Goal: Task Accomplishment & Management: Manage account settings

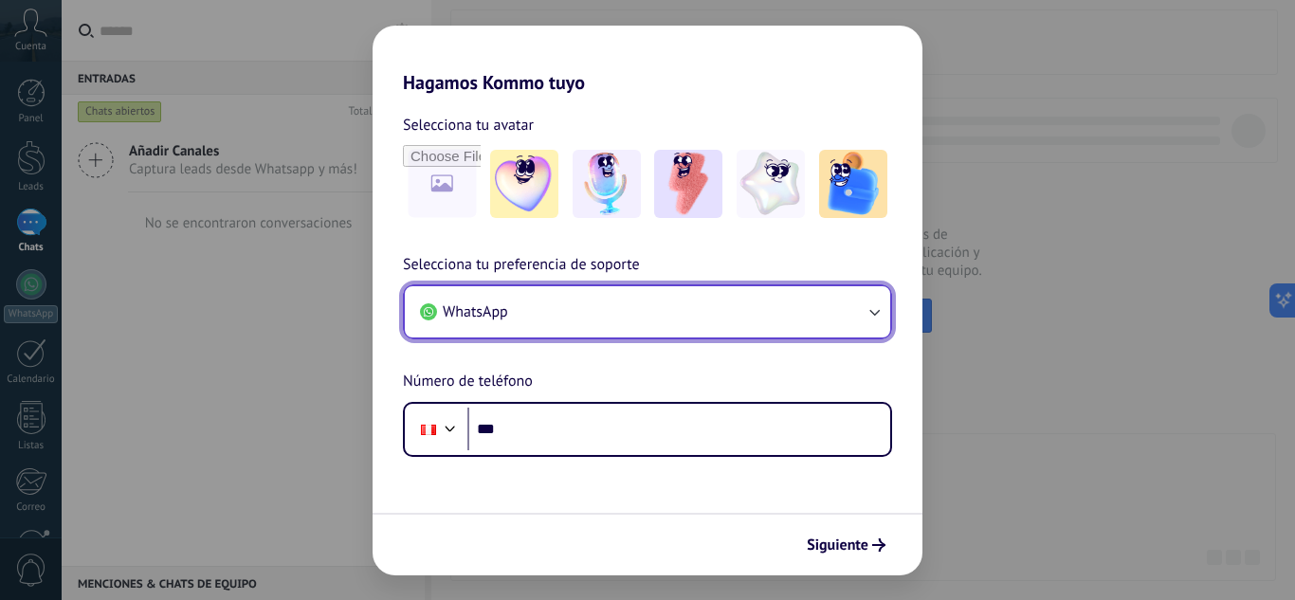
click at [656, 329] on button "WhatsApp" at bounding box center [647, 311] width 485 height 51
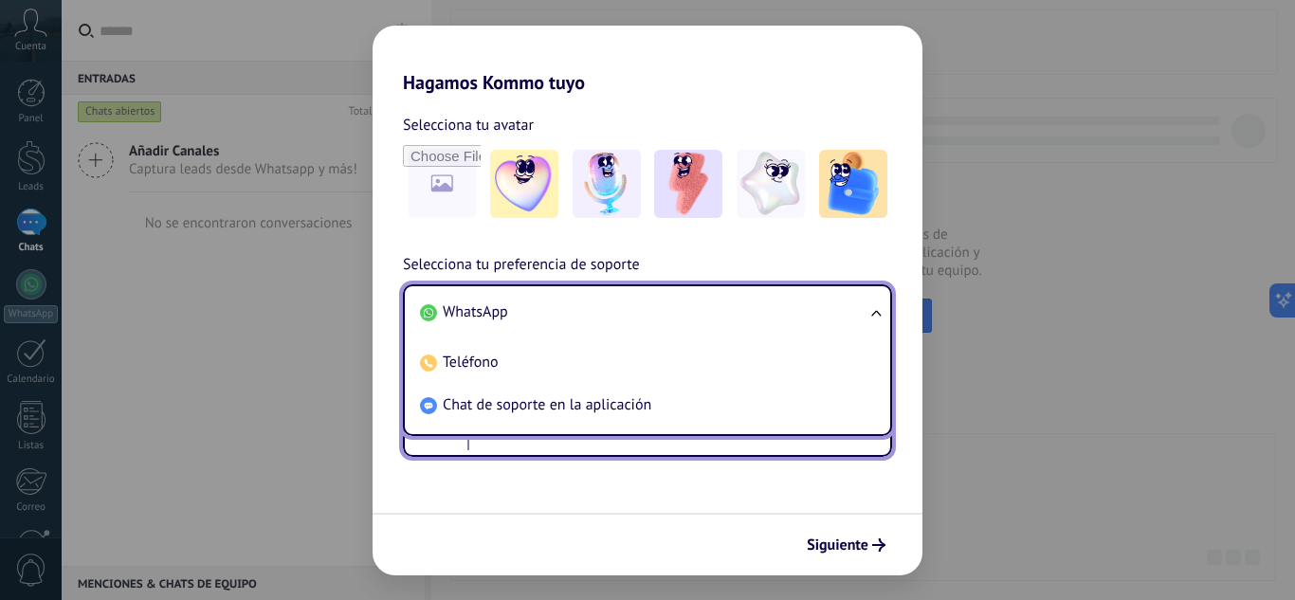
click at [580, 446] on input "***" at bounding box center [678, 430] width 423 height 44
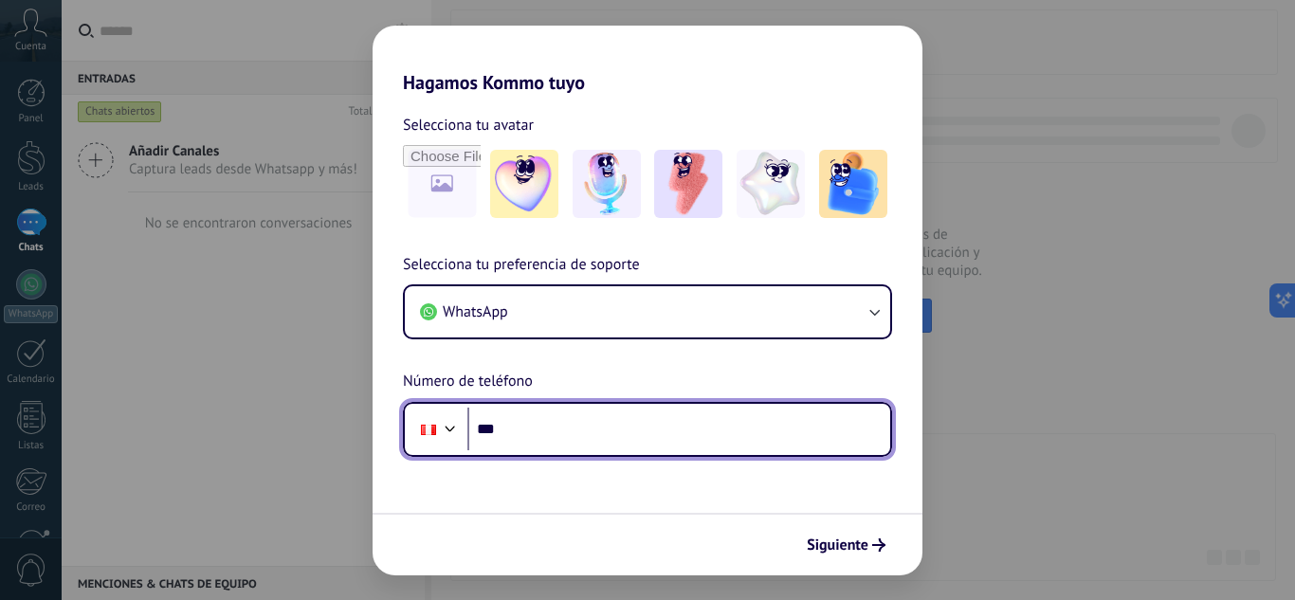
click at [581, 440] on input "***" at bounding box center [678, 430] width 423 height 44
type input "**********"
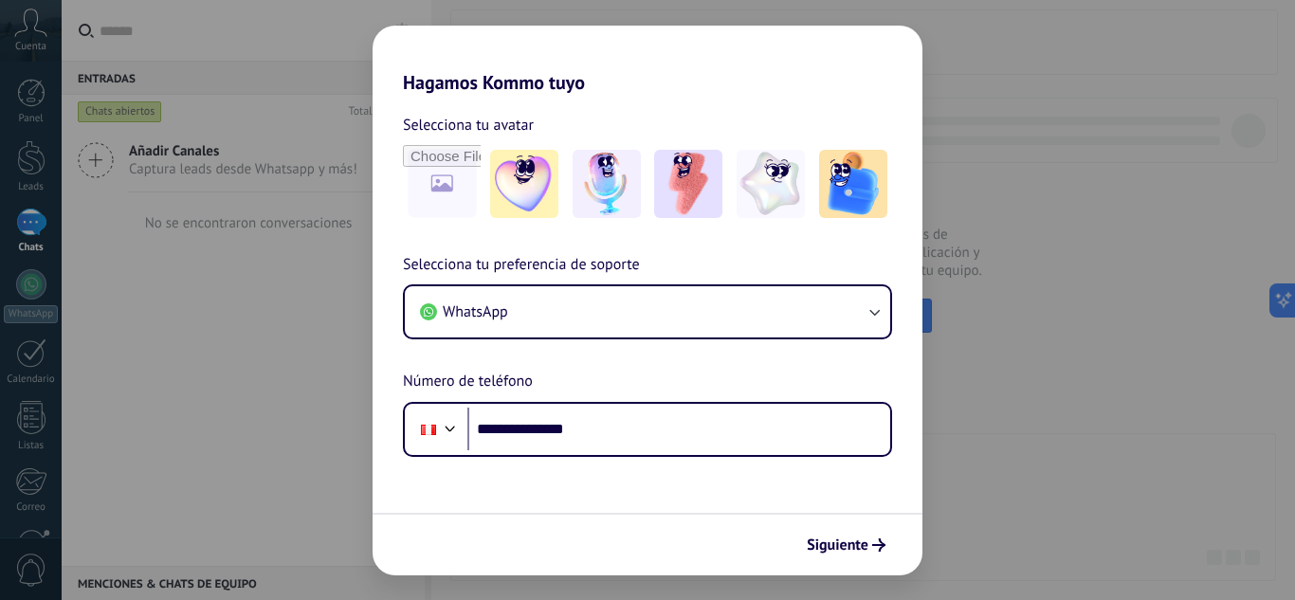
click at [826, 564] on div "Siguiente" at bounding box center [647, 544] width 550 height 63
click at [826, 563] on div "Siguiente" at bounding box center [647, 544] width 550 height 63
click at [827, 560] on button "Siguiente" at bounding box center [846, 545] width 96 height 32
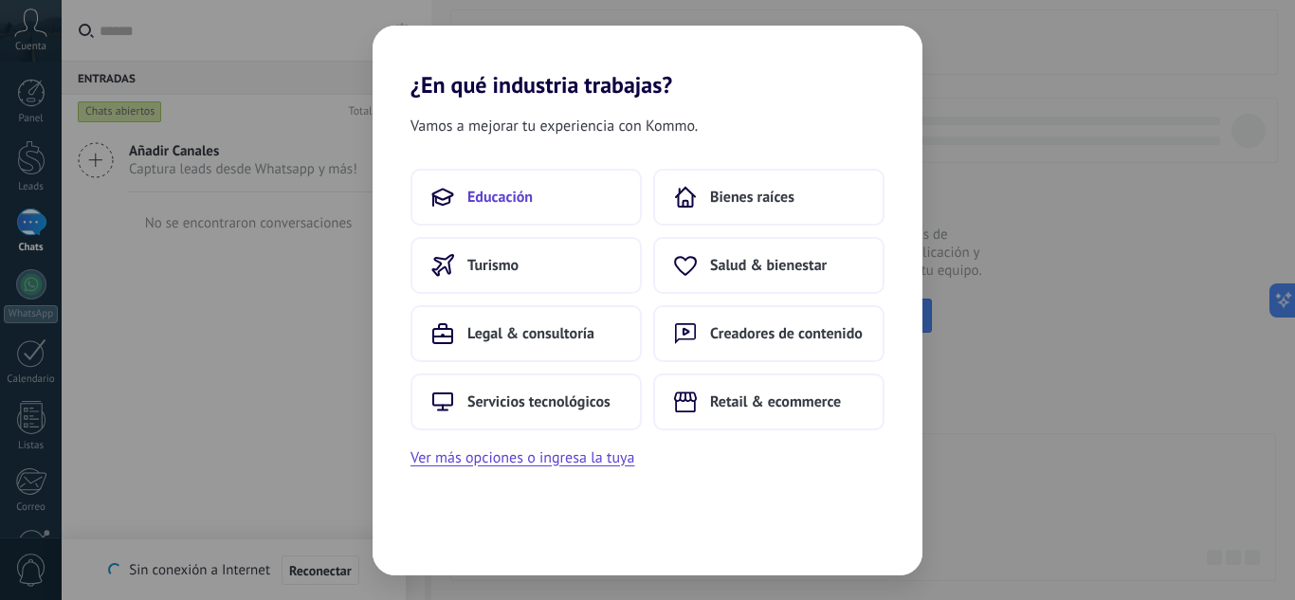
click at [554, 193] on button "Educación" at bounding box center [525, 197] width 231 height 57
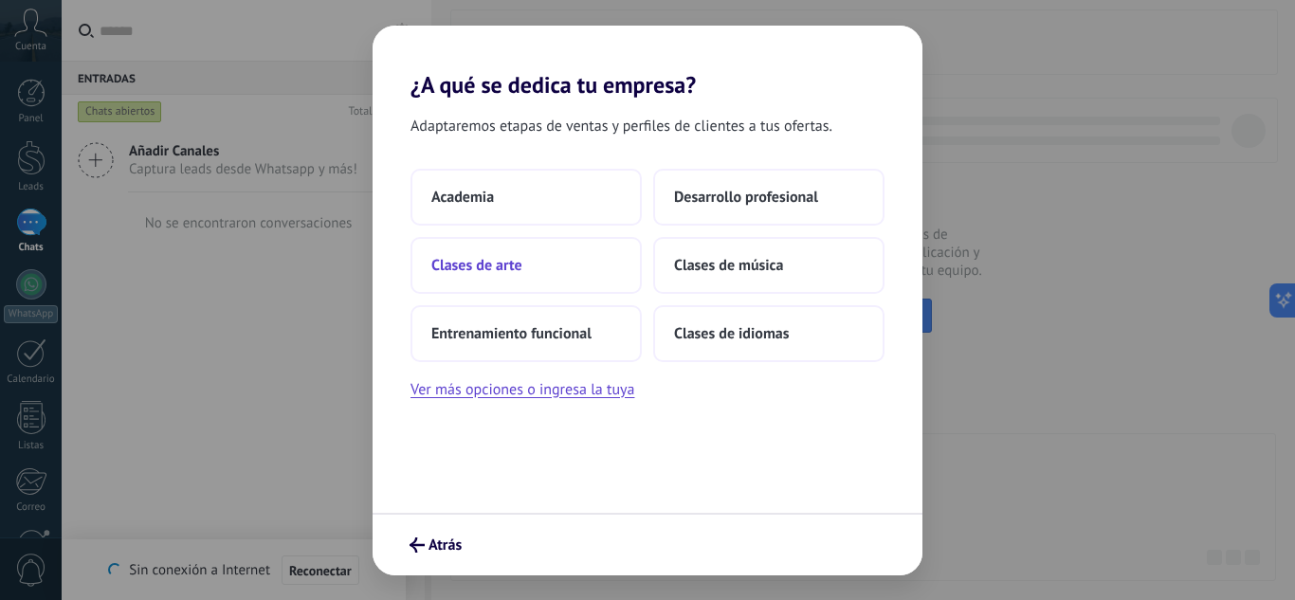
click at [550, 245] on button "Clases de arte" at bounding box center [525, 265] width 231 height 57
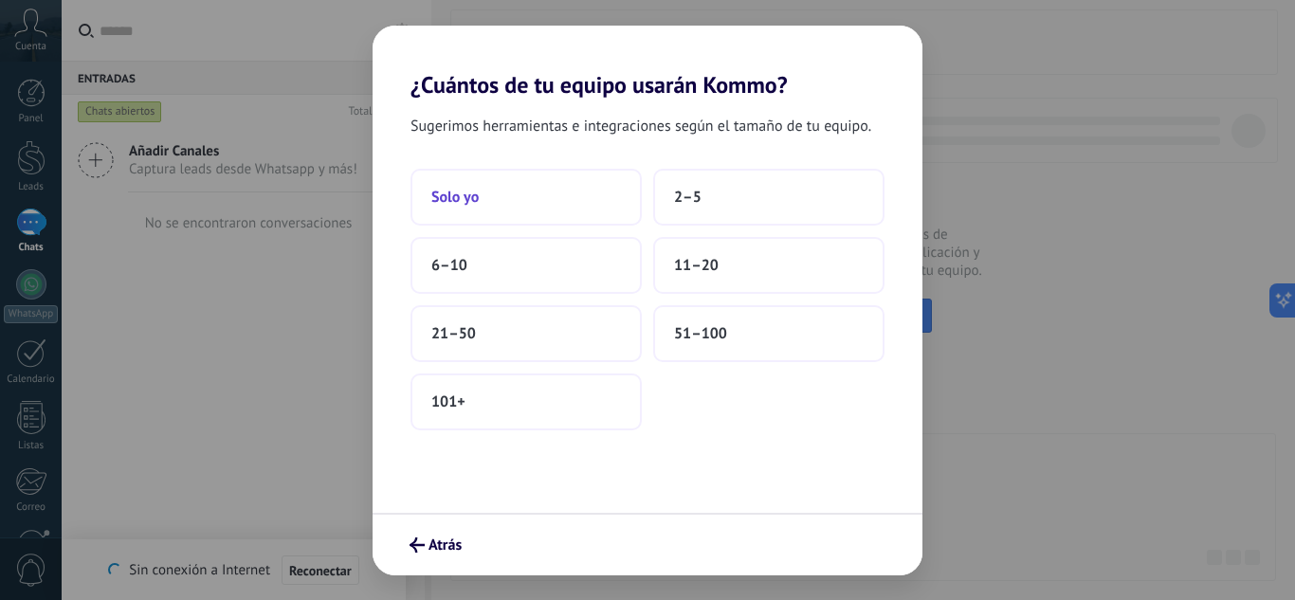
click at [536, 212] on button "Solo yo" at bounding box center [525, 197] width 231 height 57
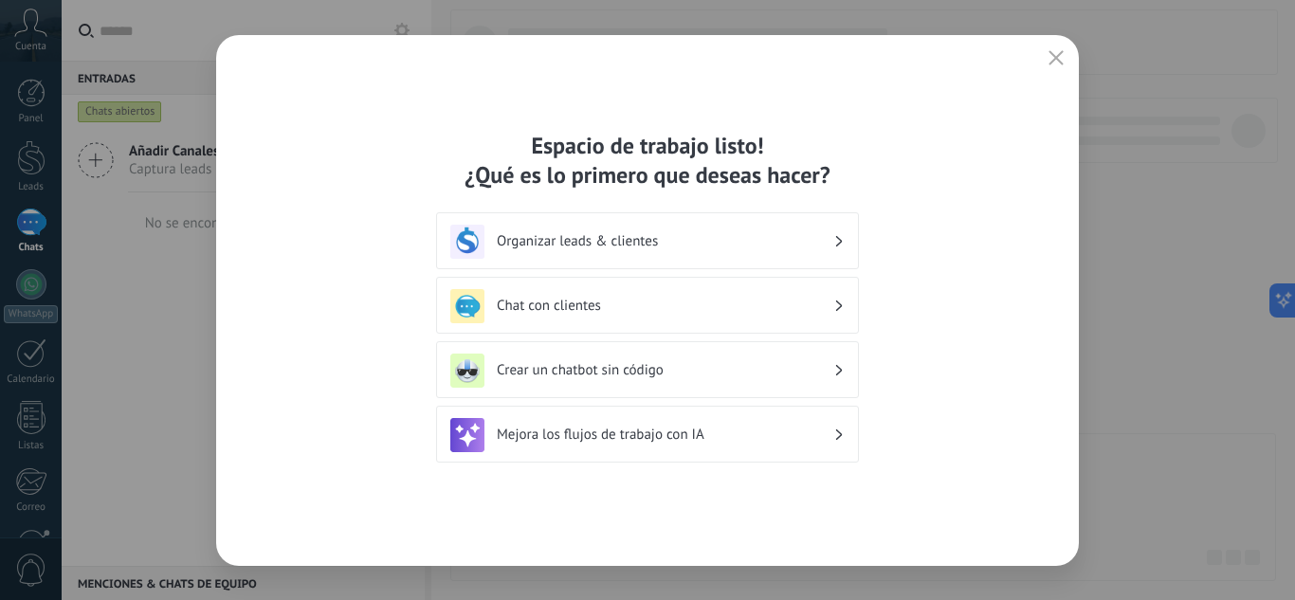
click at [684, 240] on h3 "Organizar leads & clientes" at bounding box center [665, 241] width 336 height 18
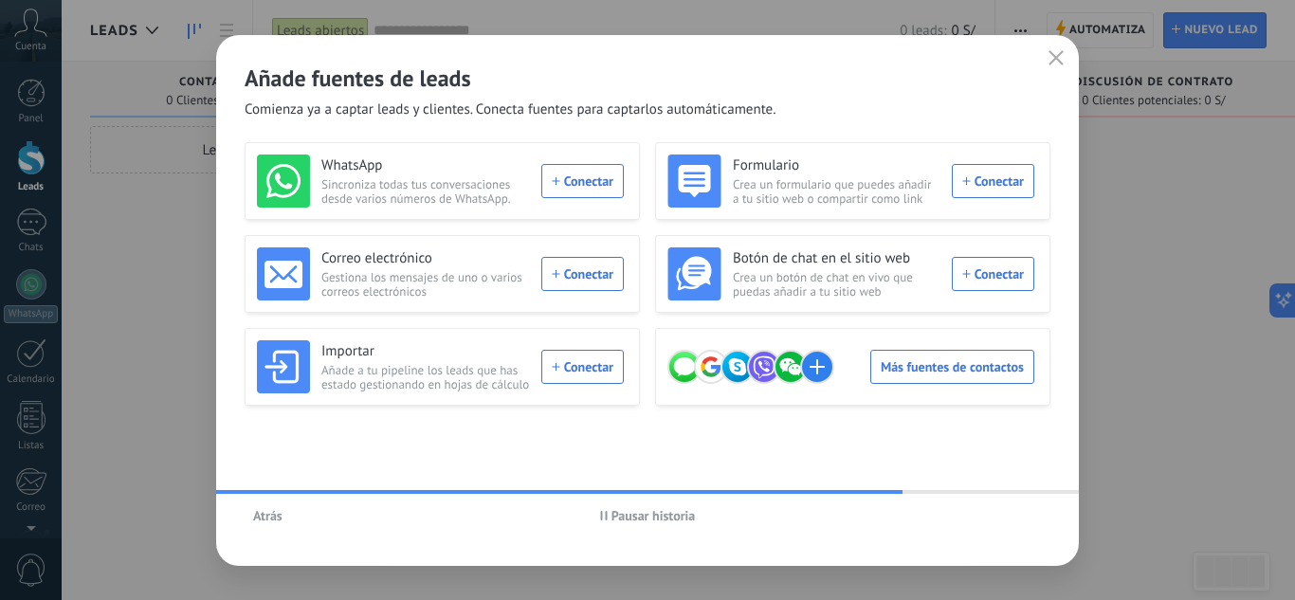
click at [1049, 63] on icon "button" at bounding box center [1055, 57] width 15 height 15
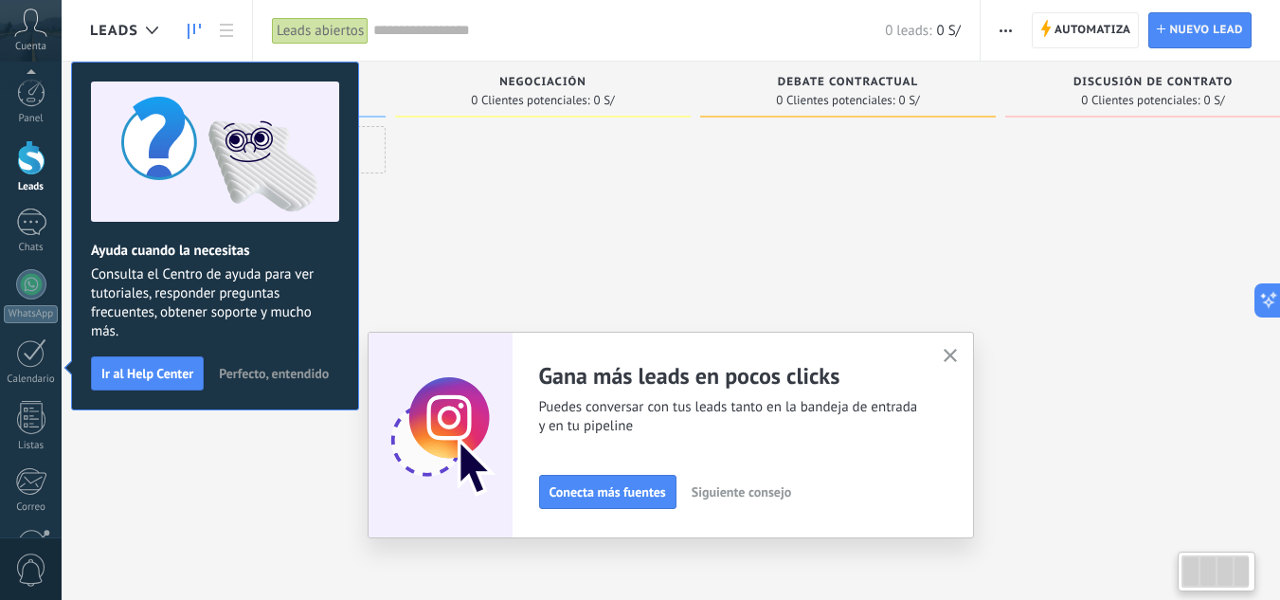
scroll to position [189, 0]
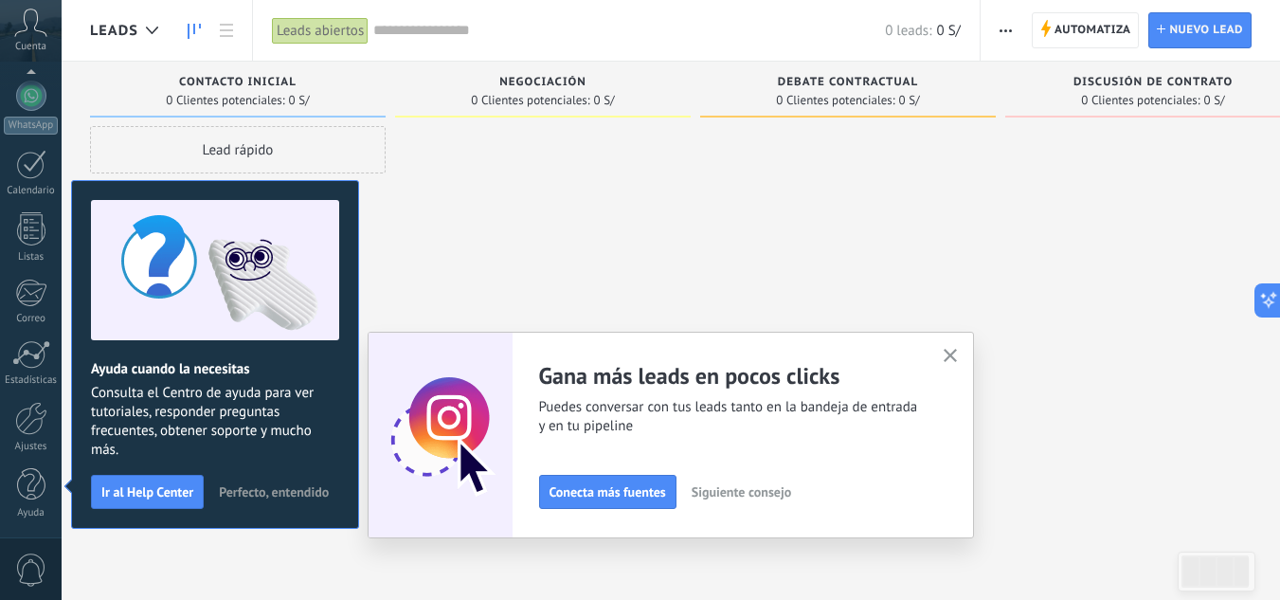
drag, startPoint x: 953, startPoint y: 351, endPoint x: 940, endPoint y: 350, distance: 13.3
click at [954, 351] on icon "button" at bounding box center [951, 356] width 14 height 14
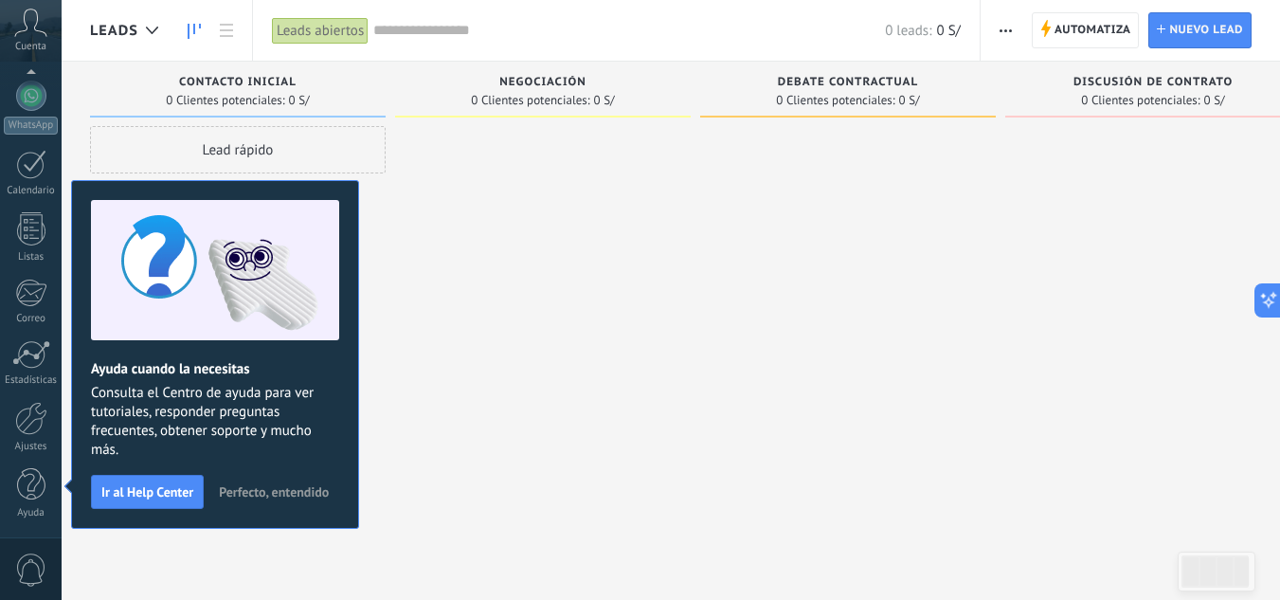
scroll to position [0, 0]
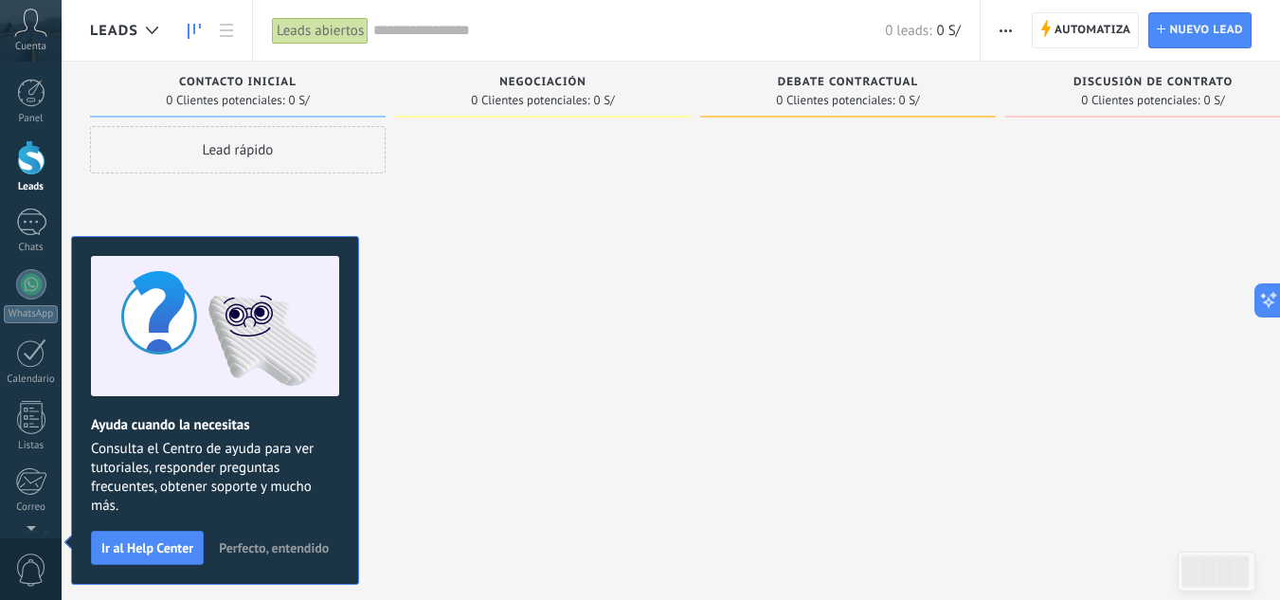
click at [316, 539] on body ".abccls-1,.abccls-2{fill-rule:evenodd}.abccls-2{fill:#fff} .abfcls-1{fill:none}…" at bounding box center [640, 300] width 1280 height 600
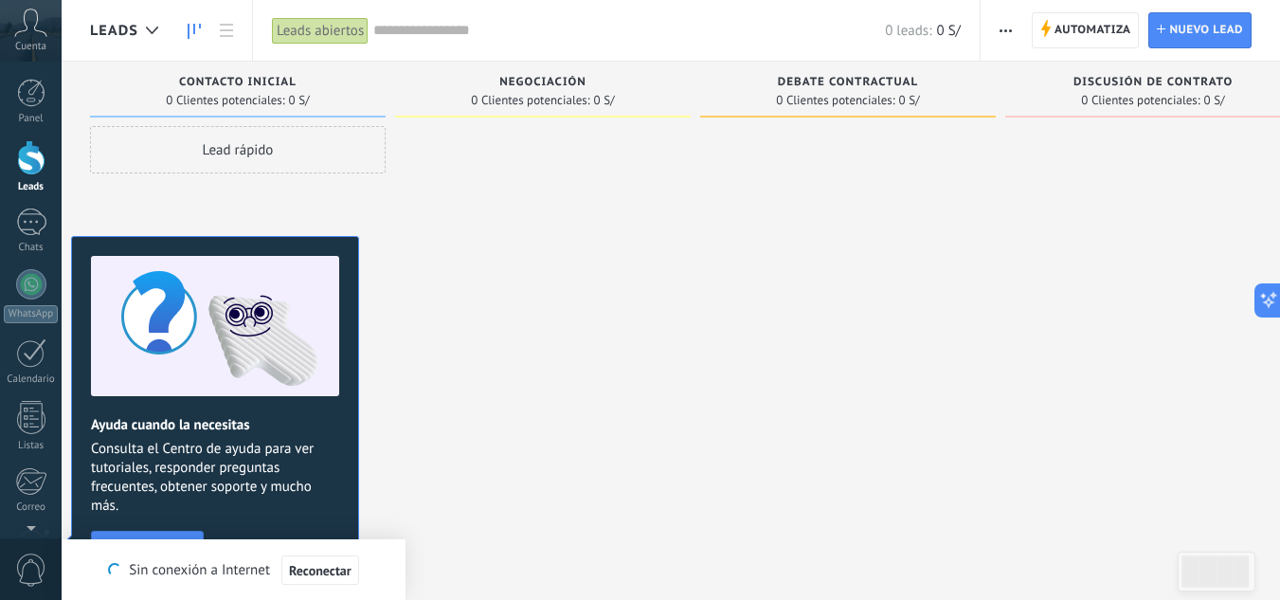
click at [702, 210] on div at bounding box center [848, 302] width 296 height 353
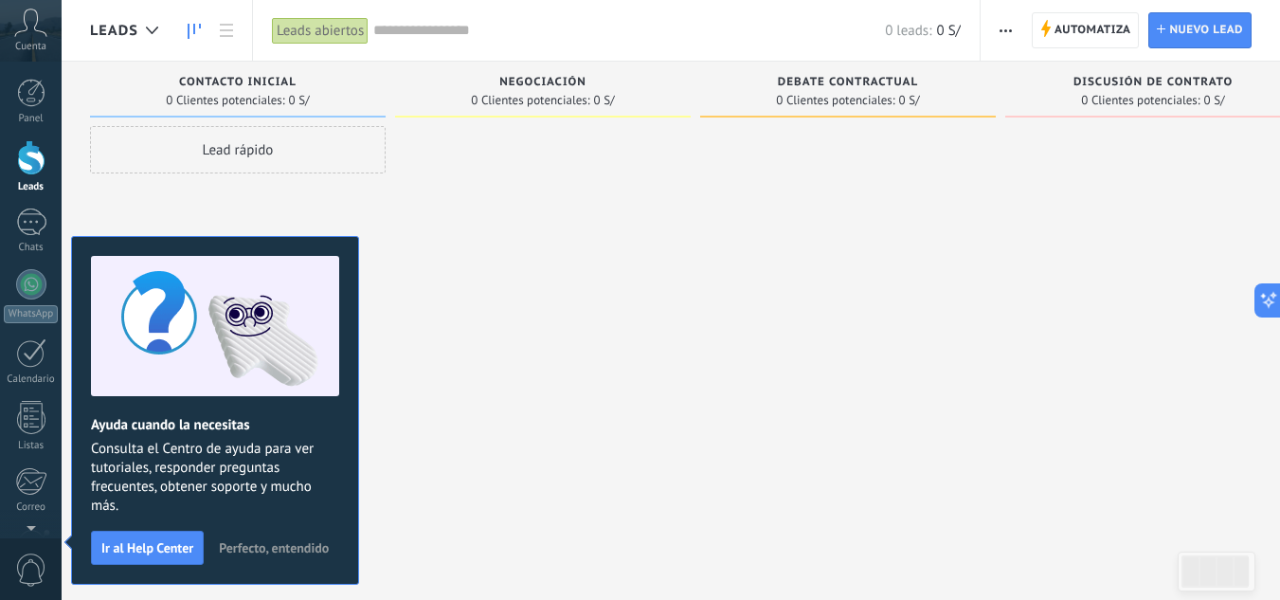
click at [258, 542] on span "Perfecto, entendido" at bounding box center [274, 547] width 110 height 13
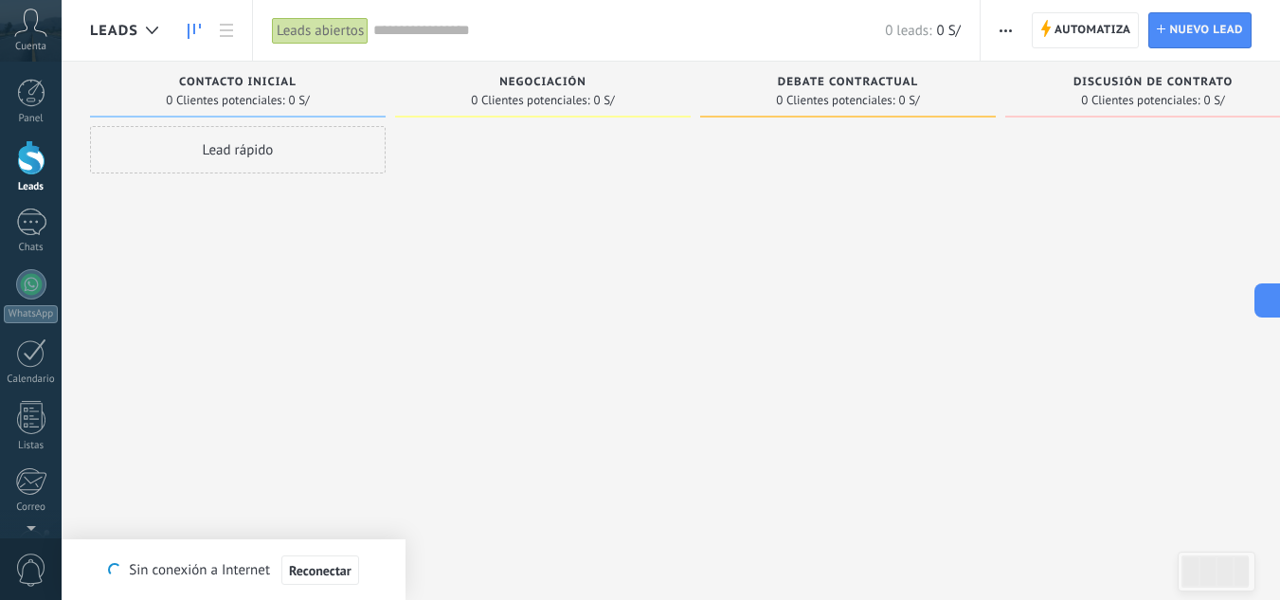
click at [999, 34] on button "button" at bounding box center [1005, 30] width 27 height 36
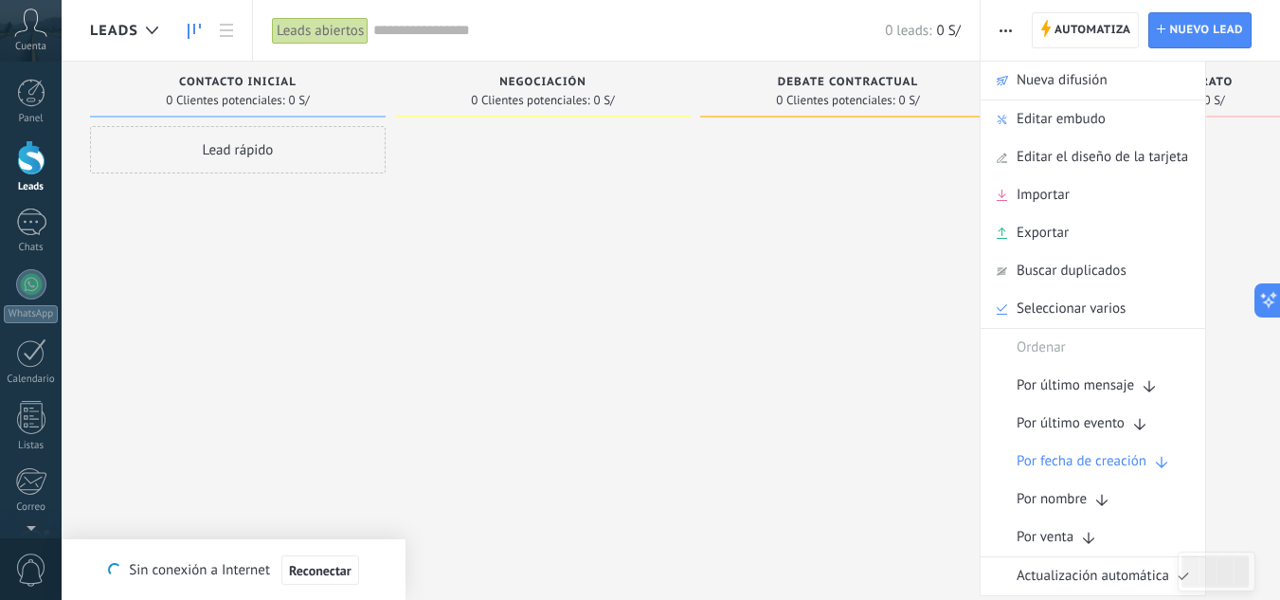
click at [925, 257] on div at bounding box center [848, 302] width 296 height 353
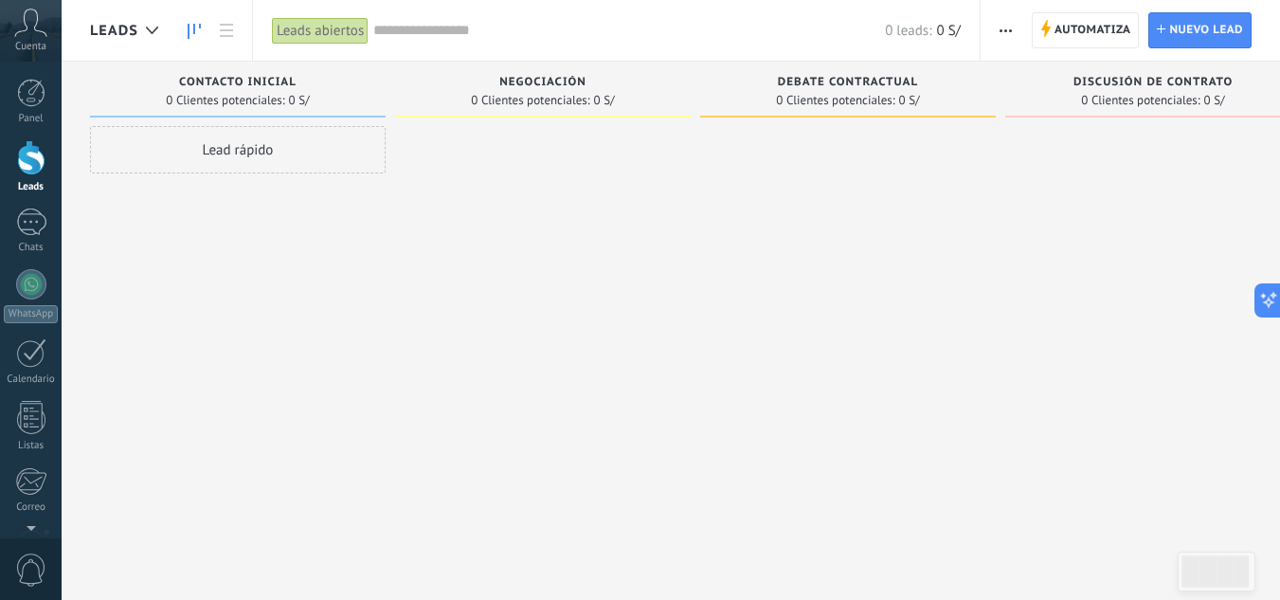
click at [782, 262] on div at bounding box center [848, 302] width 296 height 353
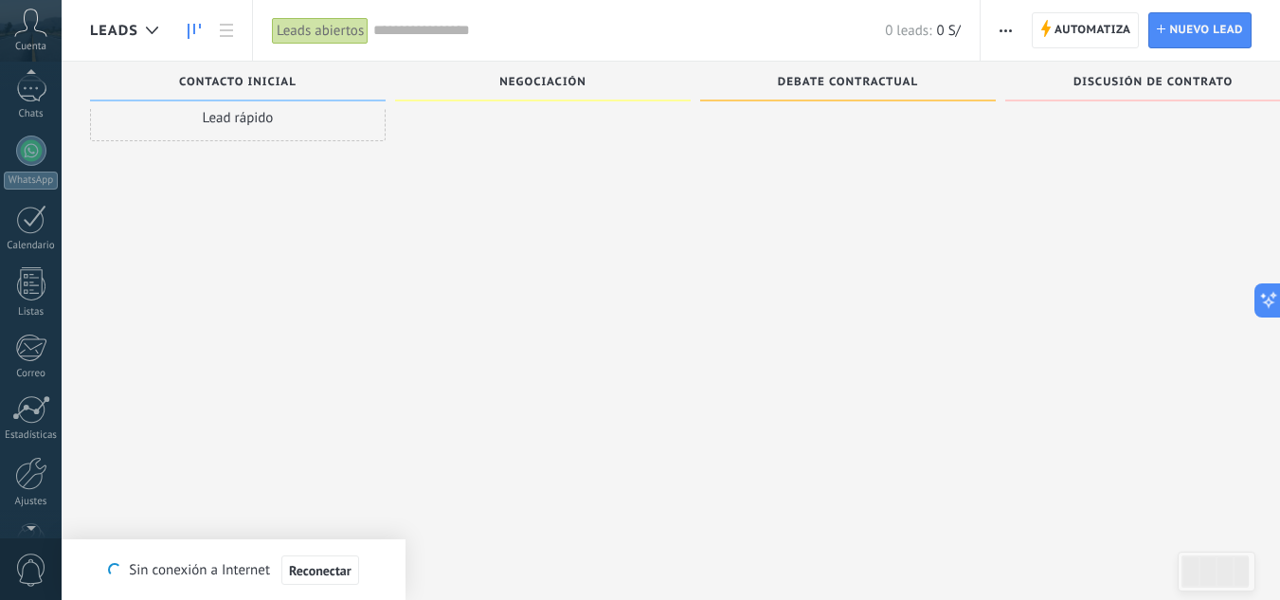
scroll to position [189, 0]
click at [30, 430] on div at bounding box center [31, 418] width 32 height 33
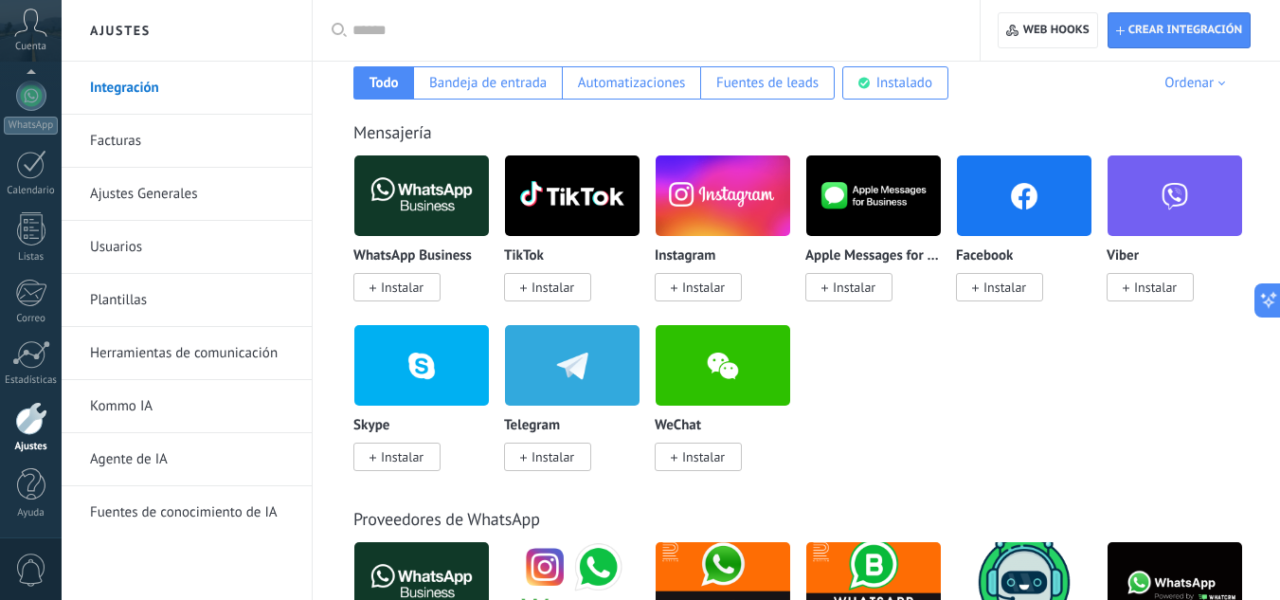
scroll to position [474, 0]
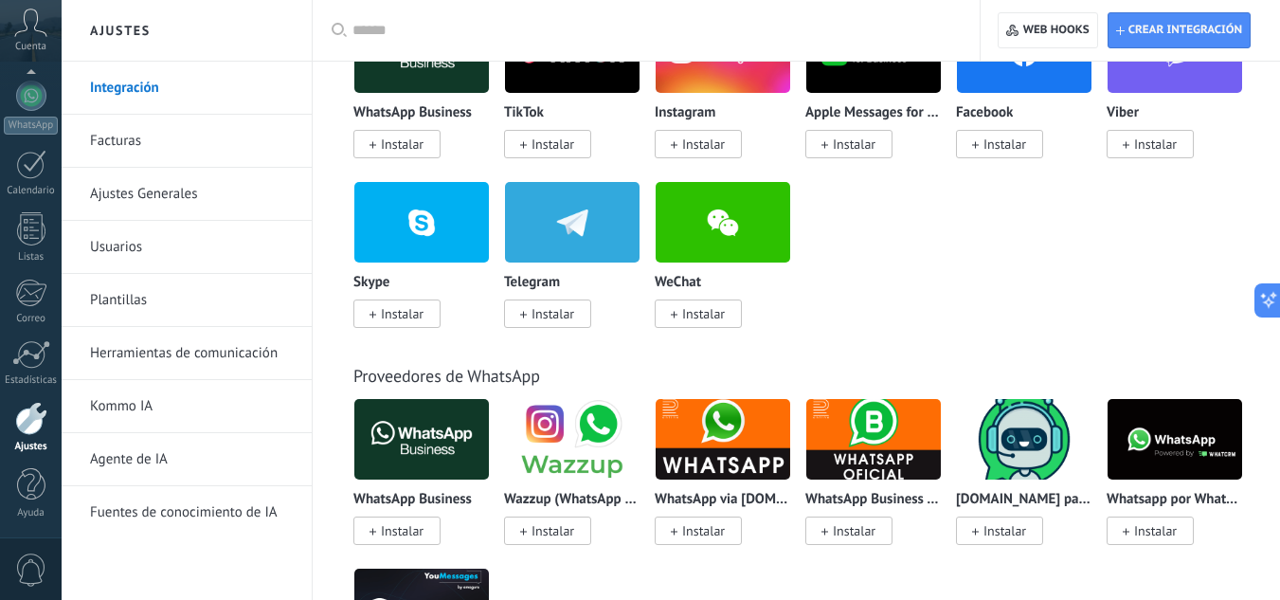
click at [202, 363] on link "Herramientas de comunicación" at bounding box center [191, 353] width 203 height 53
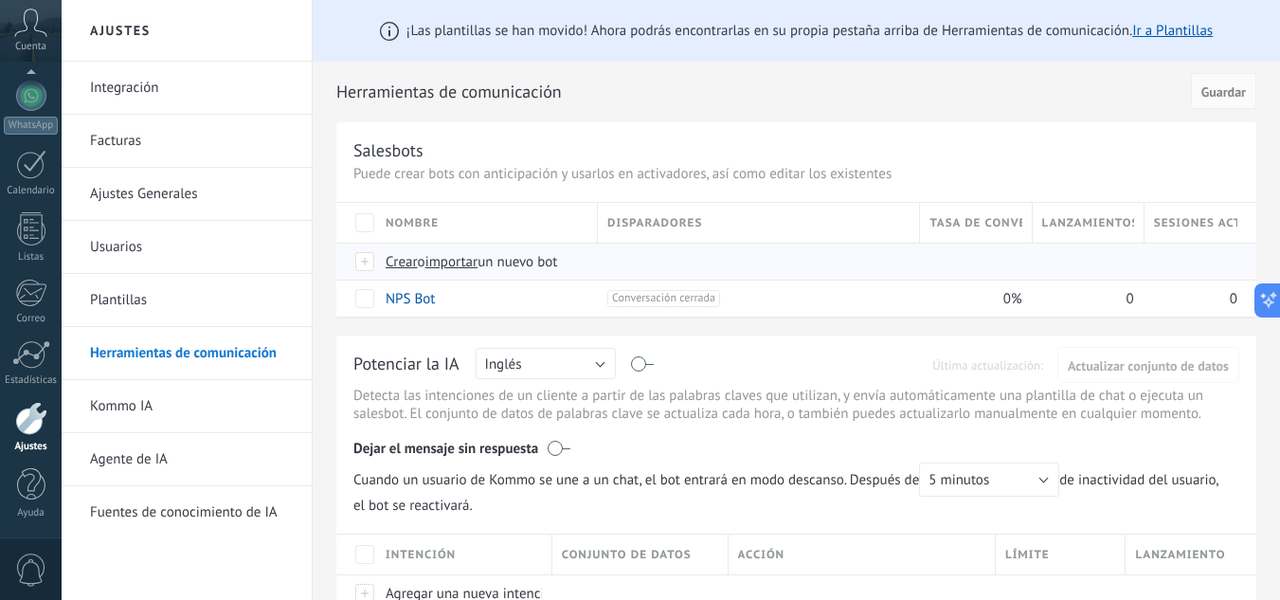
click at [448, 262] on span "importar" at bounding box center [452, 262] width 53 height 18
click at [0, 0] on input "importar un nuevo bot" at bounding box center [0, 0] width 0 height 0
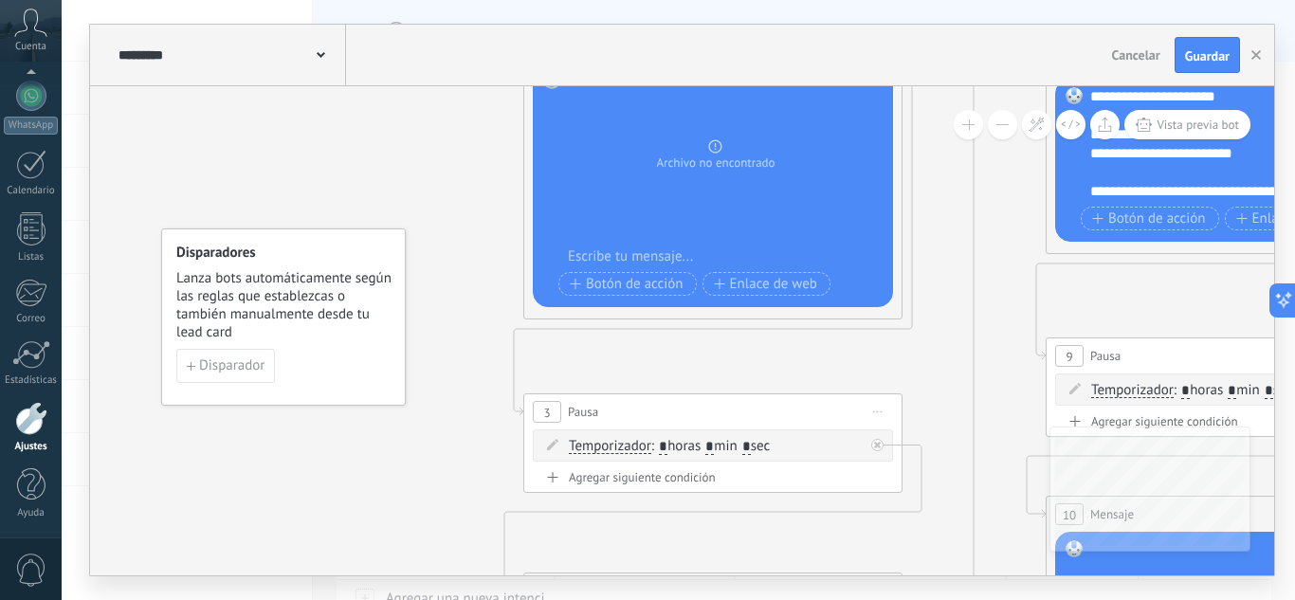
click at [999, 119] on button at bounding box center [1002, 124] width 29 height 29
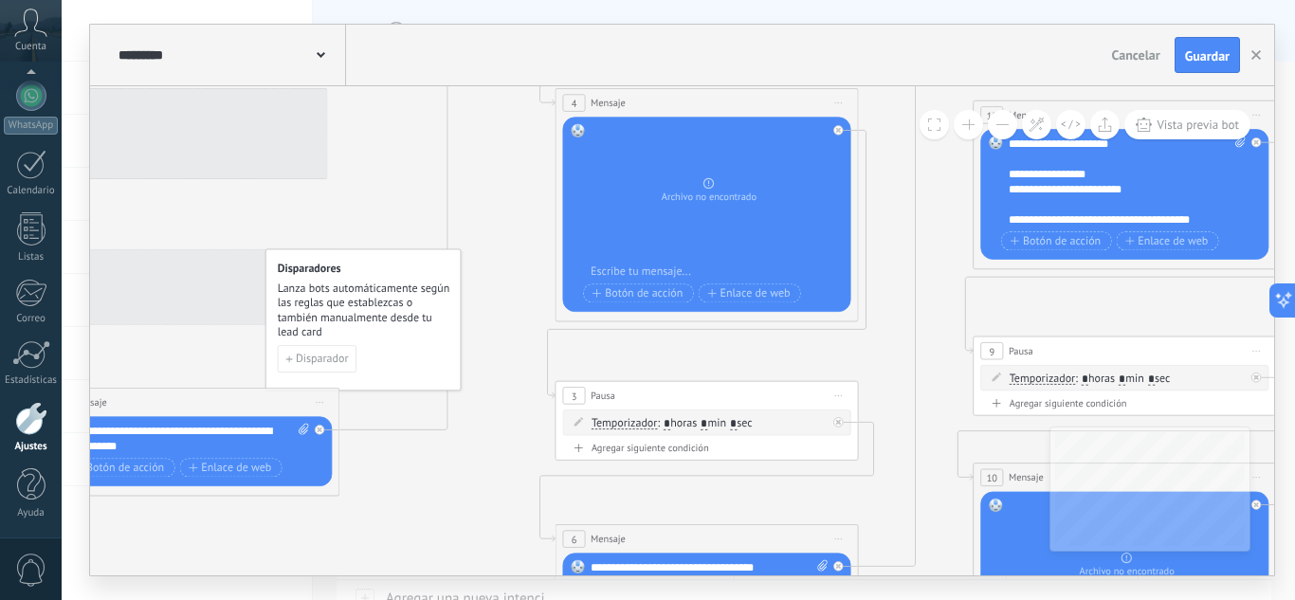
click at [999, 119] on button at bounding box center [1002, 124] width 29 height 29
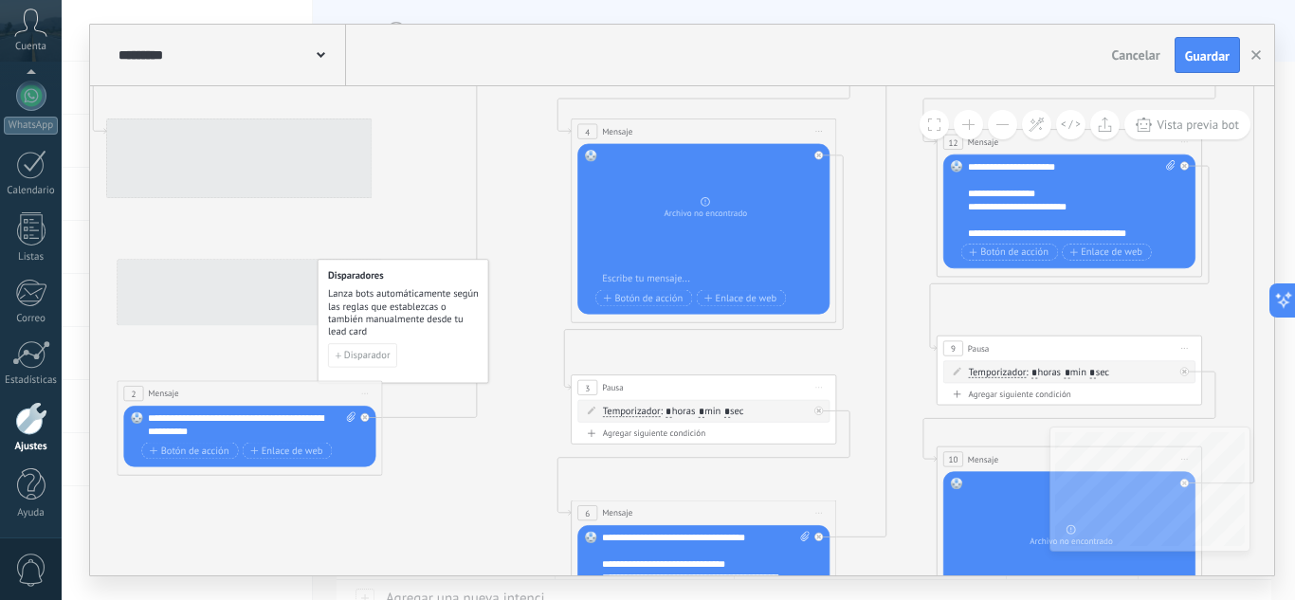
click at [999, 119] on button at bounding box center [1002, 124] width 29 height 29
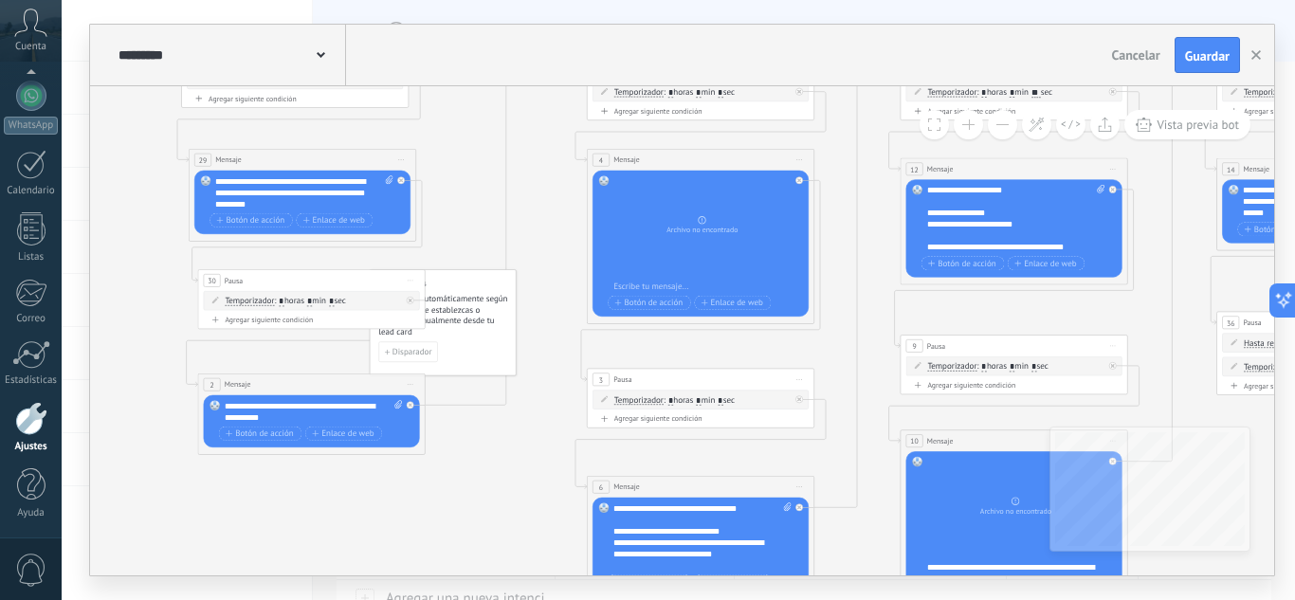
click at [999, 119] on button at bounding box center [1002, 124] width 29 height 29
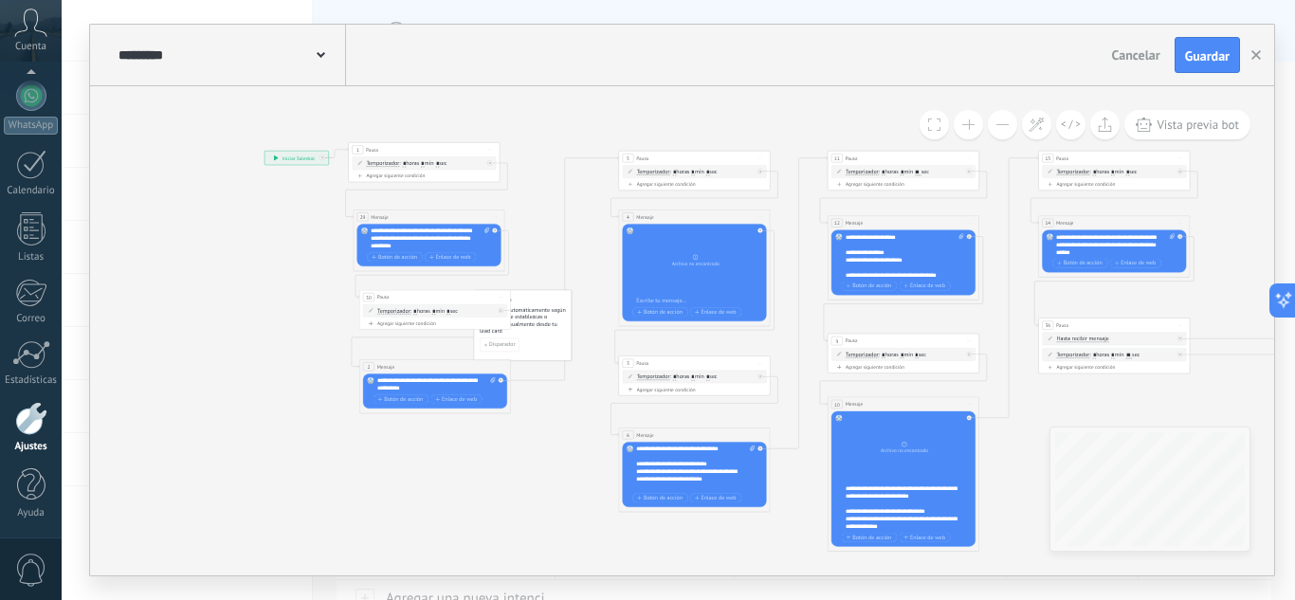
click at [999, 119] on button at bounding box center [1002, 124] width 29 height 29
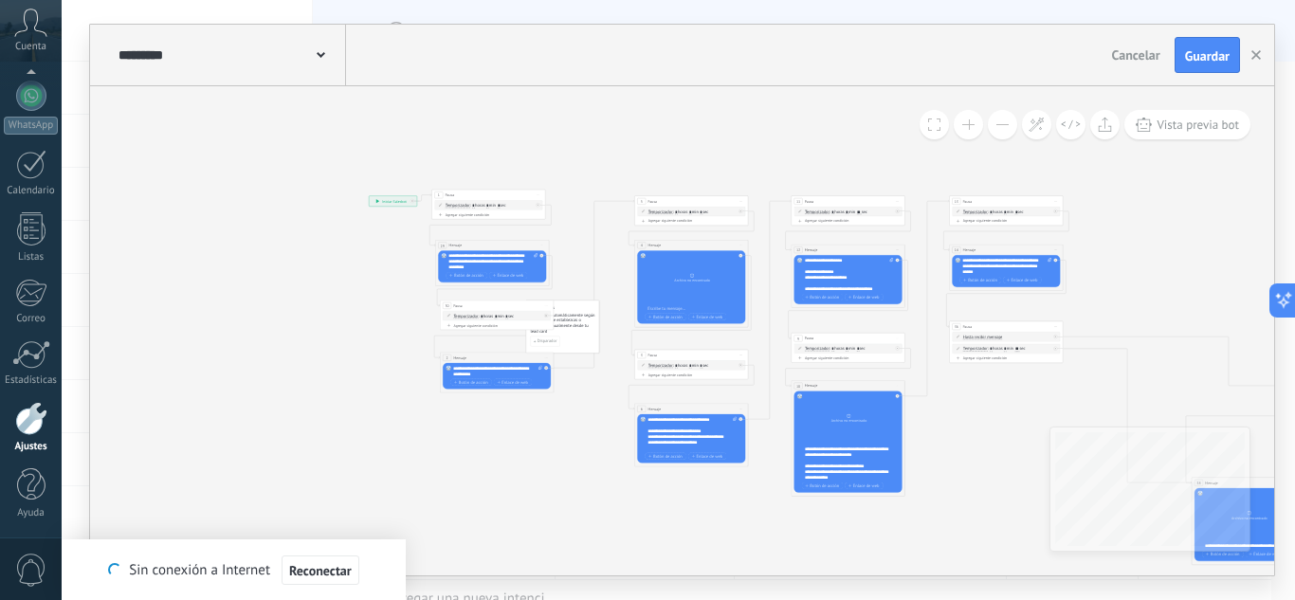
click at [967, 120] on button at bounding box center [967, 124] width 29 height 29
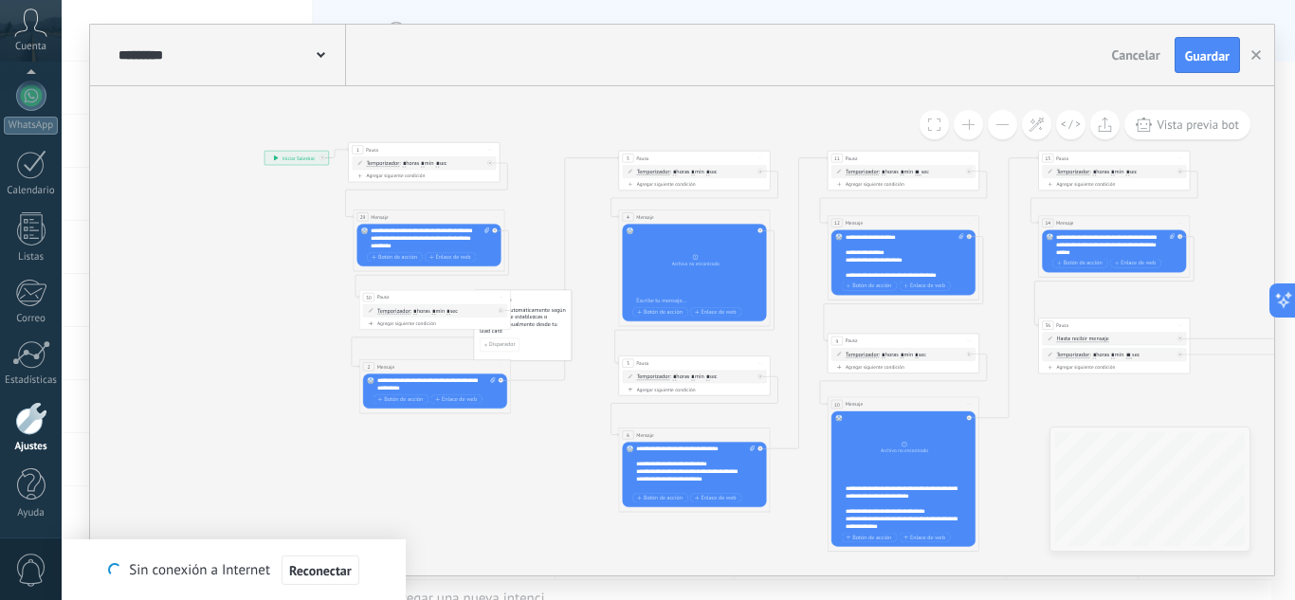
click at [967, 120] on button at bounding box center [967, 124] width 29 height 29
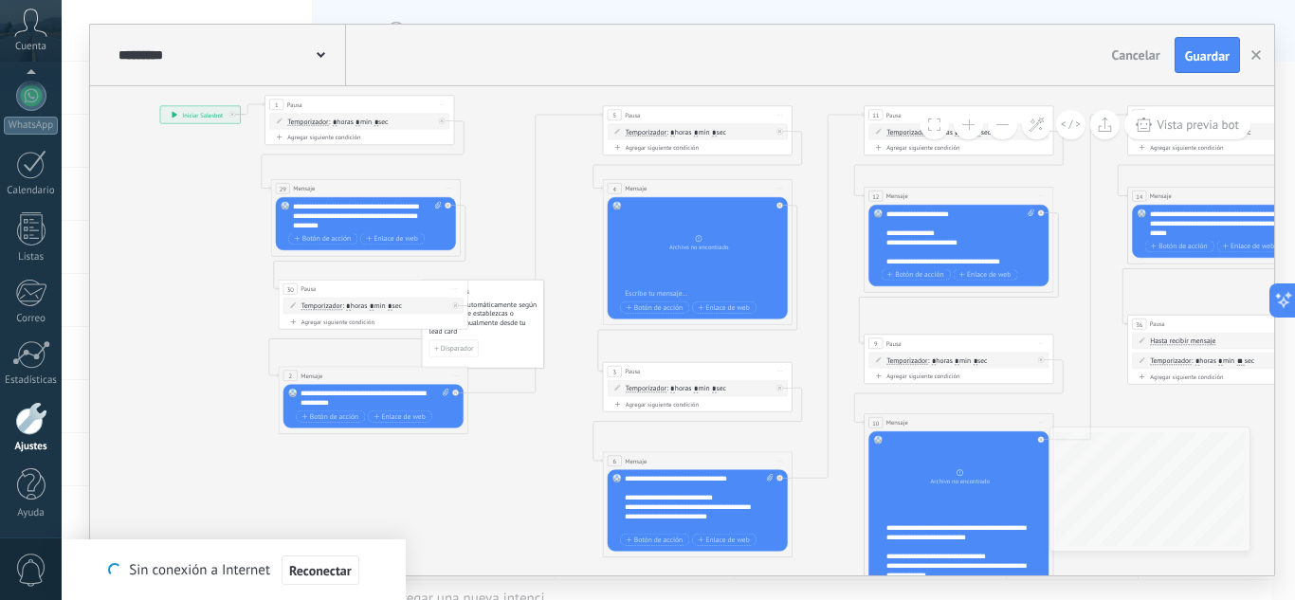
click at [967, 120] on button at bounding box center [967, 124] width 29 height 29
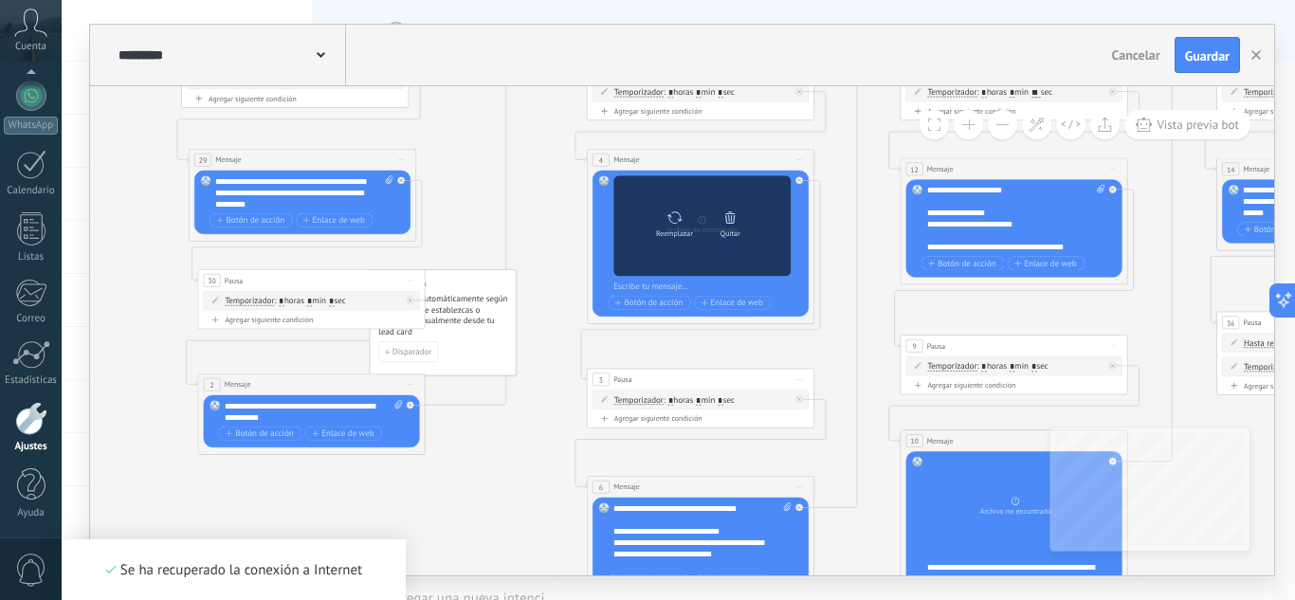
click at [670, 221] on icon at bounding box center [673, 217] width 15 height 12
click input "Subir" at bounding box center [0, 0] width 0 height 0
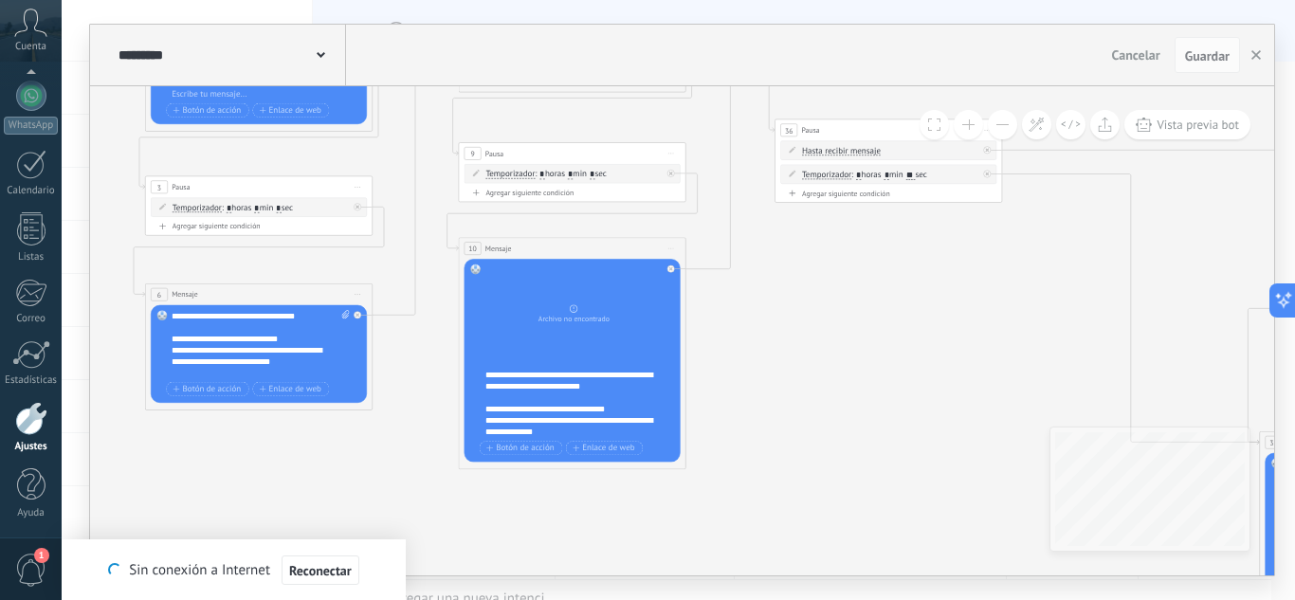
drag, startPoint x: 835, startPoint y: 291, endPoint x: 390, endPoint y: 84, distance: 491.1
click at [390, 84] on div "********* Salesbots Cancelar Actualización Cancelar Guardar 3 Pausa ***** Inici…" at bounding box center [682, 300] width 1184 height 551
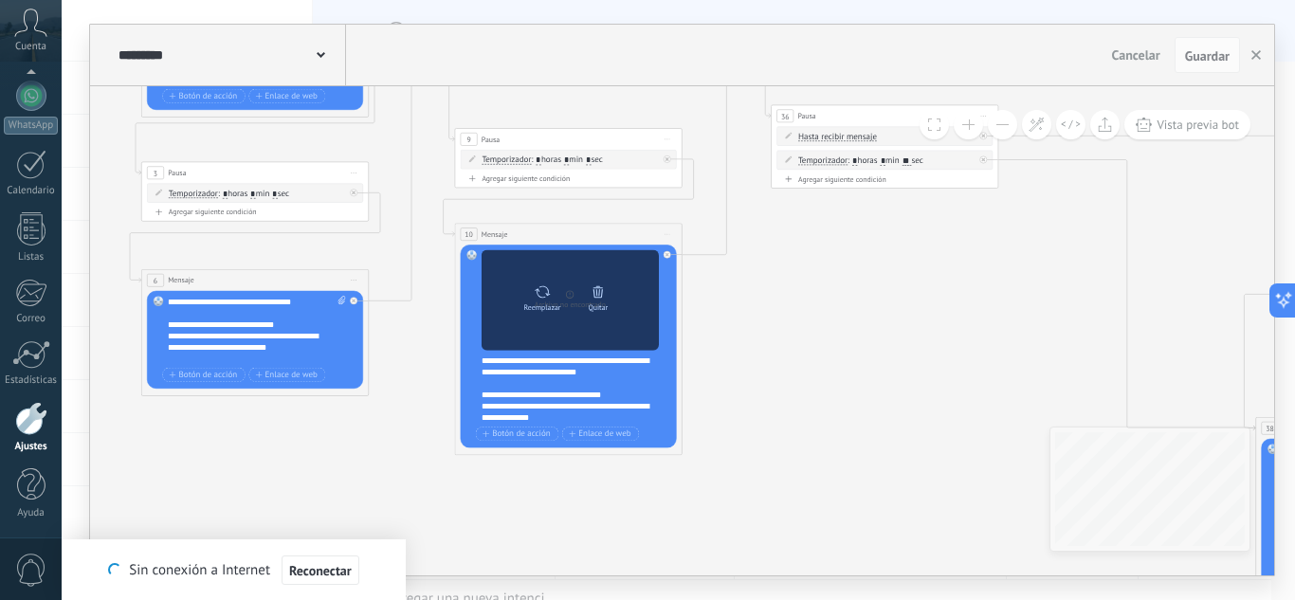
click at [533, 294] on div "Reemplazar" at bounding box center [541, 296] width 47 height 31
click input "Subir" at bounding box center [0, 0] width 0 height 0
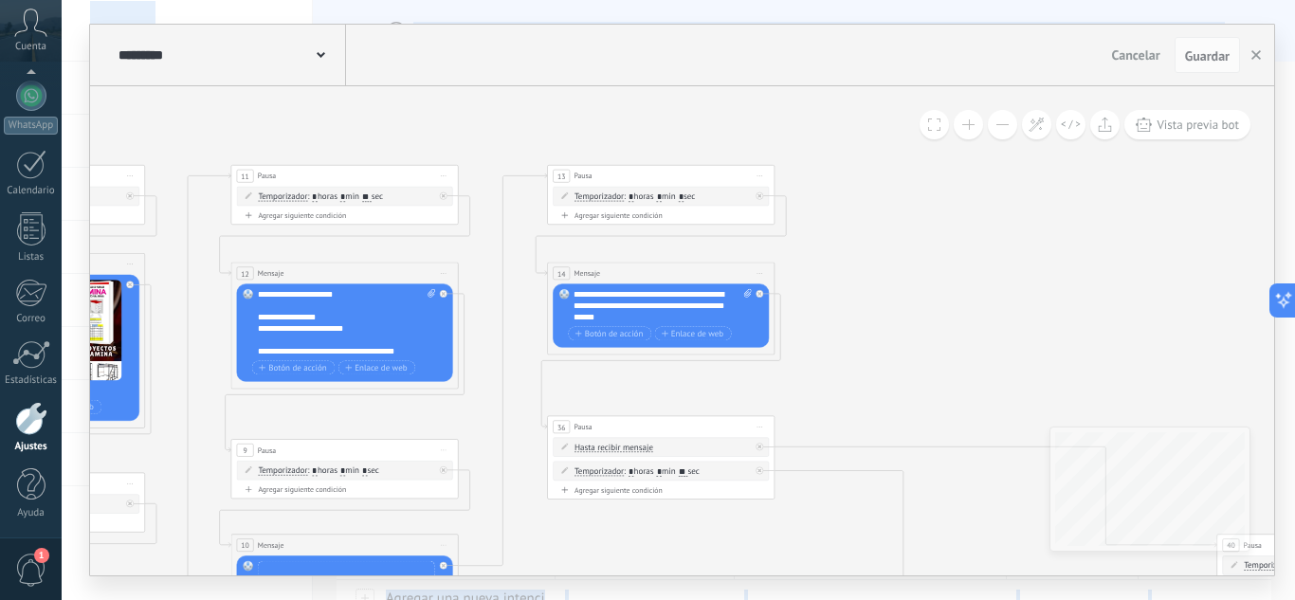
drag, startPoint x: 841, startPoint y: 303, endPoint x: 624, endPoint y: 574, distance: 347.3
click at [618, 599] on html ".abccls-1,.abccls-2{fill-rule:evenodd}.abccls-2{fill:#fff} .abfcls-1{fill:none}…" at bounding box center [647, 300] width 1295 height 600
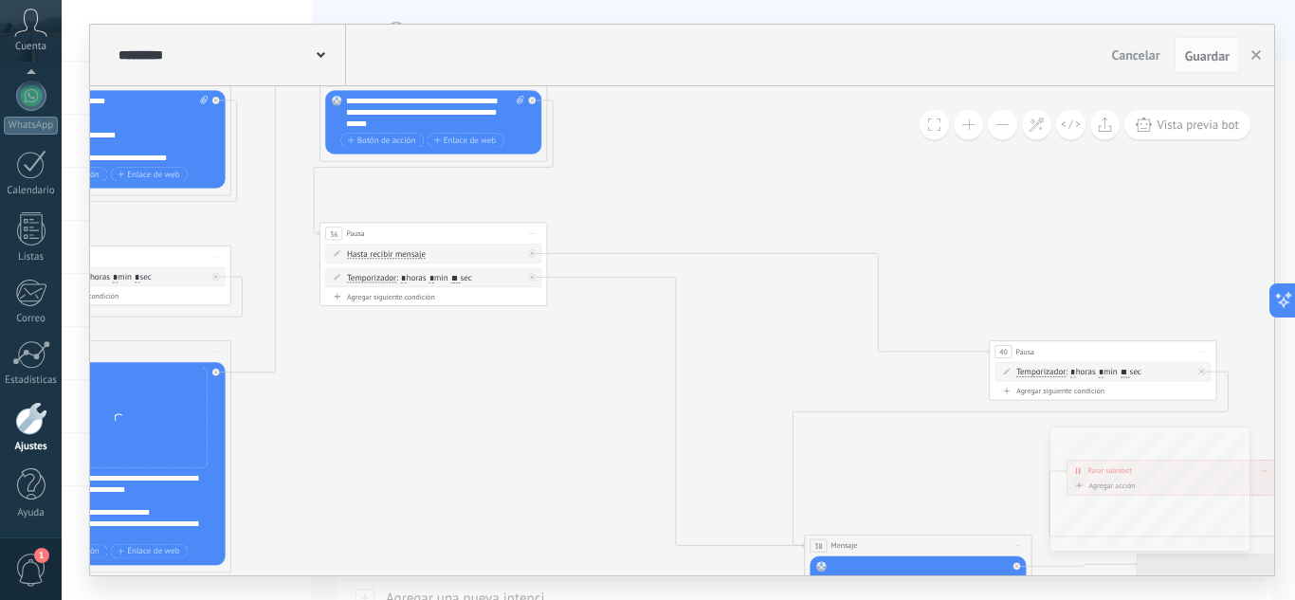
drag, startPoint x: 886, startPoint y: 349, endPoint x: 624, endPoint y: 175, distance: 314.7
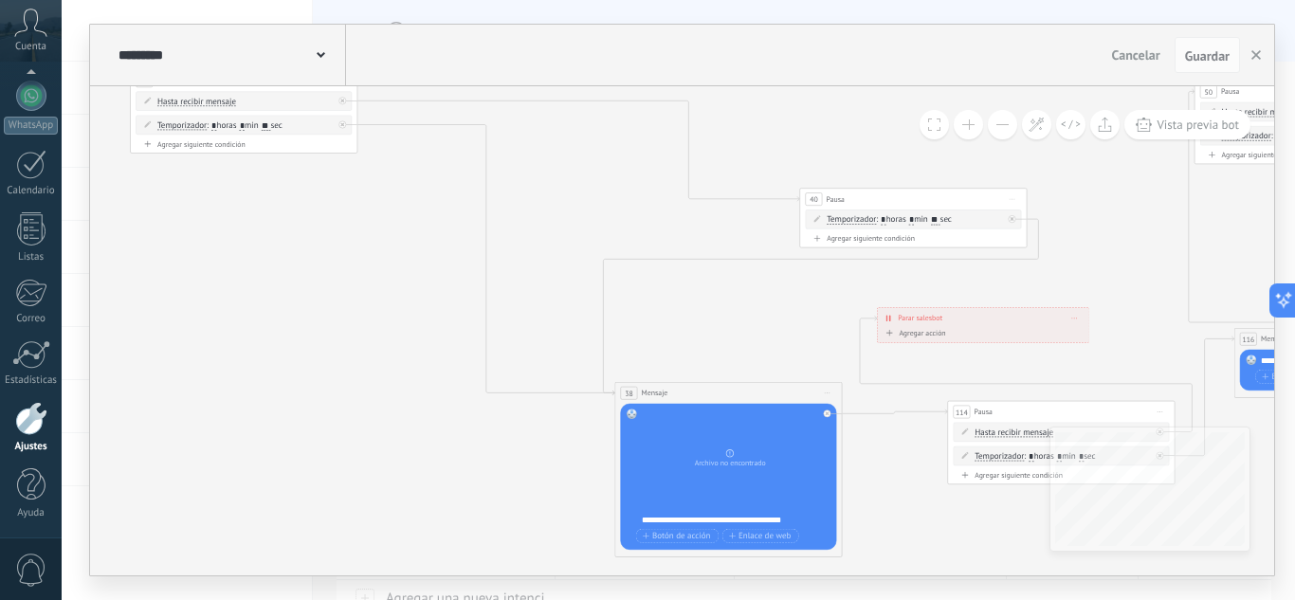
drag, startPoint x: 705, startPoint y: 313, endPoint x: 482, endPoint y: 147, distance: 277.7
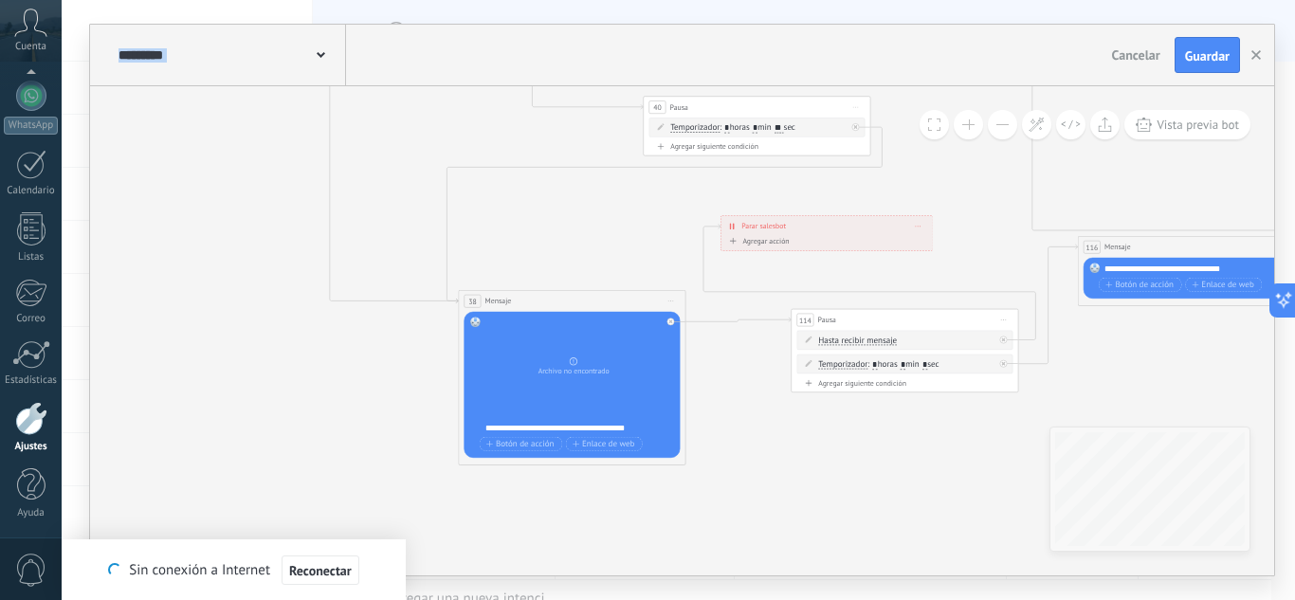
drag, startPoint x: 624, startPoint y: 279, endPoint x: 536, endPoint y: 243, distance: 94.3
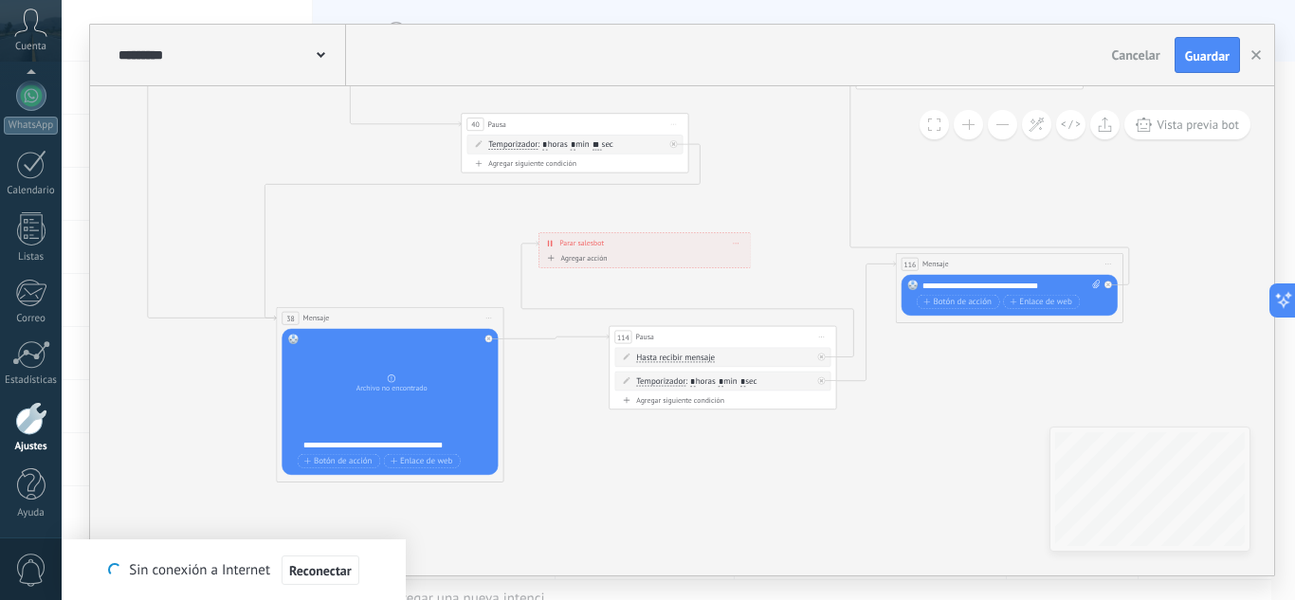
drag, startPoint x: 595, startPoint y: 261, endPoint x: 418, endPoint y: 252, distance: 177.4
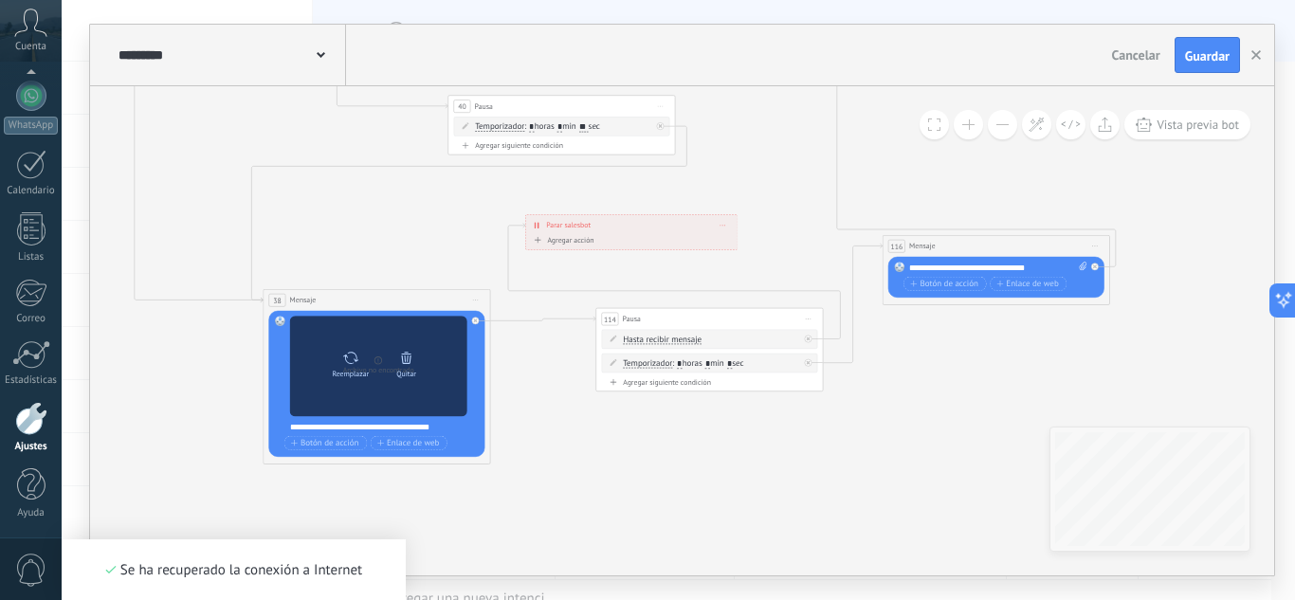
click at [345, 359] on icon at bounding box center [350, 358] width 15 height 12
click input "Subir" at bounding box center [0, 0] width 0 height 0
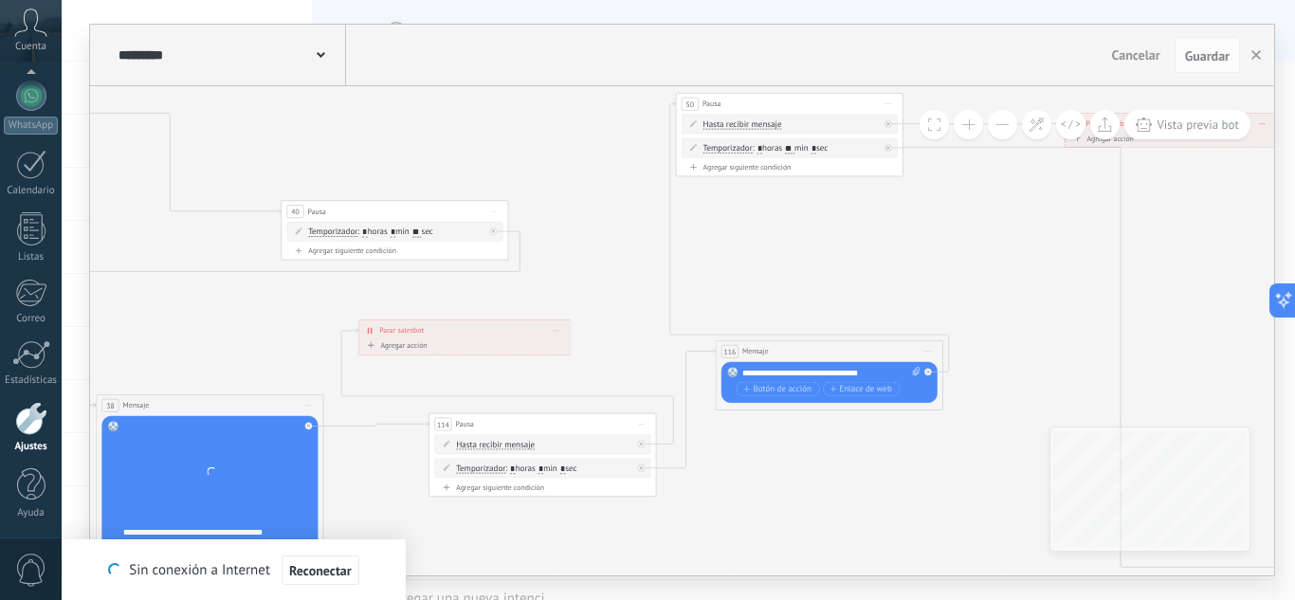
drag, startPoint x: 932, startPoint y: 389, endPoint x: 699, endPoint y: 533, distance: 273.3
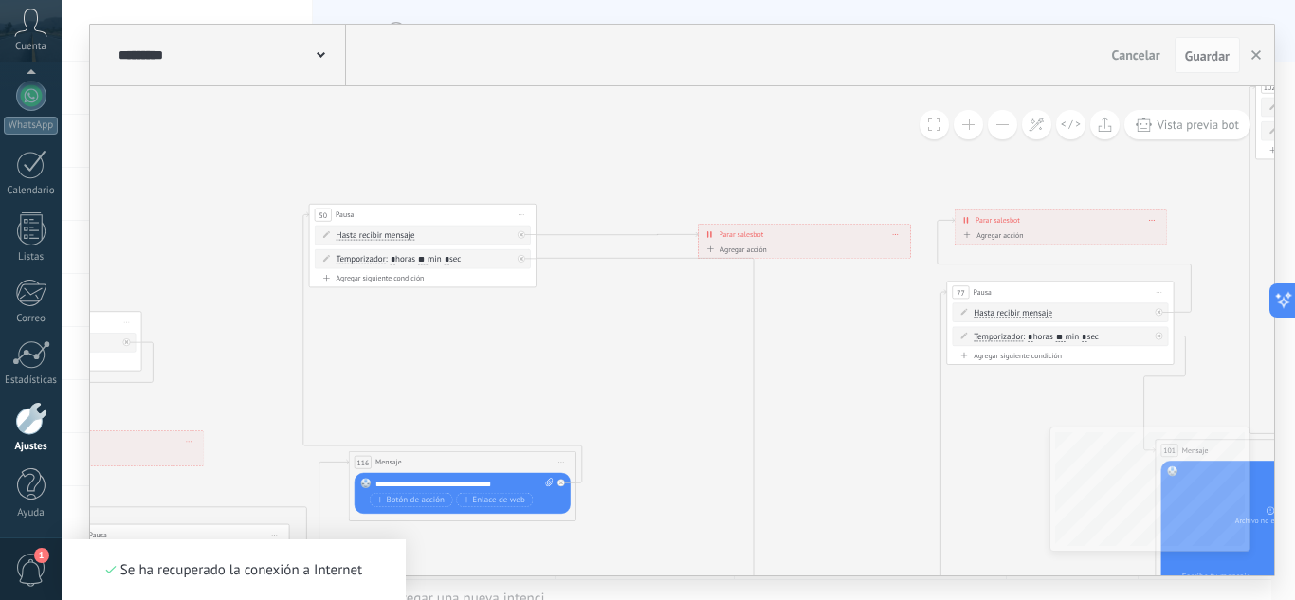
drag, startPoint x: 865, startPoint y: 291, endPoint x: 413, endPoint y: 289, distance: 452.1
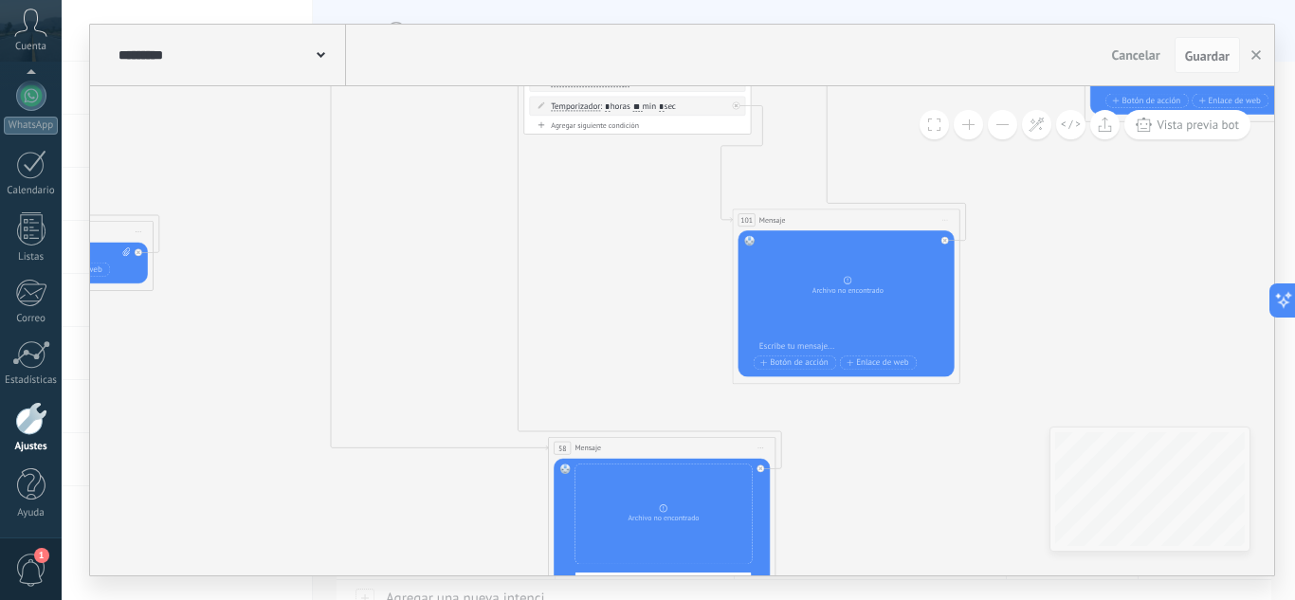
drag, startPoint x: 691, startPoint y: 358, endPoint x: 418, endPoint y: 195, distance: 317.9
click at [418, 195] on icon at bounding box center [363, 607] width 5972 height 2384
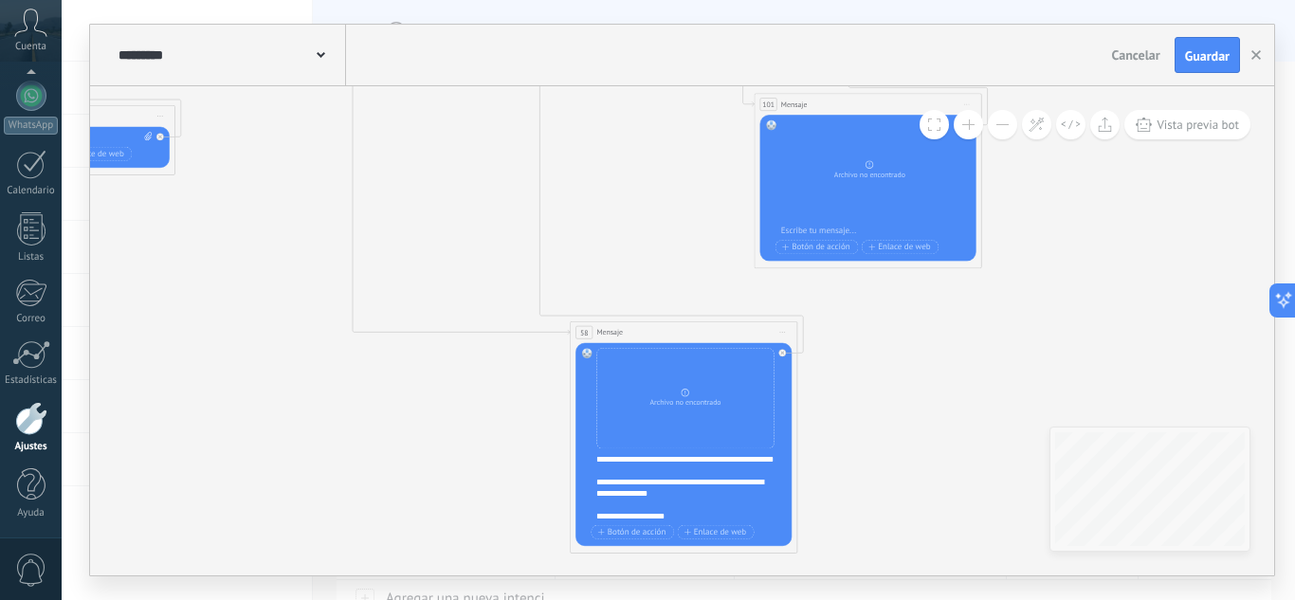
drag, startPoint x: 572, startPoint y: 308, endPoint x: 592, endPoint y: 197, distance: 112.8
click at [592, 191] on icon at bounding box center [385, 492] width 5972 height 2384
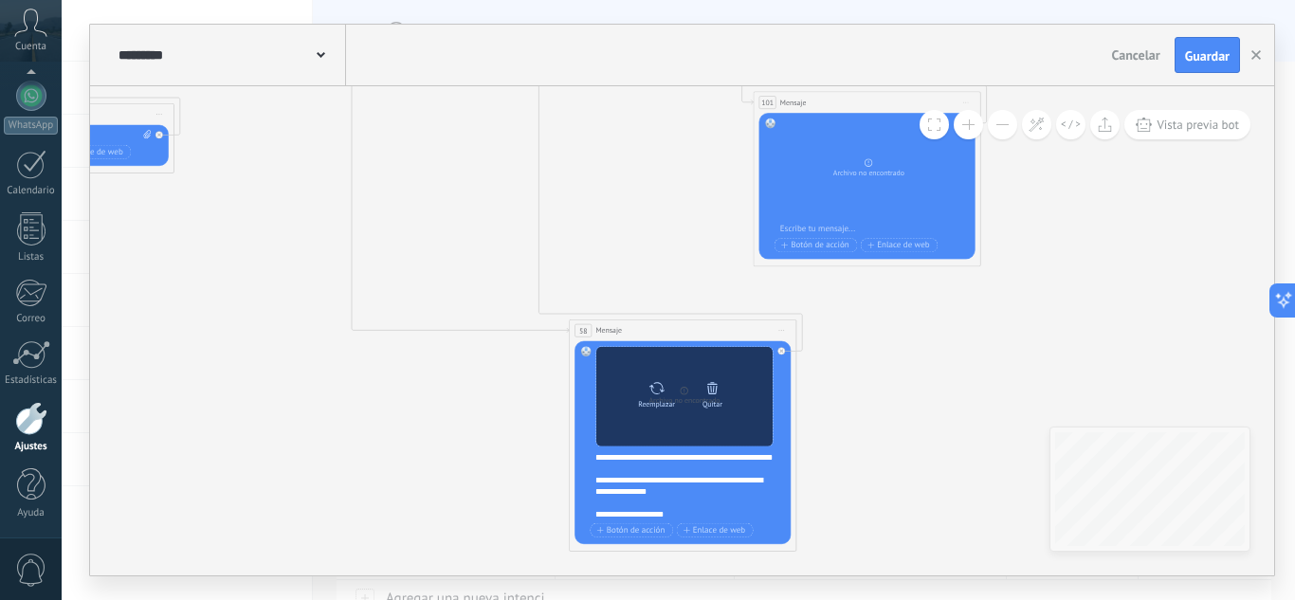
click at [659, 388] on icon at bounding box center [656, 388] width 16 height 16
click input "Subir" at bounding box center [0, 0] width 0 height 0
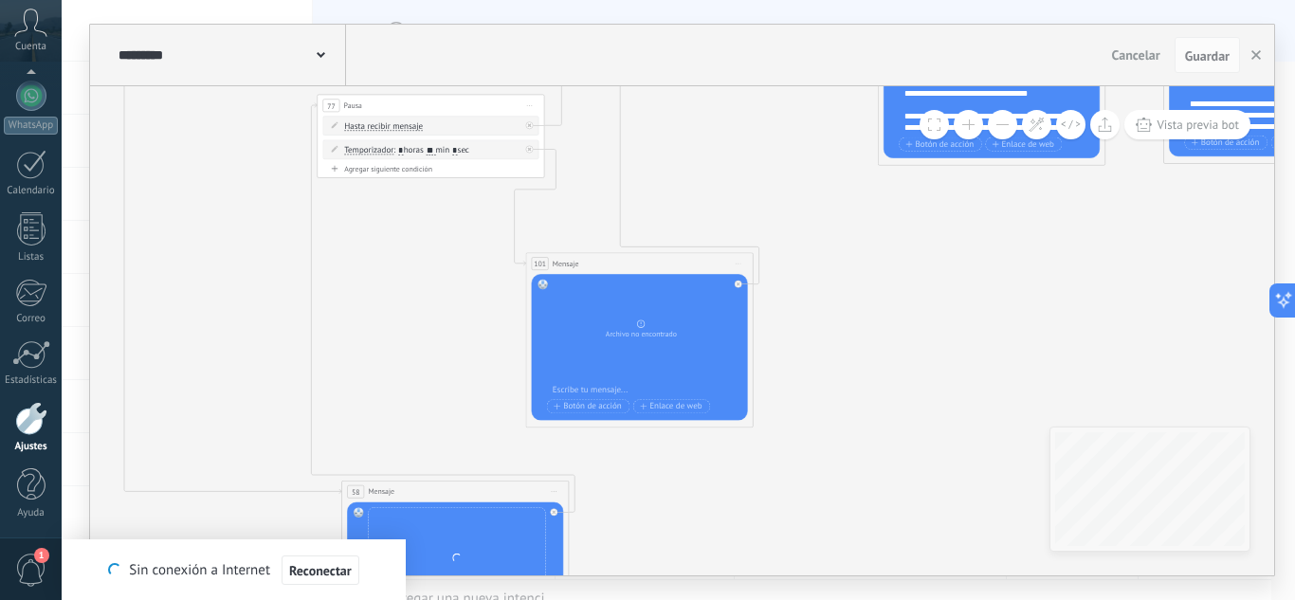
drag, startPoint x: 797, startPoint y: 475, endPoint x: 687, endPoint y: 464, distance: 110.4
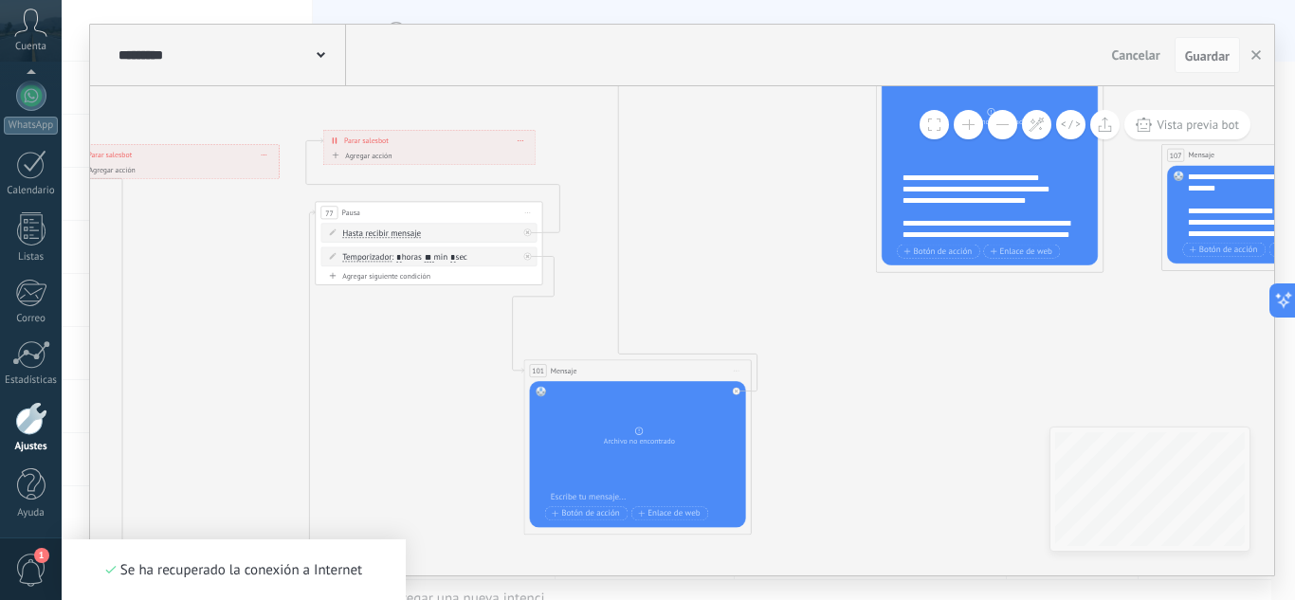
drag, startPoint x: 825, startPoint y: 288, endPoint x: 819, endPoint y: 400, distance: 112.0
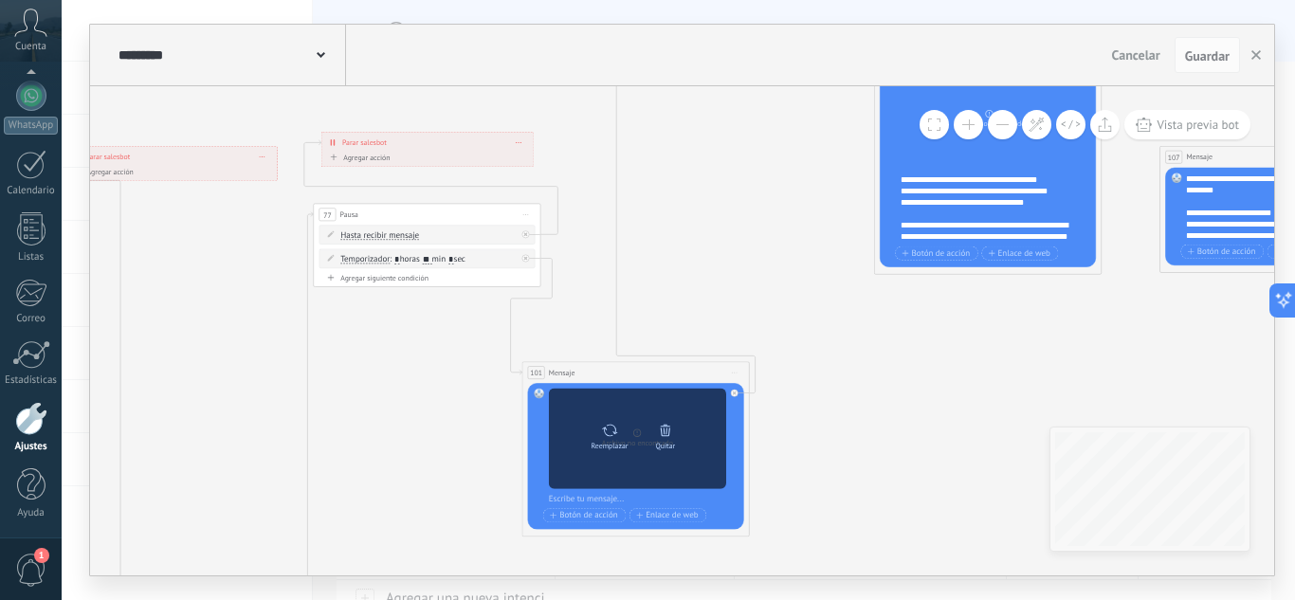
click at [609, 427] on icon at bounding box center [609, 430] width 16 height 16
click input "Subir" at bounding box center [0, 0] width 0 height 0
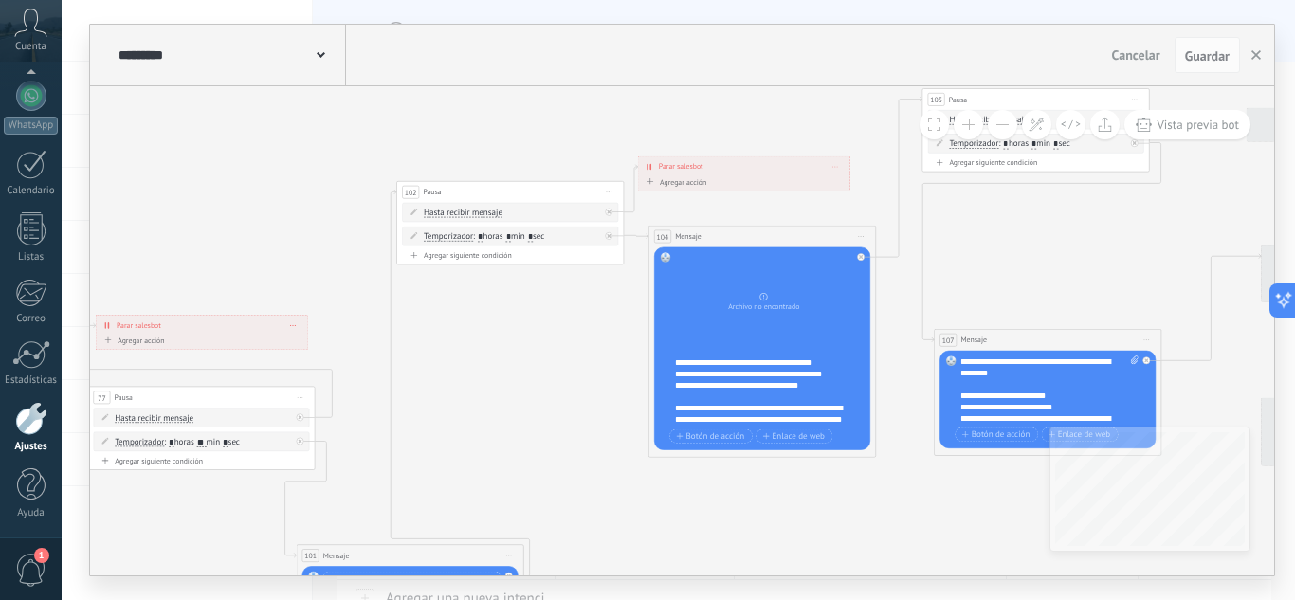
drag, startPoint x: 805, startPoint y: 376, endPoint x: 540, endPoint y: 437, distance: 271.3
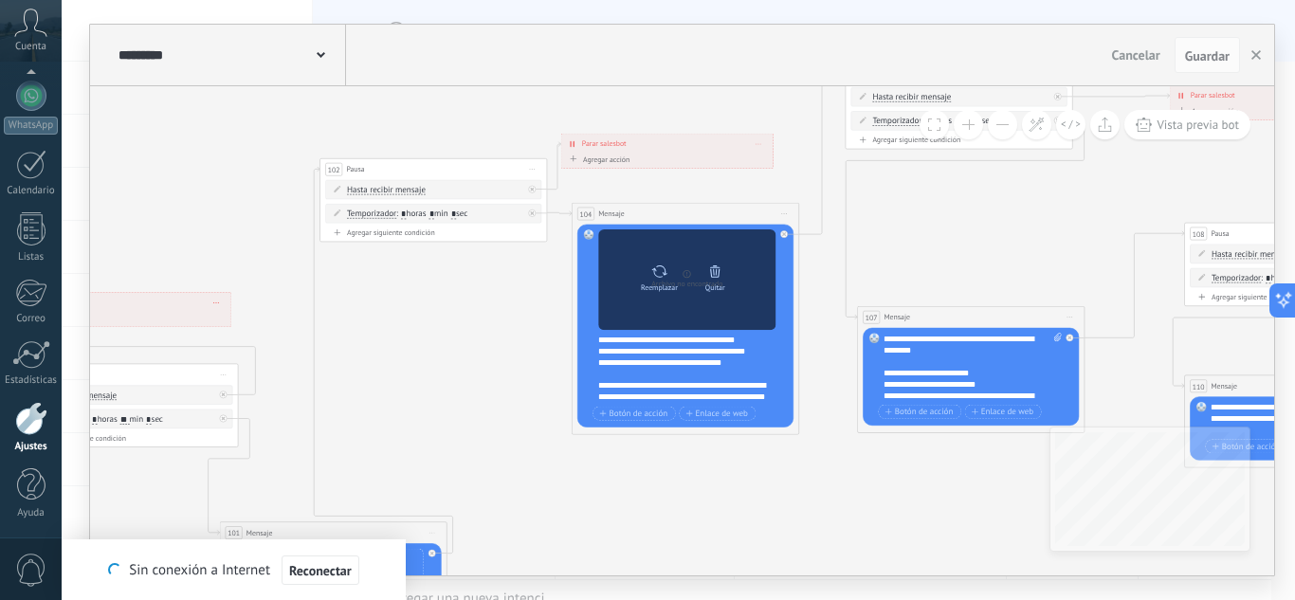
click at [656, 271] on icon at bounding box center [659, 271] width 16 height 16
click input "Subir" at bounding box center [0, 0] width 0 height 0
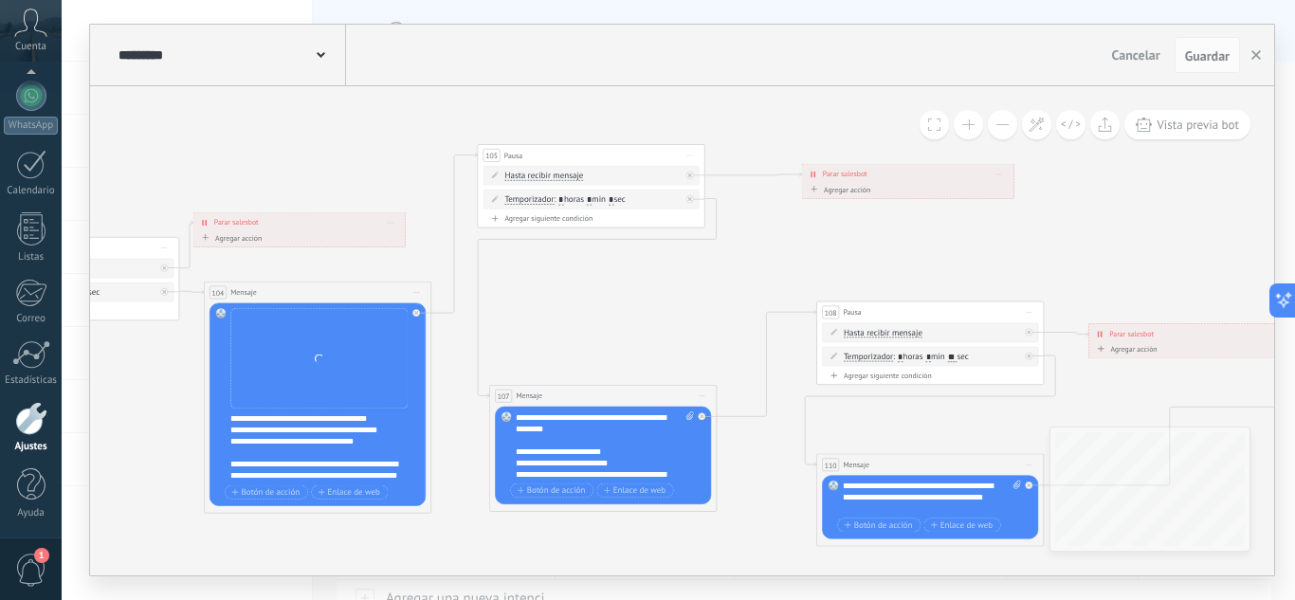
drag, startPoint x: 929, startPoint y: 264, endPoint x: 527, endPoint y: 348, distance: 410.4
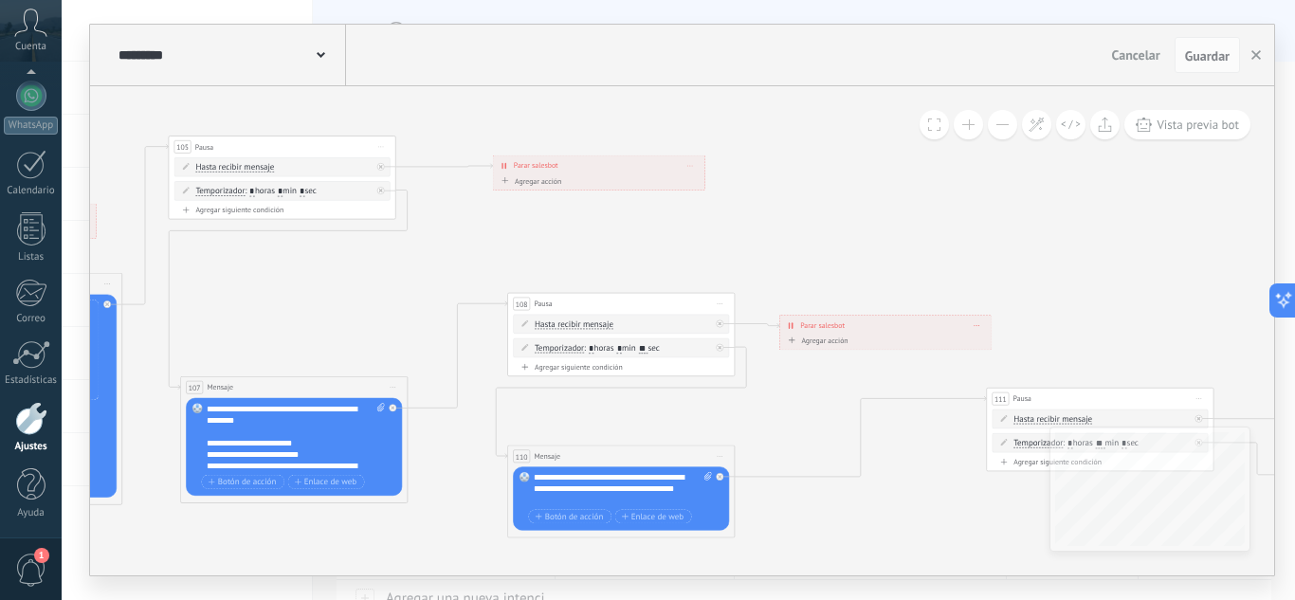
drag, startPoint x: 854, startPoint y: 263, endPoint x: 590, endPoint y: 259, distance: 263.5
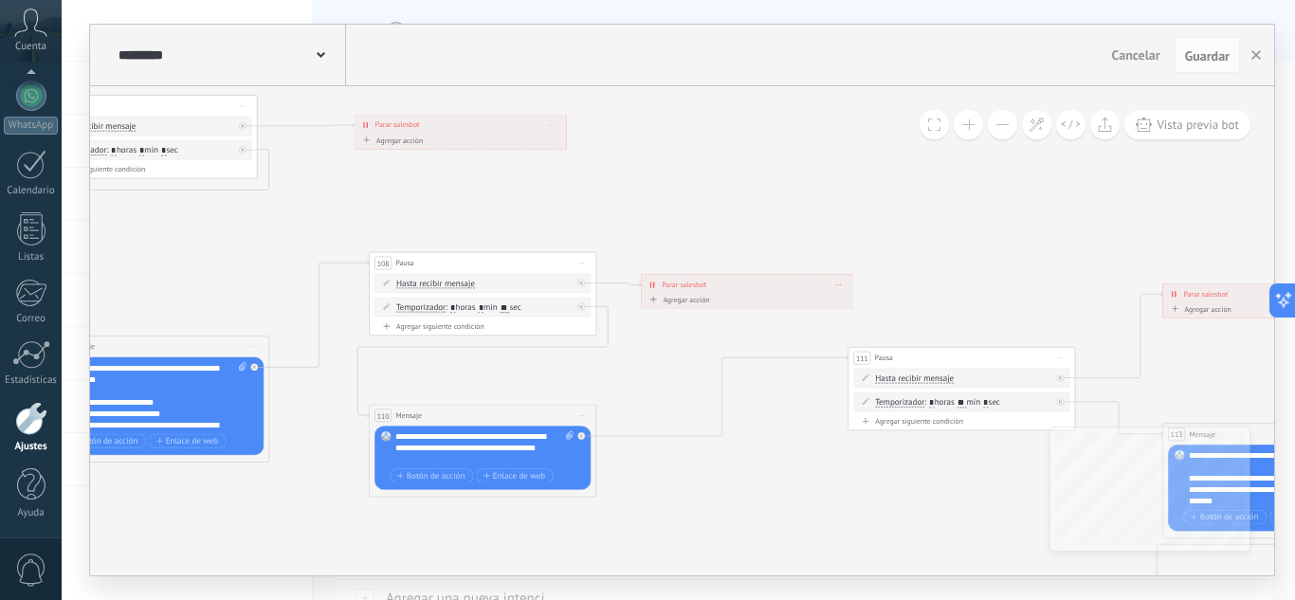
drag, startPoint x: 792, startPoint y: 434, endPoint x: 530, endPoint y: 354, distance: 274.6
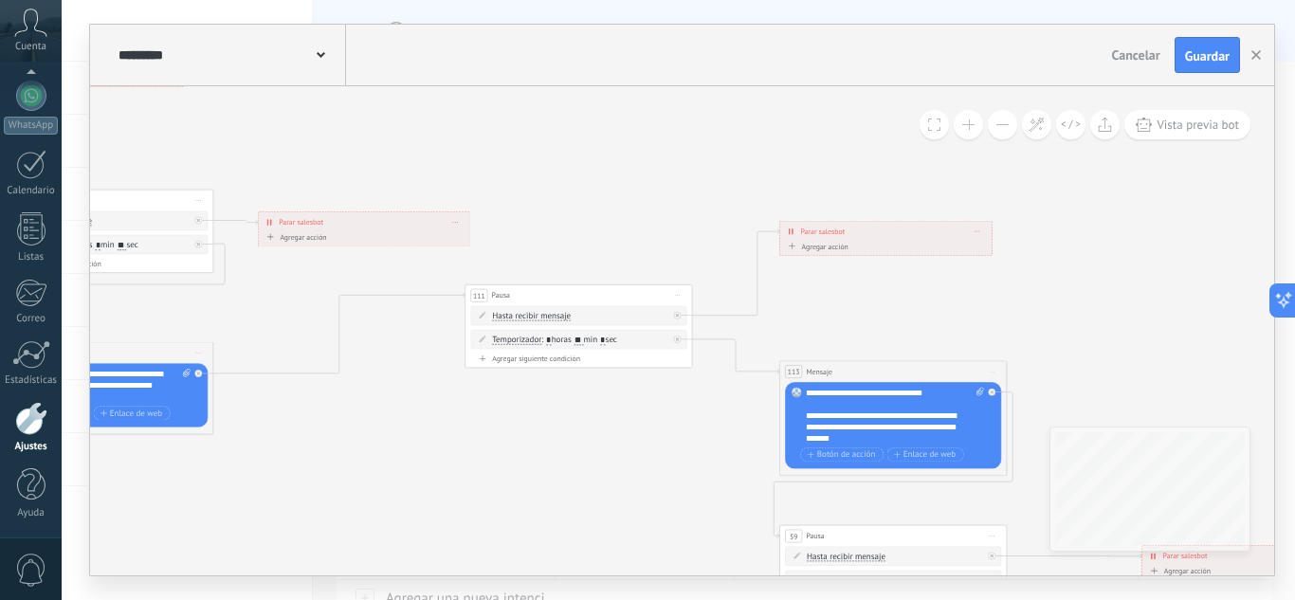
drag, startPoint x: 696, startPoint y: 392, endPoint x: 555, endPoint y: 361, distance: 143.7
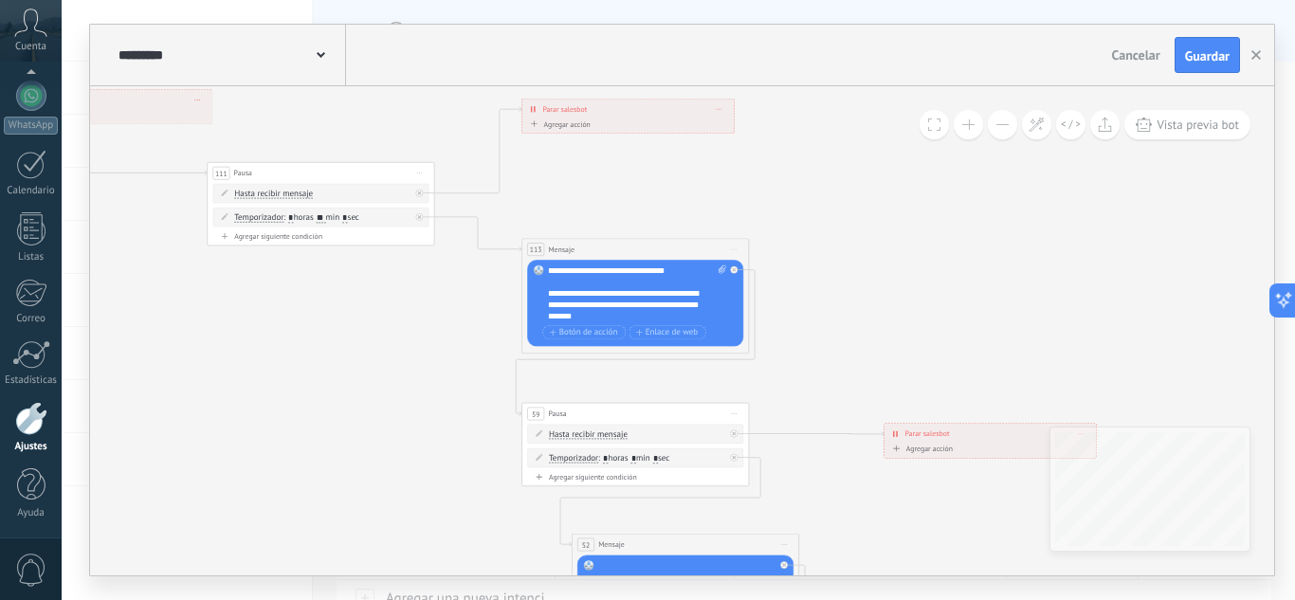
drag, startPoint x: 1065, startPoint y: 333, endPoint x: 754, endPoint y: 195, distance: 340.8
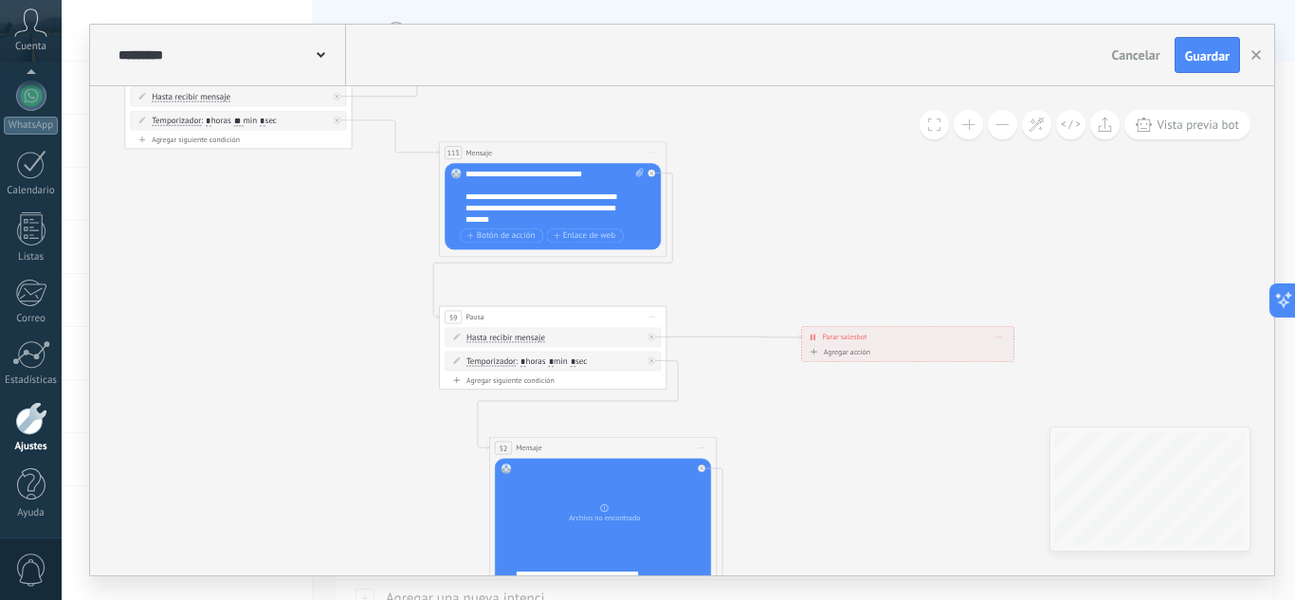
drag, startPoint x: 842, startPoint y: 278, endPoint x: 837, endPoint y: 200, distance: 77.9
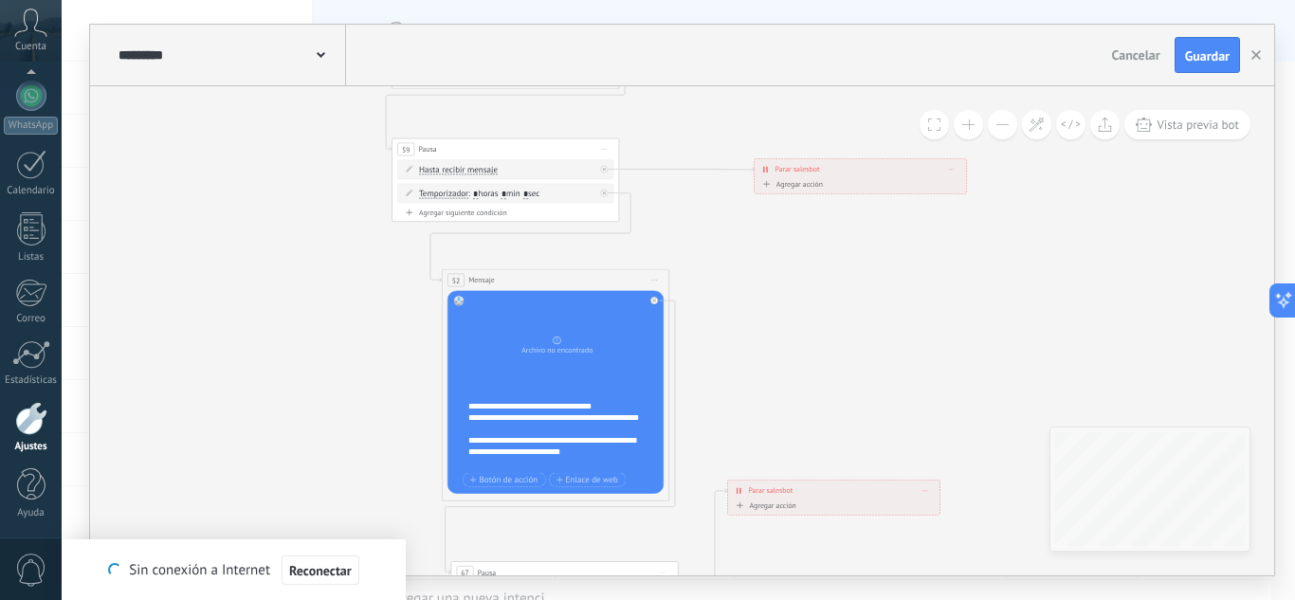
drag, startPoint x: 767, startPoint y: 383, endPoint x: 711, endPoint y: 227, distance: 165.2
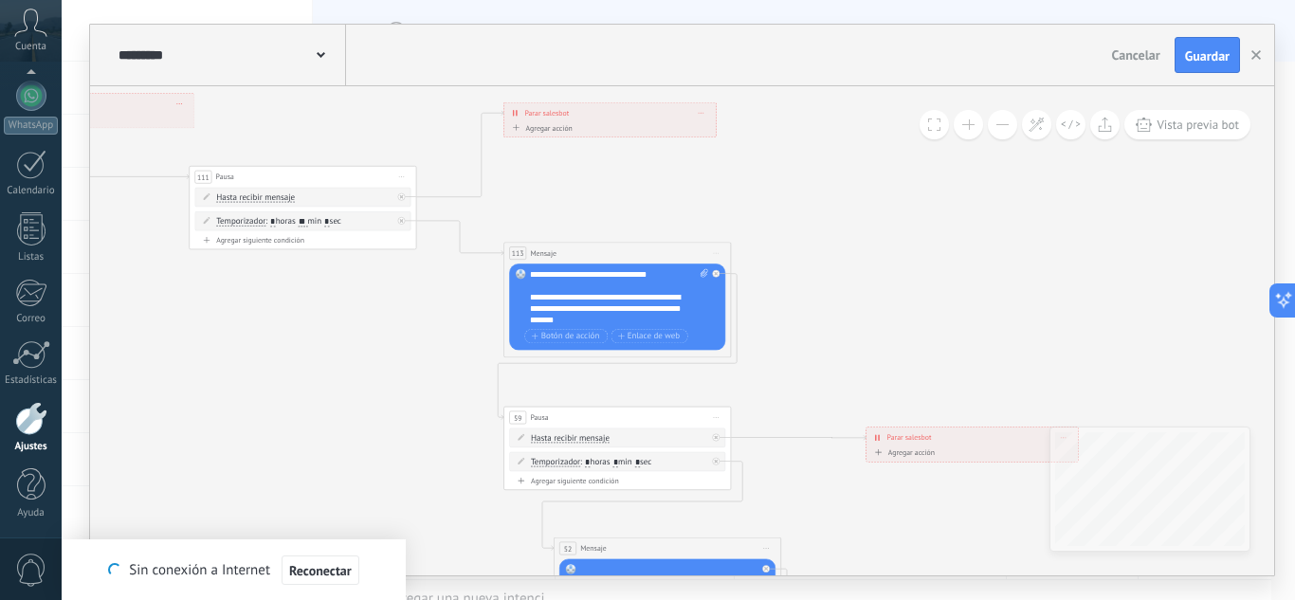
drag, startPoint x: 546, startPoint y: 258, endPoint x: 661, endPoint y: 527, distance: 292.6
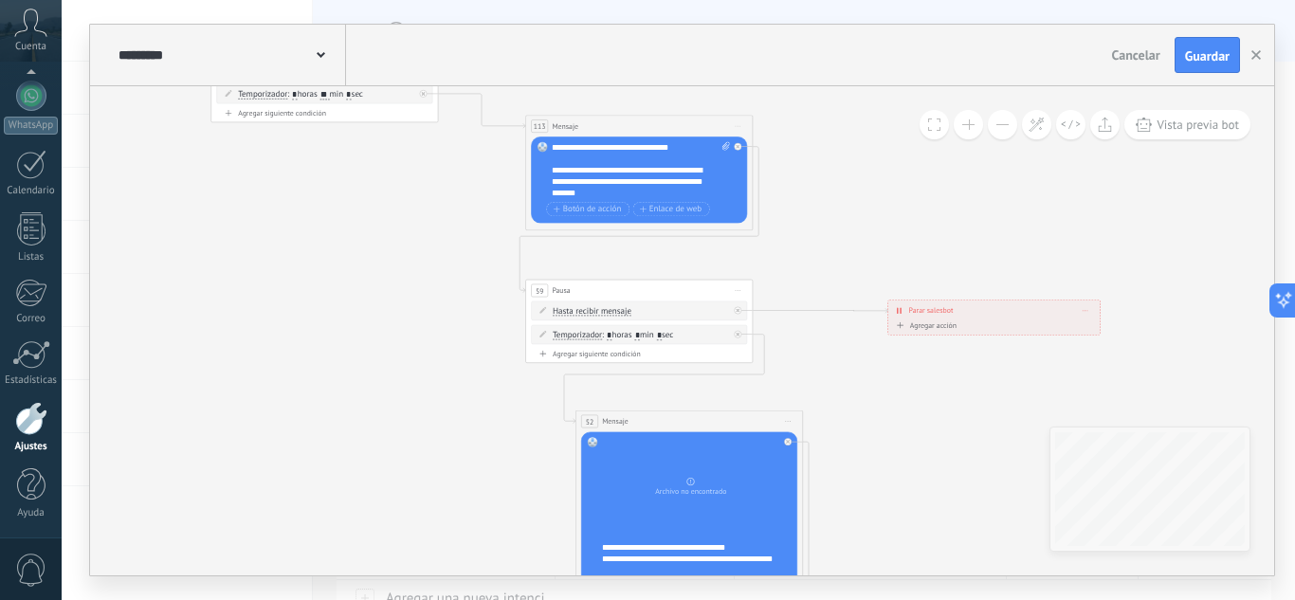
drag, startPoint x: 367, startPoint y: 389, endPoint x: 336, endPoint y: 240, distance: 152.1
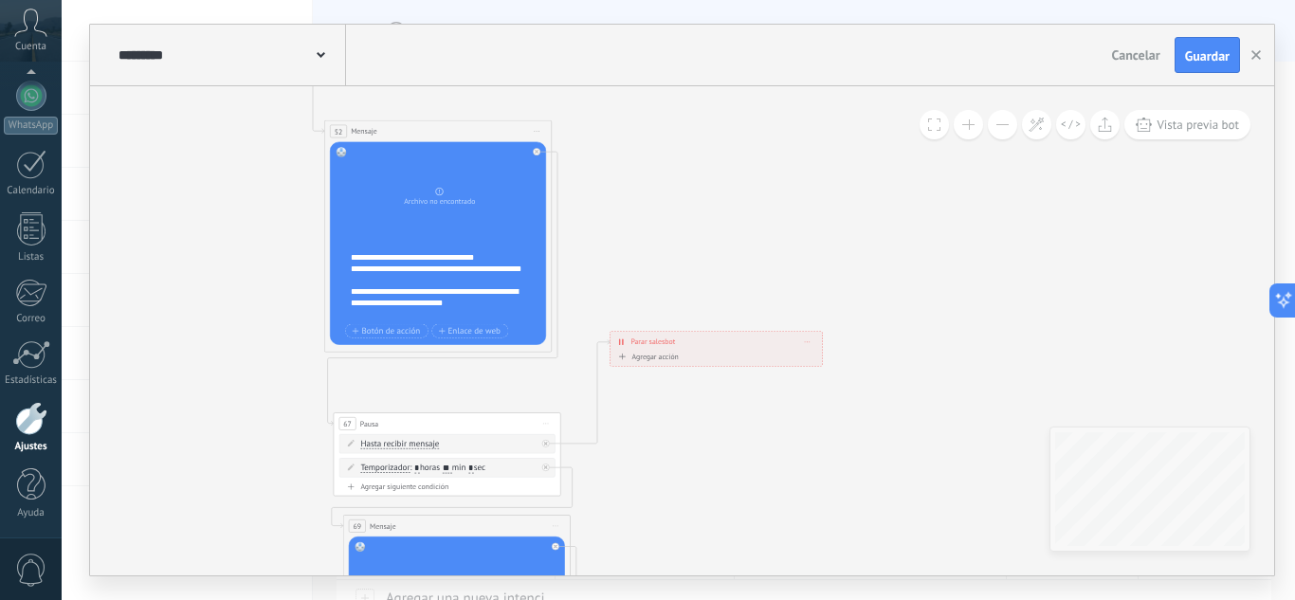
drag, startPoint x: 834, startPoint y: 398, endPoint x: 668, endPoint y: 146, distance: 301.8
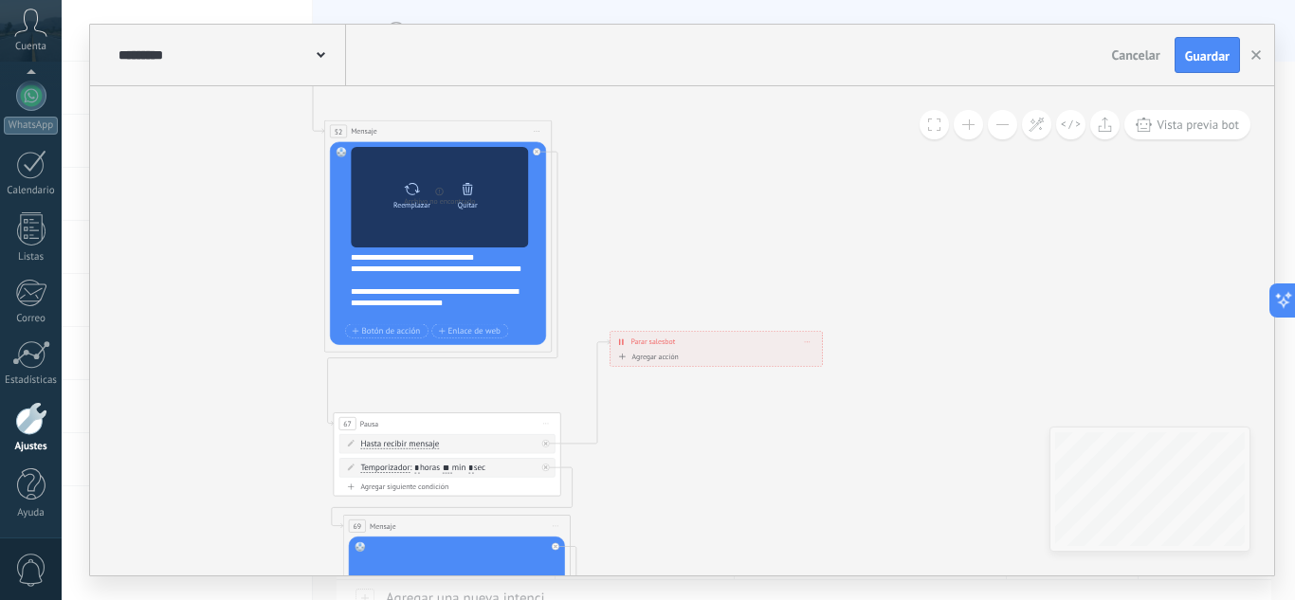
click at [409, 190] on icon at bounding box center [412, 189] width 16 height 16
click input "Subir" at bounding box center [0, 0] width 0 height 0
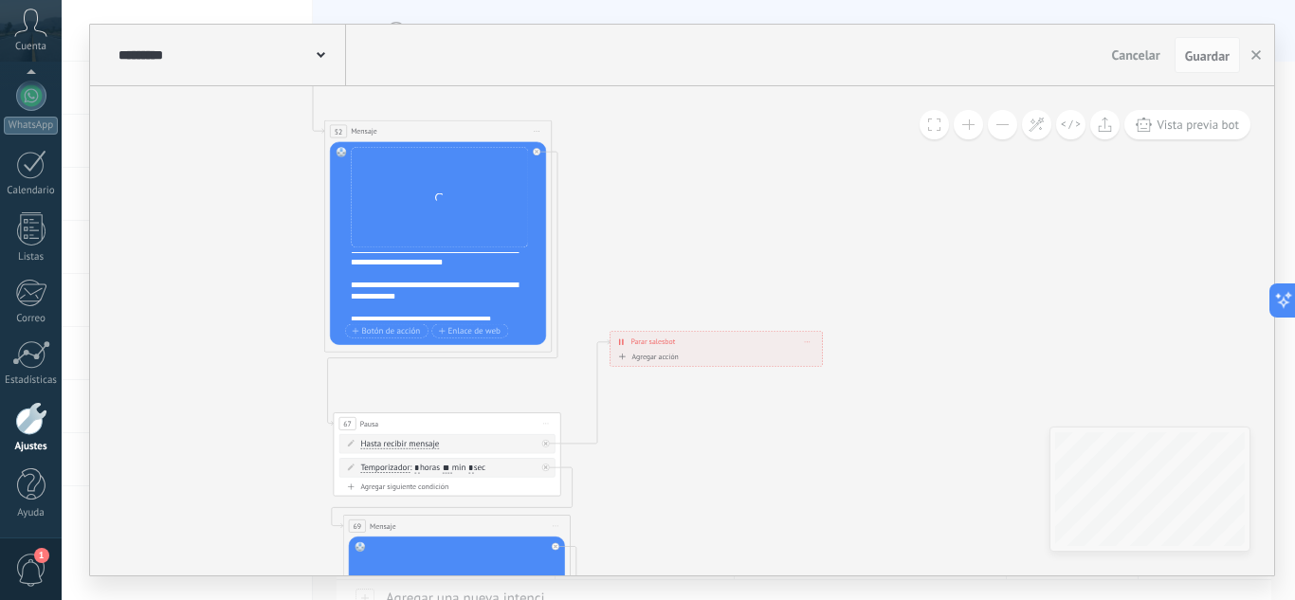
scroll to position [95, 0]
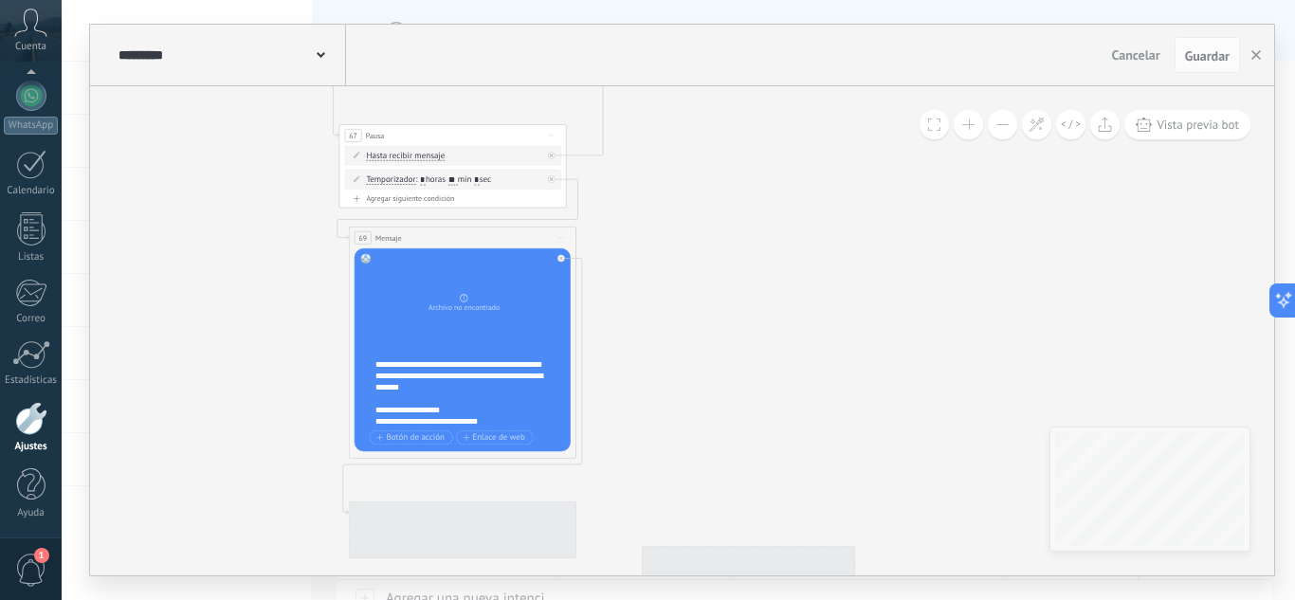
drag, startPoint x: 667, startPoint y: 374, endPoint x: 668, endPoint y: 124, distance: 250.2
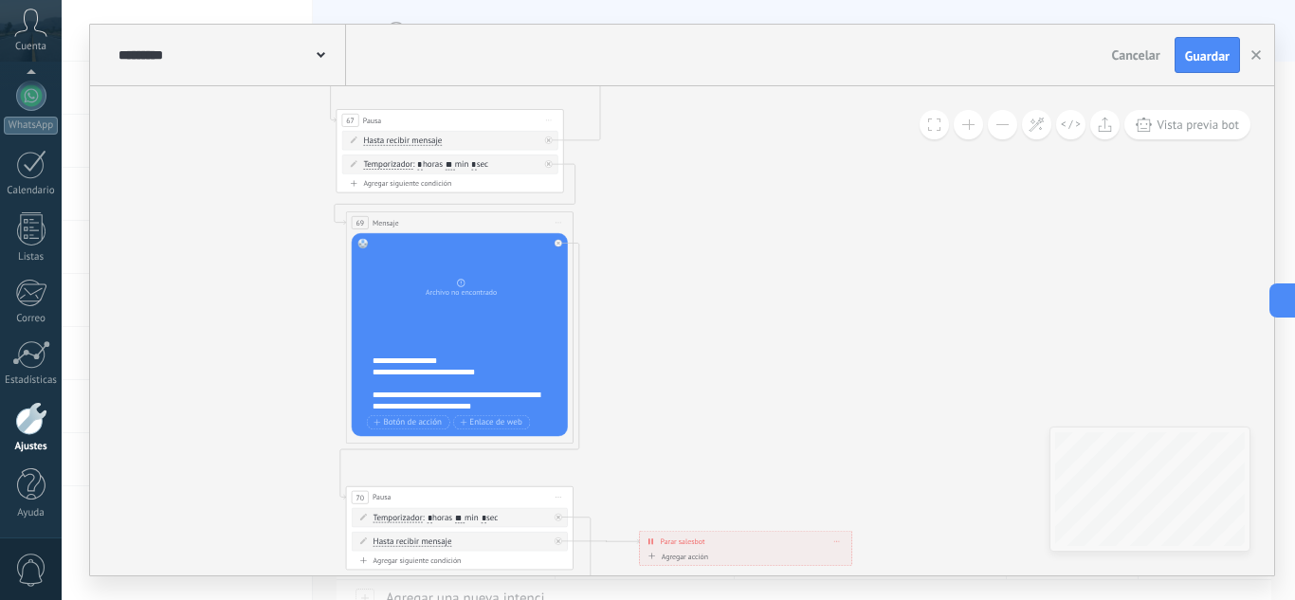
scroll to position [0, 0]
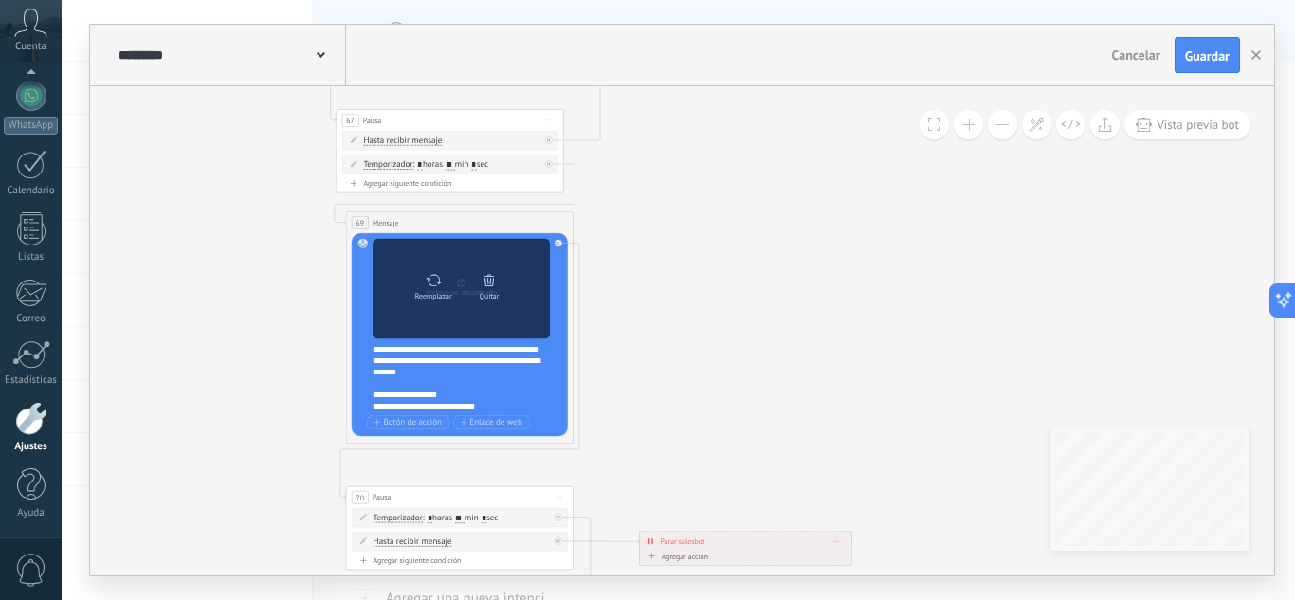
click at [434, 286] on icon at bounding box center [434, 280] width 16 height 16
click input "Subir" at bounding box center [0, 0] width 0 height 0
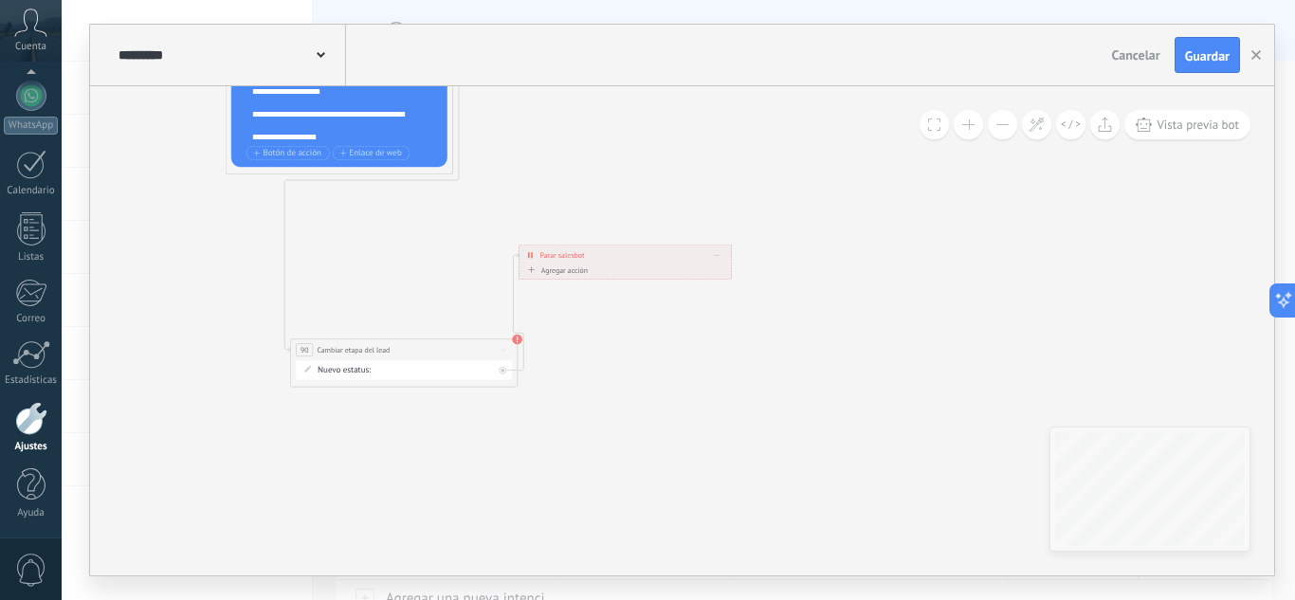
drag, startPoint x: 734, startPoint y: 506, endPoint x: 541, endPoint y: 336, distance: 256.5
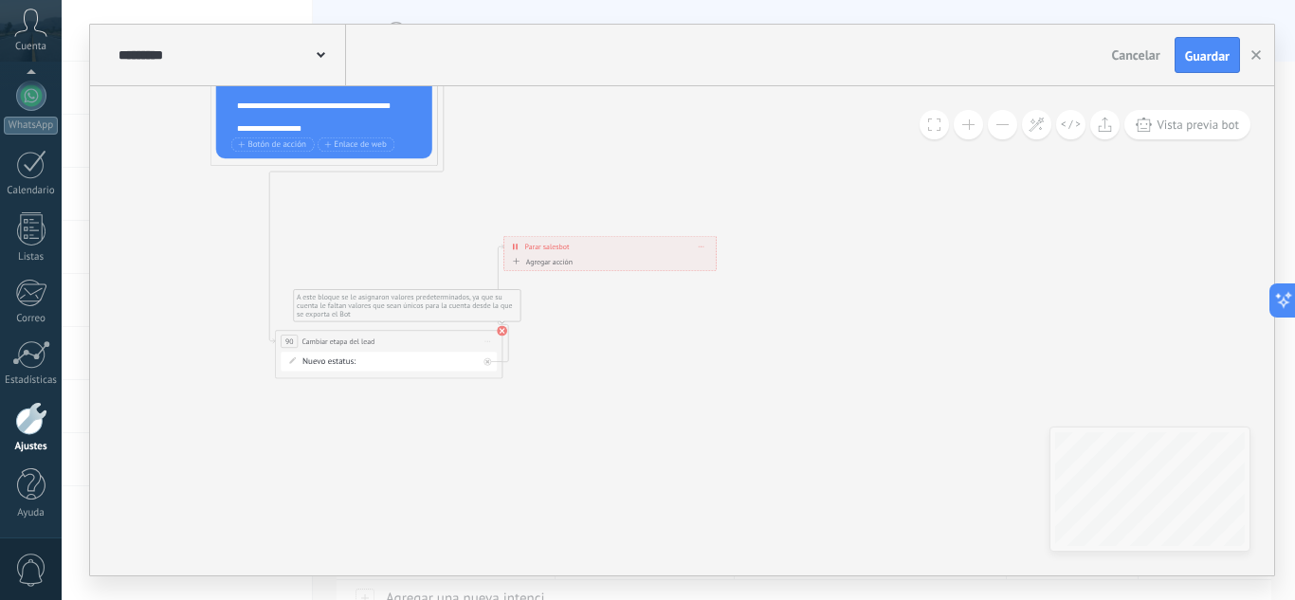
click at [502, 334] on use at bounding box center [502, 331] width 10 height 10
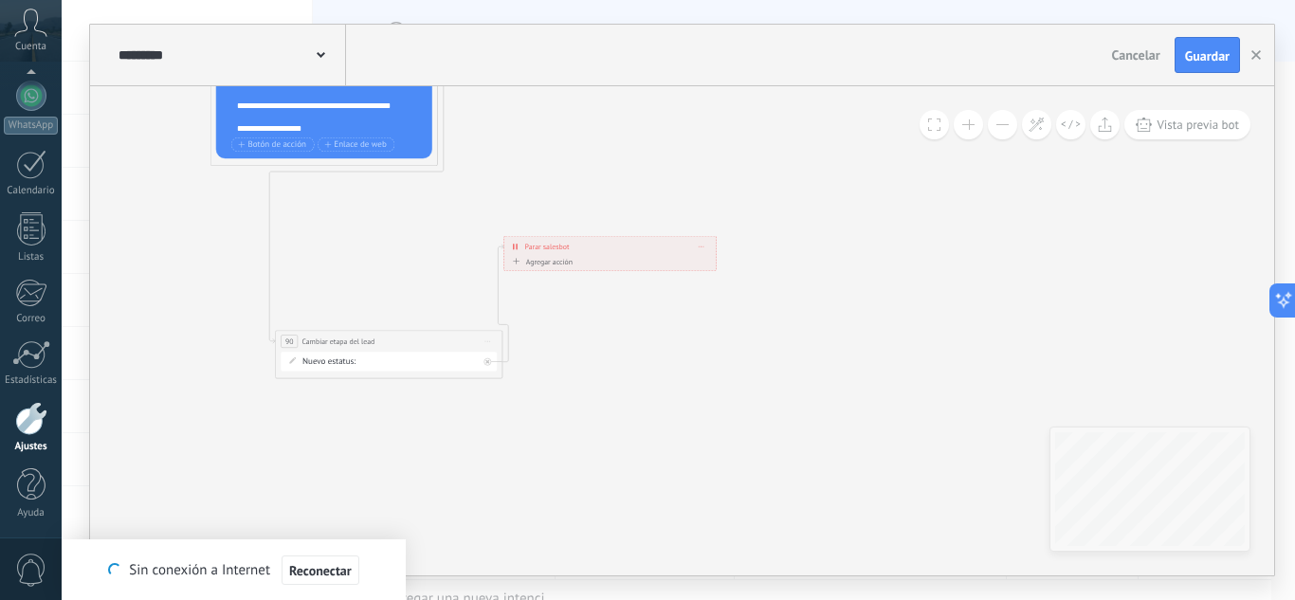
click at [0, 0] on div "Contacto inicial Negociación Debate contractual Discusión de contrato Logrado c…" at bounding box center [0, 0] width 0 height 0
click at [0, 0] on label "Contacto inicial" at bounding box center [0, 0] width 0 height 0
click at [0, 0] on div "Contacto inicial Negociación Debate contractual Discusión de contrato Logrado c…" at bounding box center [0, 0] width 0 height 0
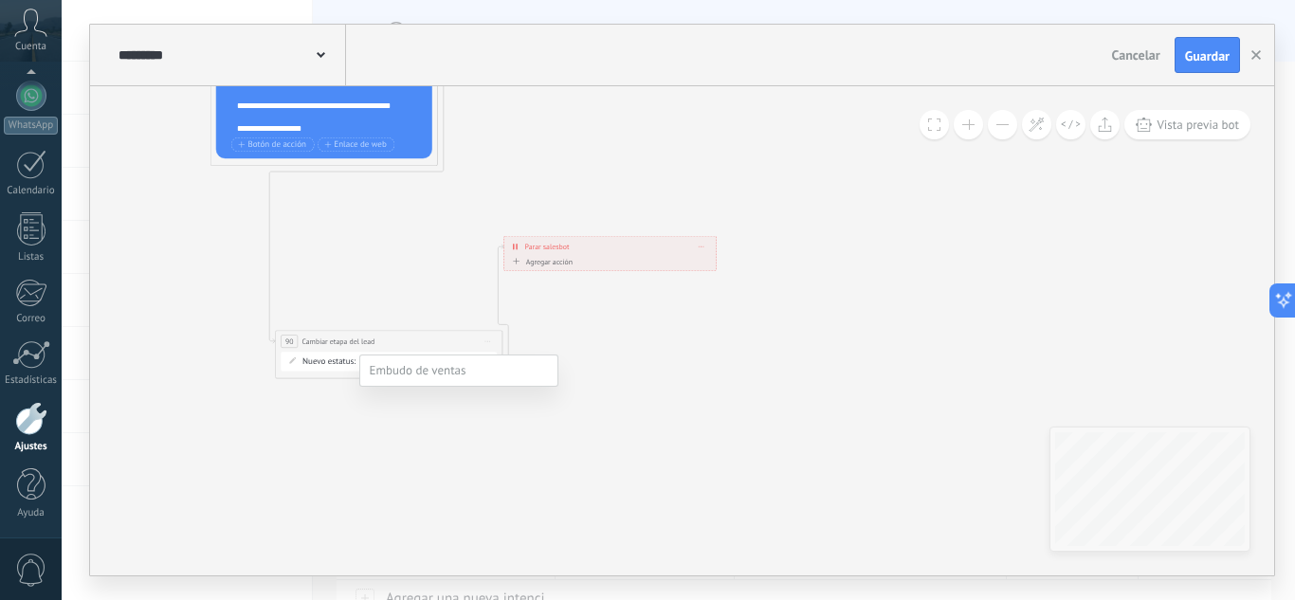
click at [0, 0] on label "Contacto inicial" at bounding box center [0, 0] width 0 height 0
click at [0, 0] on div "Contacto inicial Negociación Debate contractual Discusión de contrato Logrado c…" at bounding box center [0, 0] width 0 height 0
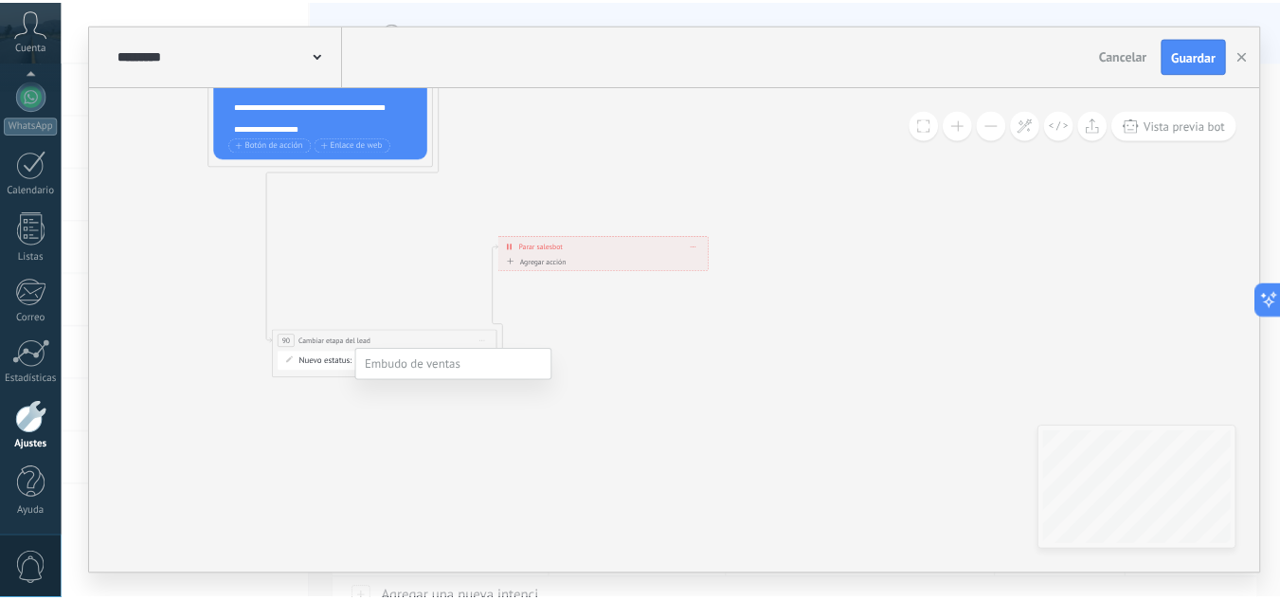
scroll to position [95, 0]
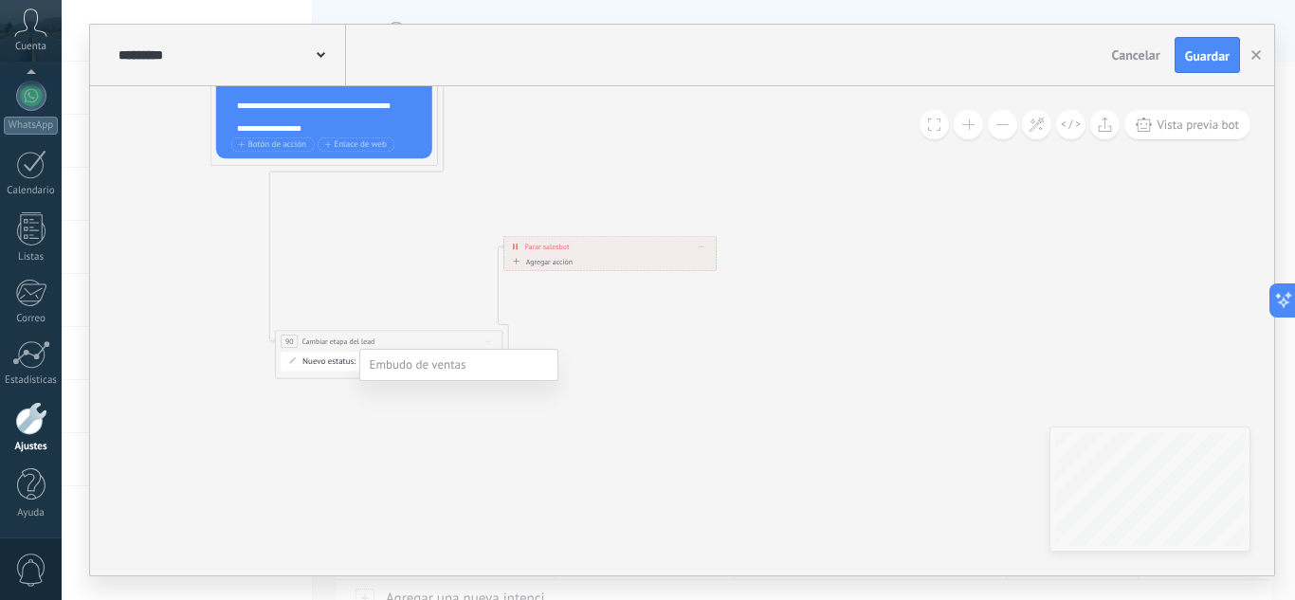
click at [0, 0] on label "Venta Perdido" at bounding box center [0, 0] width 0 height 0
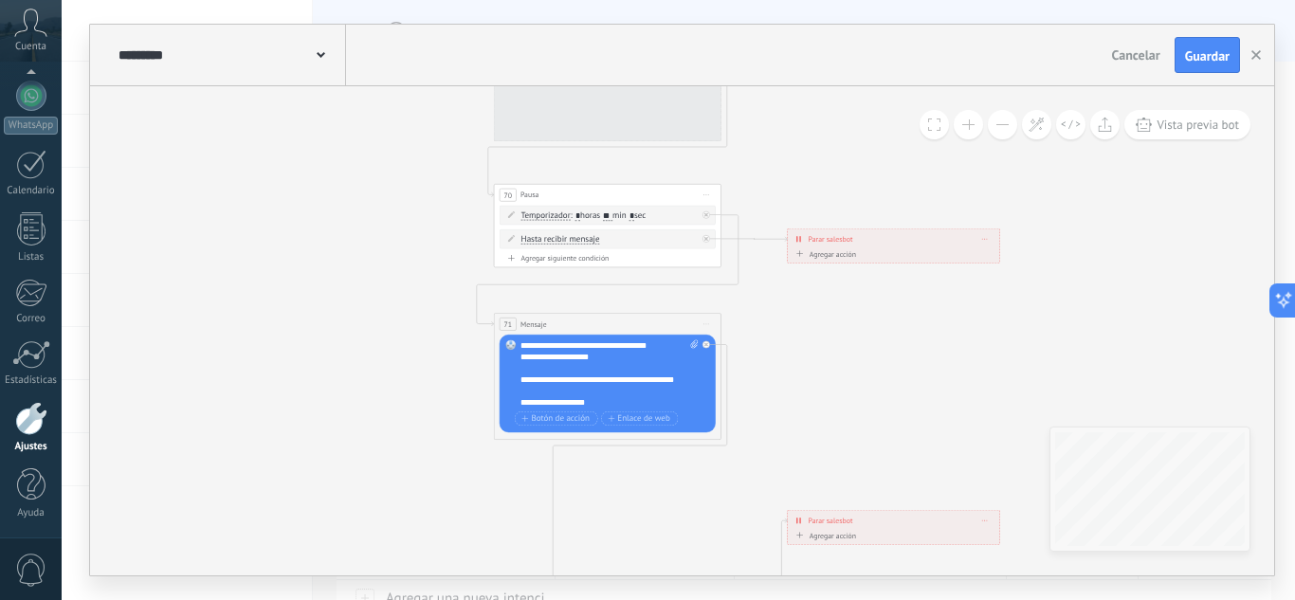
drag, startPoint x: 443, startPoint y: 427, endPoint x: 709, endPoint y: 528, distance: 285.0
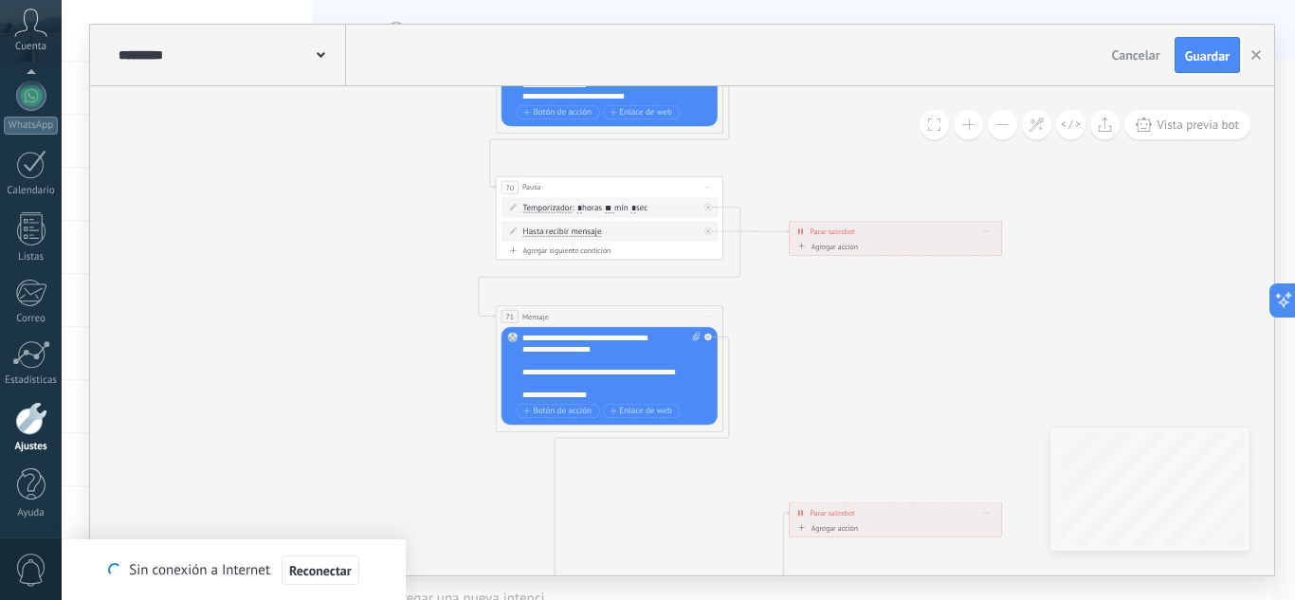
click at [993, 126] on button at bounding box center [1002, 124] width 29 height 29
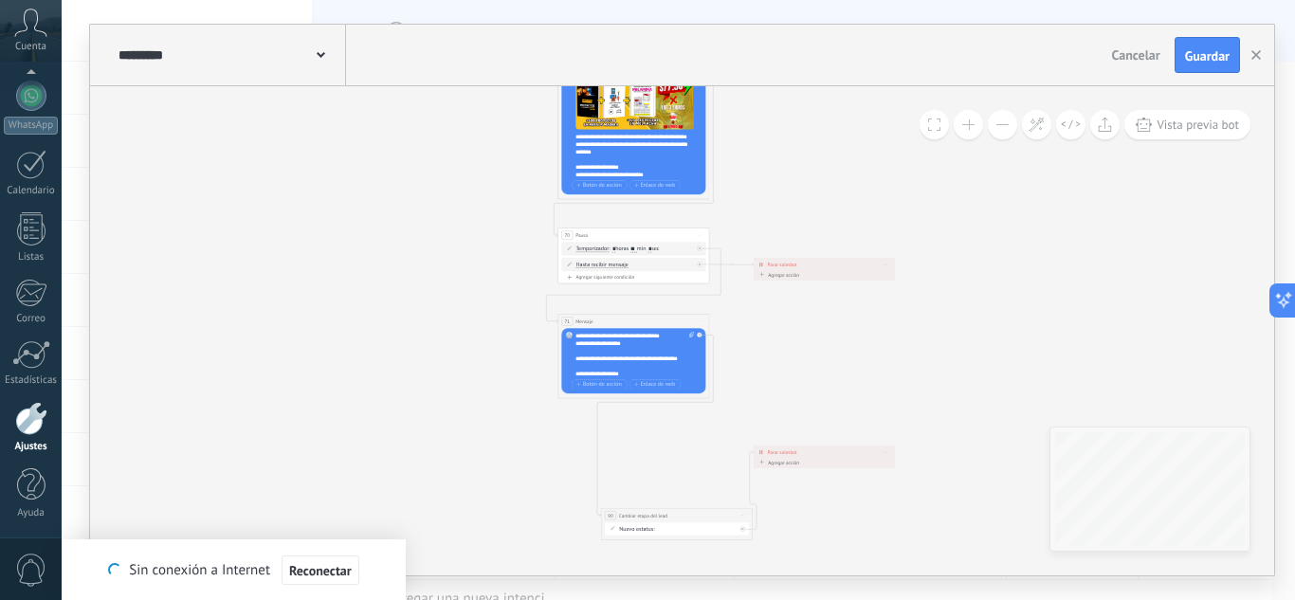
click at [993, 126] on button at bounding box center [1002, 124] width 29 height 29
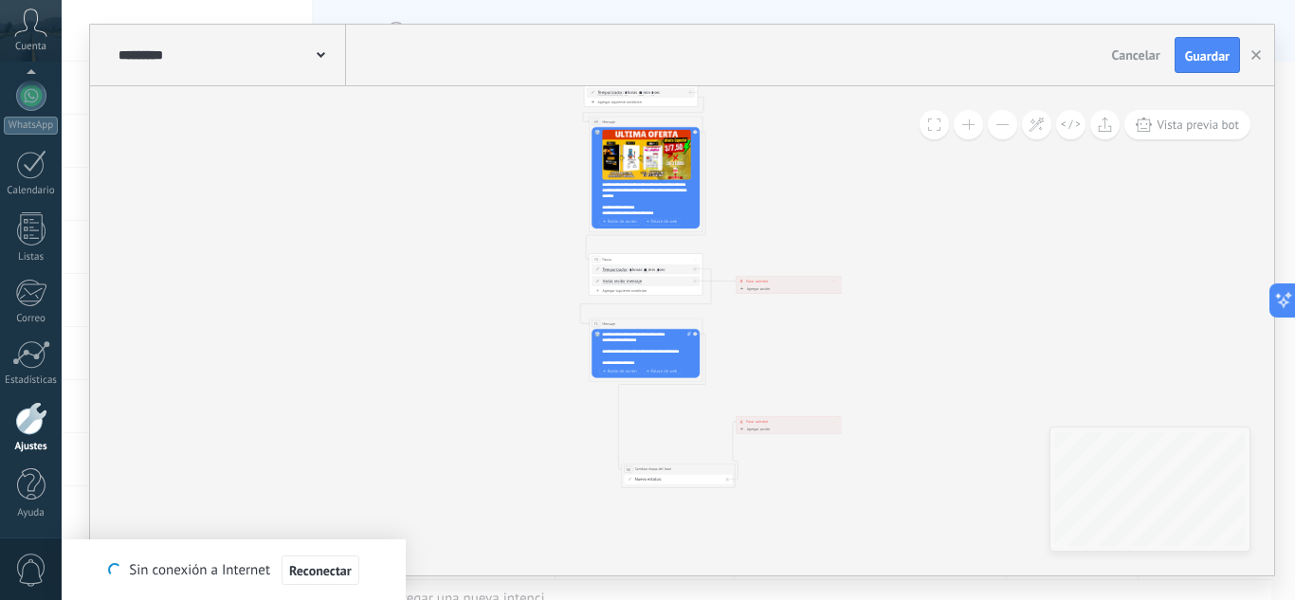
click at [993, 126] on button at bounding box center [1002, 124] width 29 height 29
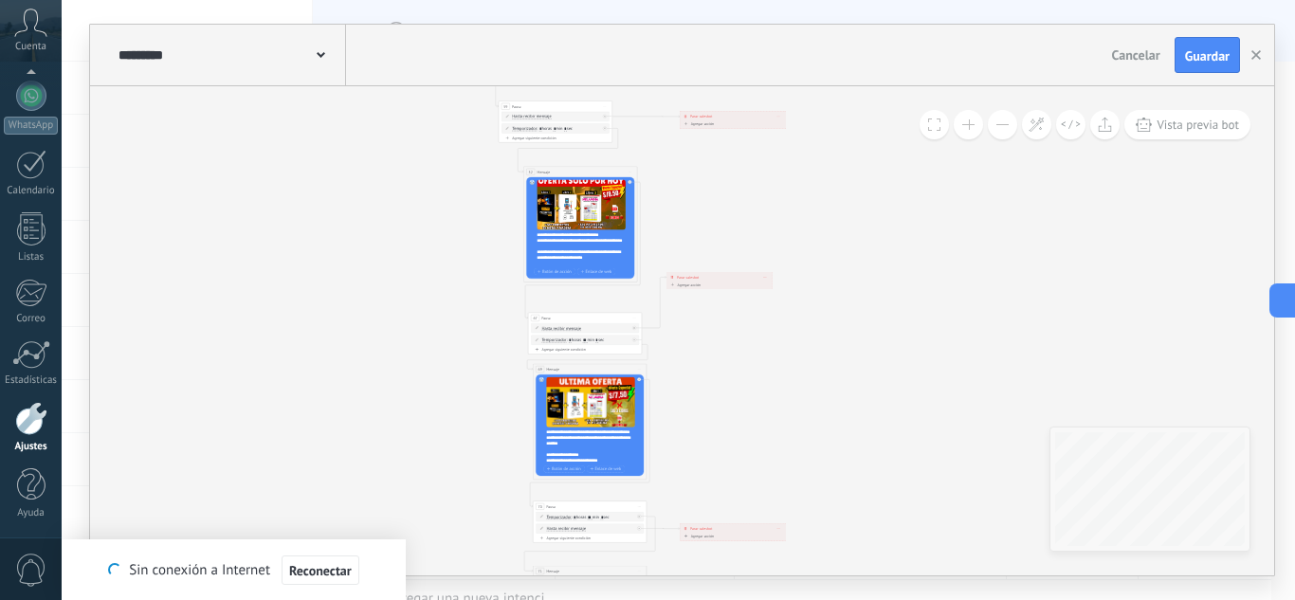
drag, startPoint x: 472, startPoint y: 290, endPoint x: 411, endPoint y: 478, distance: 197.2
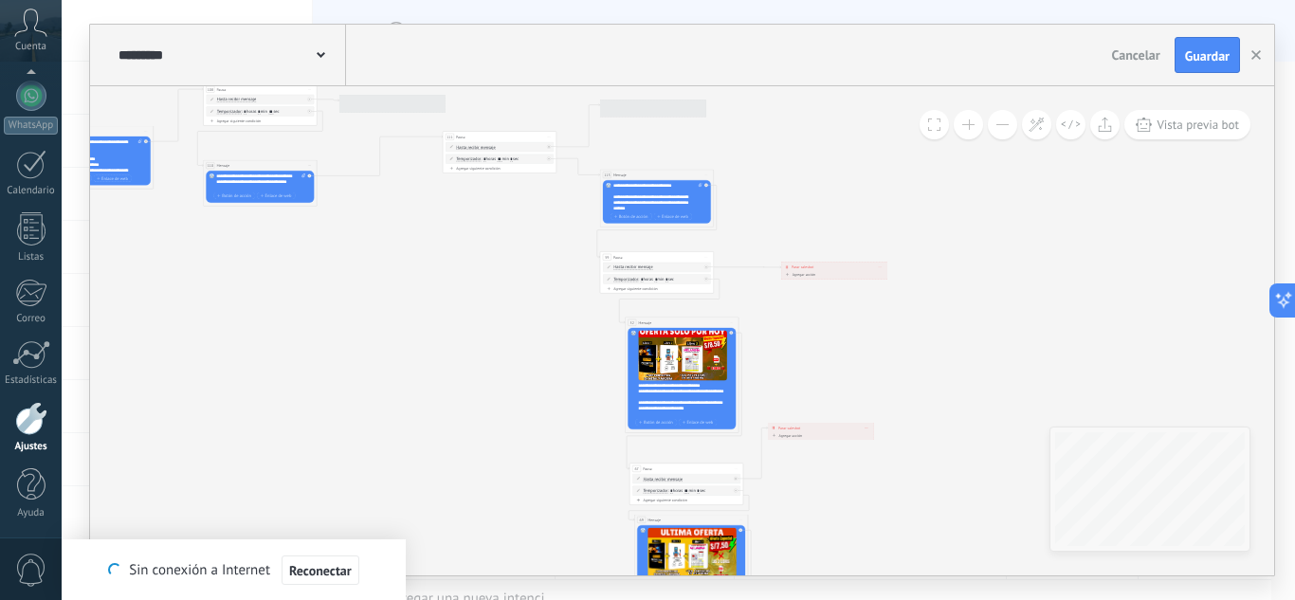
drag, startPoint x: 403, startPoint y: 361, endPoint x: 476, endPoint y: 417, distance: 91.9
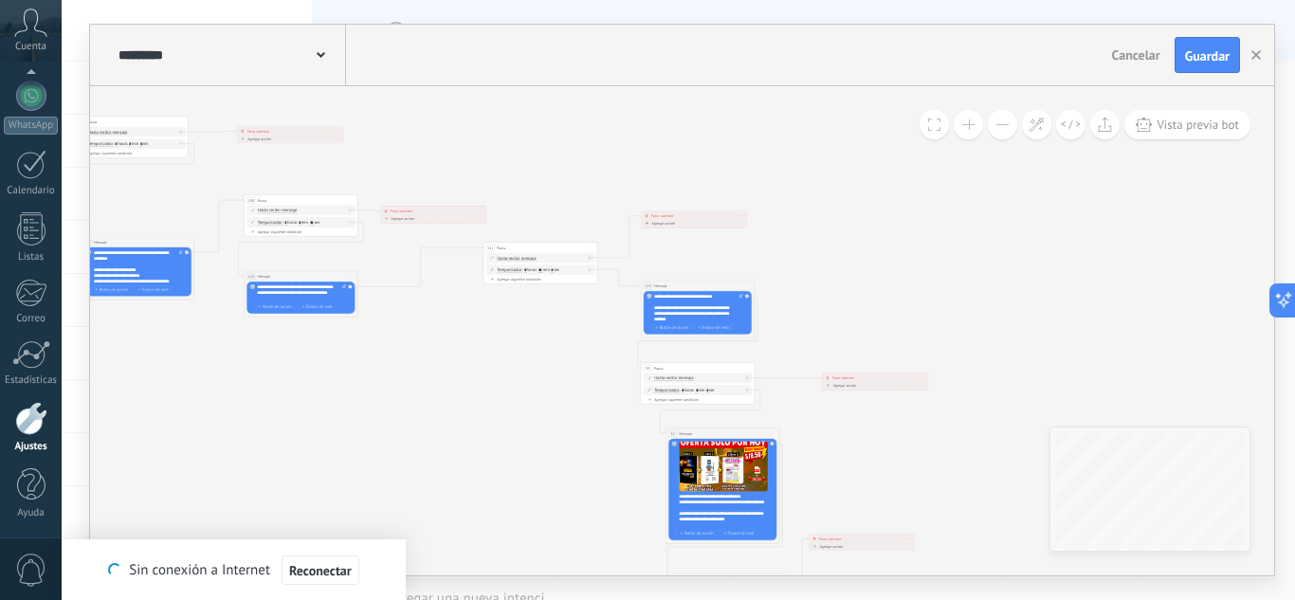
drag, startPoint x: 456, startPoint y: 362, endPoint x: 491, endPoint y: 463, distance: 107.3
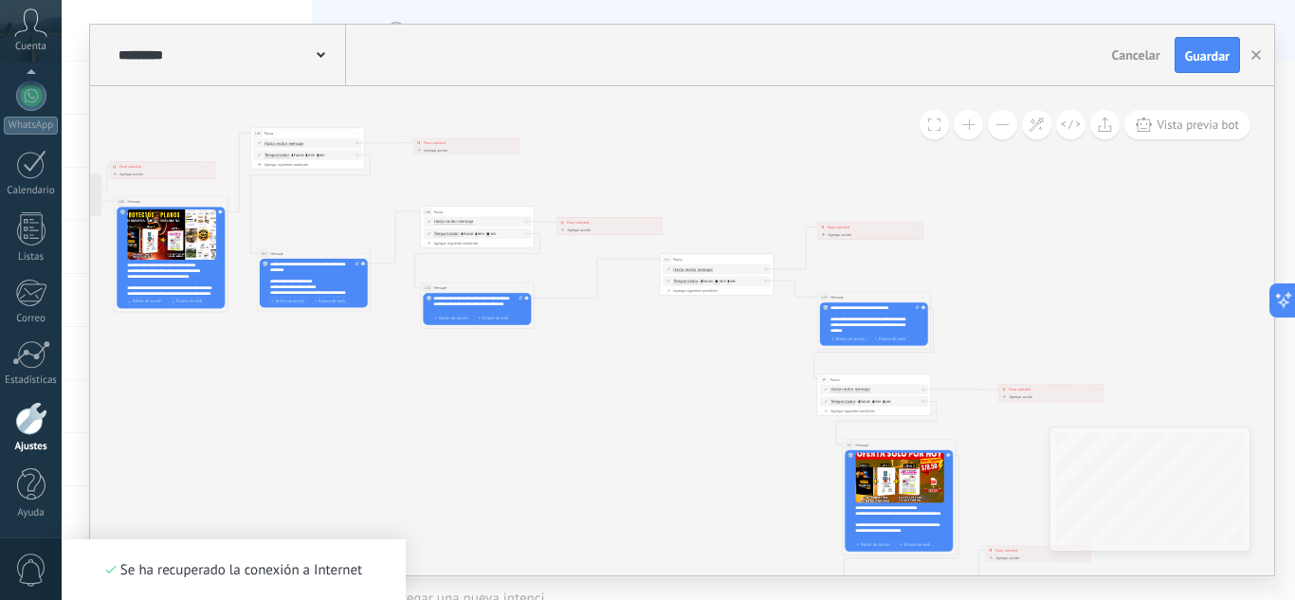
drag, startPoint x: 479, startPoint y: 441, endPoint x: 686, endPoint y: 456, distance: 208.1
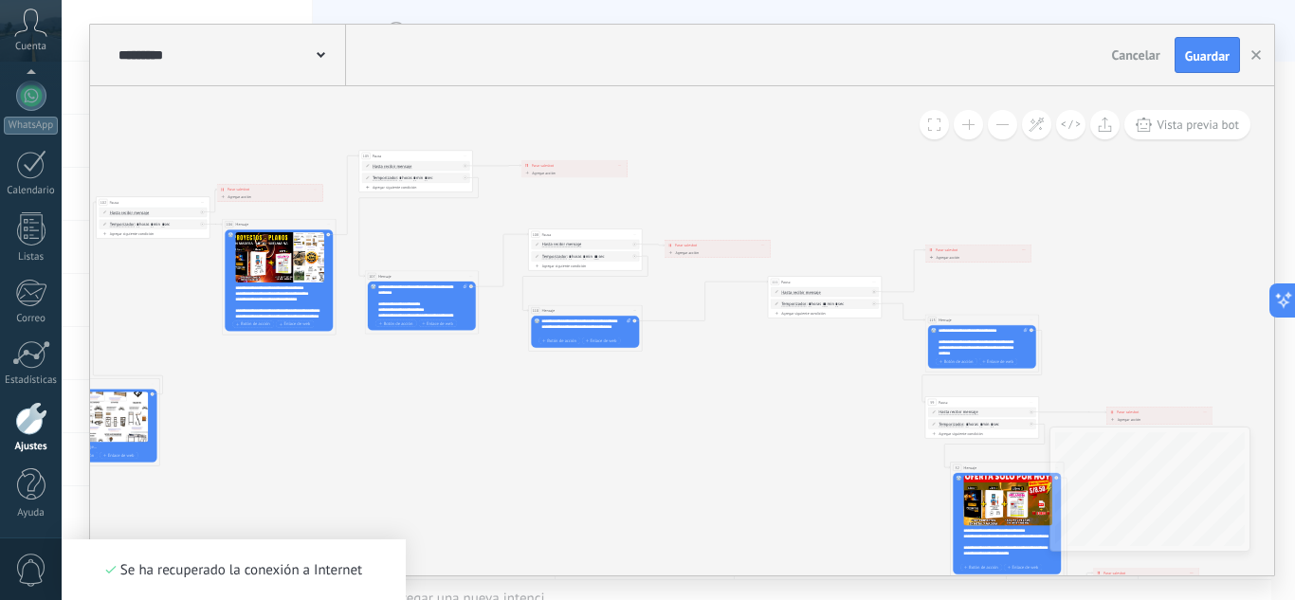
drag, startPoint x: 526, startPoint y: 414, endPoint x: 784, endPoint y: 421, distance: 257.9
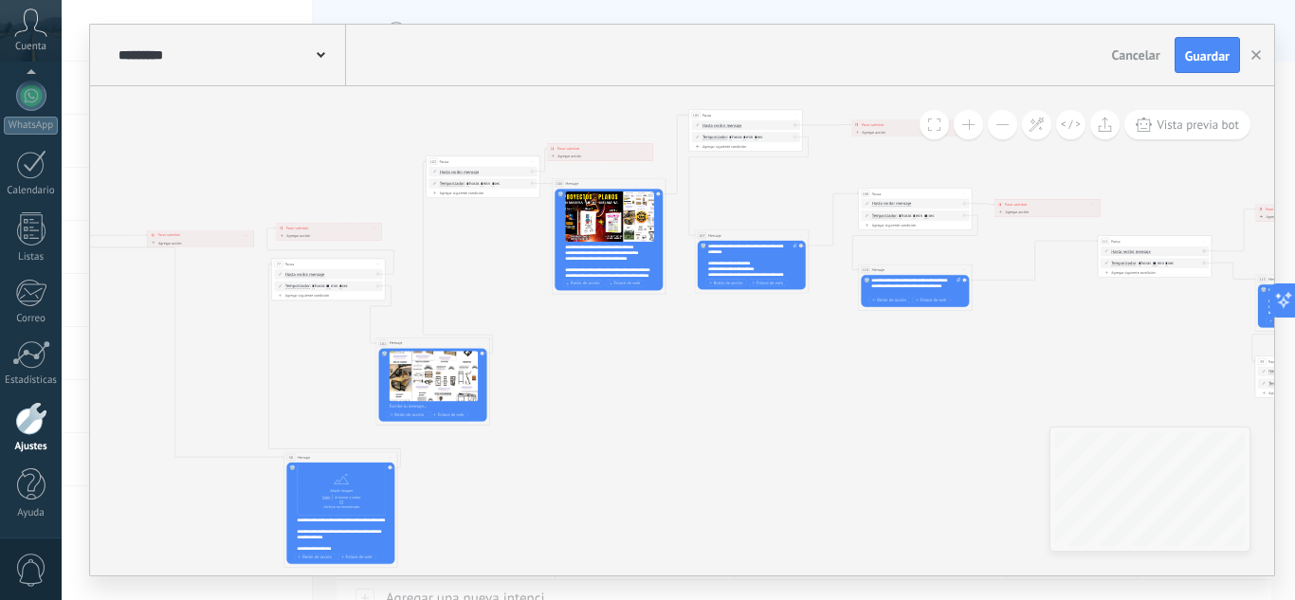
drag, startPoint x: 578, startPoint y: 427, endPoint x: 666, endPoint y: 372, distance: 103.9
click at [681, 377] on icon at bounding box center [192, 535] width 2987 height 1191
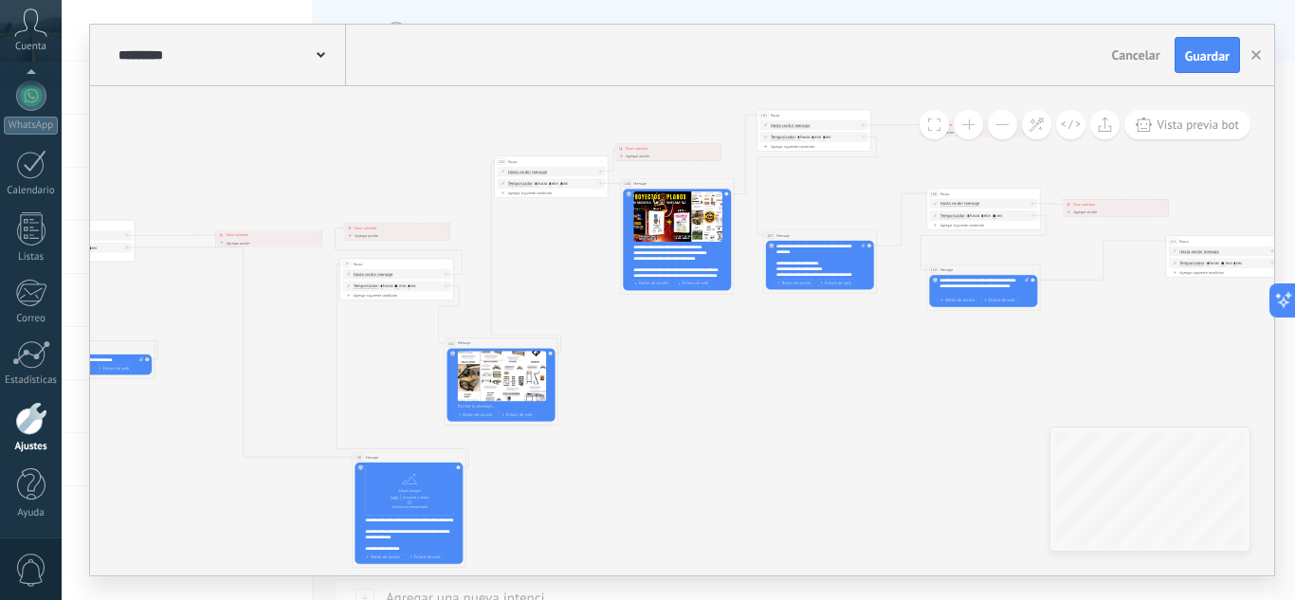
drag, startPoint x: 578, startPoint y: 454, endPoint x: 951, endPoint y: 397, distance: 376.8
click at [921, 414] on icon at bounding box center [260, 535] width 2987 height 1191
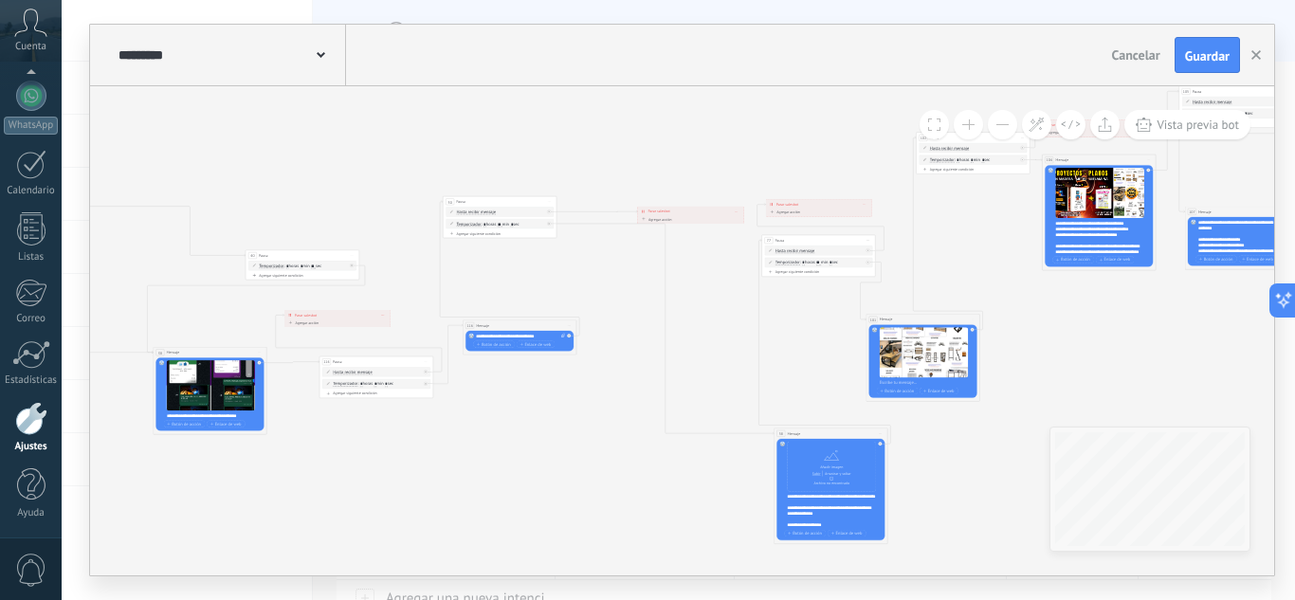
drag, startPoint x: 545, startPoint y: 336, endPoint x: 691, endPoint y: 352, distance: 146.7
click at [691, 353] on icon at bounding box center [682, 512] width 2987 height 1191
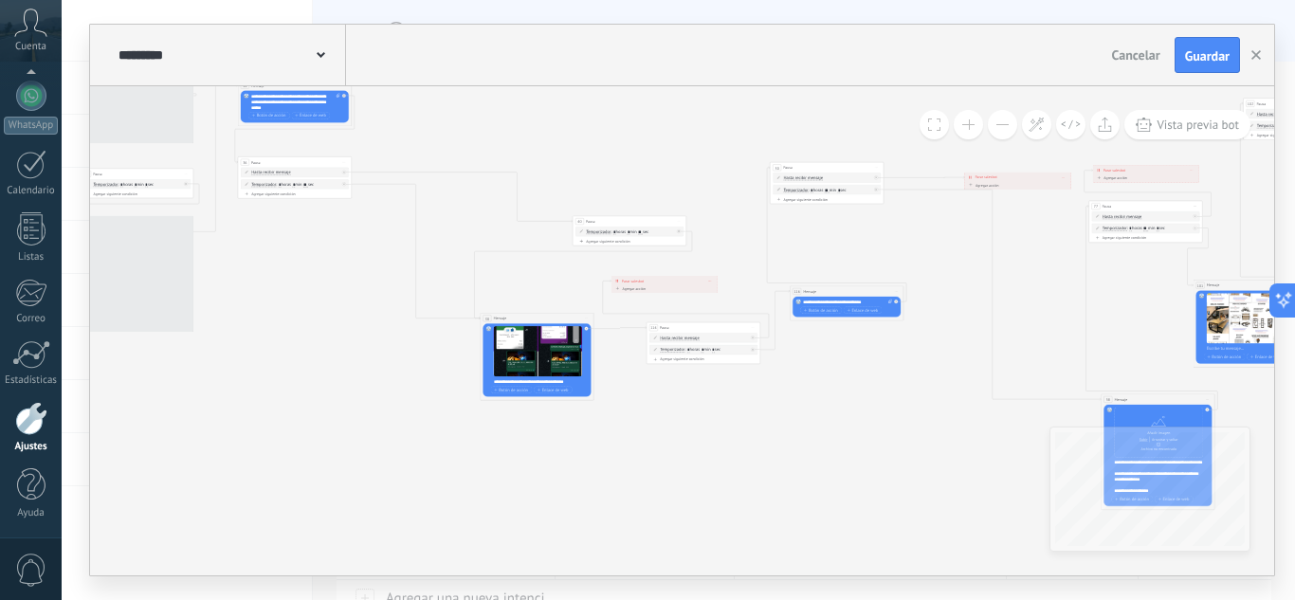
drag, startPoint x: 525, startPoint y: 415, endPoint x: 854, endPoint y: 378, distance: 331.0
click at [853, 378] on icon at bounding box center [1009, 477] width 2987 height 1191
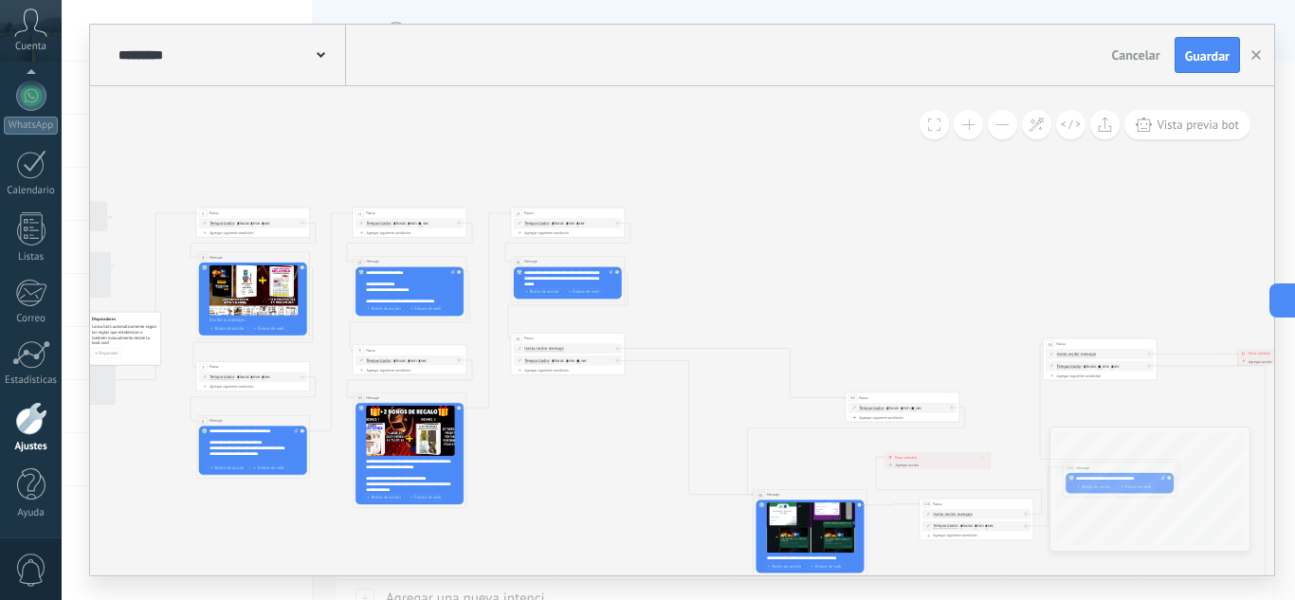
drag, startPoint x: 346, startPoint y: 334, endPoint x: 639, endPoint y: 444, distance: 312.8
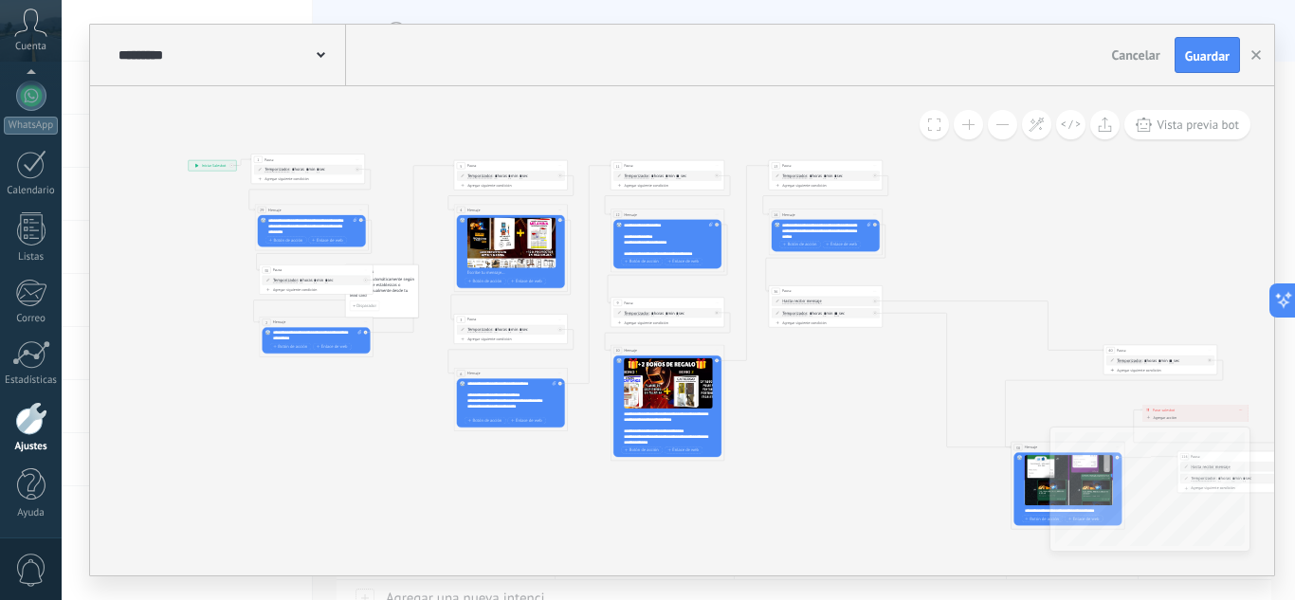
drag, startPoint x: 172, startPoint y: 480, endPoint x: 476, endPoint y: 426, distance: 309.0
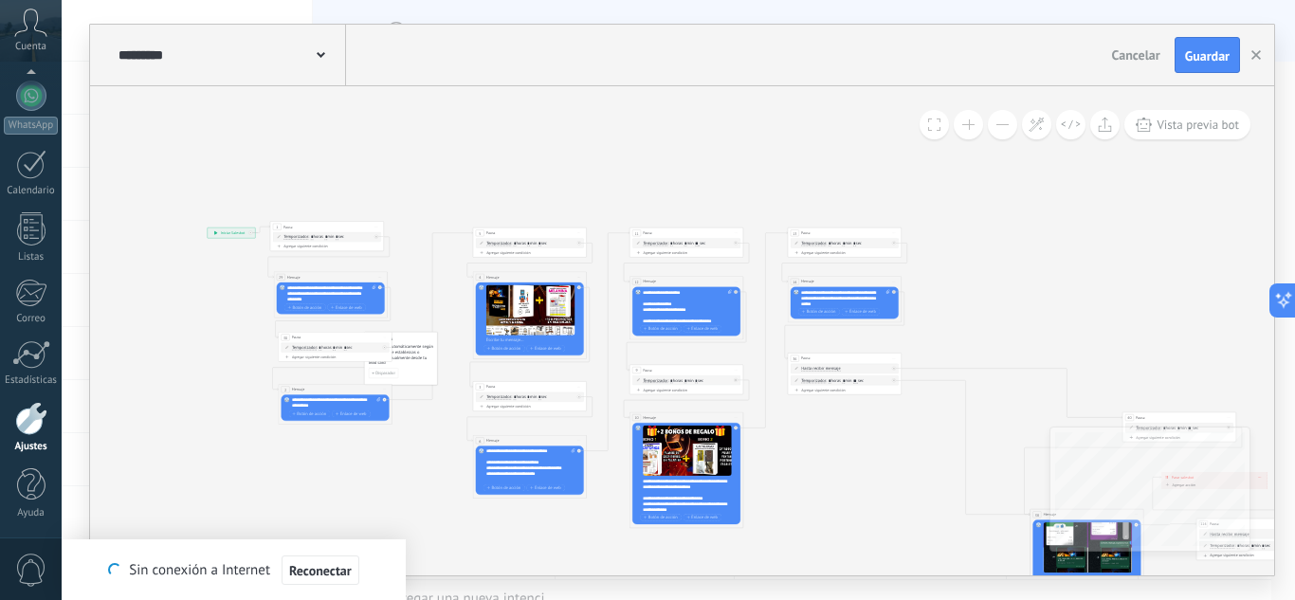
drag, startPoint x: 429, startPoint y: 405, endPoint x: 354, endPoint y: 480, distance: 106.6
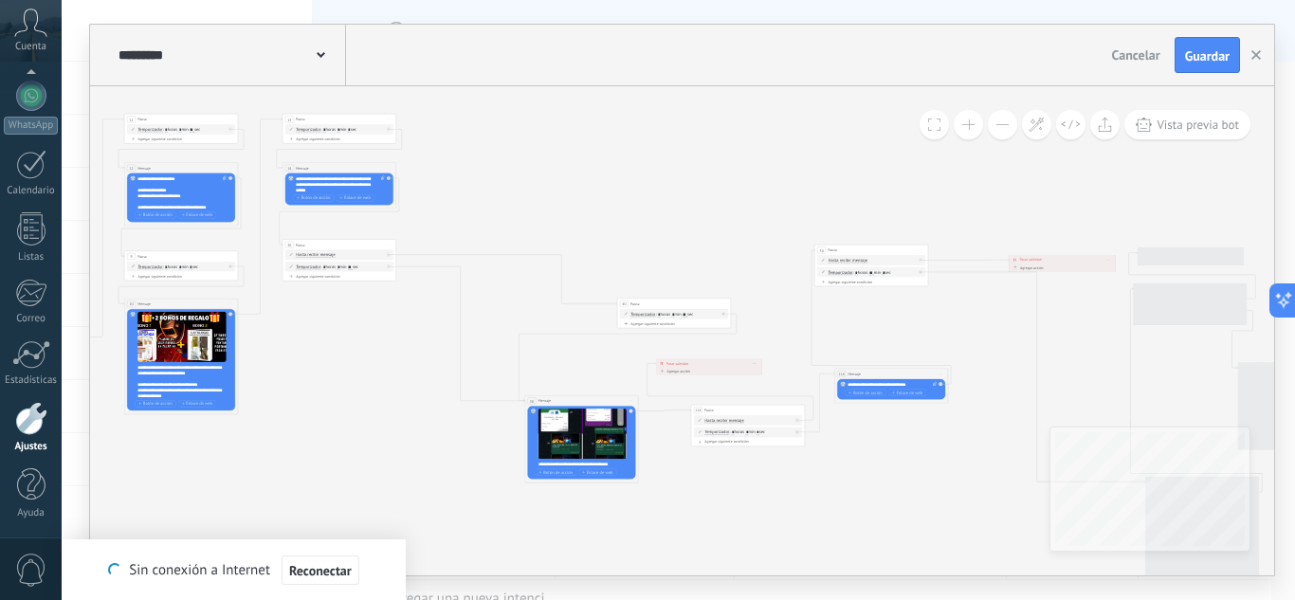
drag, startPoint x: 1065, startPoint y: 300, endPoint x: 425, endPoint y: 147, distance: 658.9
click at [425, 147] on icon at bounding box center [1053, 560] width 2987 height 1191
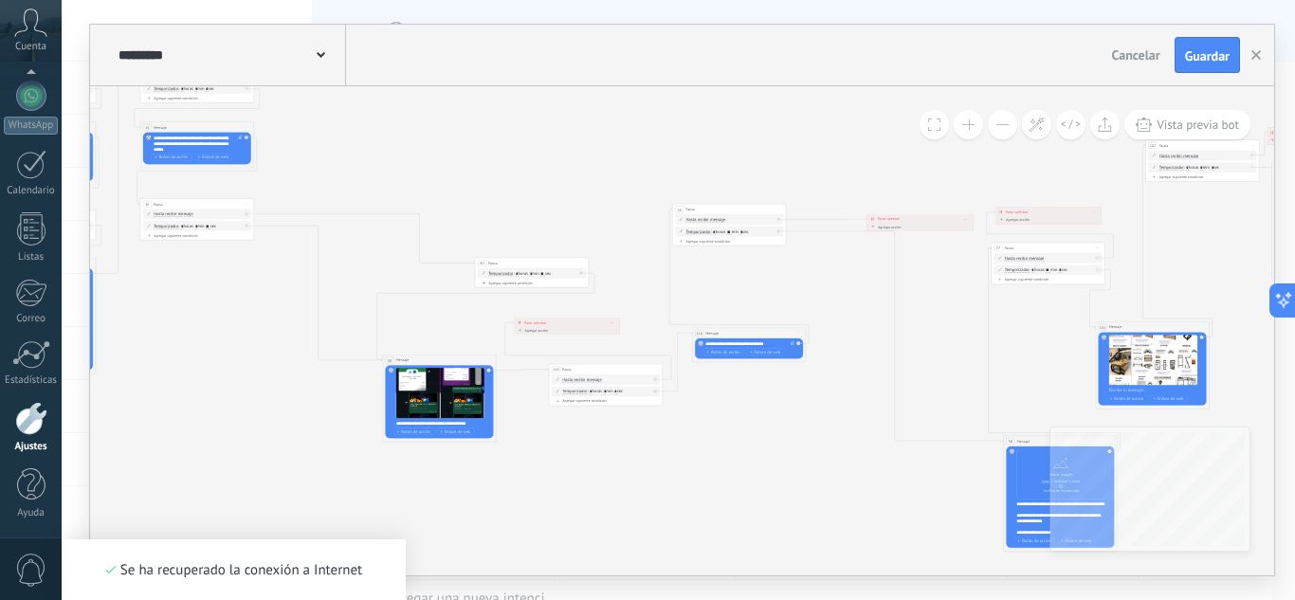
drag, startPoint x: 561, startPoint y: 195, endPoint x: 155, endPoint y: 191, distance: 405.7
click at [155, 191] on icon at bounding box center [911, 519] width 2987 height 1191
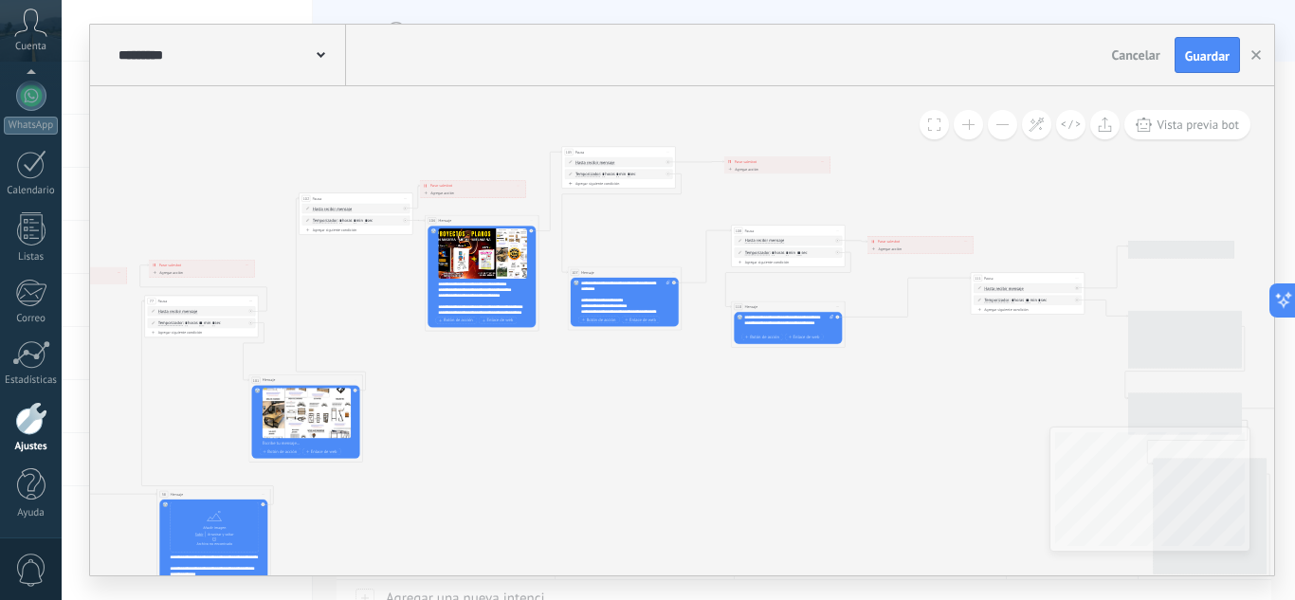
drag, startPoint x: 795, startPoint y: 270, endPoint x: 348, endPoint y: 327, distance: 451.0
click at [348, 327] on icon at bounding box center [65, 572] width 2987 height 1191
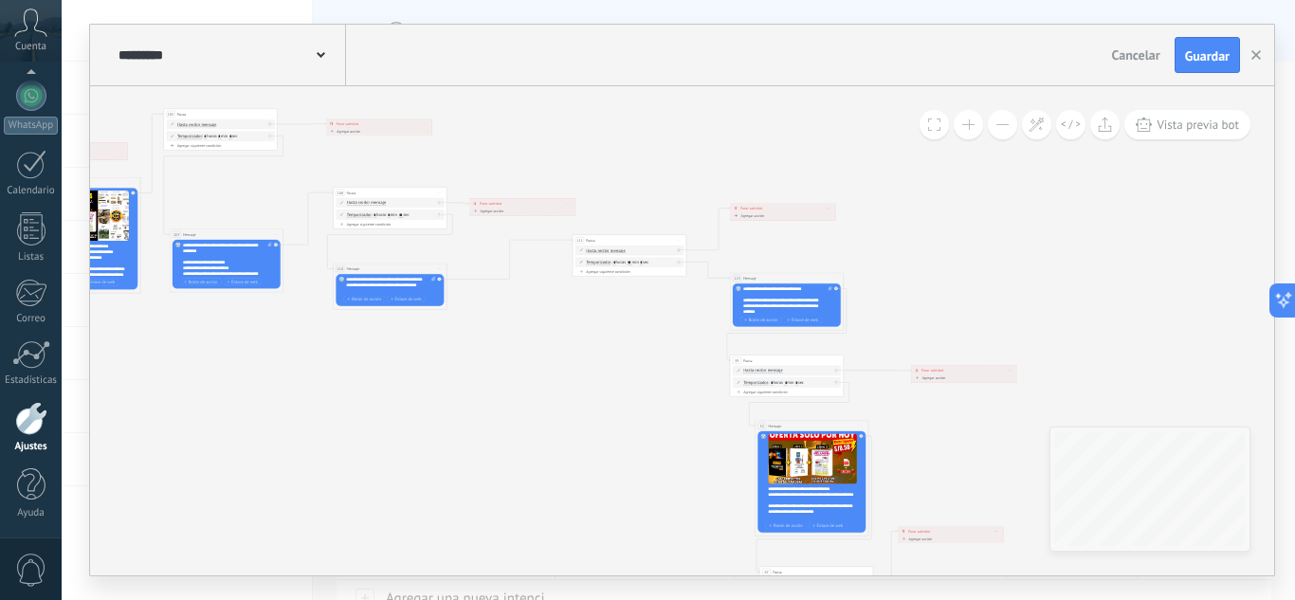
drag, startPoint x: 734, startPoint y: 425, endPoint x: 440, endPoint y: 403, distance: 294.6
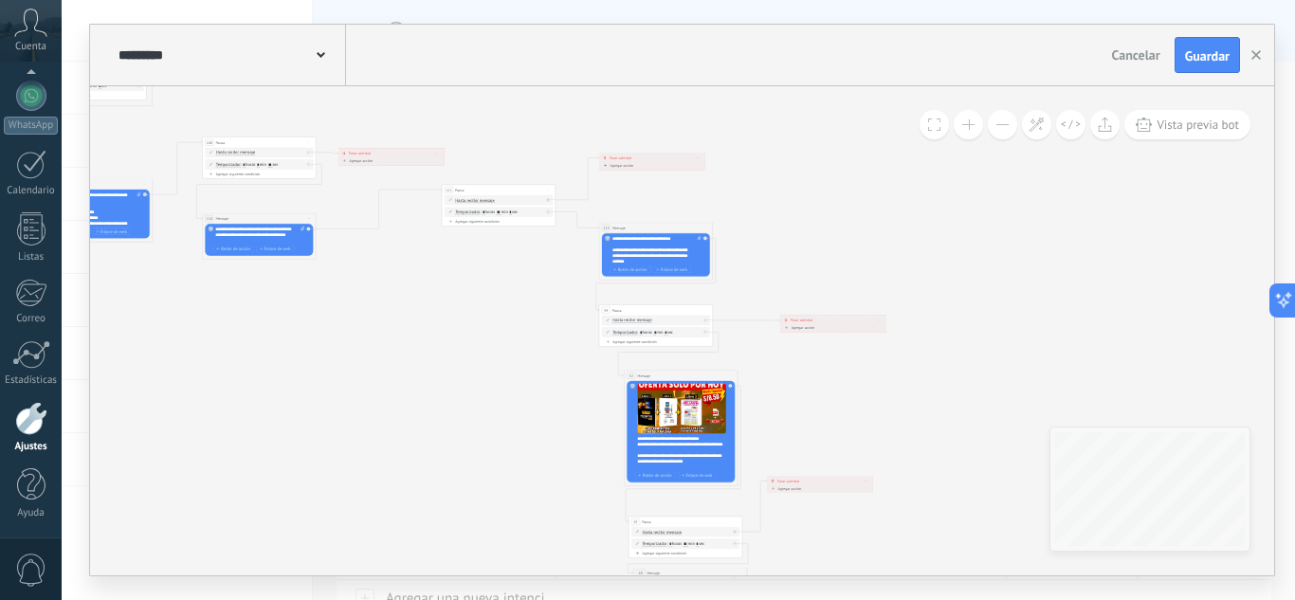
drag, startPoint x: 654, startPoint y: 418, endPoint x: 406, endPoint y: 262, distance: 293.5
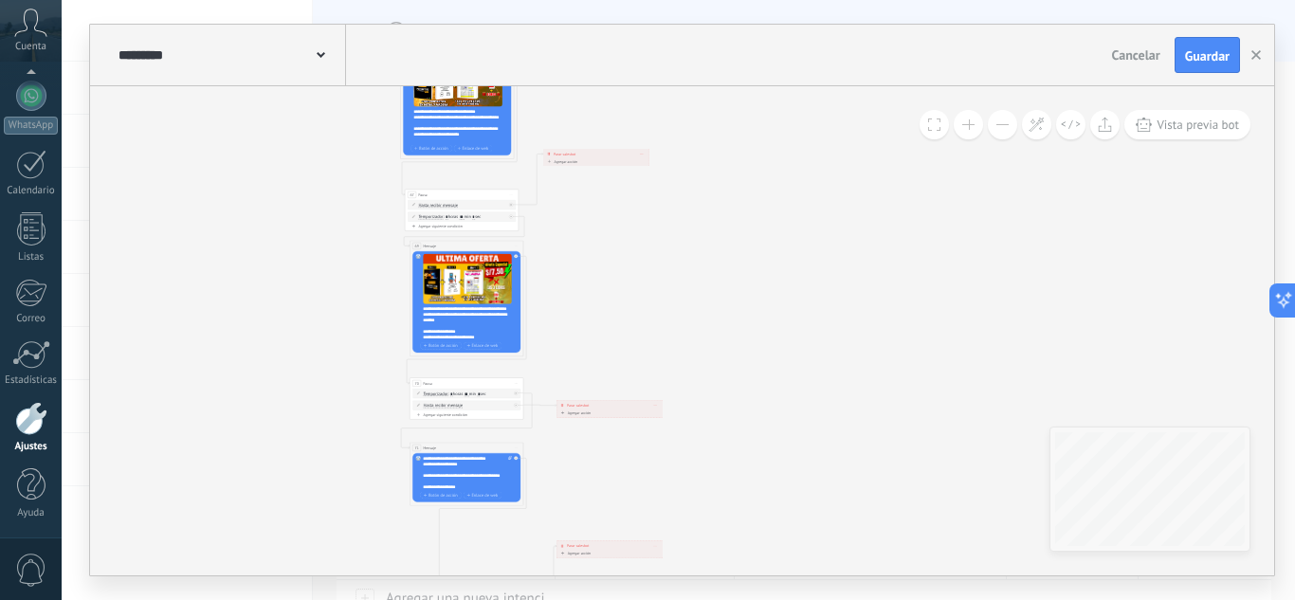
drag, startPoint x: 770, startPoint y: 463, endPoint x: 666, endPoint y: 240, distance: 245.5
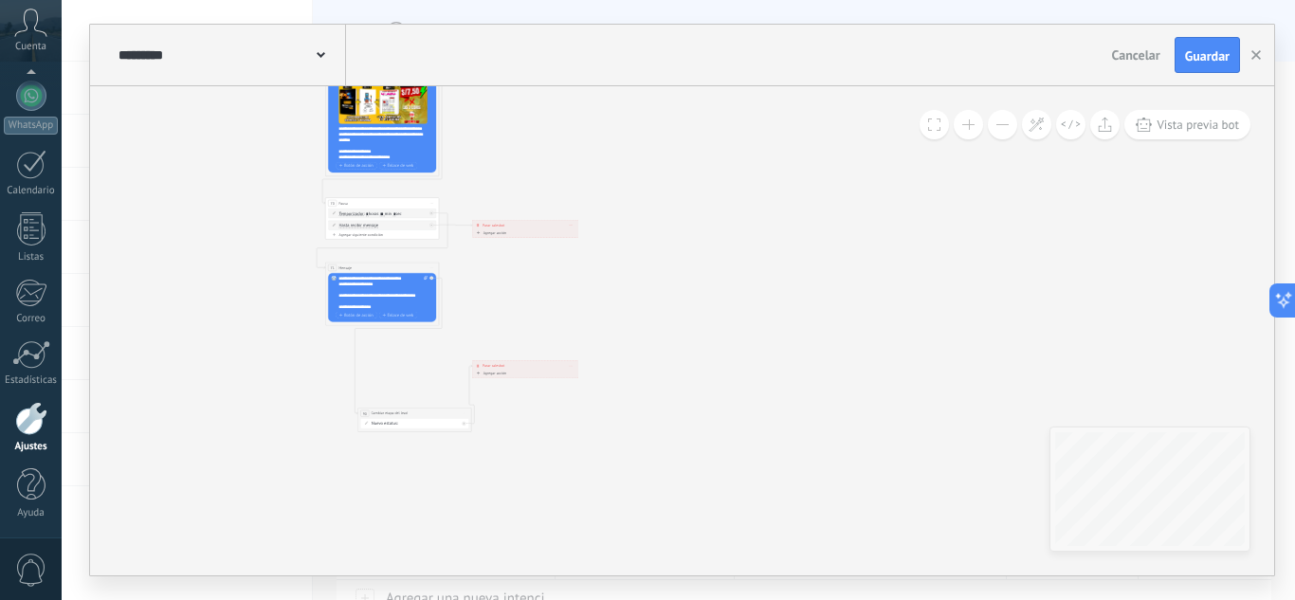
drag, startPoint x: 771, startPoint y: 434, endPoint x: 685, endPoint y: 252, distance: 201.0
click at [1182, 63] on button "Guardar" at bounding box center [1206, 55] width 65 height 36
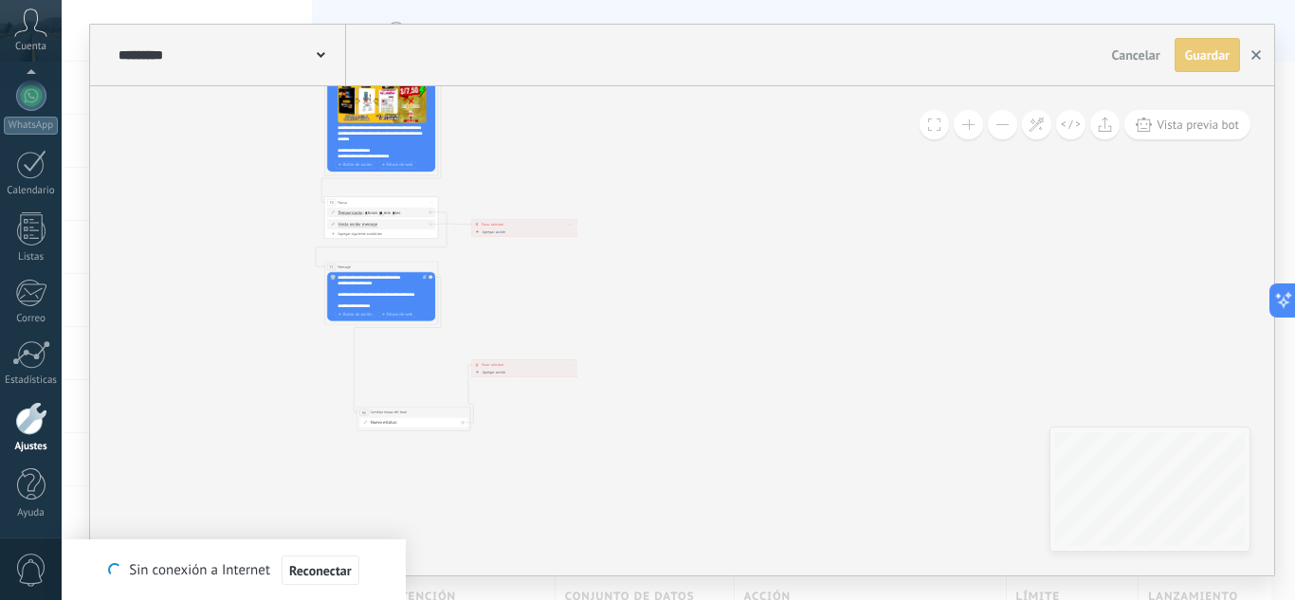
click at [1253, 56] on icon "button" at bounding box center [1255, 54] width 9 height 9
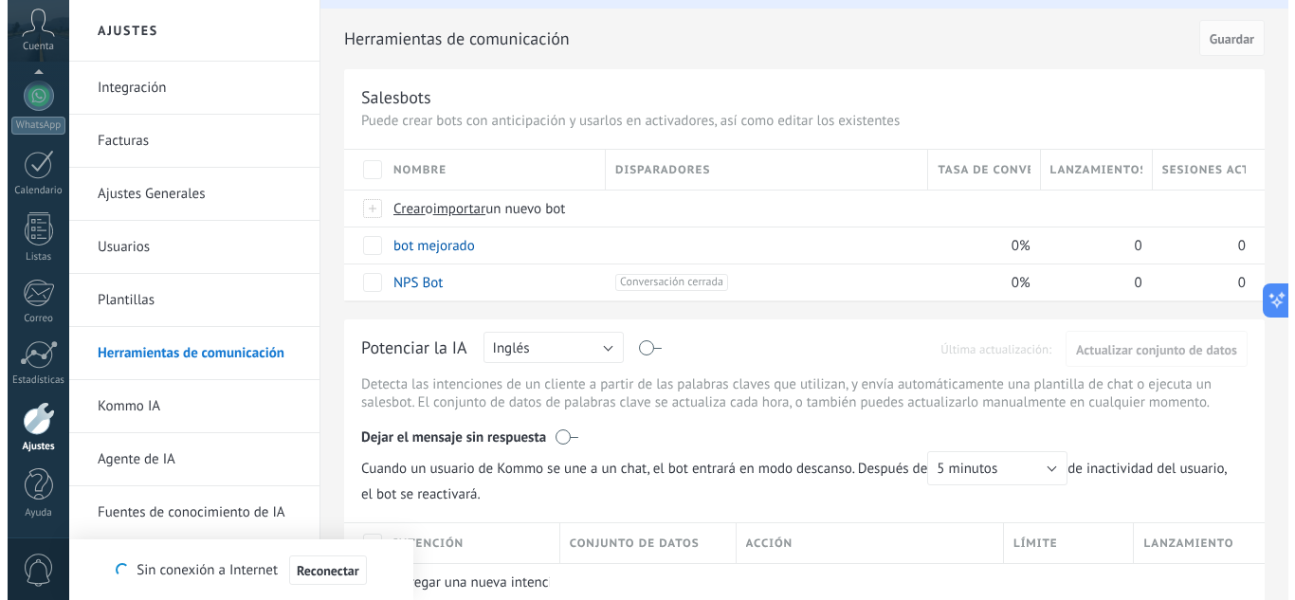
scroll to position [0, 0]
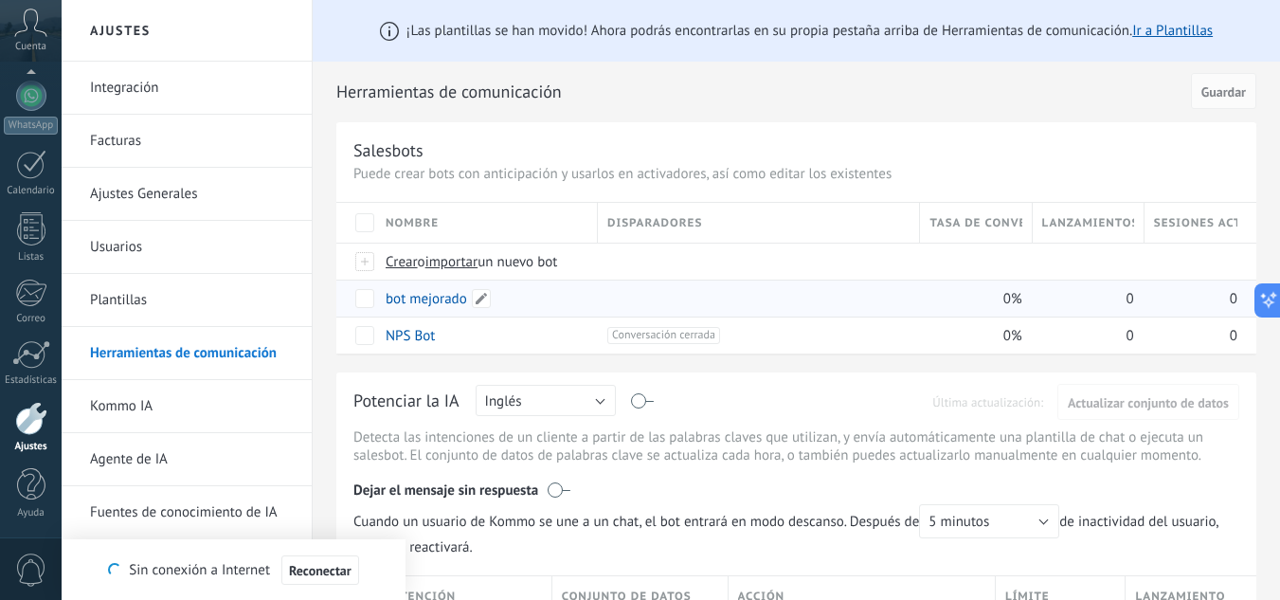
click at [460, 301] on link "bot mejorado" at bounding box center [427, 299] width 82 height 18
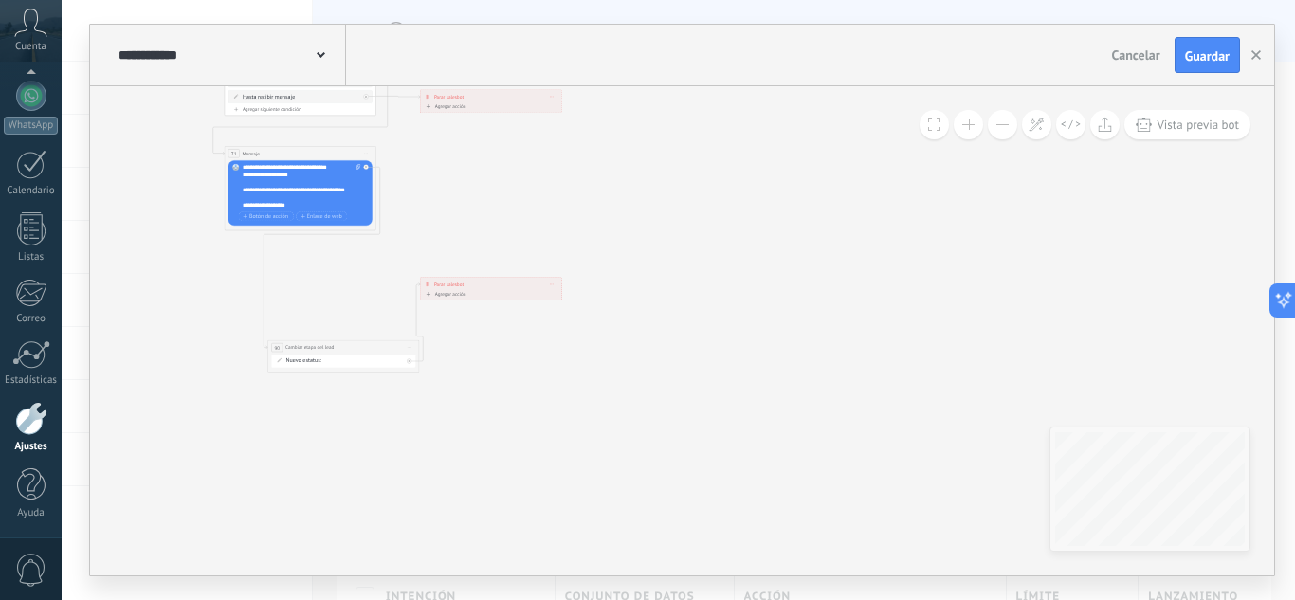
click at [551, 283] on icon at bounding box center [552, 283] width 4 height 1
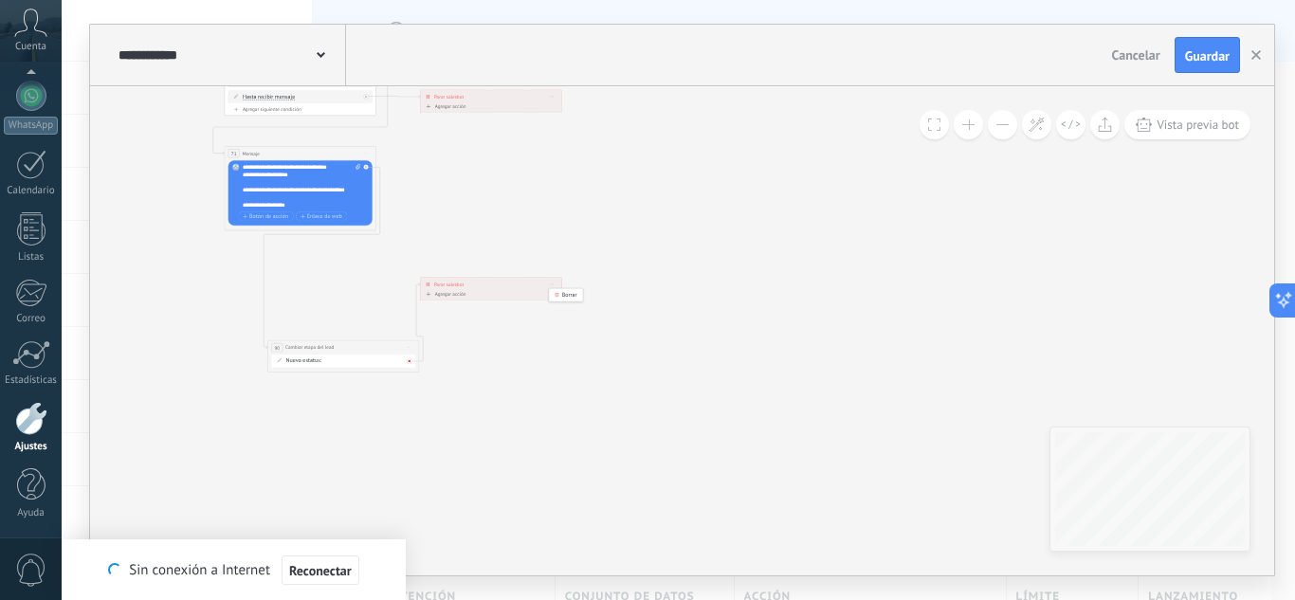
click at [411, 360] on div at bounding box center [411, 358] width 9 height 9
click at [460, 374] on div "Agrega el siguiente paso" at bounding box center [478, 372] width 66 height 12
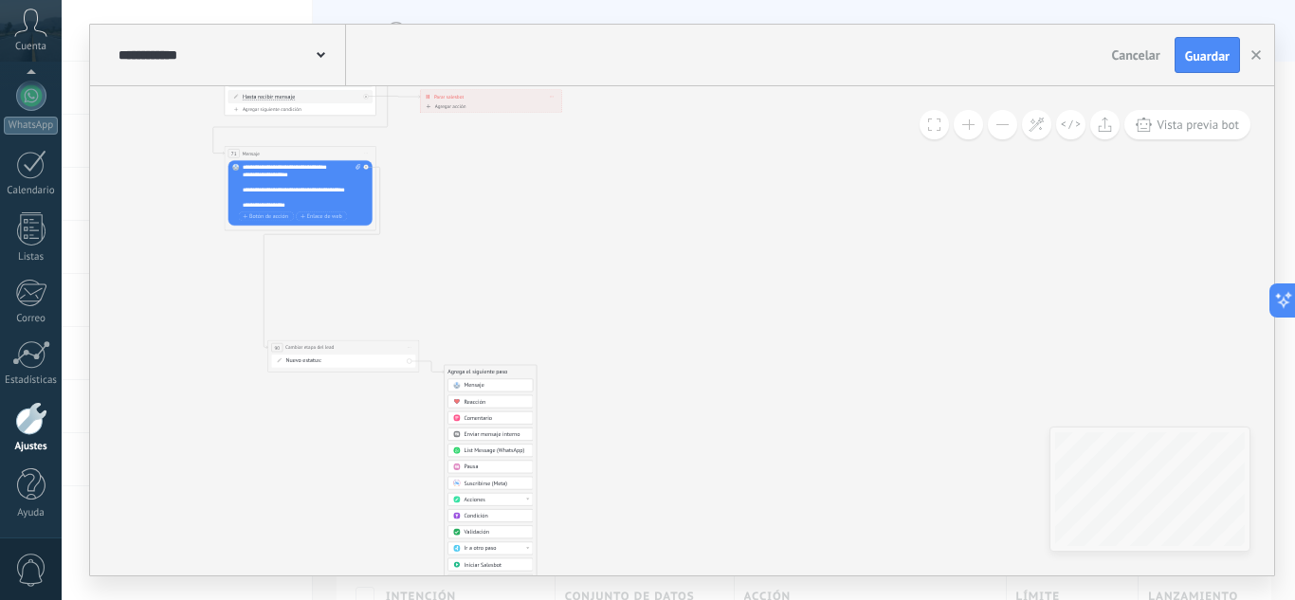
click at [976, 122] on button at bounding box center [967, 124] width 29 height 29
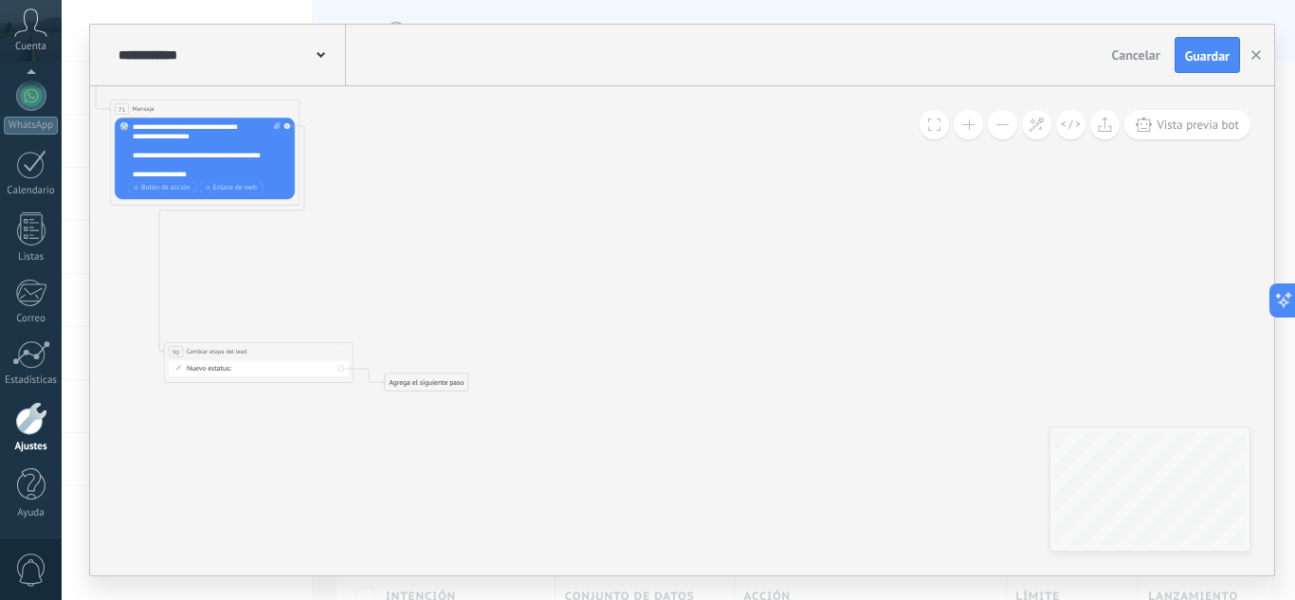
click at [976, 122] on button at bounding box center [967, 124] width 29 height 29
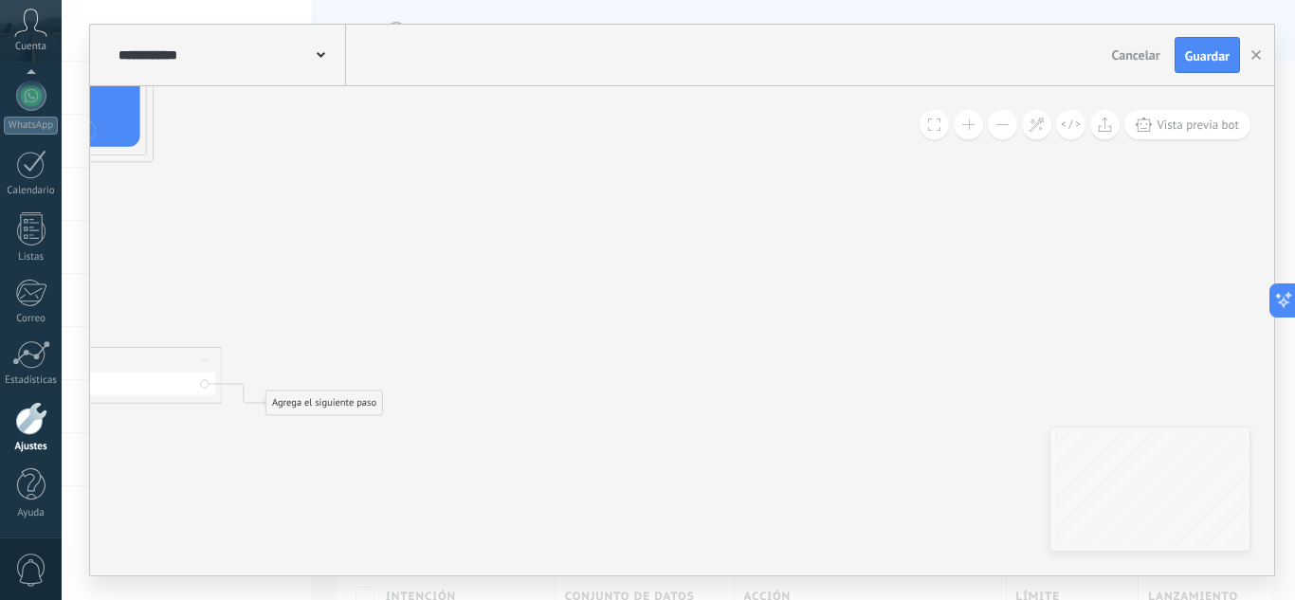
click at [975, 122] on button at bounding box center [967, 124] width 29 height 29
drag, startPoint x: 452, startPoint y: 372, endPoint x: 753, endPoint y: 269, distance: 317.7
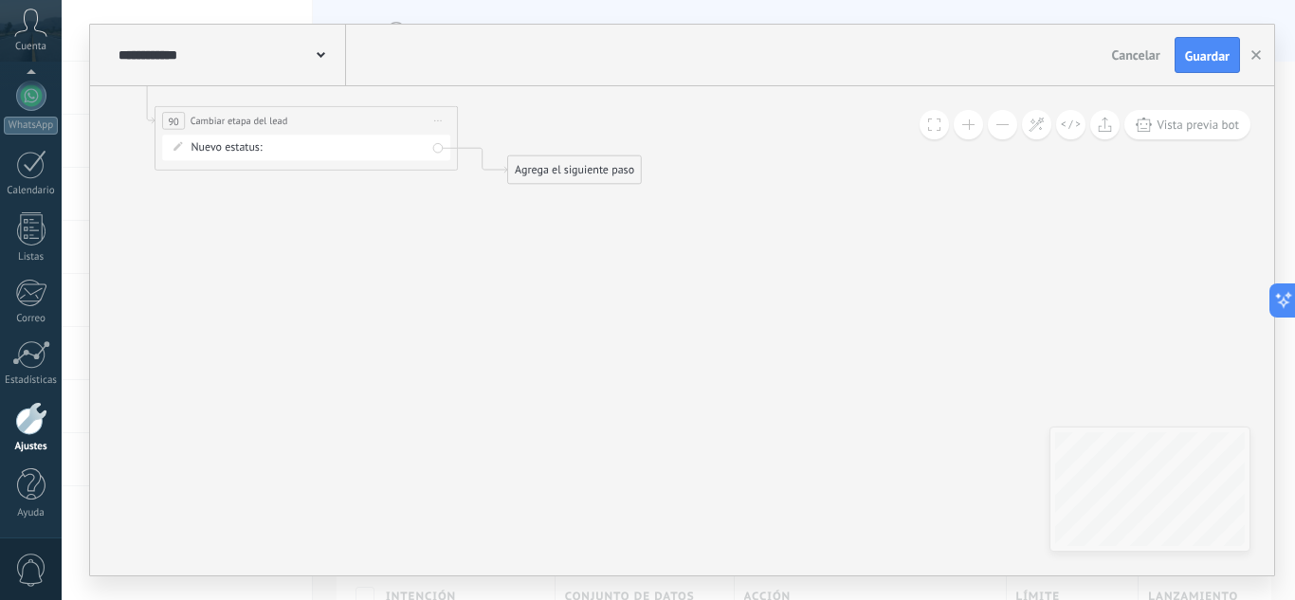
click at [554, 158] on div "Agrega el siguiente paso" at bounding box center [574, 169] width 133 height 25
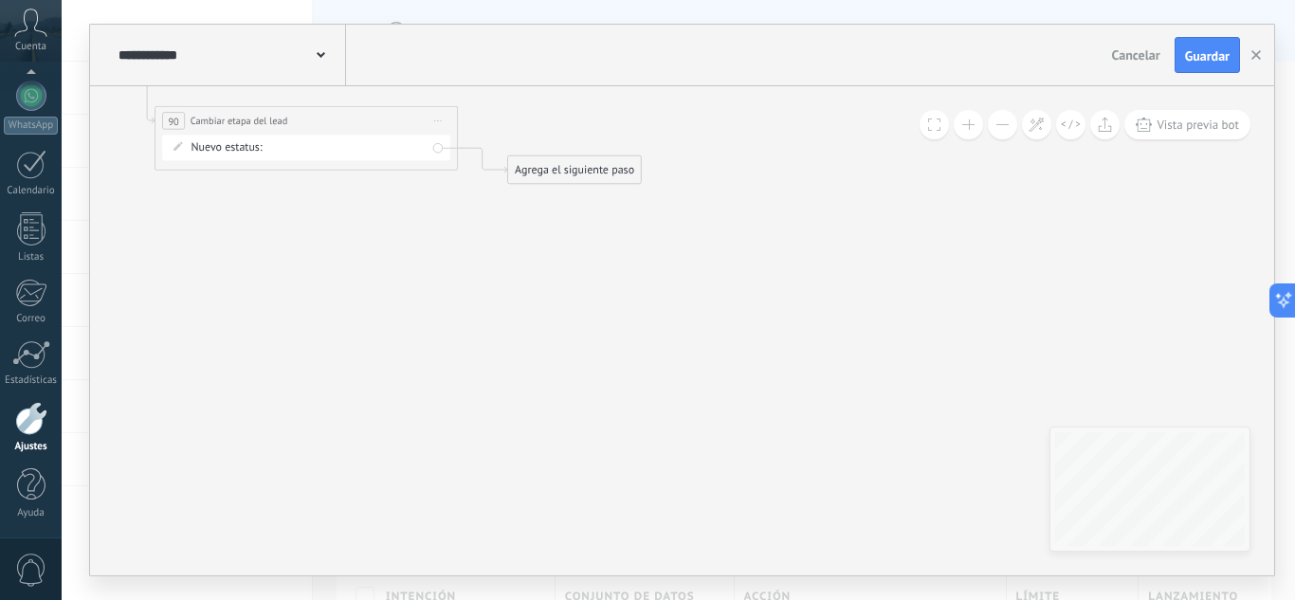
click at [525, 165] on div "Agrega el siguiente paso" at bounding box center [574, 169] width 133 height 25
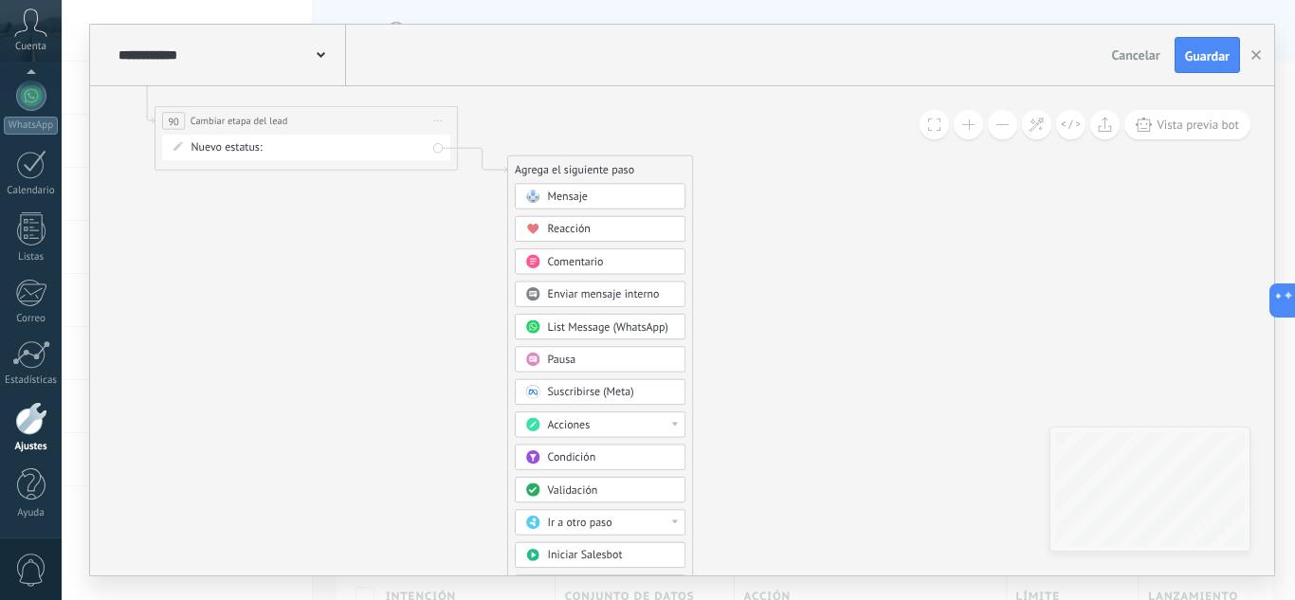
click at [989, 122] on button at bounding box center [1002, 124] width 29 height 29
click at [989, 123] on button at bounding box center [1002, 124] width 29 height 29
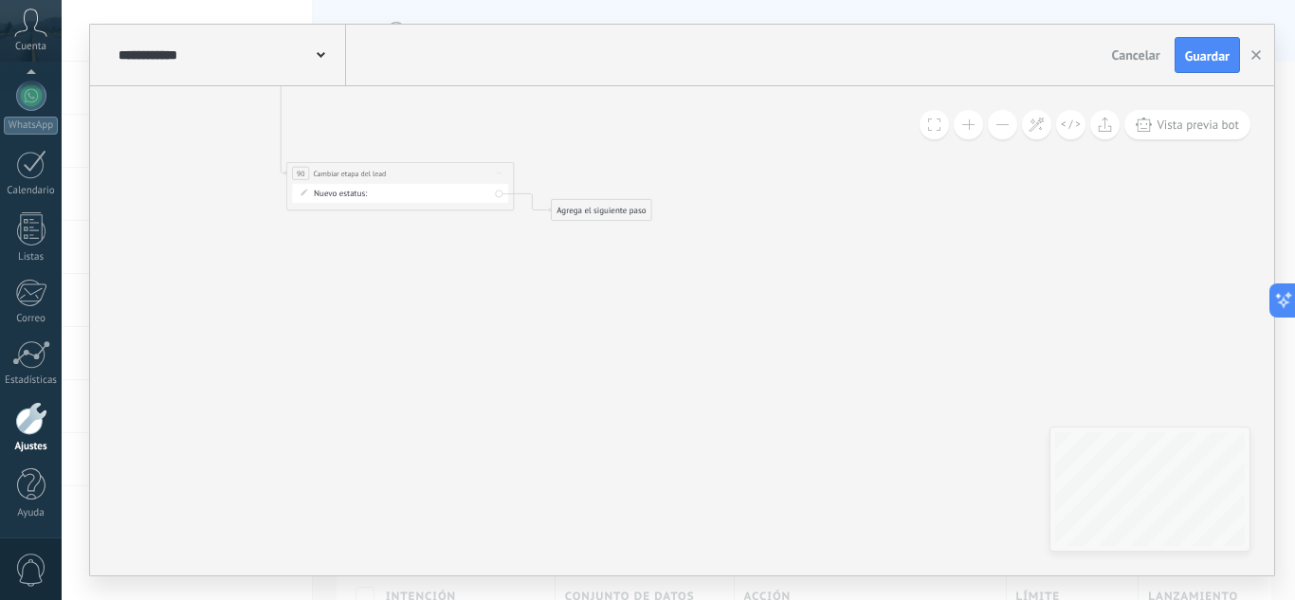
click at [989, 123] on button at bounding box center [1002, 124] width 29 height 29
click at [629, 227] on div "Agrega el siguiente paso" at bounding box center [614, 231] width 83 height 16
drag, startPoint x: 628, startPoint y: 231, endPoint x: 654, endPoint y: 132, distance: 102.8
click at [654, 146] on div "Agrega el siguiente paso" at bounding box center [639, 154] width 83 height 16
click at [654, 133] on div "Agrega el siguiente paso" at bounding box center [639, 136] width 83 height 16
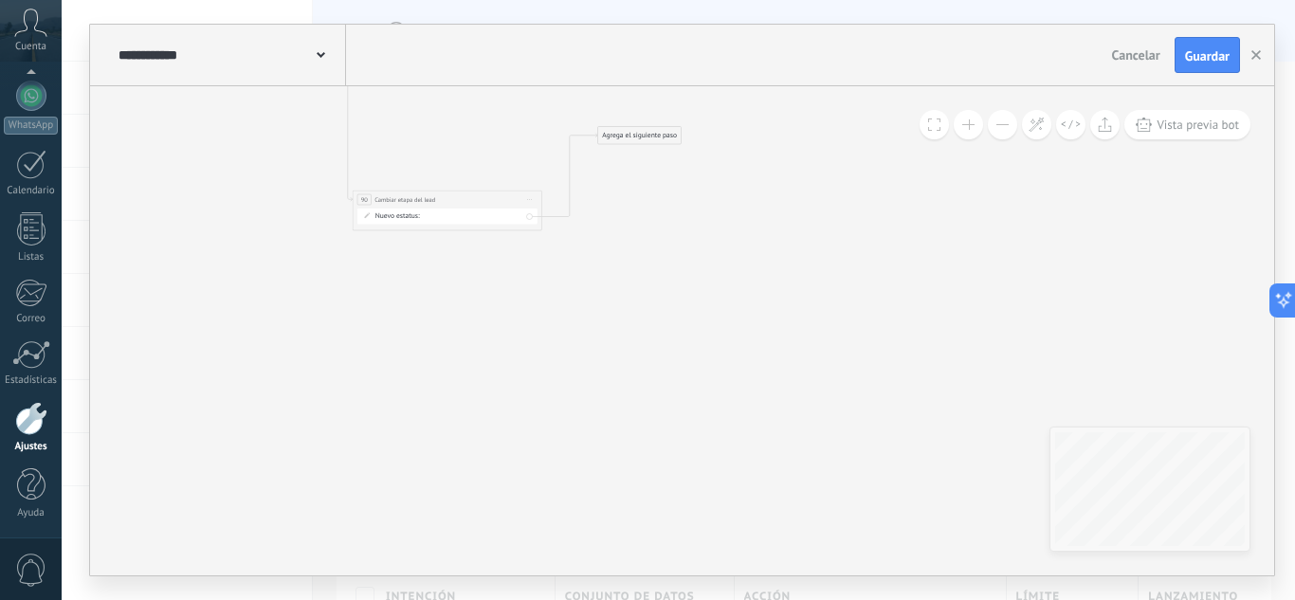
click at [654, 133] on div "Agrega el siguiente paso" at bounding box center [639, 136] width 83 height 16
click at [647, 463] on span "Parar Salesbot" at bounding box center [645, 464] width 44 height 9
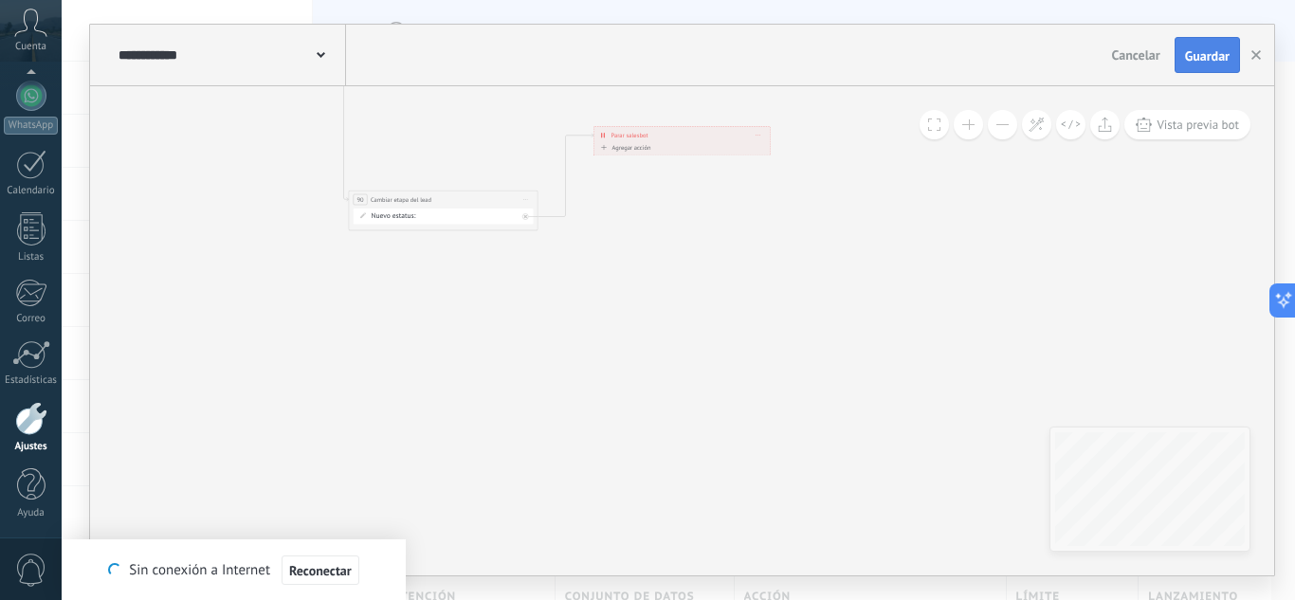
click at [1198, 42] on button "Guardar" at bounding box center [1206, 55] width 65 height 36
click at [1253, 56] on icon "button" at bounding box center [1255, 54] width 9 height 9
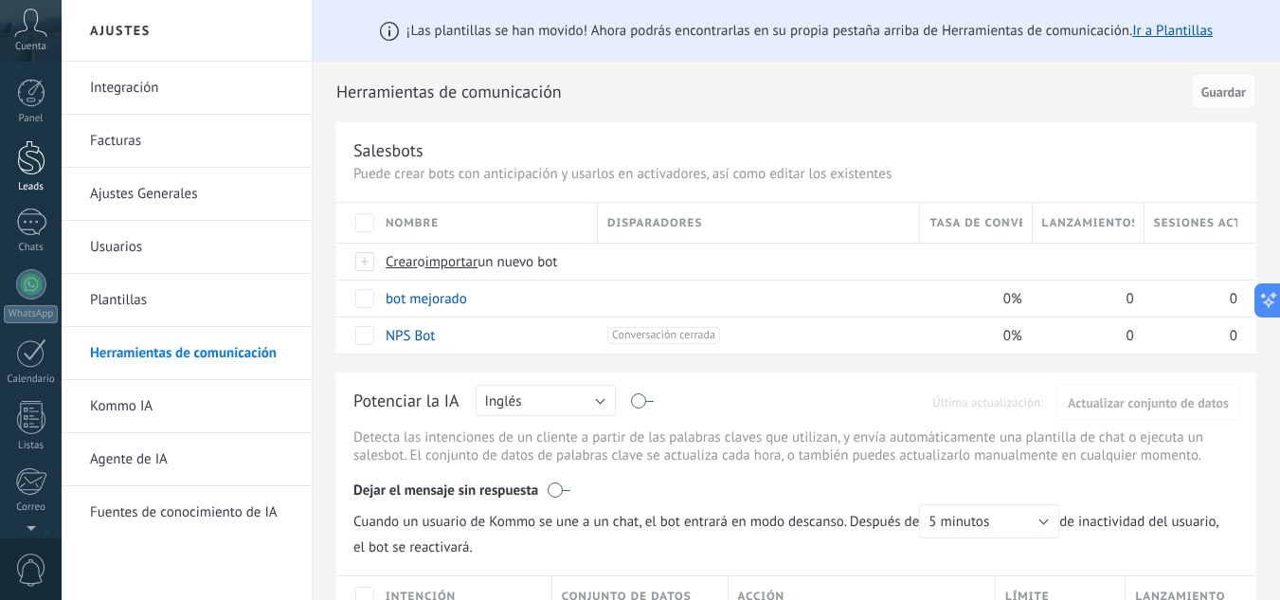
click at [29, 173] on div at bounding box center [31, 157] width 28 height 35
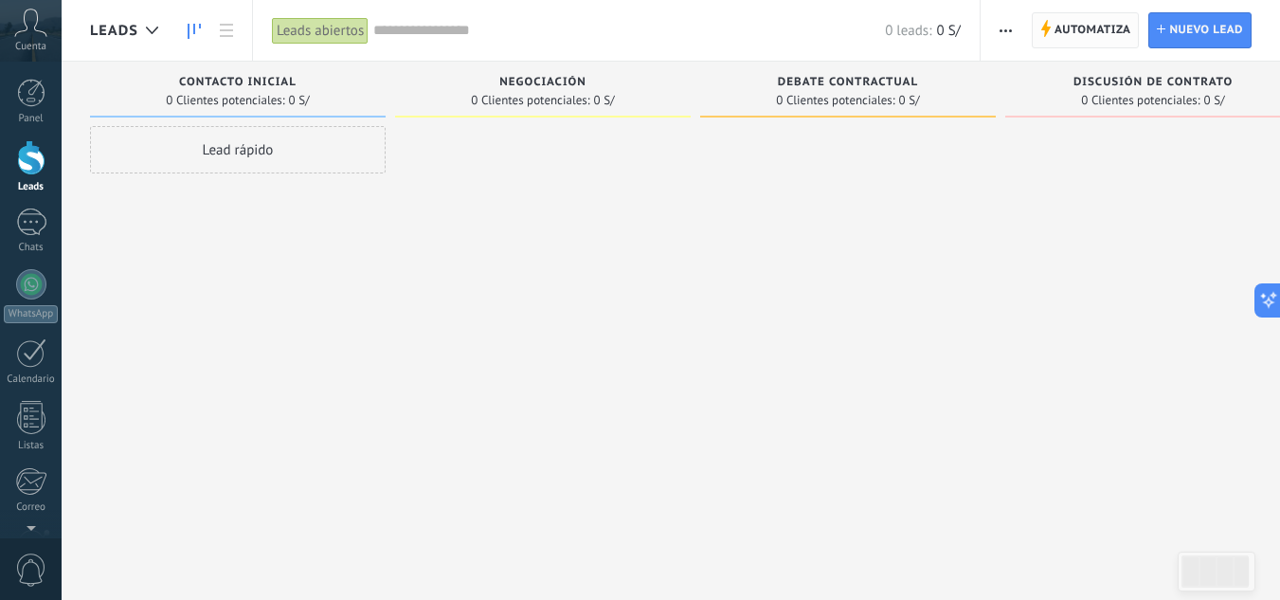
click at [1093, 38] on span "Automatiza" at bounding box center [1093, 30] width 77 height 34
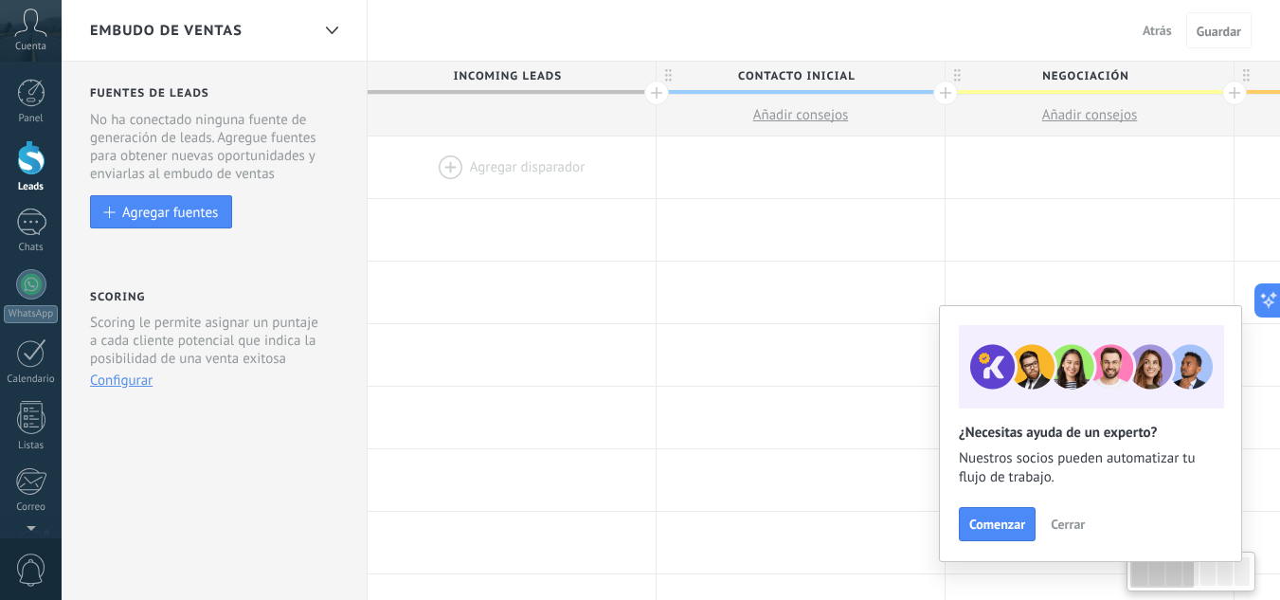
click at [1075, 526] on span "Cerrar" at bounding box center [1068, 524] width 34 height 13
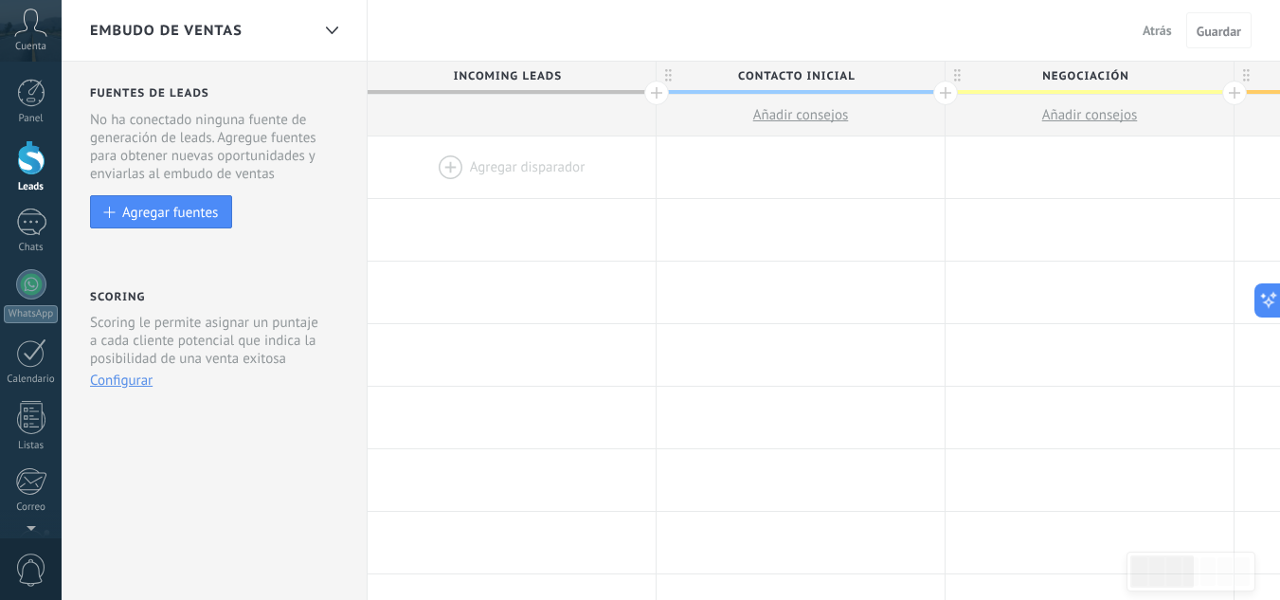
drag, startPoint x: 1244, startPoint y: 115, endPoint x: 1294, endPoint y: 307, distance: 198.6
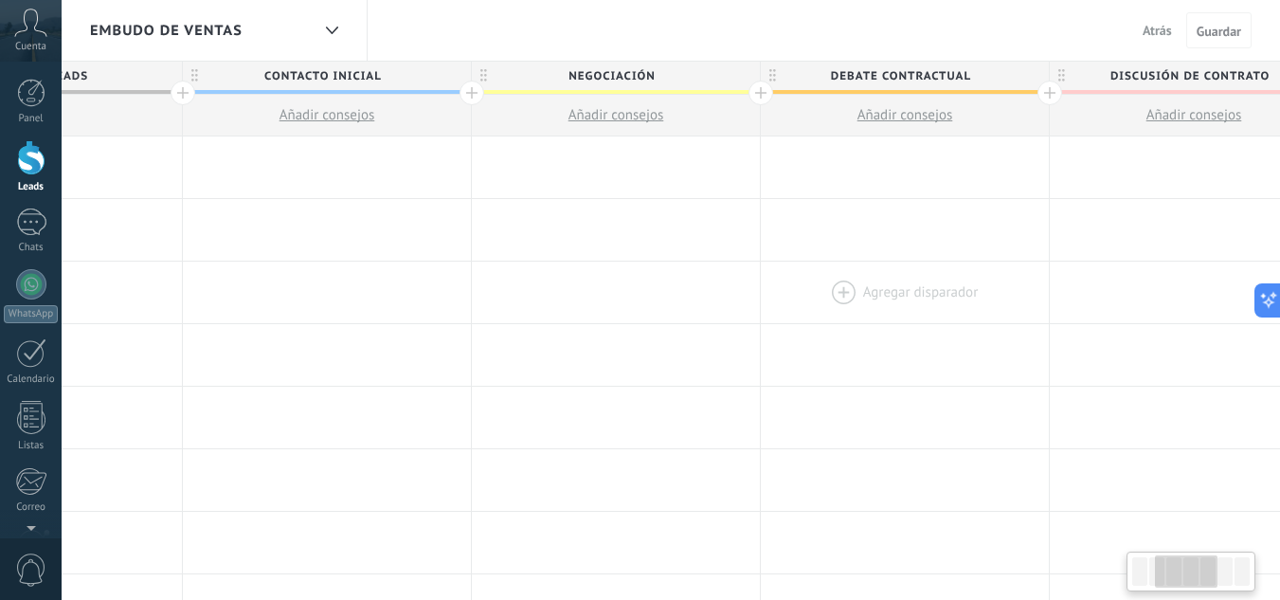
drag, startPoint x: 889, startPoint y: 292, endPoint x: 732, endPoint y: 279, distance: 157.9
click at [559, 281] on div at bounding box center [616, 293] width 288 height 62
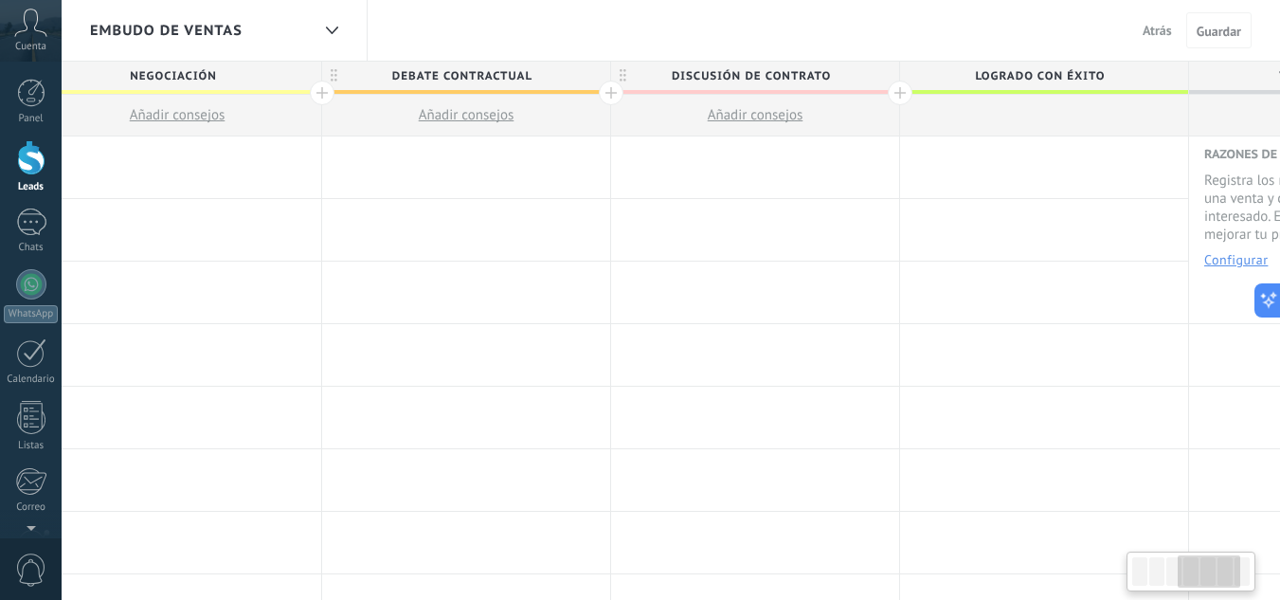
scroll to position [0, 1111]
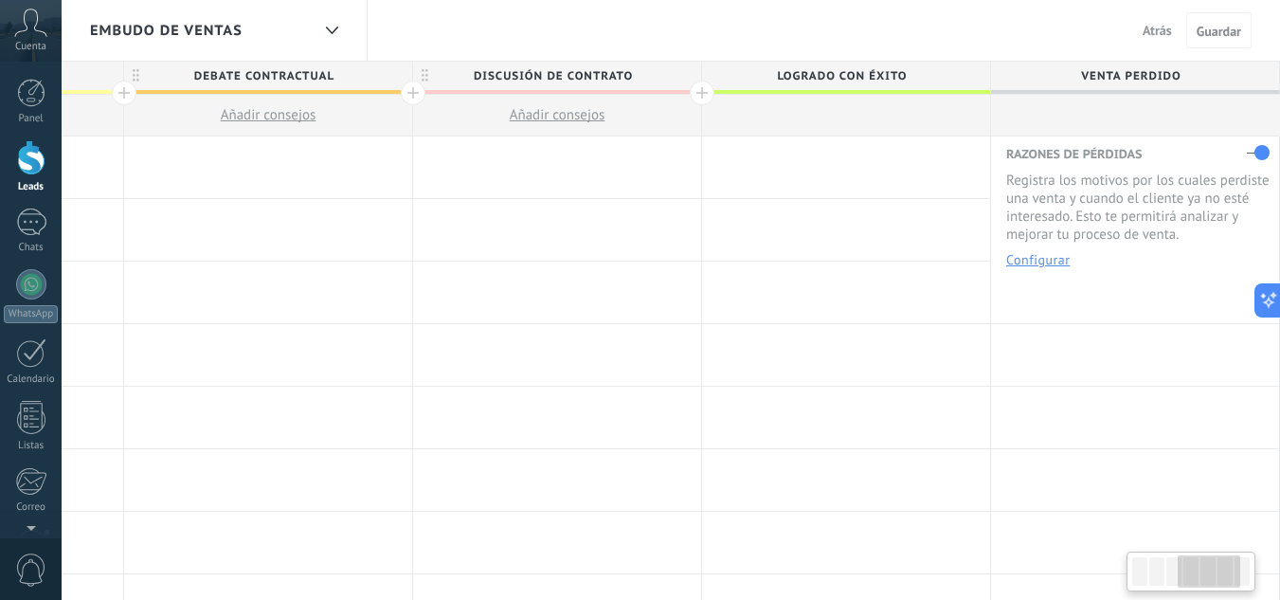
drag, startPoint x: 1225, startPoint y: 279, endPoint x: 608, endPoint y: 261, distance: 617.3
click at [590, 262] on div at bounding box center [557, 293] width 288 height 62
drag, startPoint x: 1102, startPoint y: 299, endPoint x: 886, endPoint y: 253, distance: 220.8
click at [837, 291] on div "Agregar disparador Agregar disparador Agregar disparador Agregar disparador Agr…" at bounding box center [269, 293] width 2024 height 63
click at [1118, 76] on span "Venta Perdido" at bounding box center [1130, 76] width 279 height 29
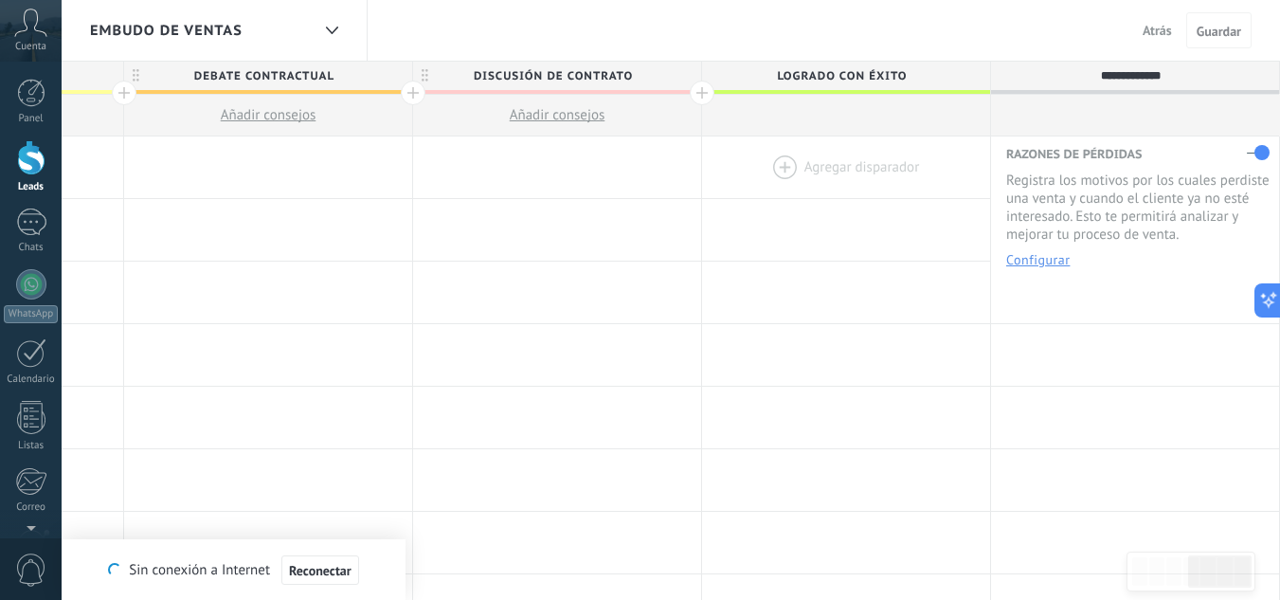
click at [833, 167] on div at bounding box center [846, 167] width 288 height 62
click at [483, 161] on div at bounding box center [557, 167] width 288 height 62
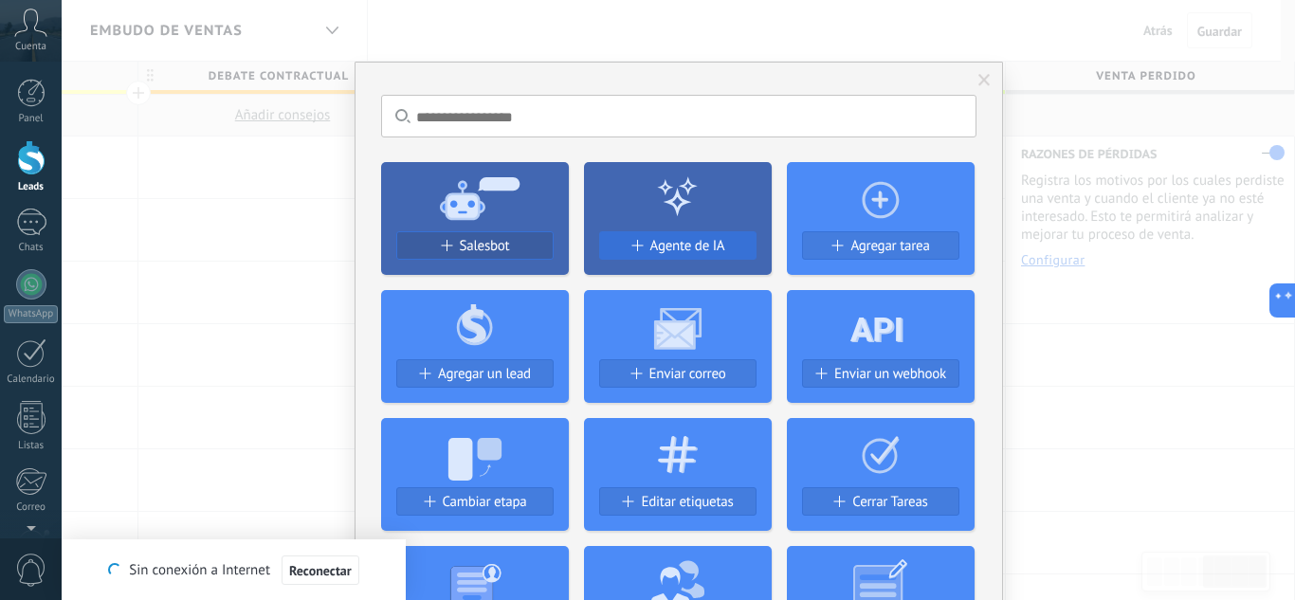
click at [682, 236] on button "Agente de IA" at bounding box center [677, 245] width 157 height 28
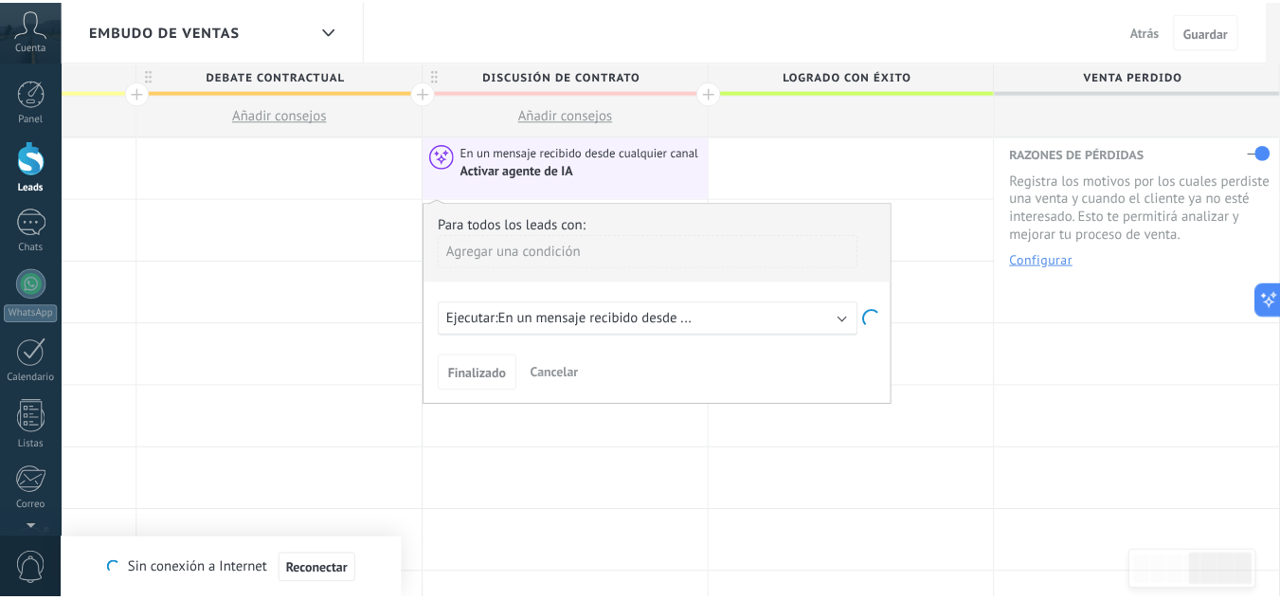
scroll to position [0, 1097]
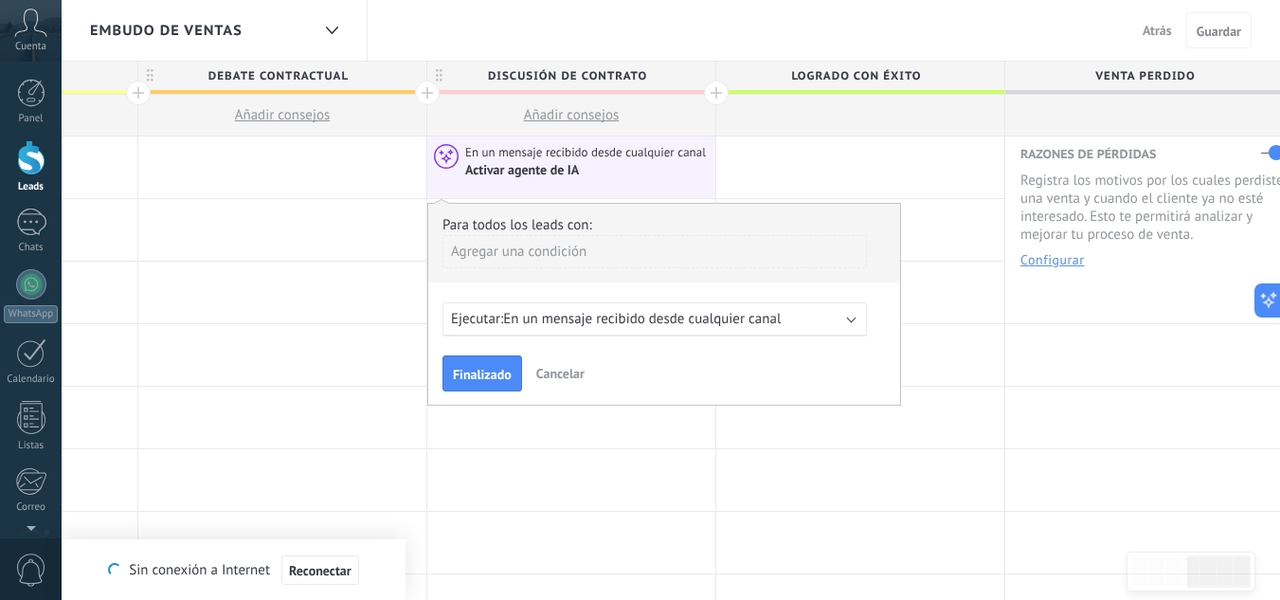
click at [608, 312] on span "En un mensaje recibido desde cualquier canal" at bounding box center [642, 319] width 278 height 18
click at [540, 259] on div "Agregar una condición" at bounding box center [655, 251] width 425 height 33
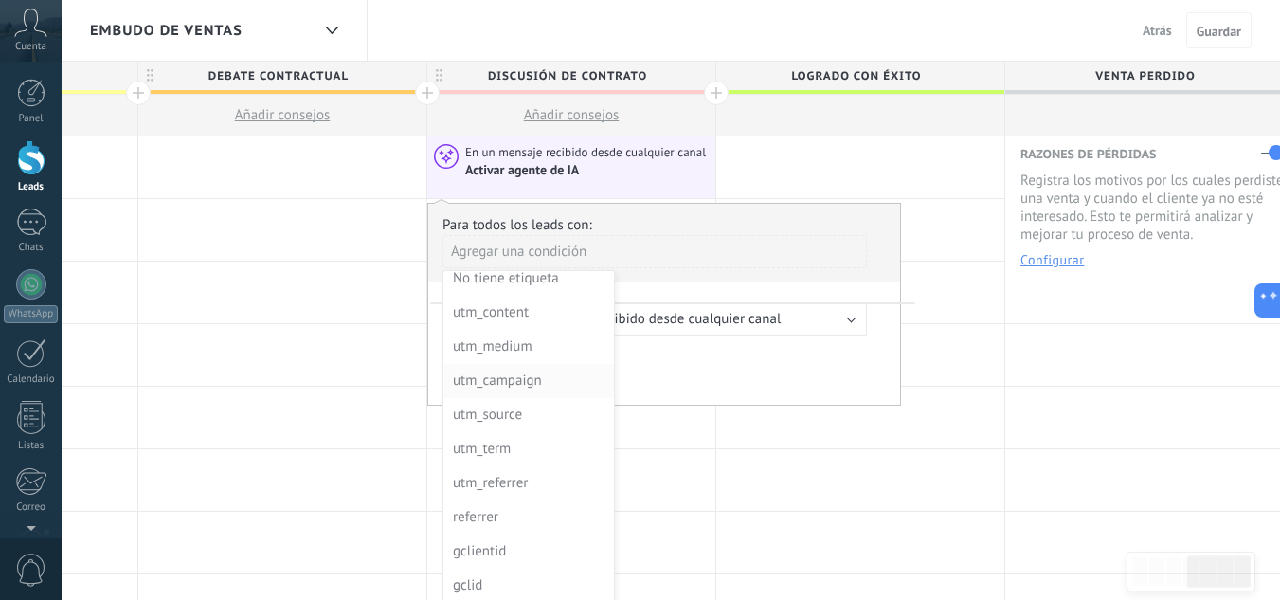
scroll to position [171, 0]
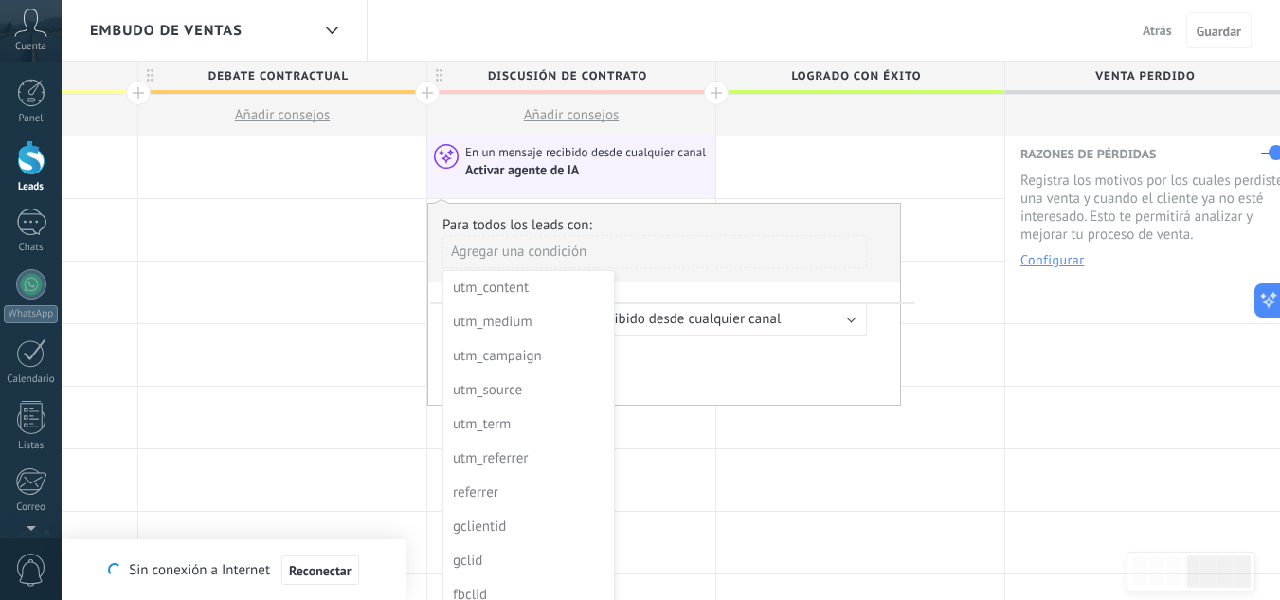
click at [638, 263] on div at bounding box center [664, 304] width 472 height 201
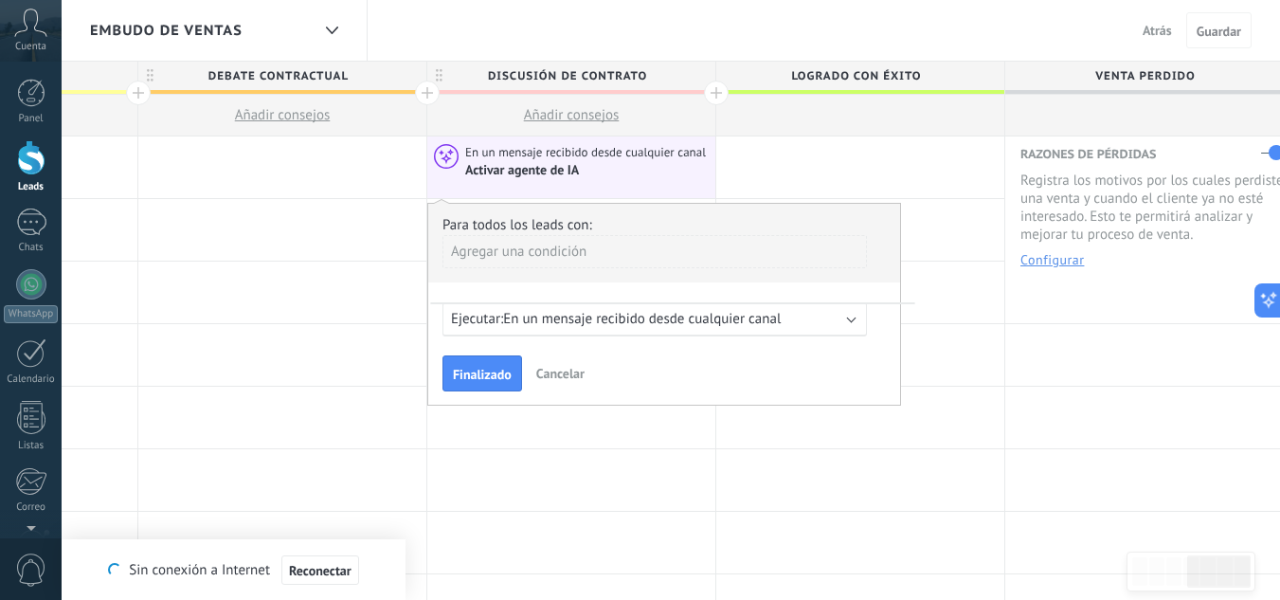
click at [584, 248] on div "Agregar una condición" at bounding box center [655, 251] width 425 height 33
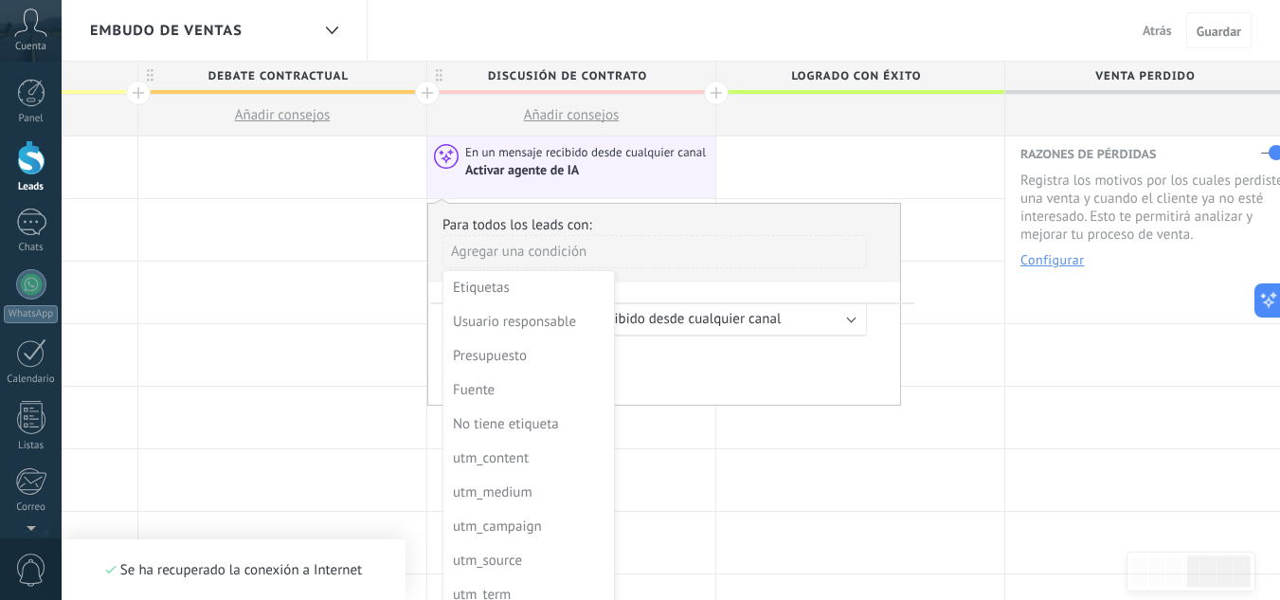
click at [686, 269] on div at bounding box center [664, 304] width 472 height 201
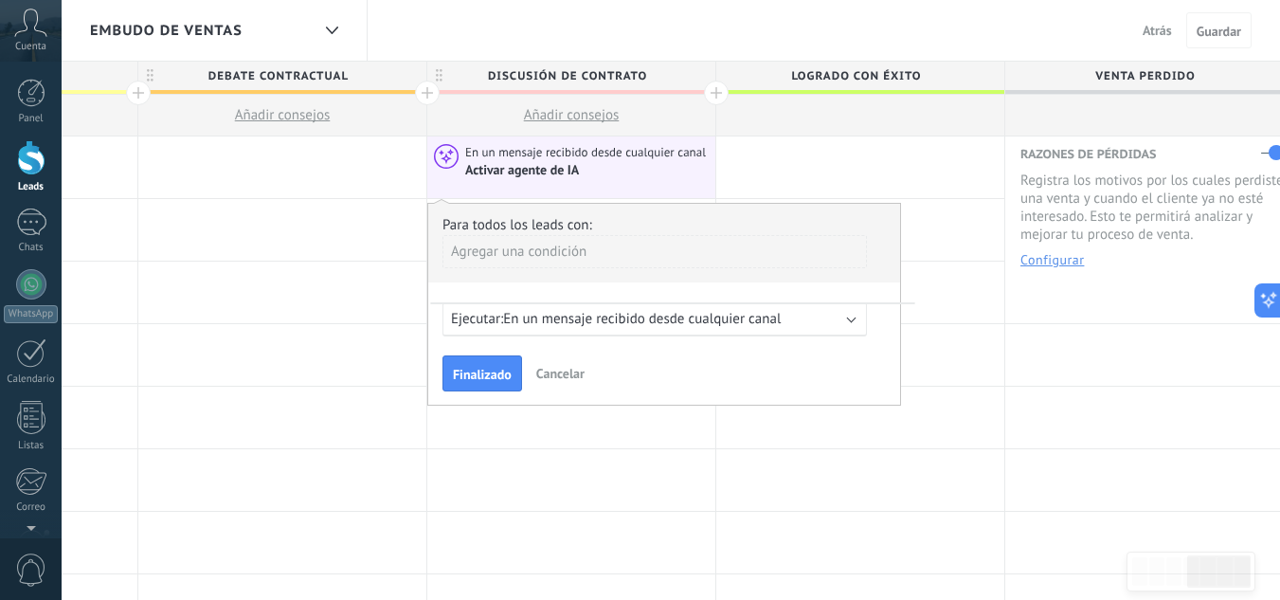
click at [589, 317] on span "En un mensaje recibido desde cualquier canal" at bounding box center [642, 319] width 278 height 18
click at [585, 318] on span "0 horas antes del campo seleccionado" at bounding box center [618, 319] width 230 height 18
click at [613, 321] on span "0 horas antes del campo seleccionado" at bounding box center [618, 319] width 230 height 18
click at [770, 311] on div "Ejecutar: 0 horas antes del campo seleccionado" at bounding box center [647, 319] width 392 height 18
click at [730, 322] on span "0 horas antes del campo seleccionado" at bounding box center [618, 319] width 230 height 18
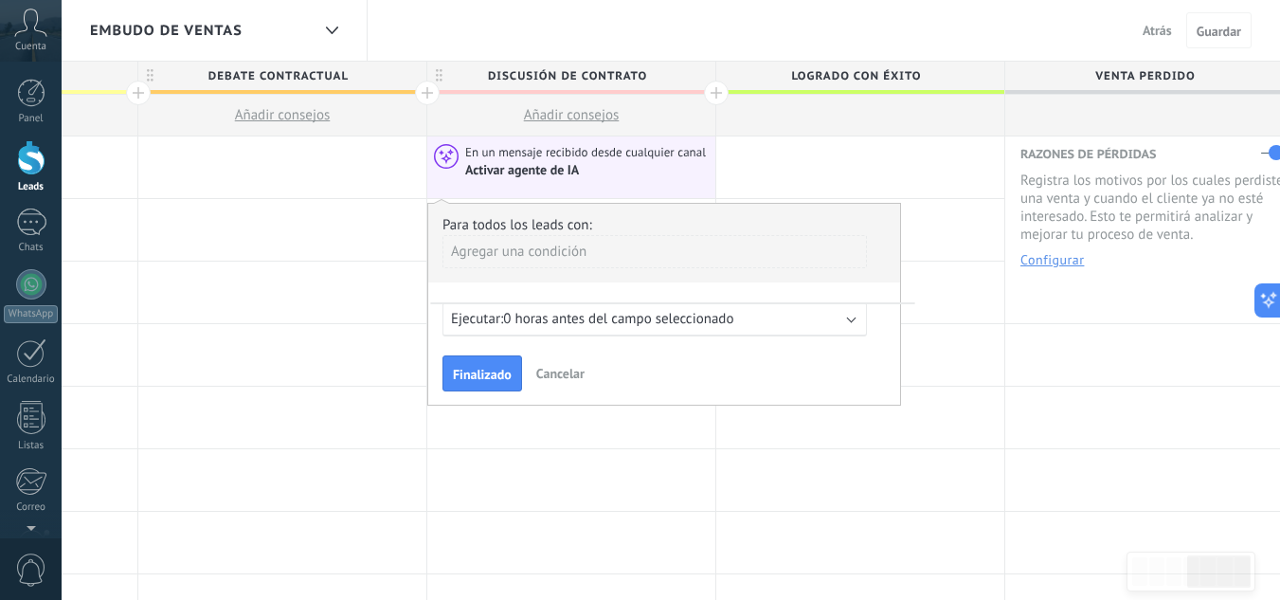
click at [641, 323] on span "0 horas antes del campo seleccionado" at bounding box center [618, 319] width 230 height 18
click at [561, 372] on span "Cancelar" at bounding box center [560, 373] width 48 height 17
click at [571, 363] on button "Cancelar" at bounding box center [561, 373] width 64 height 28
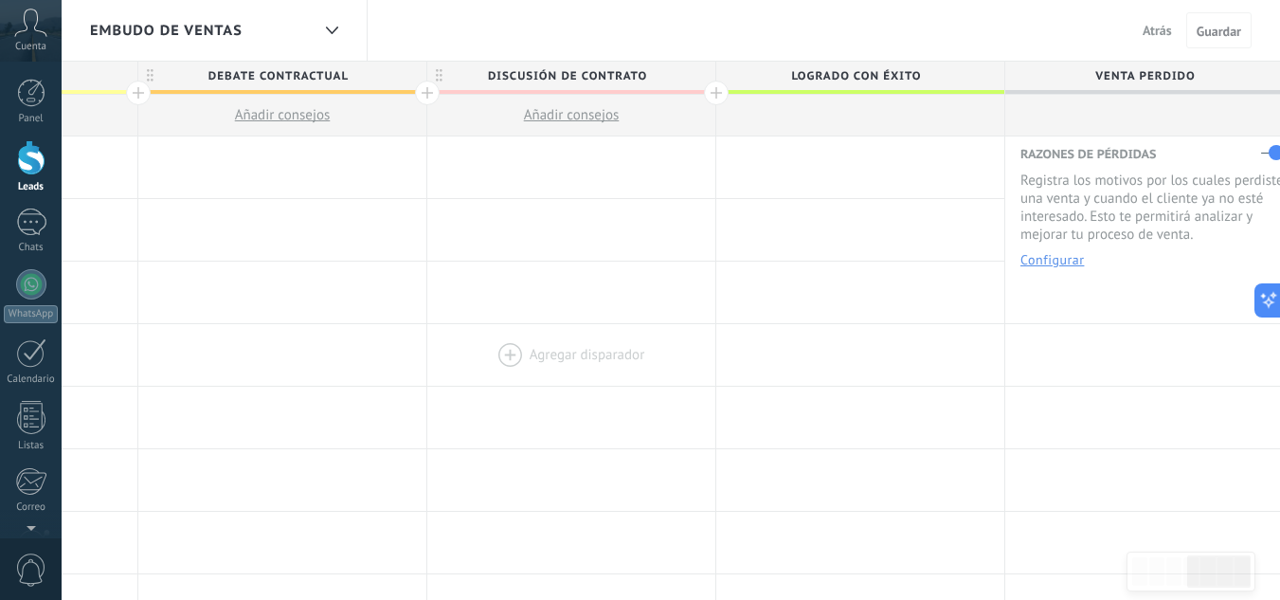
click at [572, 373] on div at bounding box center [571, 355] width 288 height 62
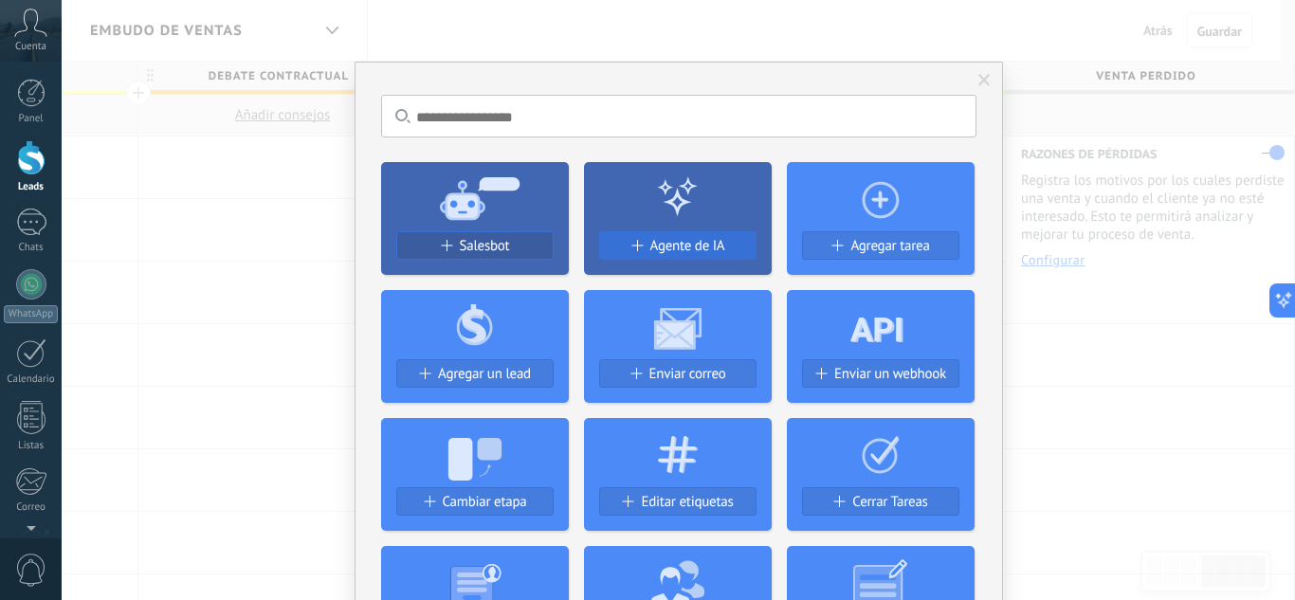
click at [658, 245] on span "Agente de IA" at bounding box center [687, 246] width 75 height 16
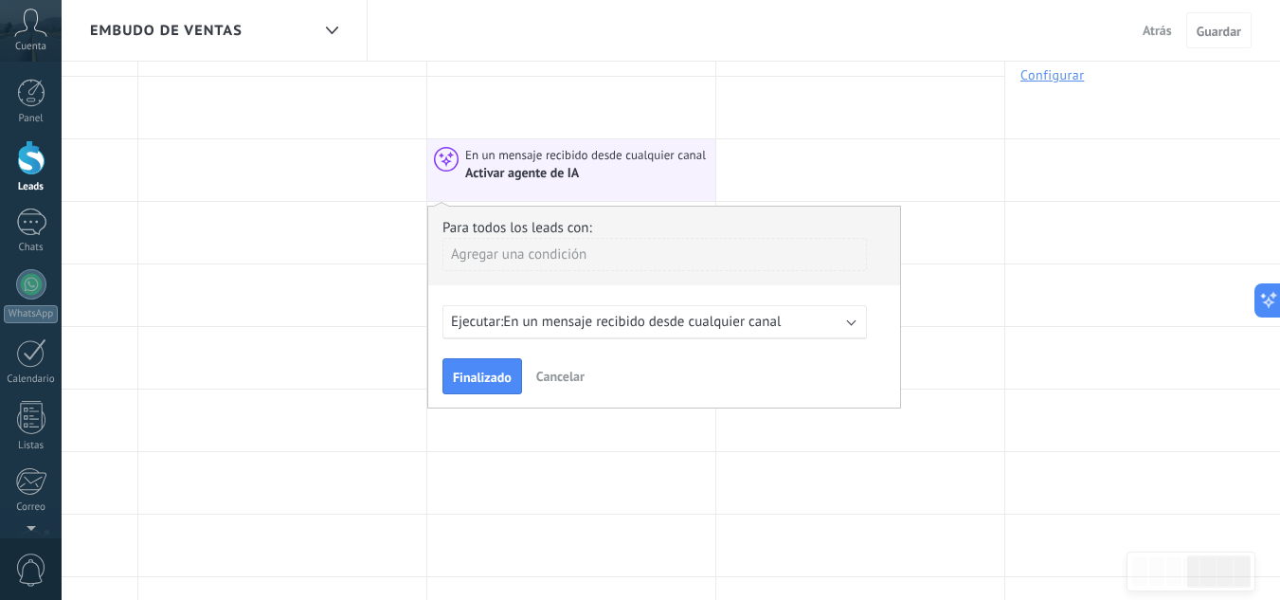
scroll to position [190, 0]
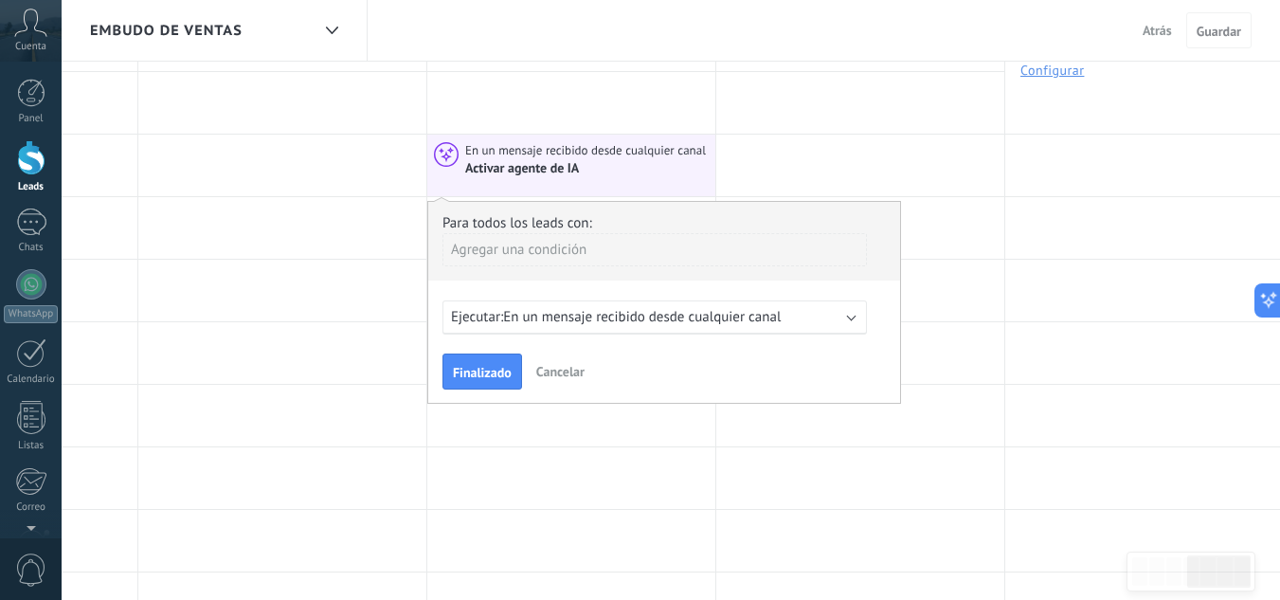
click at [637, 324] on span "En un mensaje recibido desde cualquier canal" at bounding box center [642, 317] width 278 height 18
click at [637, 324] on span "0 horas antes del campo seleccionado" at bounding box center [618, 317] width 230 height 18
click at [551, 373] on span "Cancelar" at bounding box center [560, 371] width 48 height 17
click at [844, 321] on div "Ejecutar: 0 horas antes del campo seleccionado" at bounding box center [655, 317] width 425 height 34
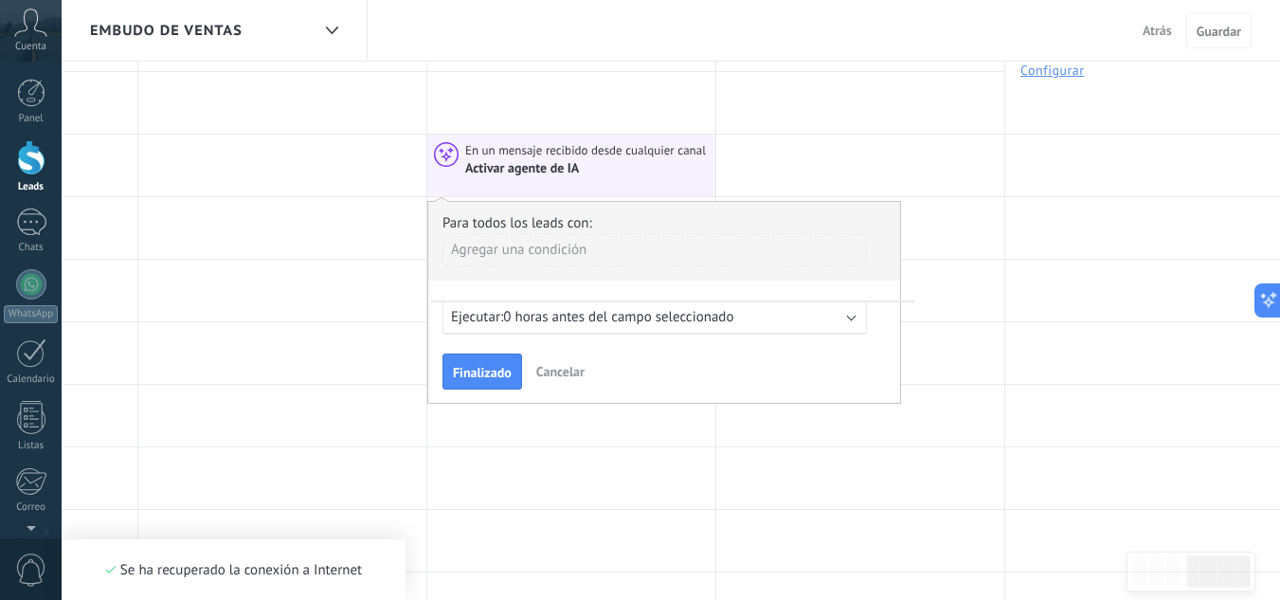
click at [686, 151] on span "En un mensaje recibido desde cualquier canal" at bounding box center [587, 150] width 244 height 17
click at [648, 108] on div at bounding box center [571, 103] width 288 height 62
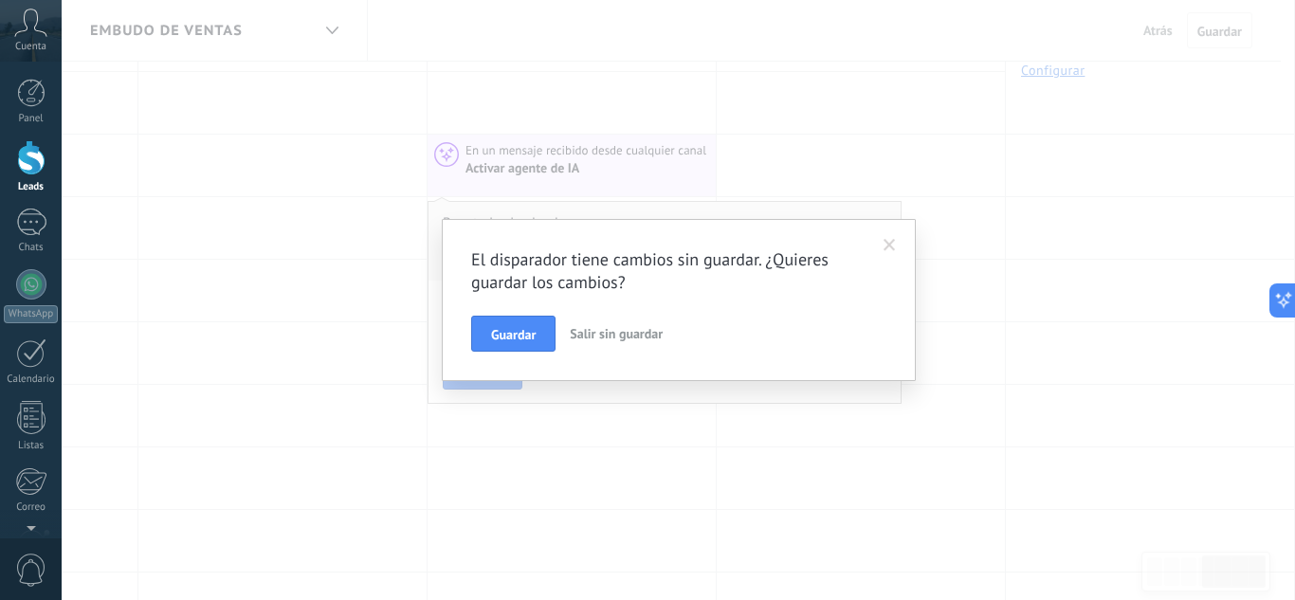
click at [888, 244] on span at bounding box center [889, 245] width 12 height 13
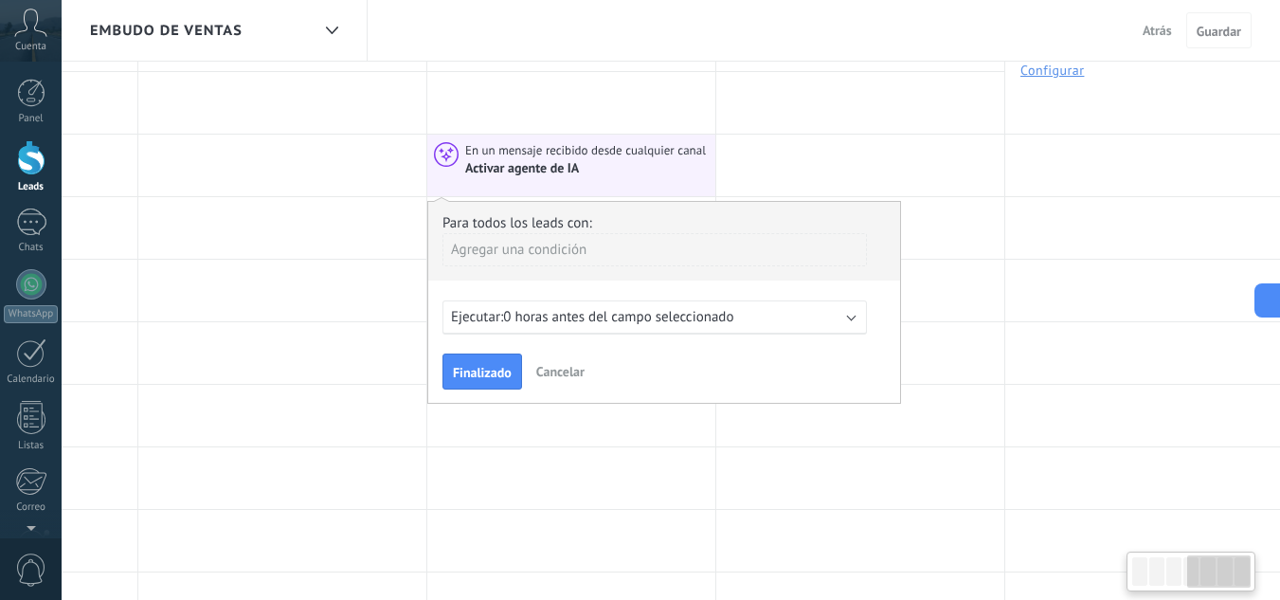
click at [571, 380] on button "Cancelar" at bounding box center [561, 371] width 64 height 28
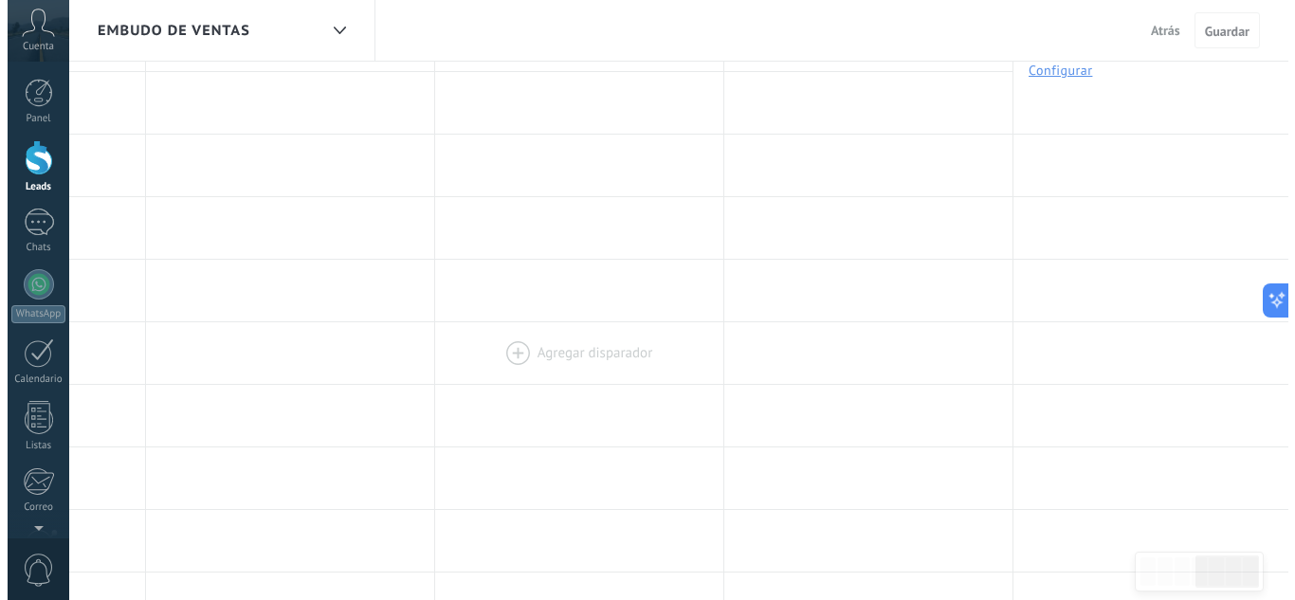
scroll to position [0, 0]
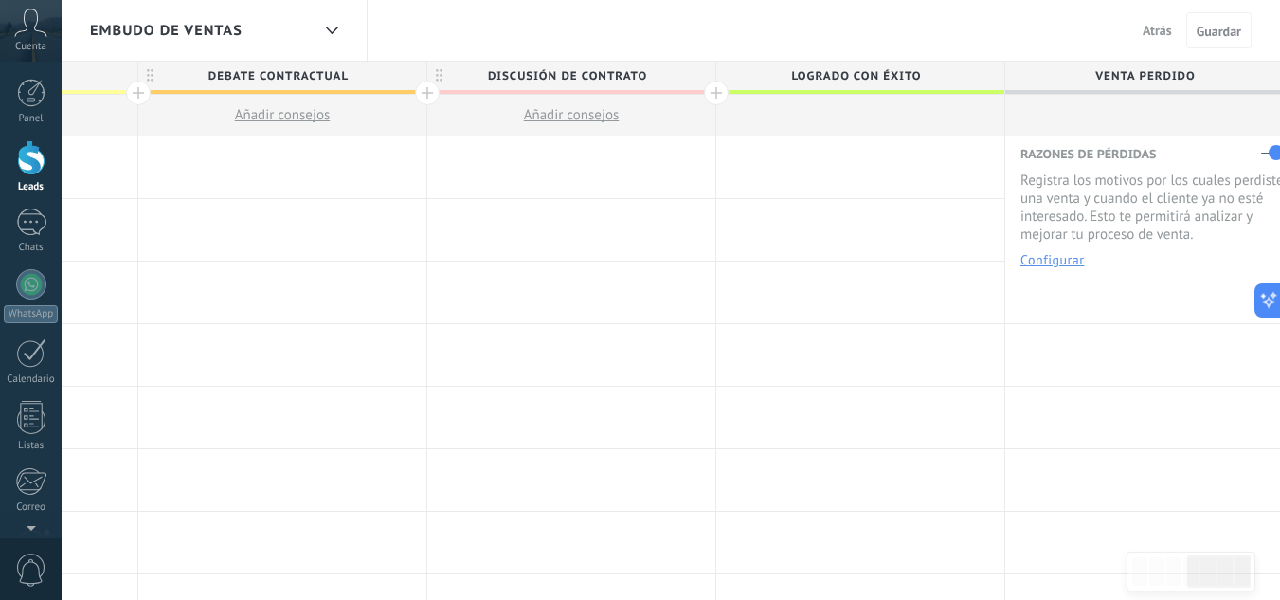
click at [531, 168] on div at bounding box center [571, 167] width 288 height 62
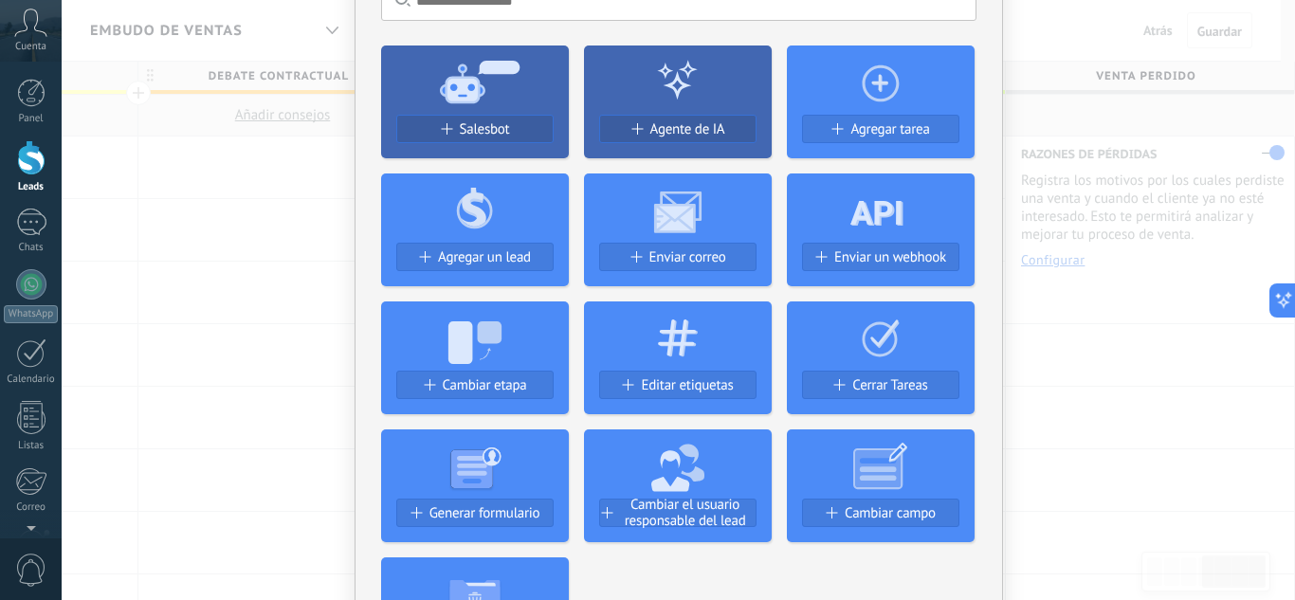
scroll to position [95, 0]
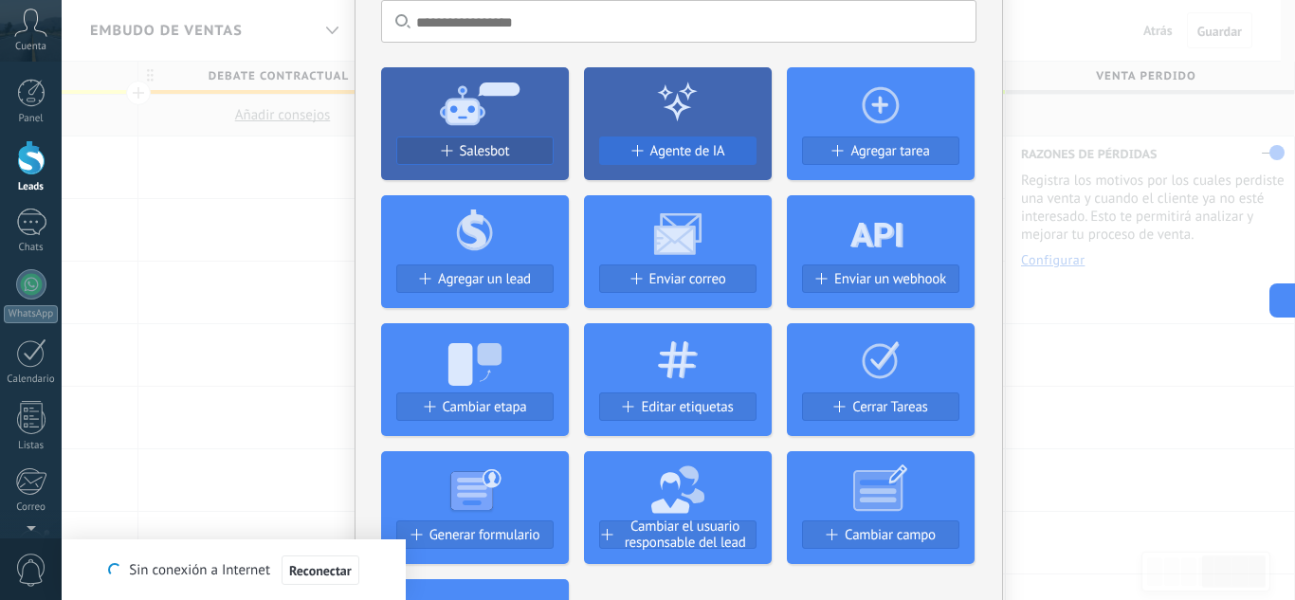
click at [693, 148] on span "Agente de IA" at bounding box center [687, 151] width 75 height 16
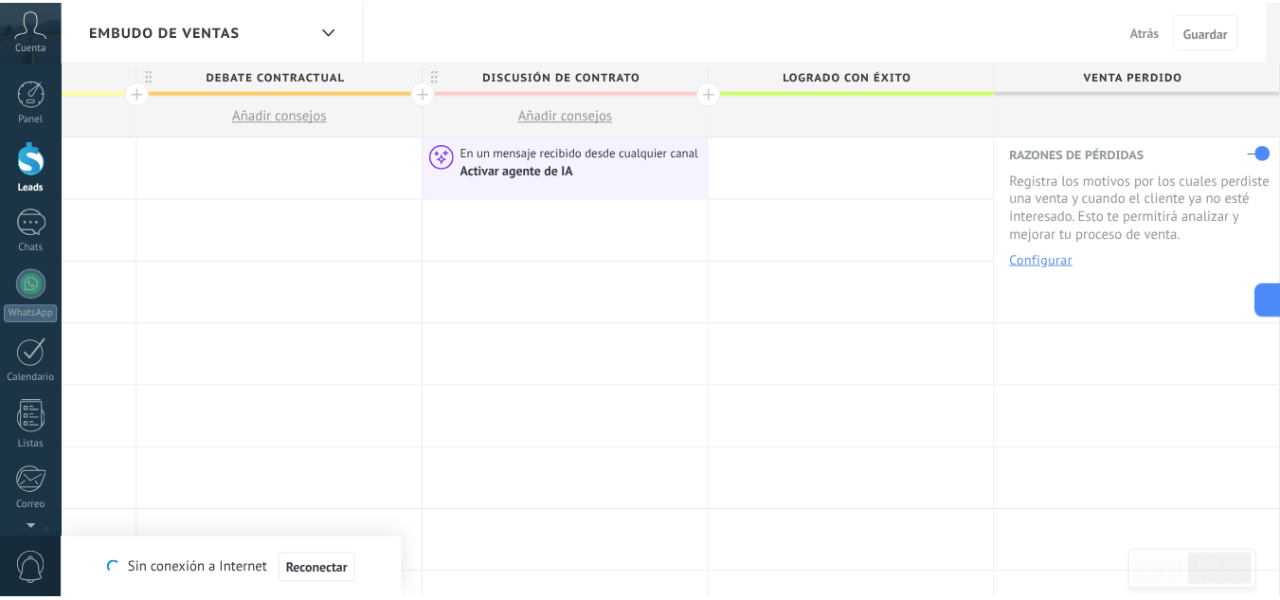
scroll to position [0, 0]
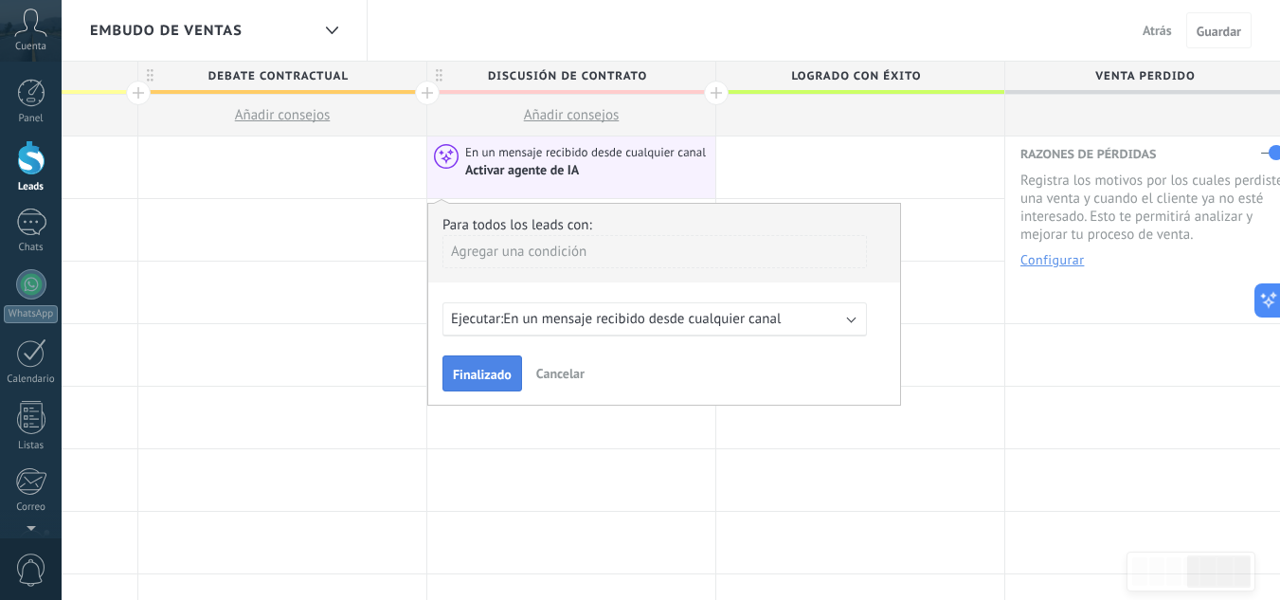
click at [482, 374] on span "Finalizado" at bounding box center [482, 374] width 59 height 13
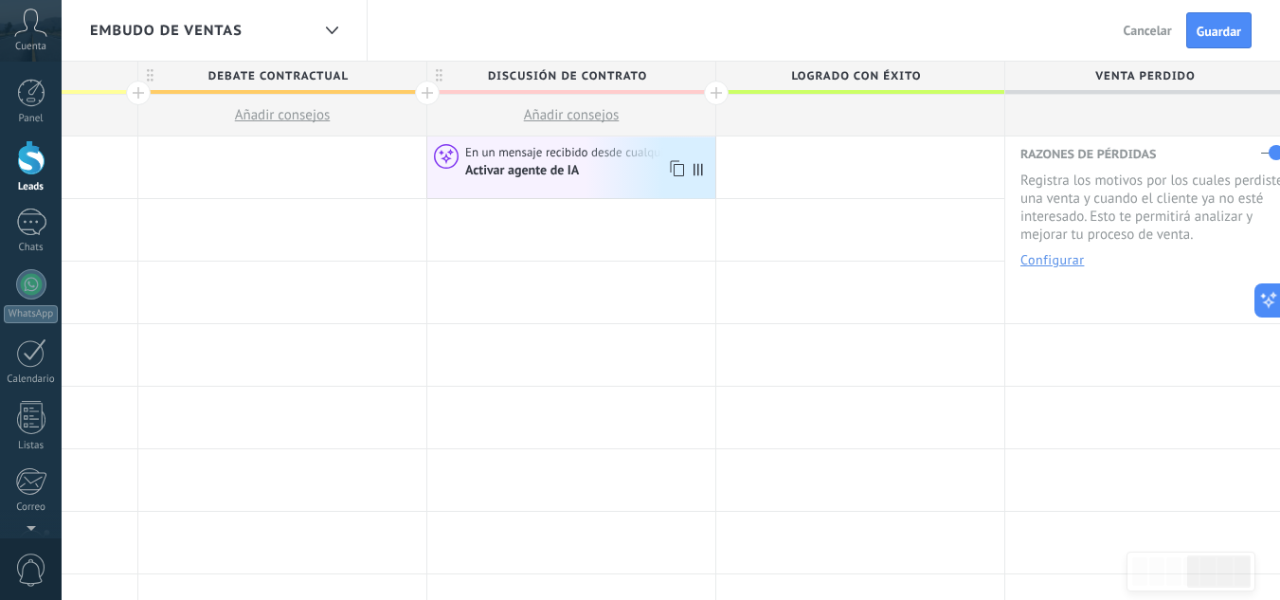
click at [568, 176] on div "Activar agente de IA" at bounding box center [523, 170] width 117 height 17
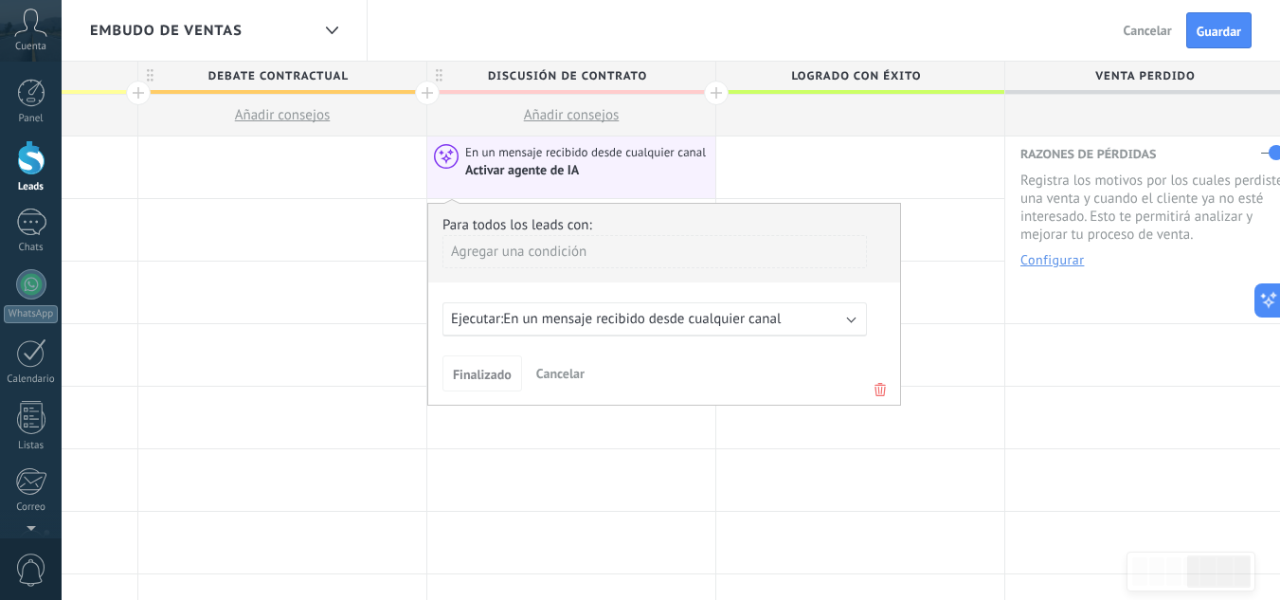
click at [642, 320] on span "En un mensaje recibido desde cualquier canal" at bounding box center [642, 319] width 278 height 18
click at [641, 320] on span "En un mensaje recibido desde cualquier canal" at bounding box center [642, 319] width 278 height 18
click at [550, 363] on button "Cancelar" at bounding box center [561, 373] width 64 height 28
click at [558, 369] on span "Cancelar" at bounding box center [560, 373] width 48 height 17
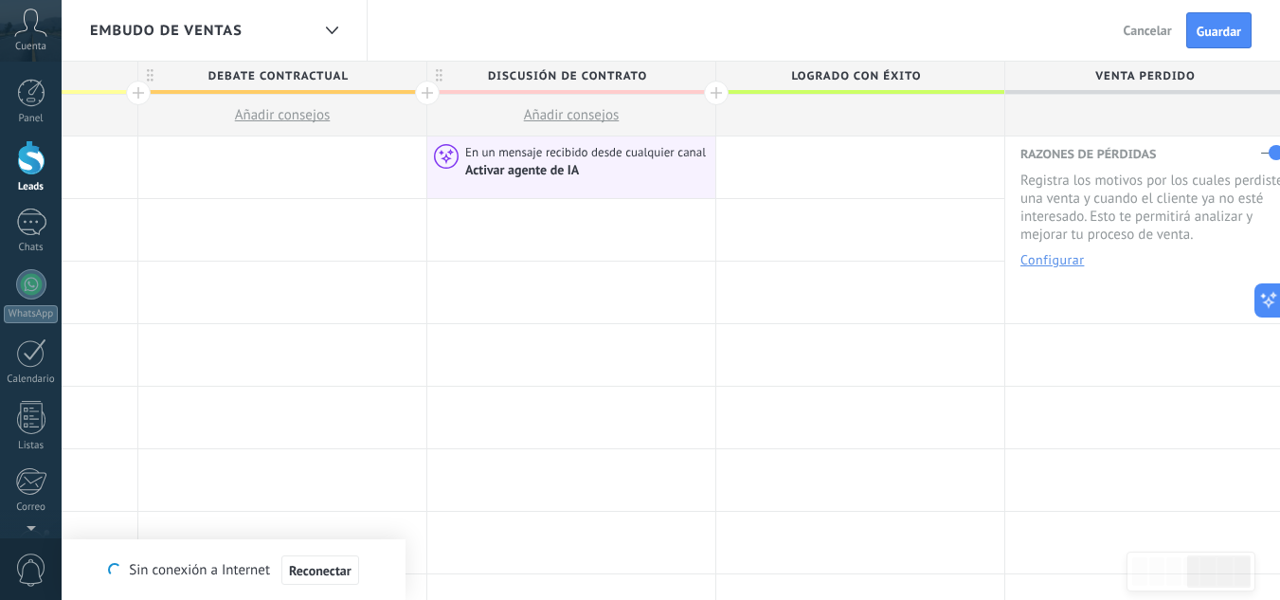
click at [1163, 29] on span "Cancelar" at bounding box center [1148, 30] width 48 height 17
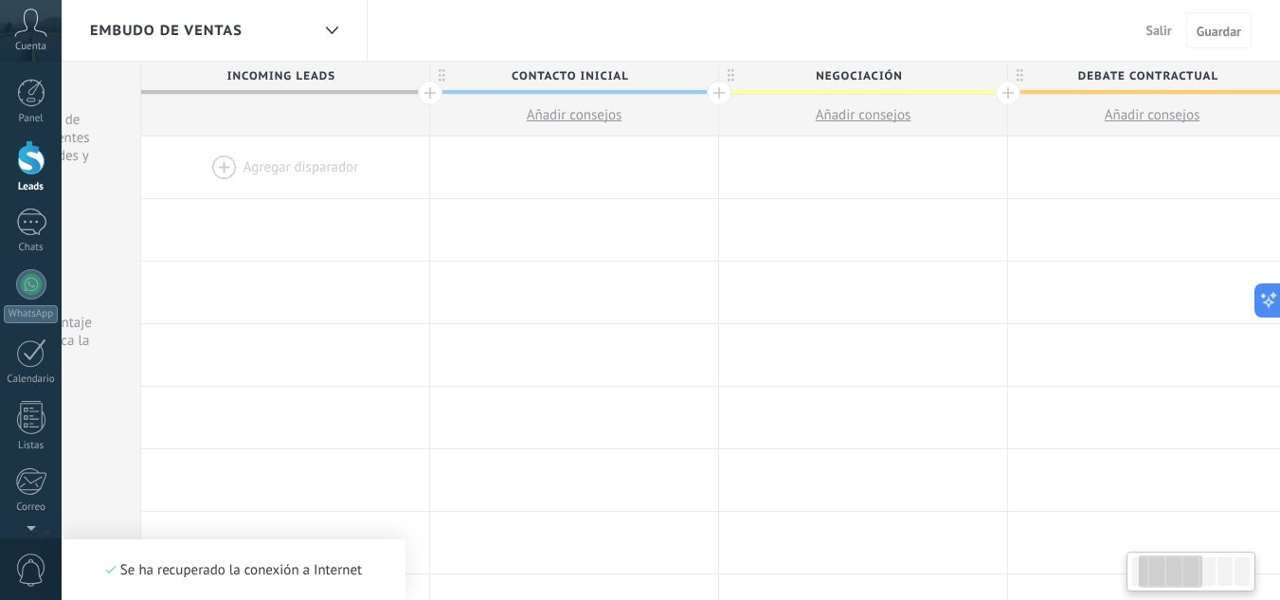
scroll to position [0, 102]
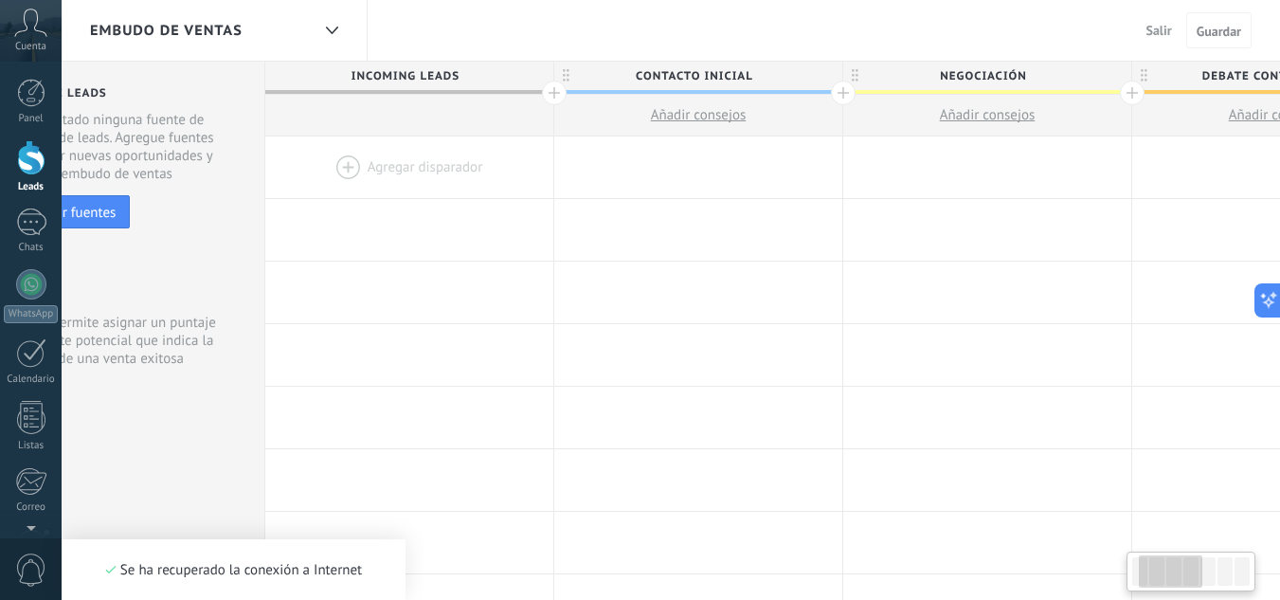
drag, startPoint x: 339, startPoint y: 262, endPoint x: 1294, endPoint y: 321, distance: 956.3
click at [1280, 321] on html ".abccls-1,.abccls-2{fill-rule:evenodd}.abccls-2{fill:#fff} .abfcls-1{fill:none}…" at bounding box center [640, 300] width 1280 height 600
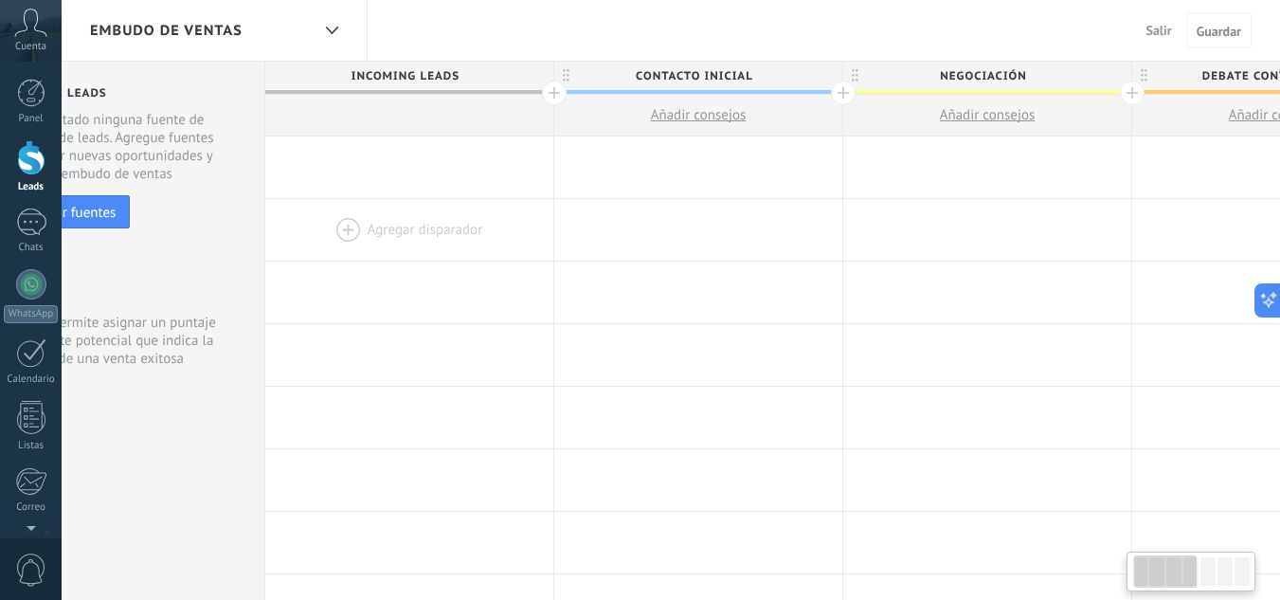
scroll to position [0, 0]
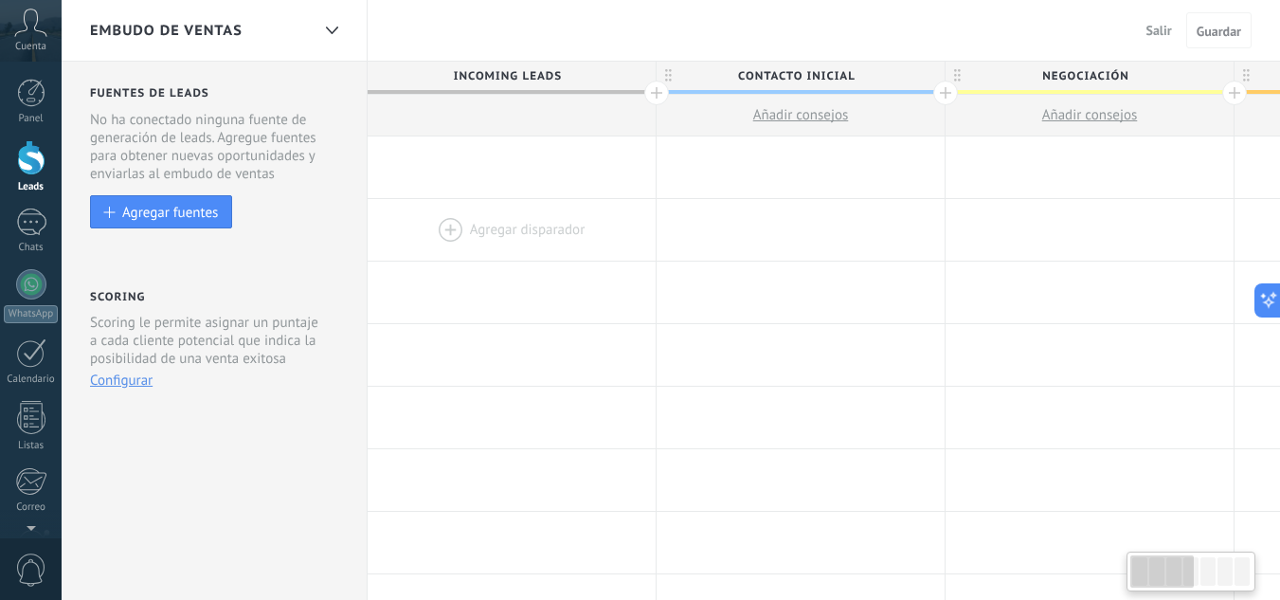
drag, startPoint x: 300, startPoint y: 265, endPoint x: 573, endPoint y: 245, distance: 273.7
click at [439, 160] on div at bounding box center [512, 167] width 288 height 62
click at [437, 160] on div at bounding box center [512, 167] width 288 height 62
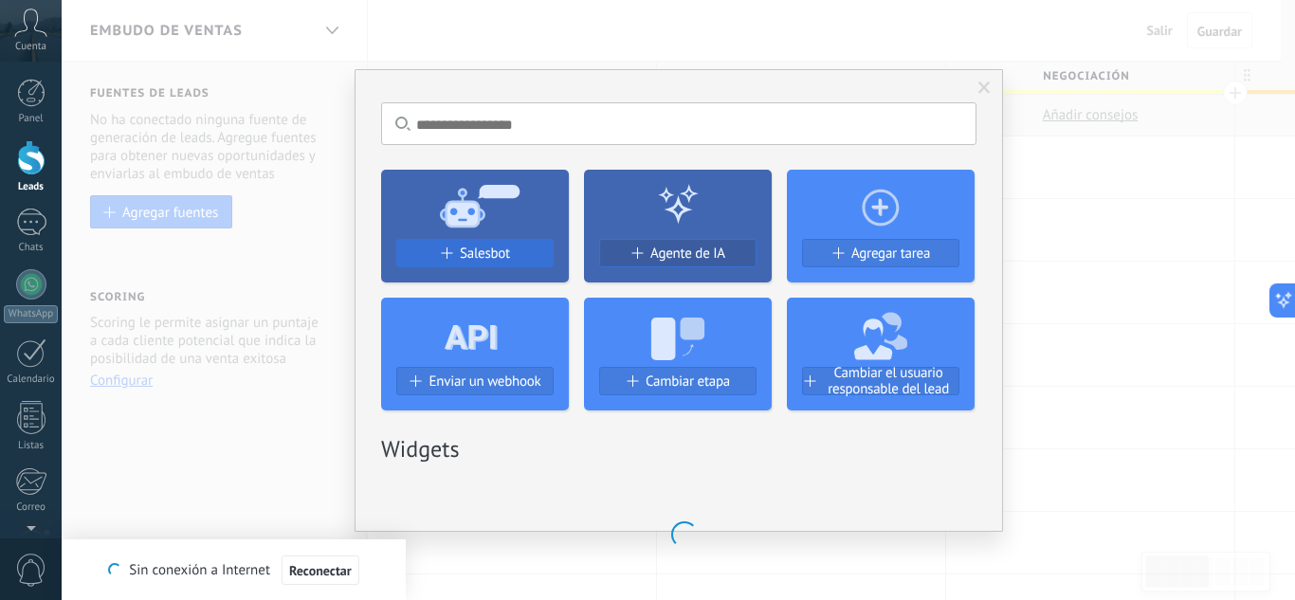
click at [484, 249] on span "Salesbot" at bounding box center [485, 253] width 50 height 16
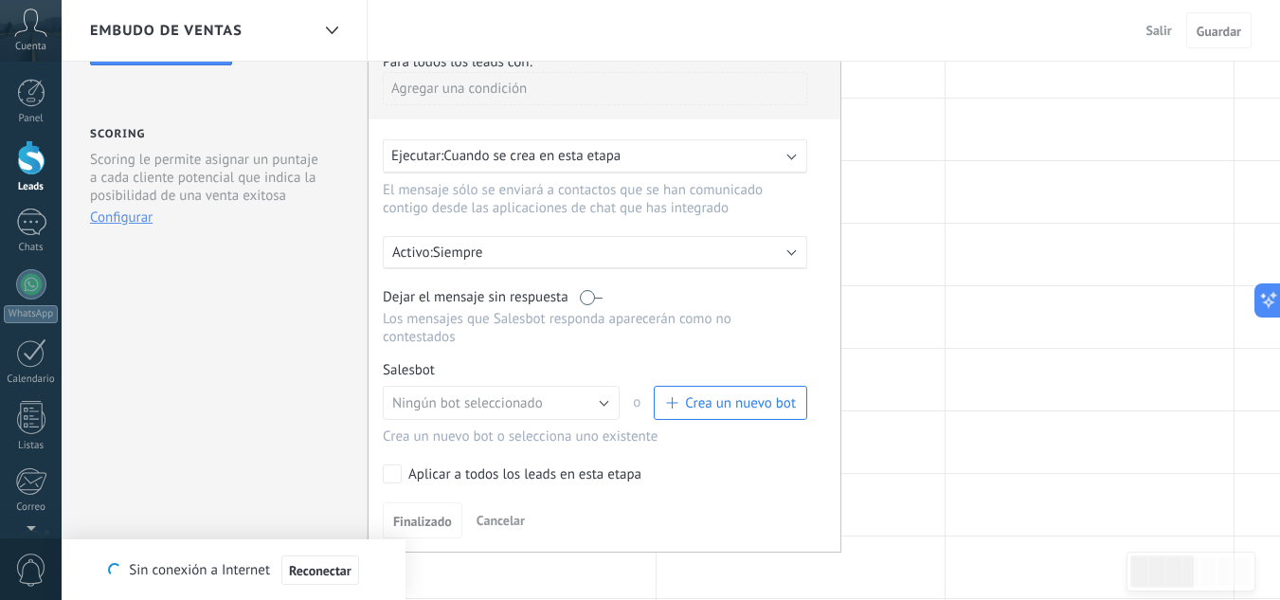
scroll to position [190, 0]
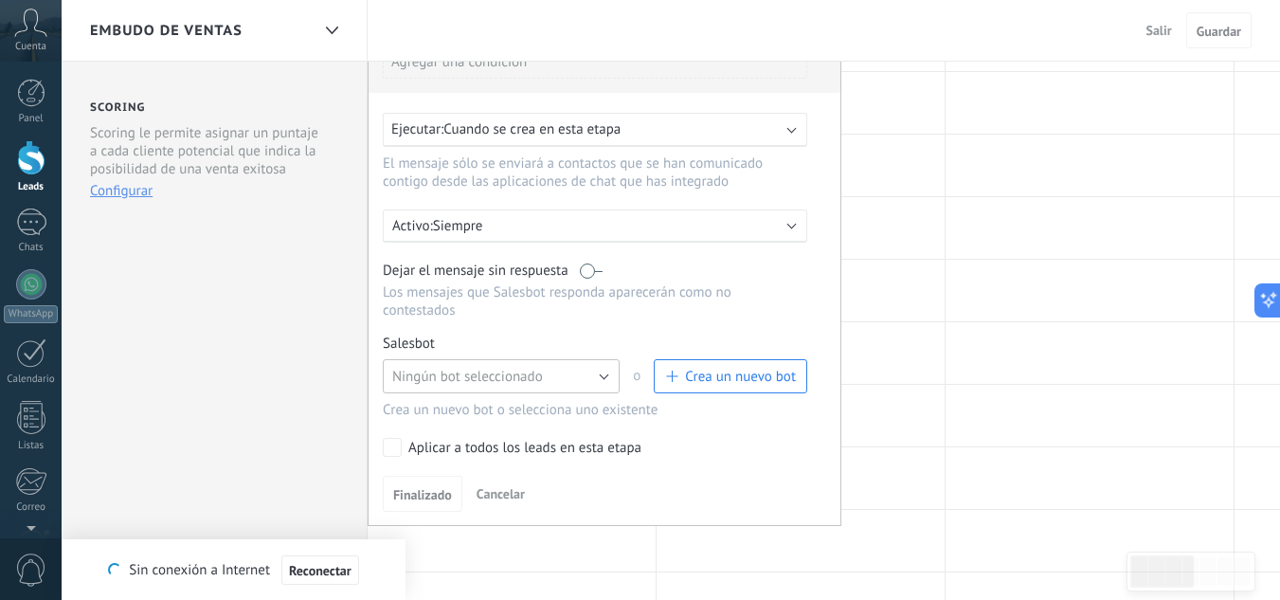
click at [466, 372] on span "Ningún bot seleccionado" at bounding box center [467, 377] width 151 height 18
click at [475, 411] on span "bot mejorado" at bounding box center [493, 409] width 242 height 18
click at [424, 499] on span "Finalizado" at bounding box center [422, 494] width 59 height 13
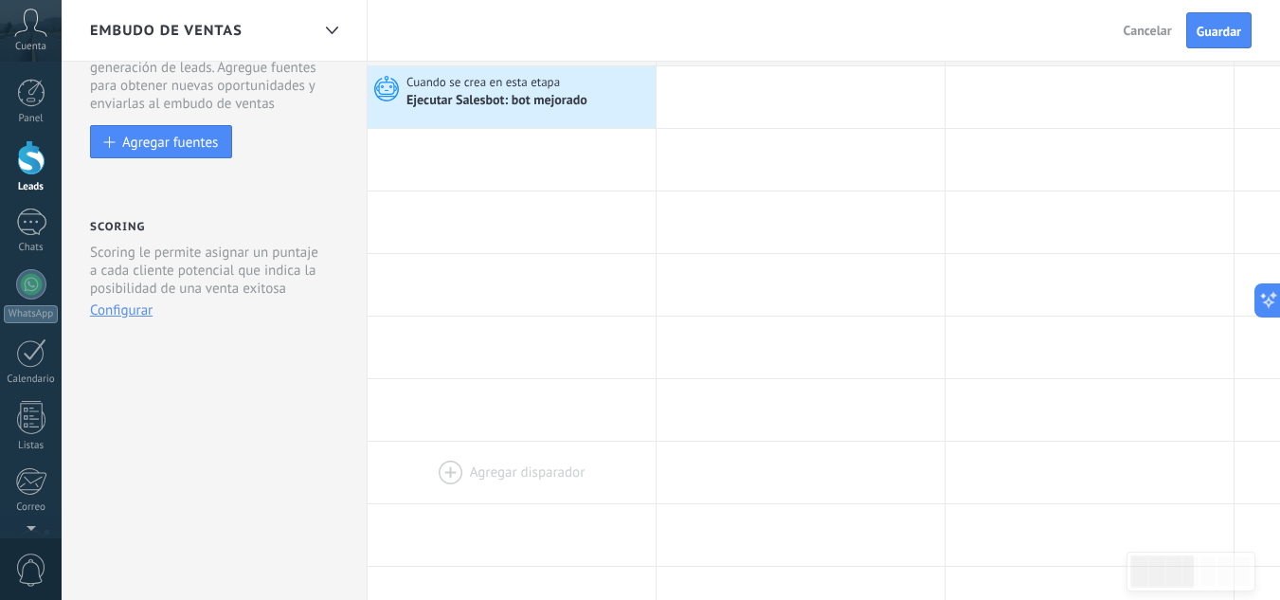
scroll to position [0, 0]
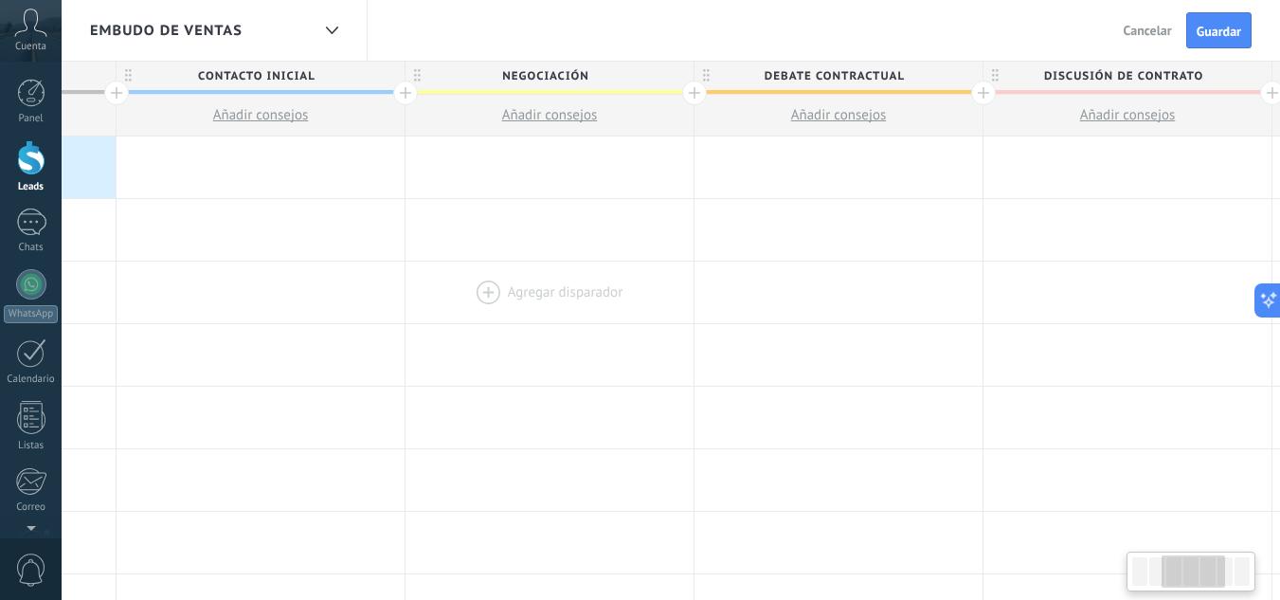
drag, startPoint x: 806, startPoint y: 302, endPoint x: 398, endPoint y: 306, distance: 407.6
click at [406, 306] on div at bounding box center [550, 293] width 288 height 62
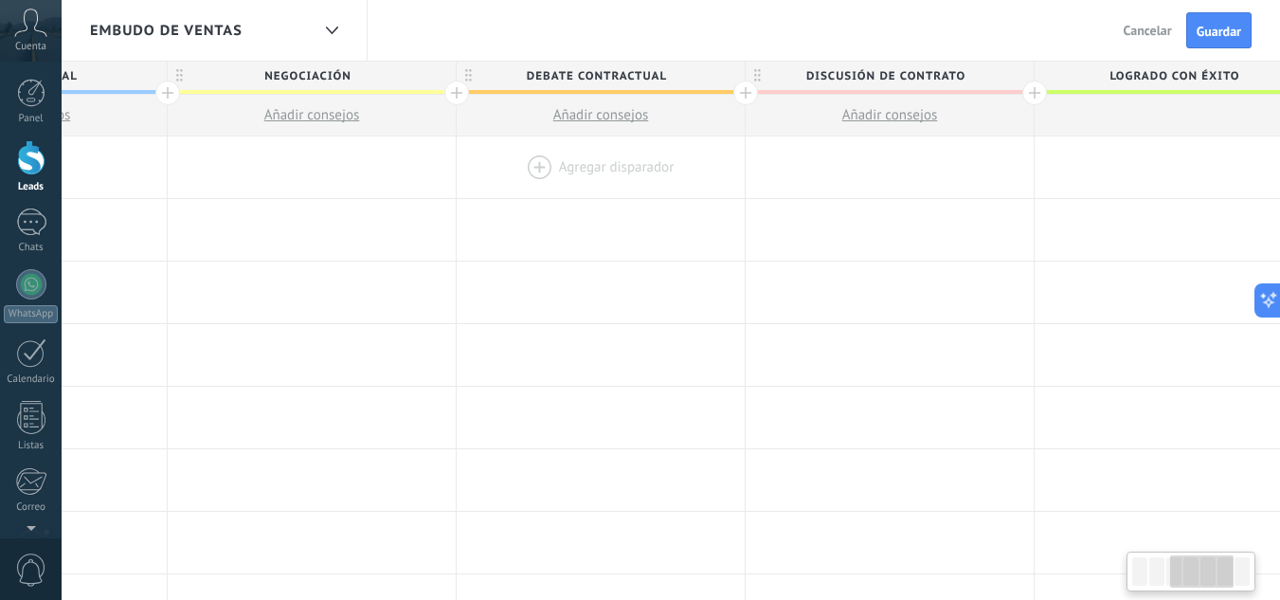
drag, startPoint x: 938, startPoint y: 205, endPoint x: 713, endPoint y: 162, distance: 229.6
click at [754, 222] on div at bounding box center [890, 230] width 288 height 62
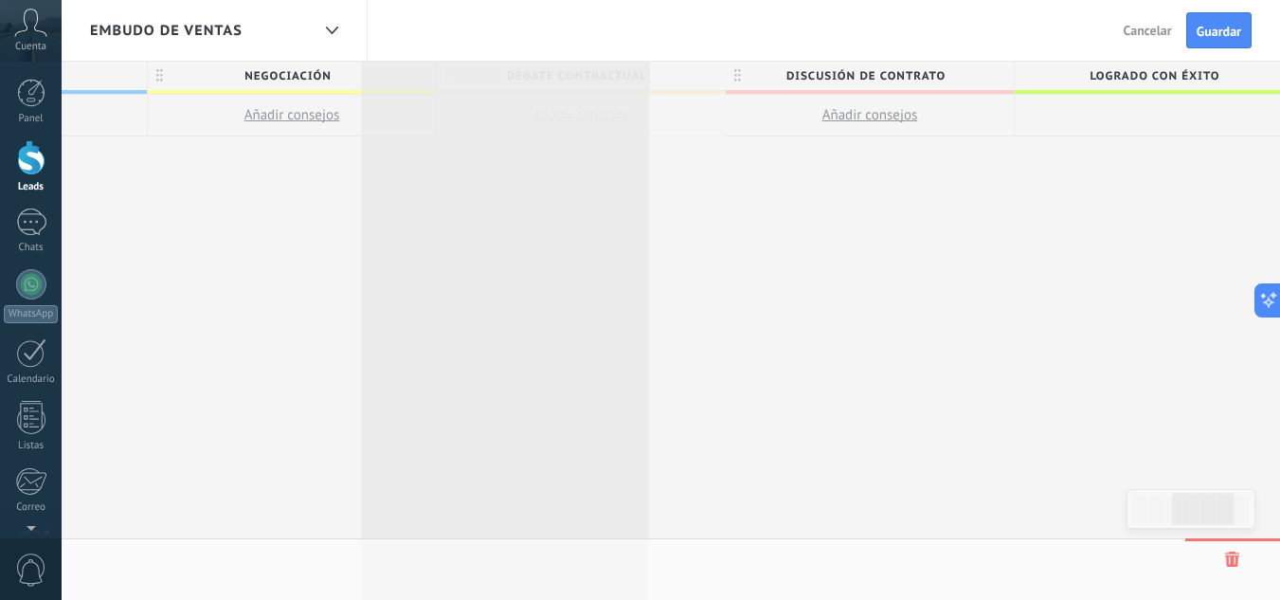
scroll to position [0, 799]
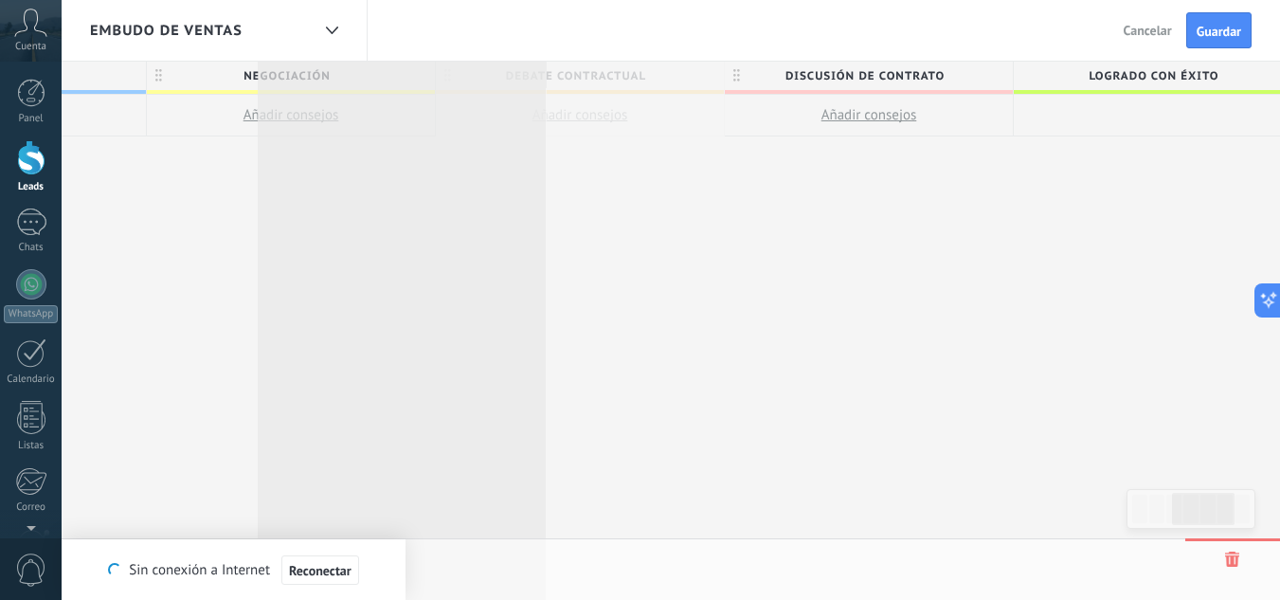
drag, startPoint x: 663, startPoint y: 75, endPoint x: 488, endPoint y: 69, distance: 174.5
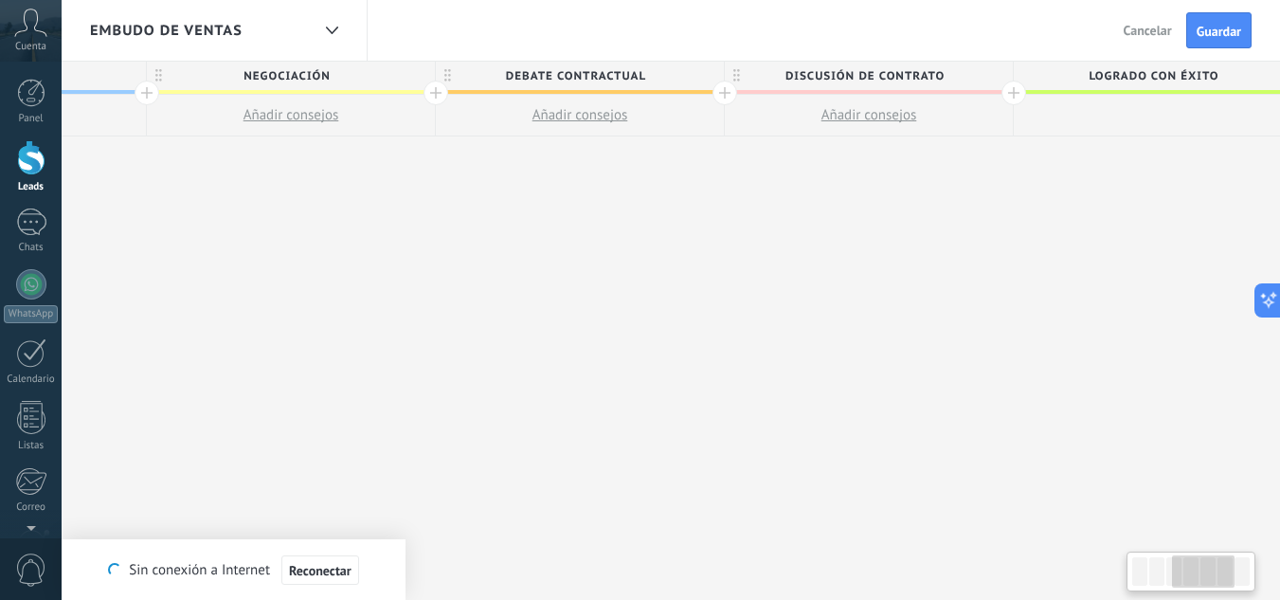
click at [554, 82] on span "Debate contractual" at bounding box center [575, 76] width 279 height 29
click at [554, 82] on input "**********" at bounding box center [575, 76] width 251 height 28
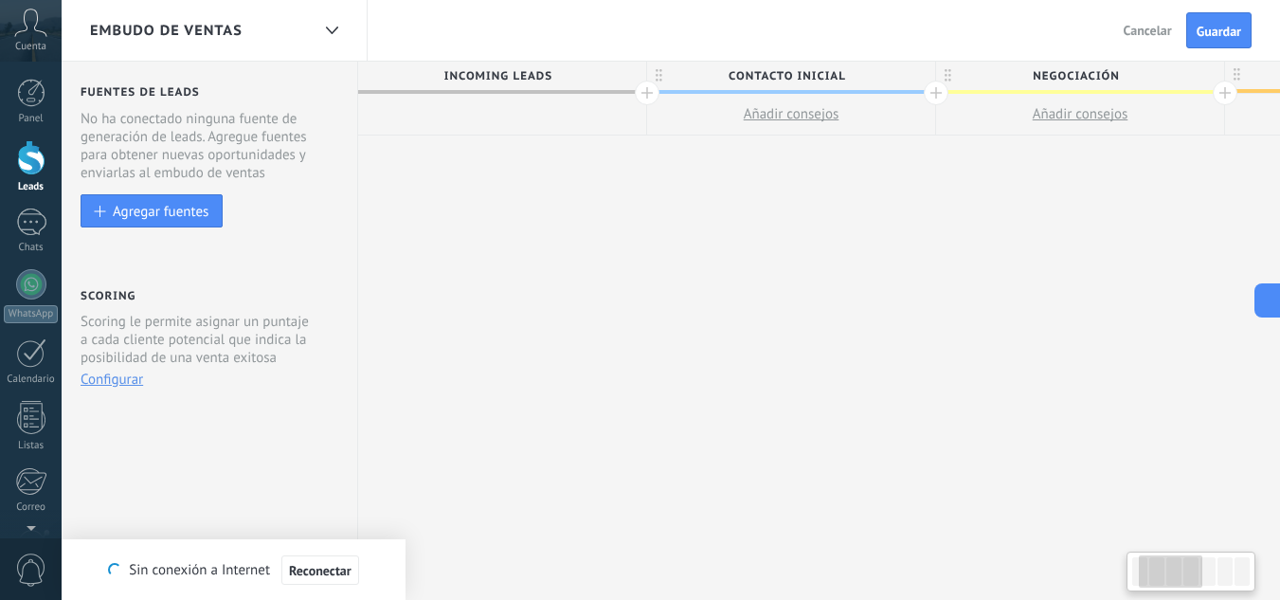
scroll to position [0, 0]
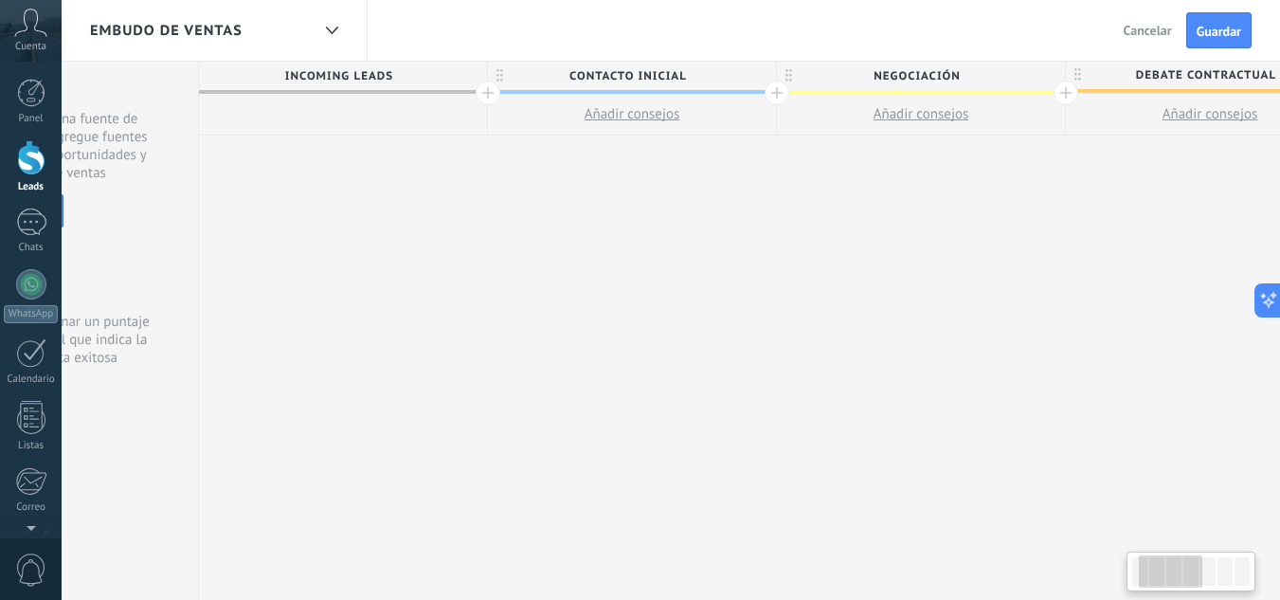
drag, startPoint x: 421, startPoint y: 290, endPoint x: 1292, endPoint y: 138, distance: 884.1
click at [1218, 229] on div "**********" at bounding box center [1211, 330] width 2024 height 539
drag, startPoint x: 1043, startPoint y: 245, endPoint x: 1016, endPoint y: 175, distance: 75.0
click at [918, 251] on div "**********" at bounding box center [1208, 330] width 2024 height 539
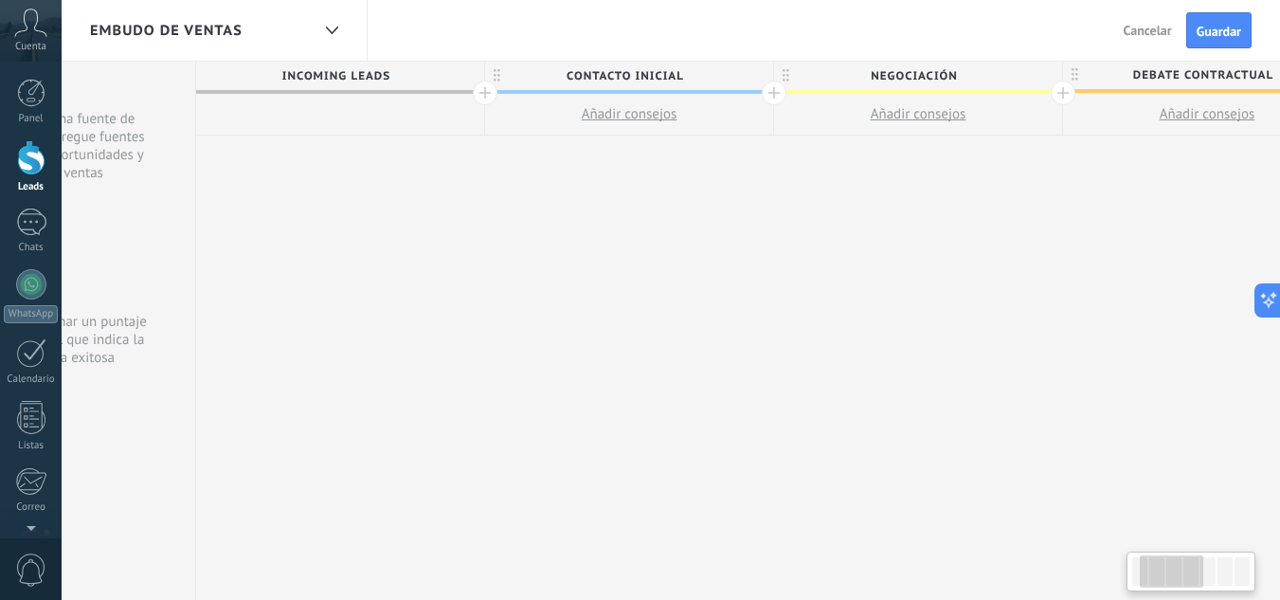
scroll to position [0, 183]
click at [1135, 26] on span "Cancelar" at bounding box center [1148, 30] width 48 height 17
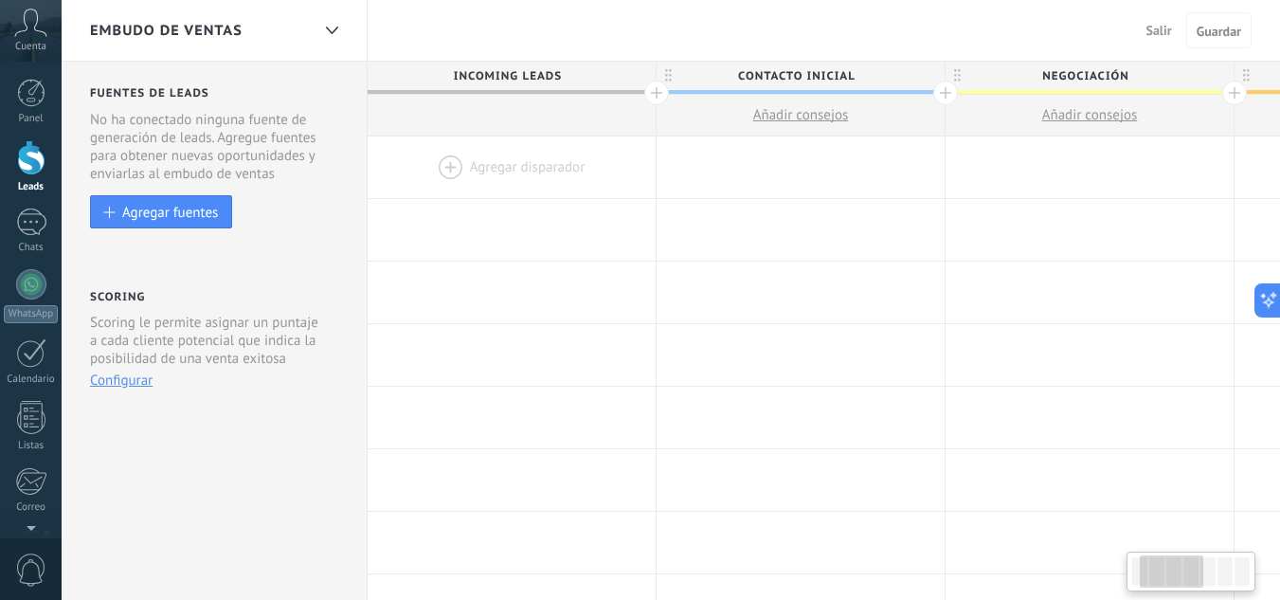
scroll to position [0, 183]
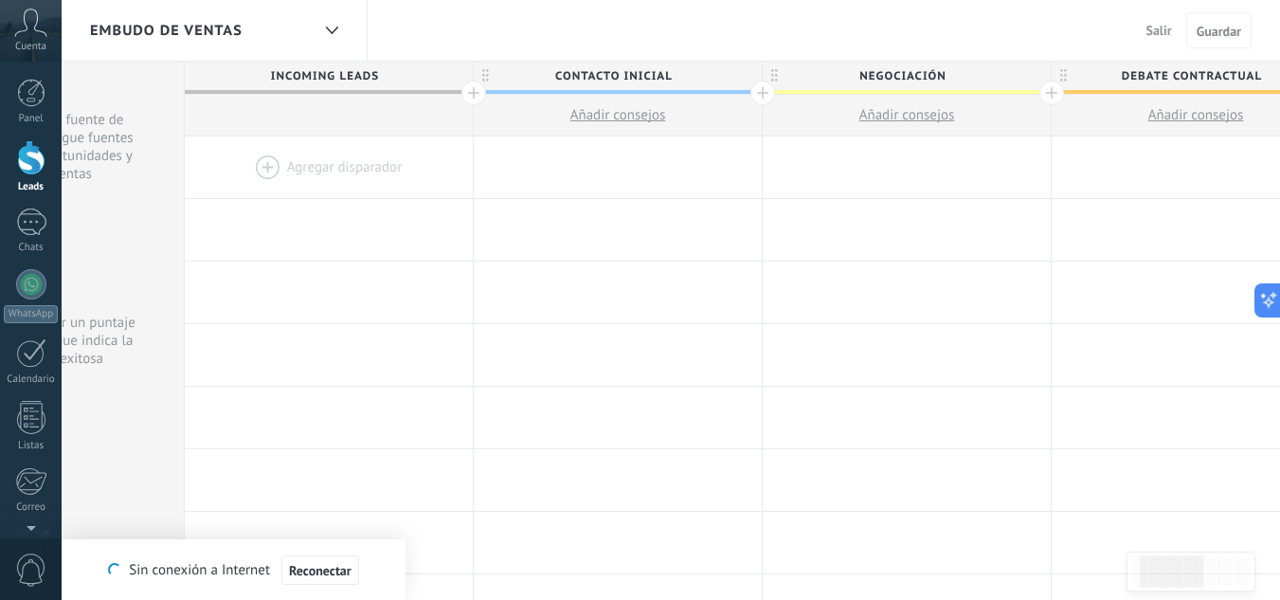
click at [318, 164] on div at bounding box center [329, 167] width 288 height 62
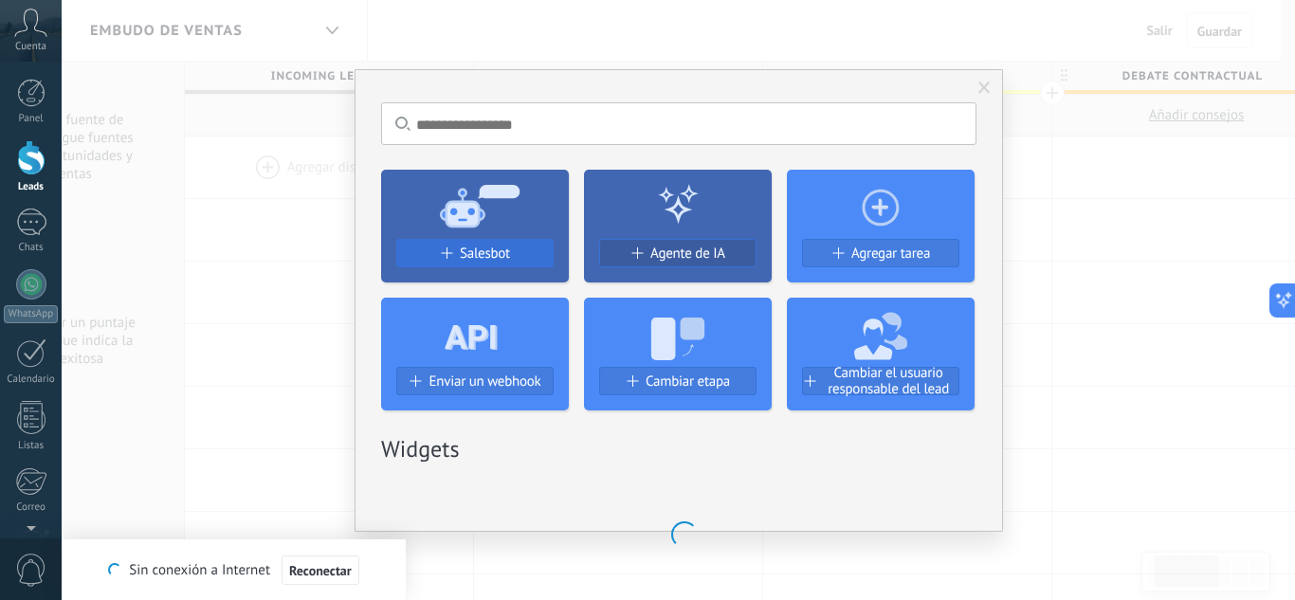
click at [490, 263] on button "Salesbot" at bounding box center [474, 253] width 157 height 28
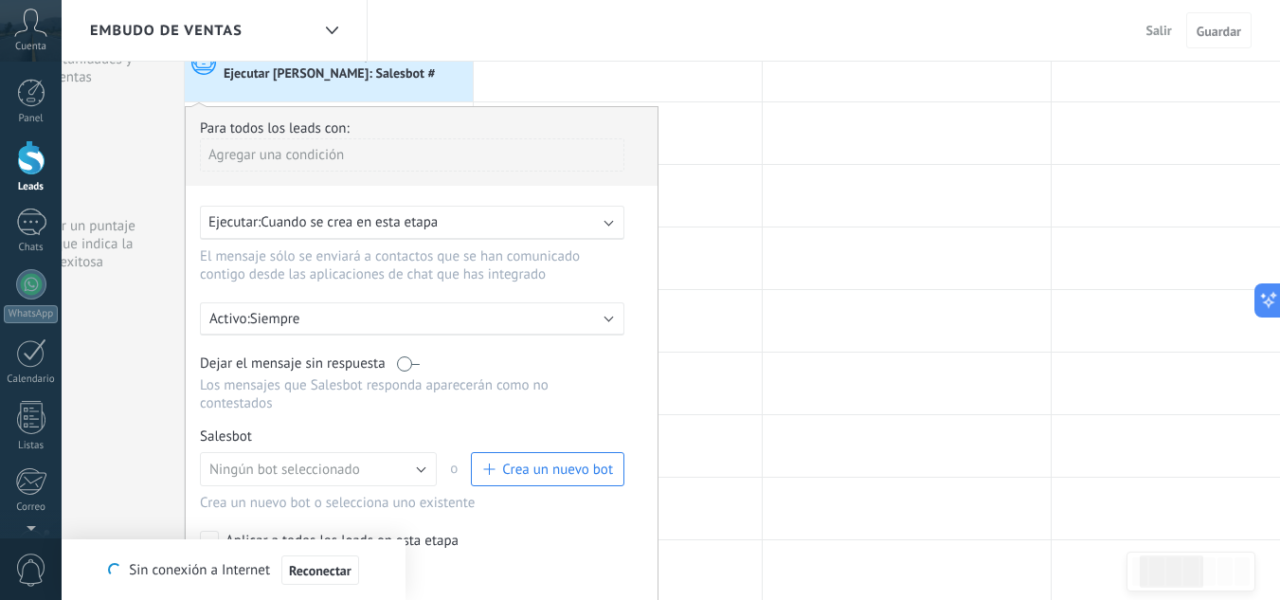
scroll to position [190, 0]
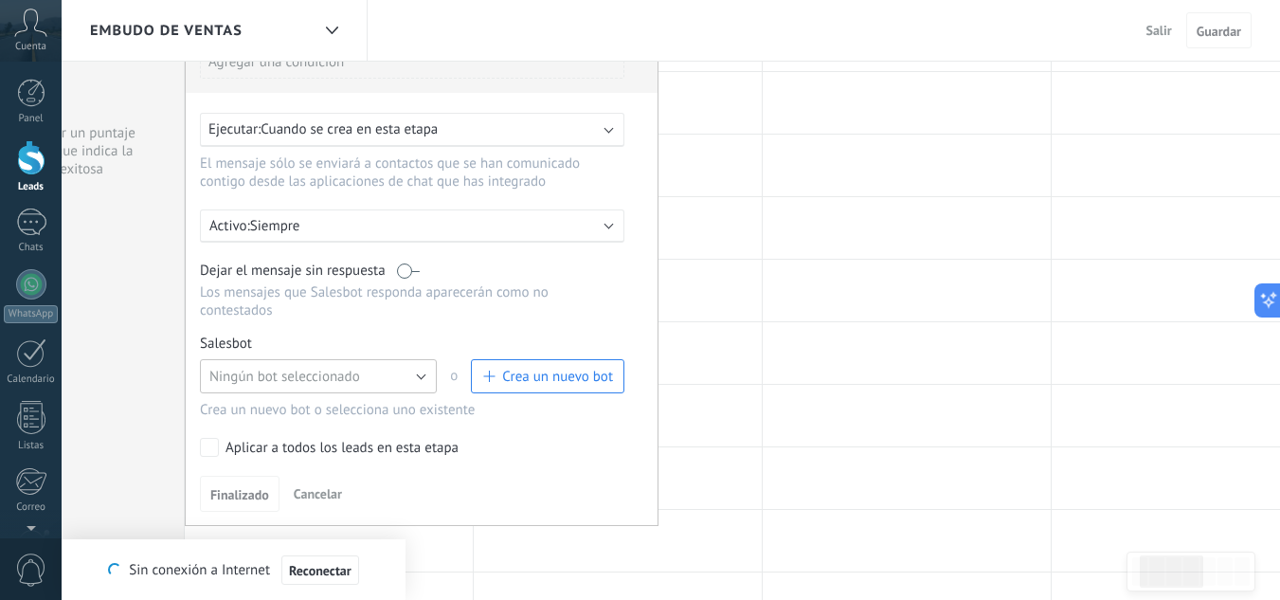
click at [300, 382] on span "Ningún bot seleccionado" at bounding box center [284, 377] width 151 height 18
click at [277, 403] on span "bot mejorado" at bounding box center [310, 409] width 242 height 18
click at [200, 513] on div "Para todos los leads con: Agregar una condición Ejecutar: Cuando se crea en est…" at bounding box center [422, 269] width 474 height 513
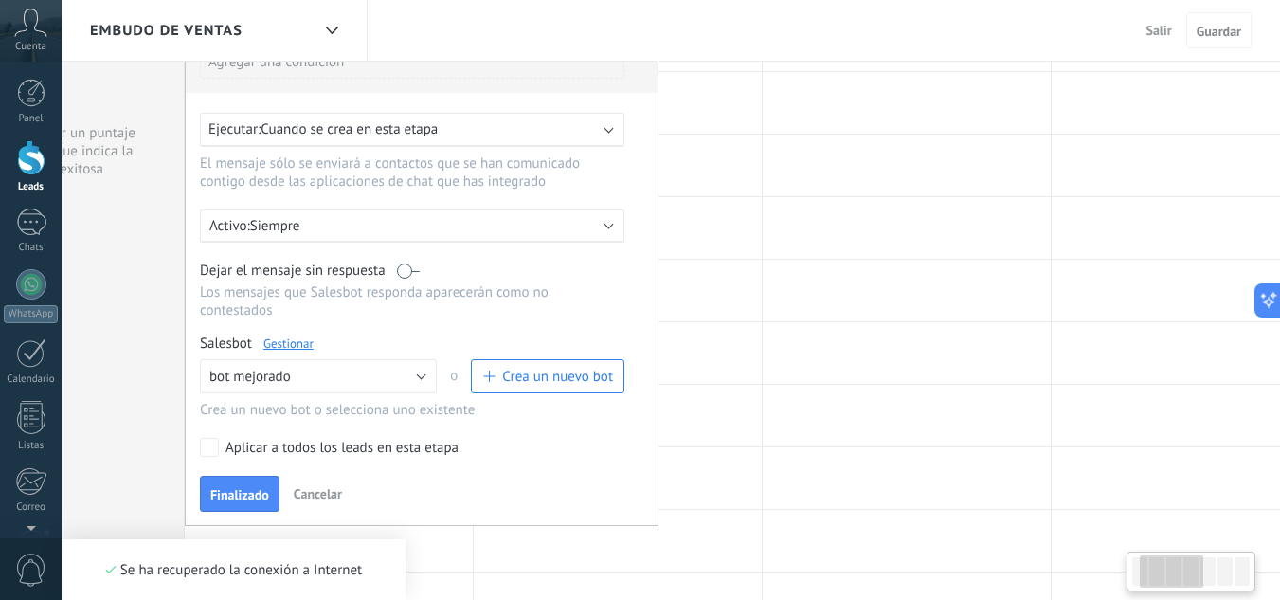
click at [222, 498] on span "Finalizado" at bounding box center [239, 494] width 59 height 13
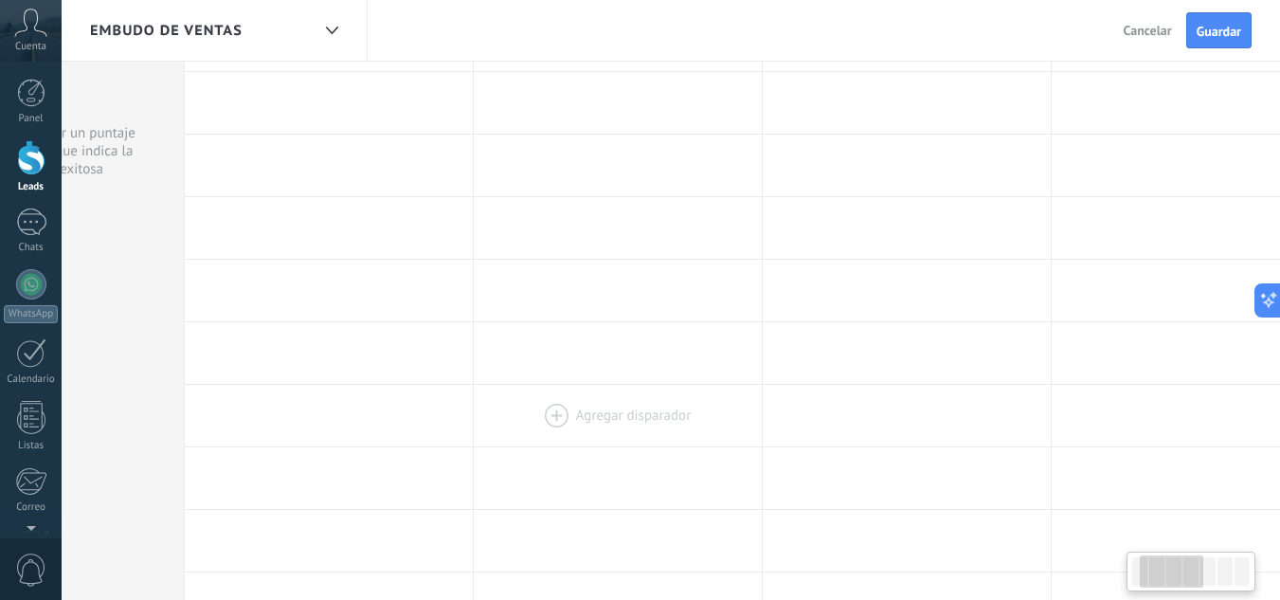
scroll to position [0, 0]
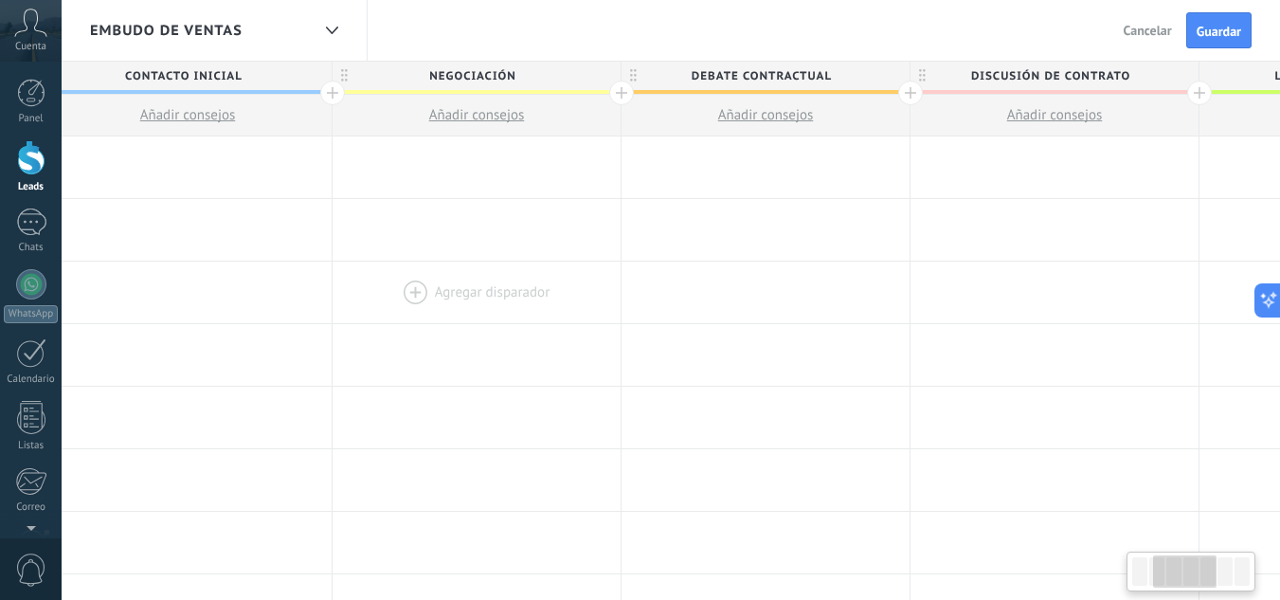
drag, startPoint x: 874, startPoint y: 260, endPoint x: 445, endPoint y: 280, distance: 429.8
click at [756, 74] on span "Debate contractual" at bounding box center [760, 76] width 279 height 29
click at [756, 74] on input "**********" at bounding box center [760, 76] width 251 height 28
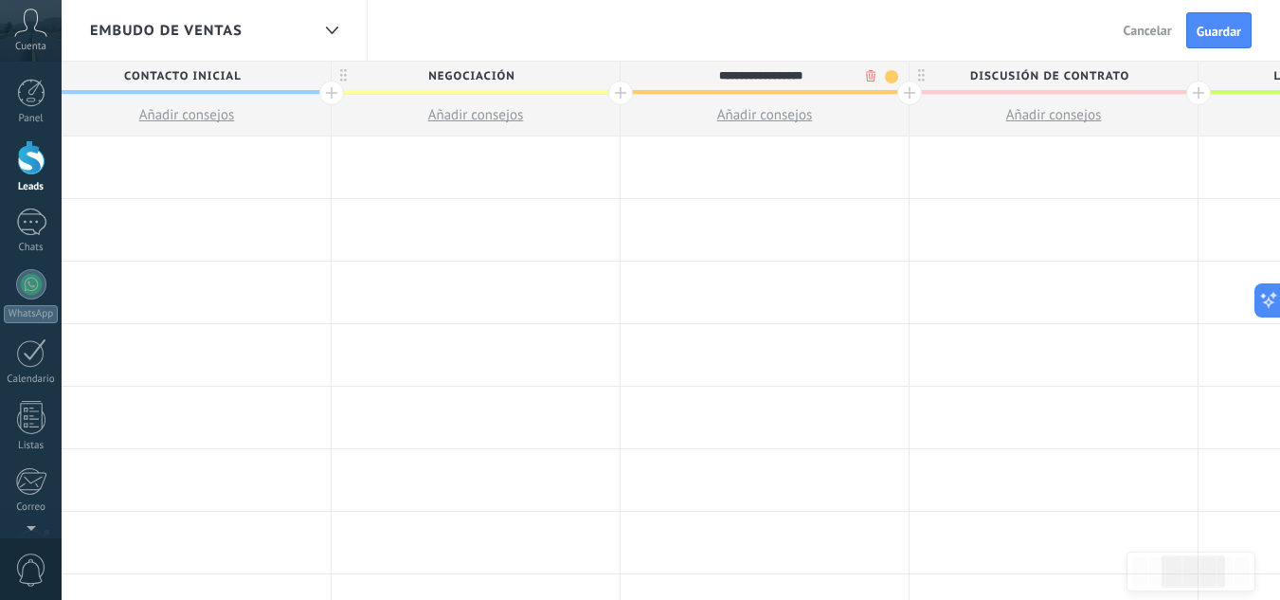
click at [756, 74] on input "**********" at bounding box center [760, 76] width 251 height 28
type input "********"
click at [754, 175] on div at bounding box center [765, 167] width 288 height 62
click at [702, 161] on div at bounding box center [765, 167] width 288 height 62
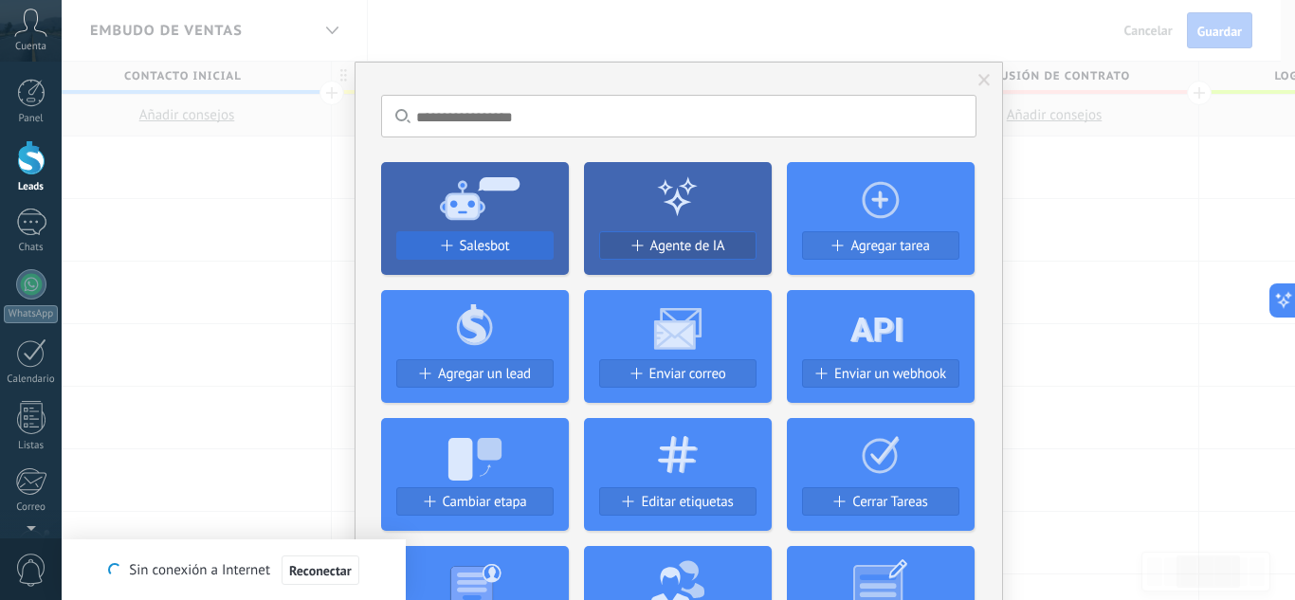
click at [493, 243] on span "Salesbot" at bounding box center [485, 246] width 50 height 16
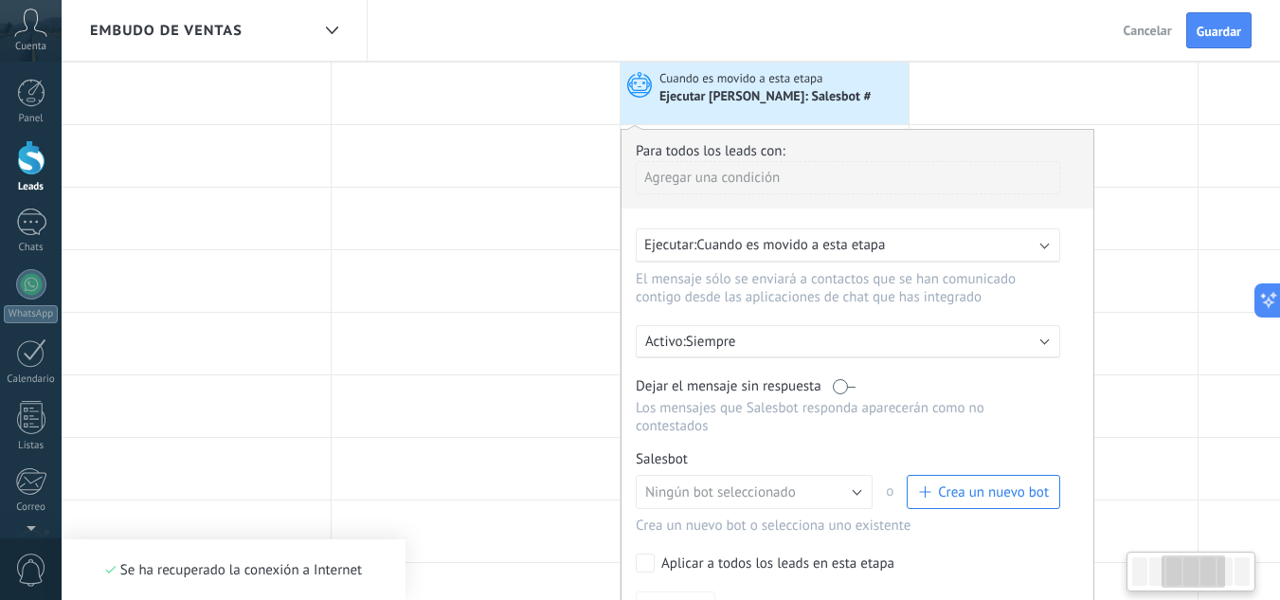
scroll to position [190, 0]
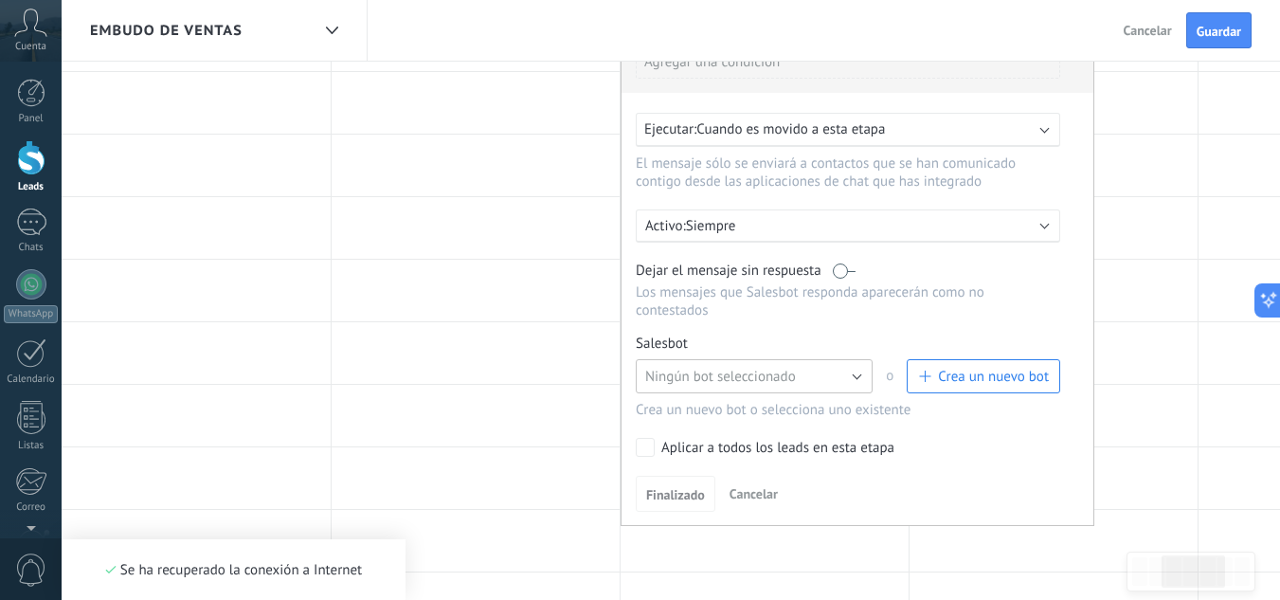
click at [743, 383] on span "Ningún bot seleccionado" at bounding box center [720, 377] width 151 height 18
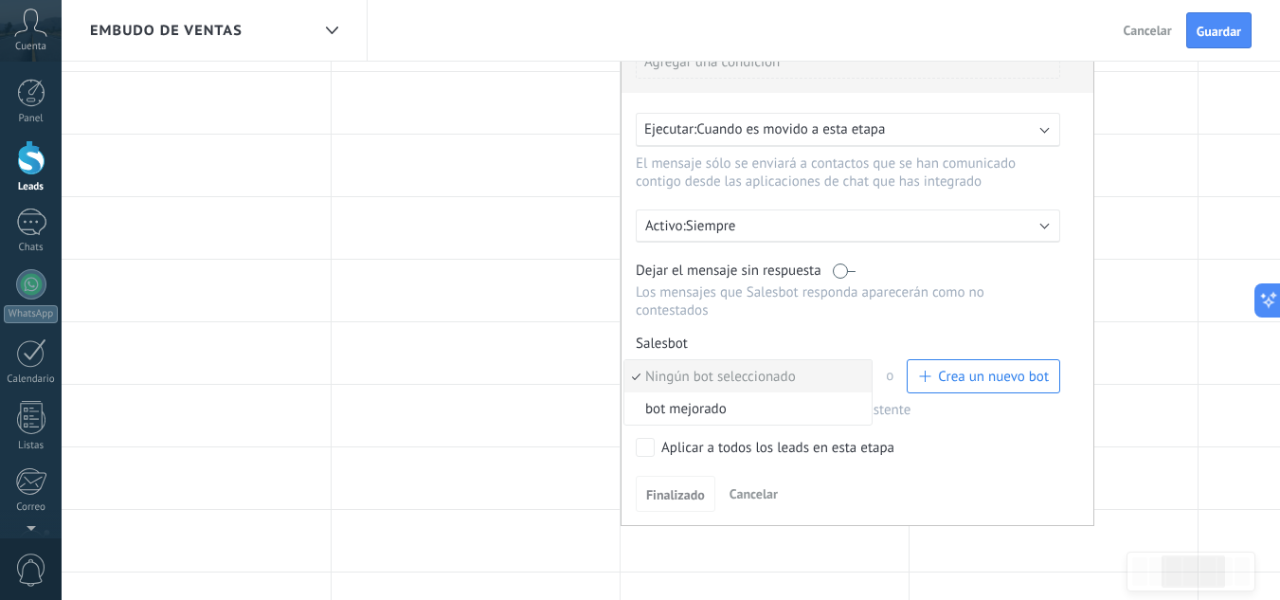
click at [711, 409] on span "bot mejorado" at bounding box center [746, 409] width 242 height 18
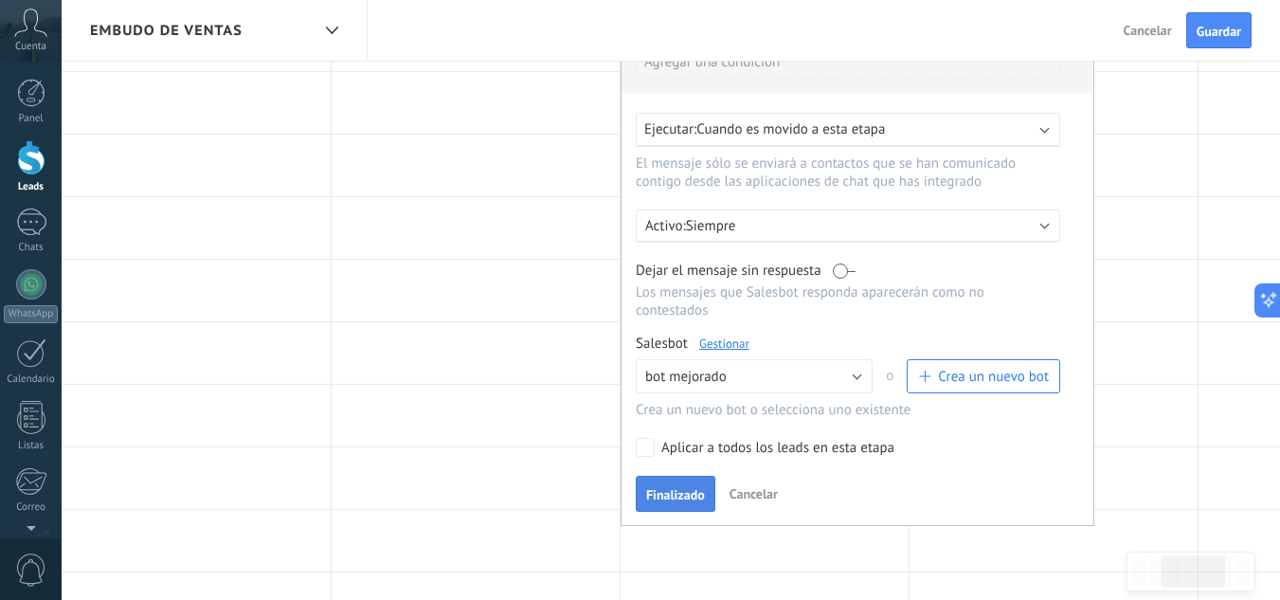
click at [683, 500] on span "Finalizado" at bounding box center [675, 494] width 59 height 13
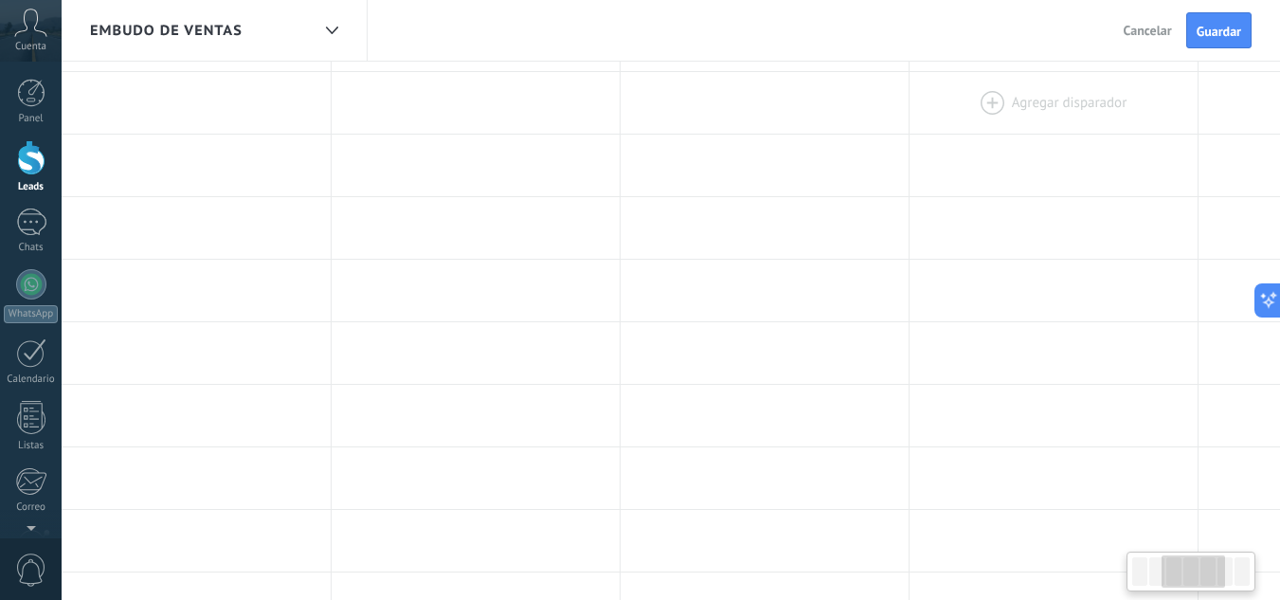
scroll to position [0, 0]
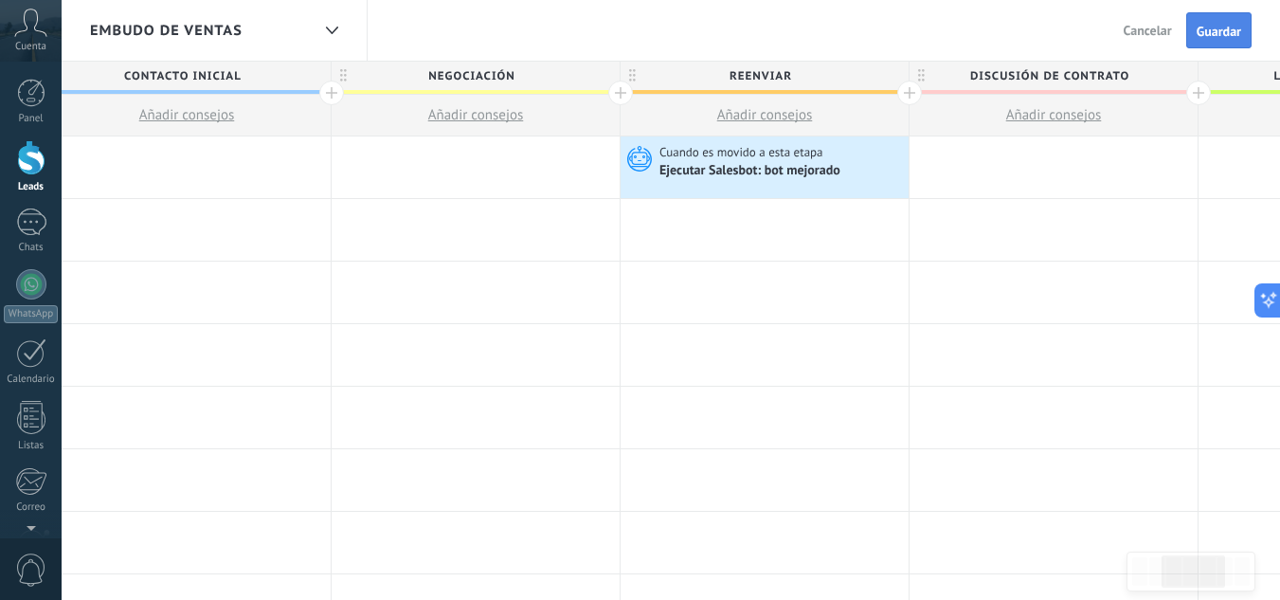
click at [1244, 36] on button "Guardar" at bounding box center [1219, 30] width 65 height 36
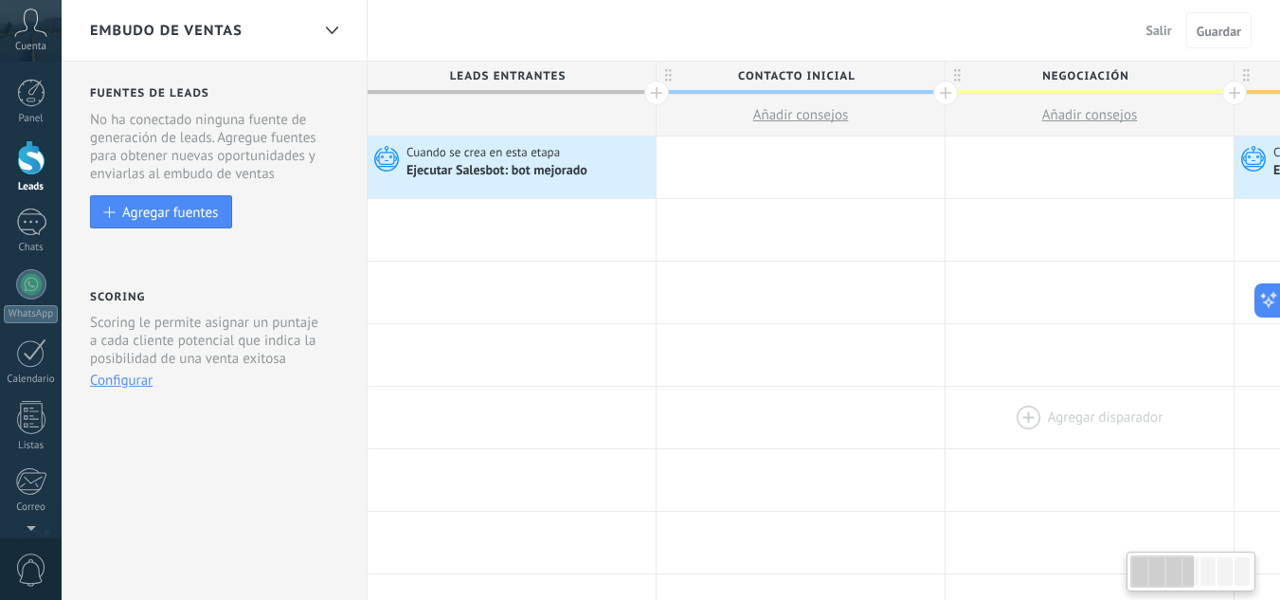
drag, startPoint x: 608, startPoint y: 375, endPoint x: 1211, endPoint y: 390, distance: 603.0
click at [28, 223] on div at bounding box center [31, 222] width 30 height 27
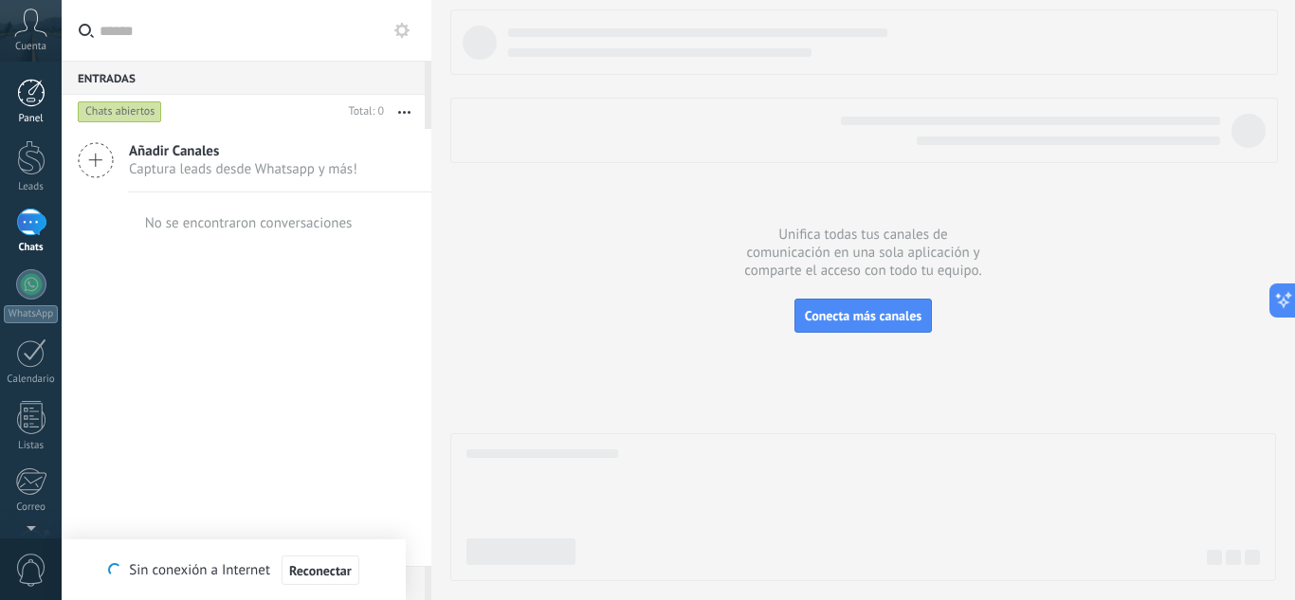
click at [29, 93] on div at bounding box center [31, 93] width 28 height 28
